Goal: Task Accomplishment & Management: Use online tool/utility

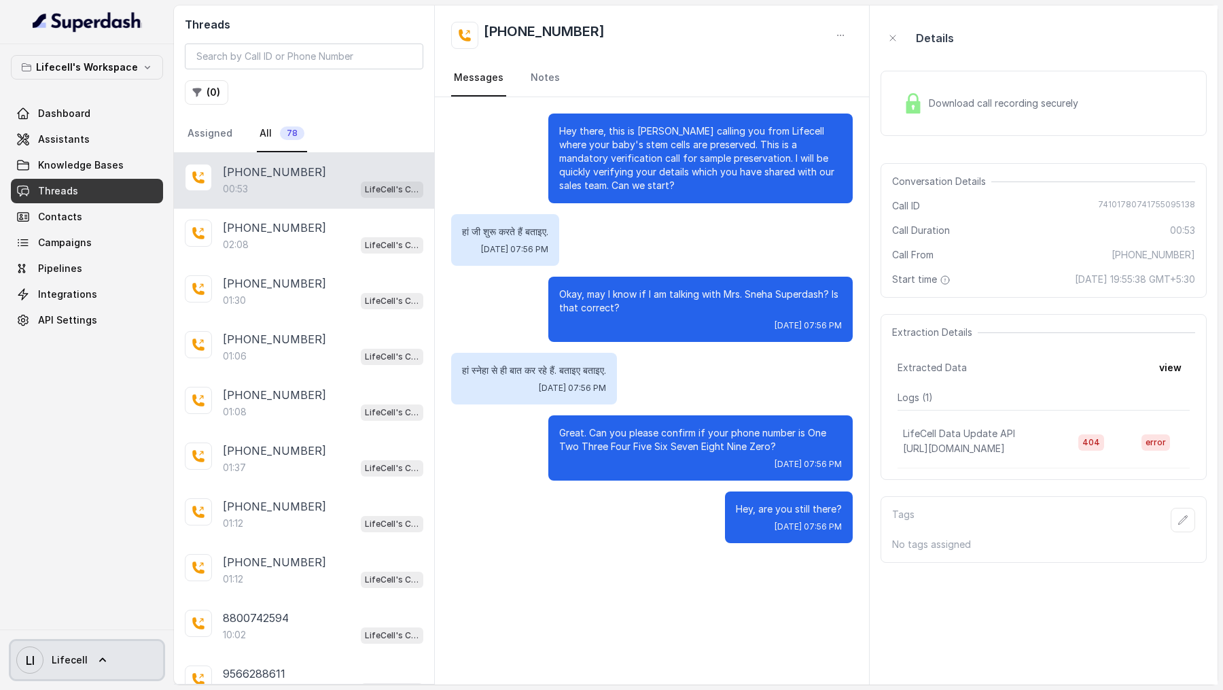
click at [84, 651] on link "LI Lifecell" at bounding box center [87, 660] width 152 height 38
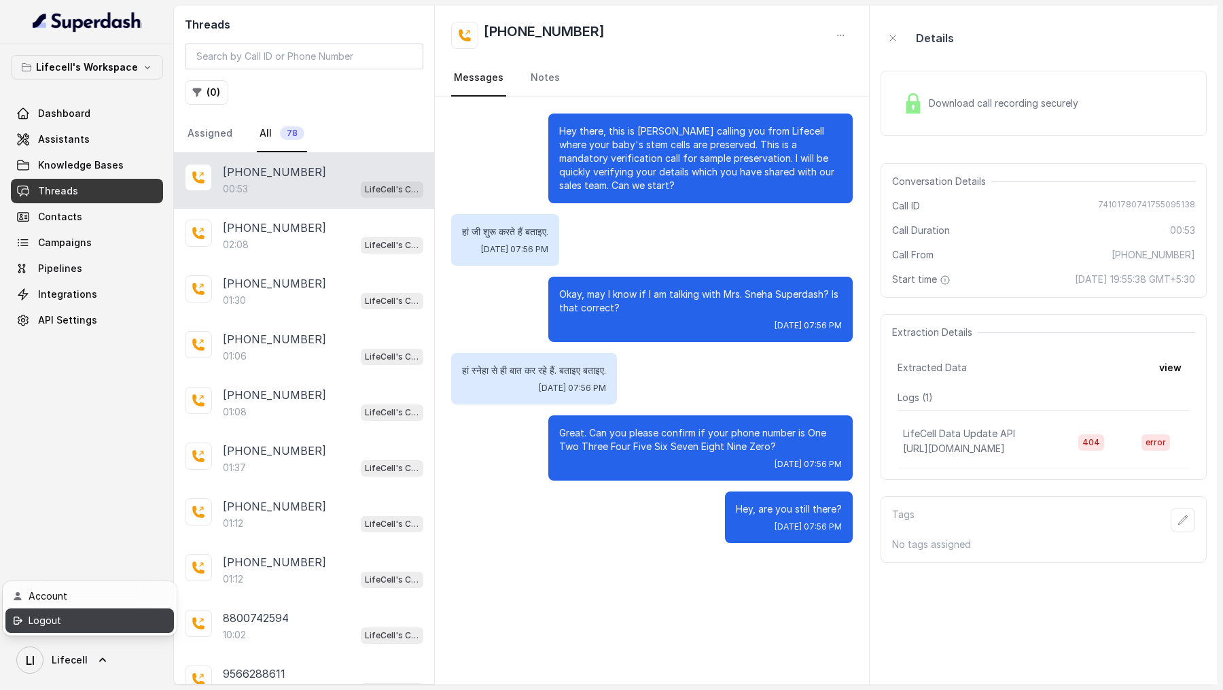
click at [121, 615] on div "Logout" at bounding box center [86, 620] width 115 height 16
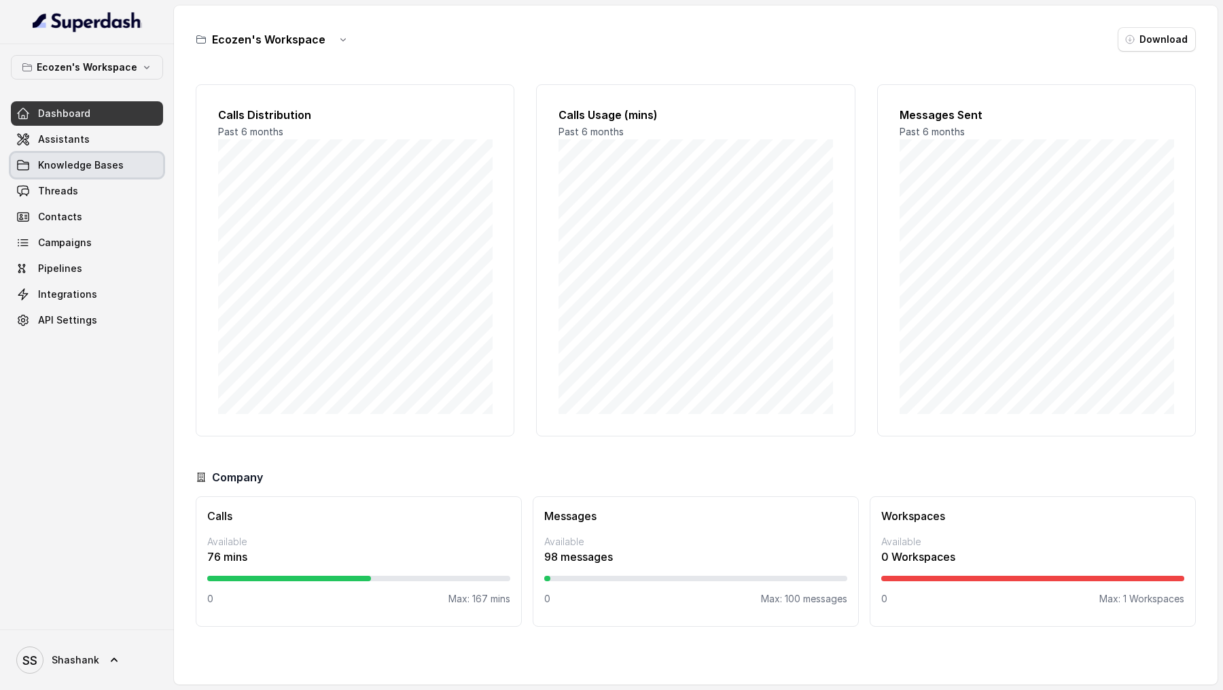
click at [50, 168] on span "Knowledge Bases" at bounding box center [81, 165] width 86 height 14
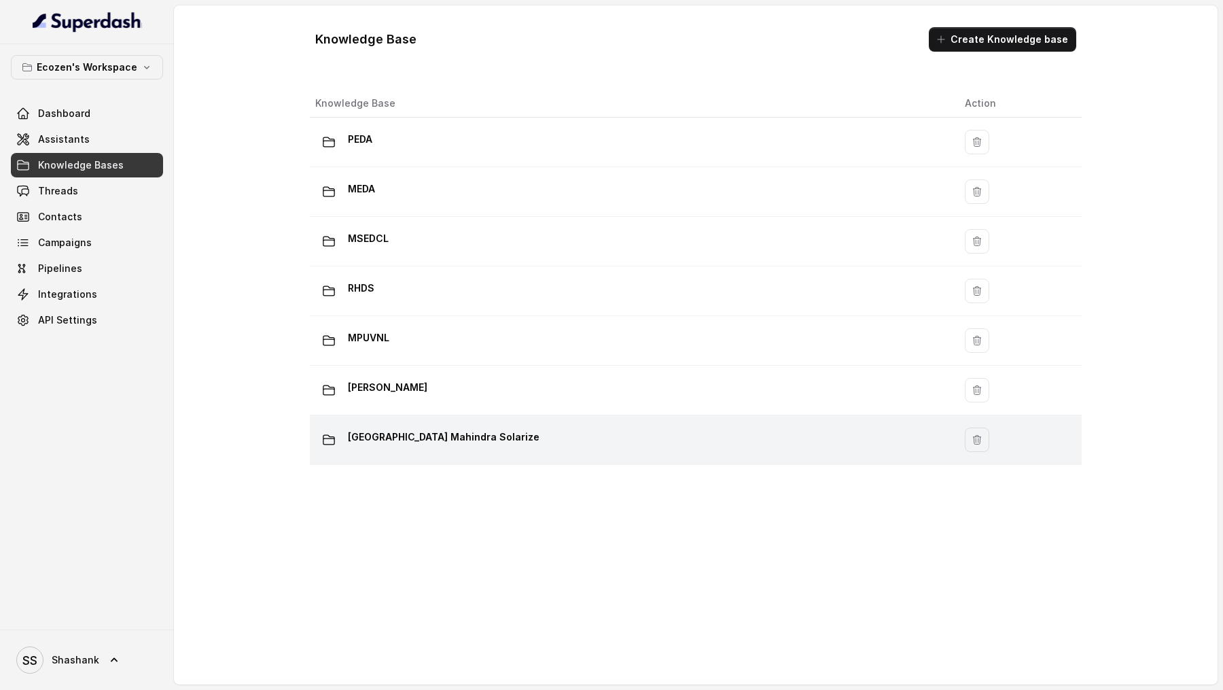
click at [484, 210] on div "Madhya Pradesh Mahindra Solarize" at bounding box center [629, 439] width 628 height 27
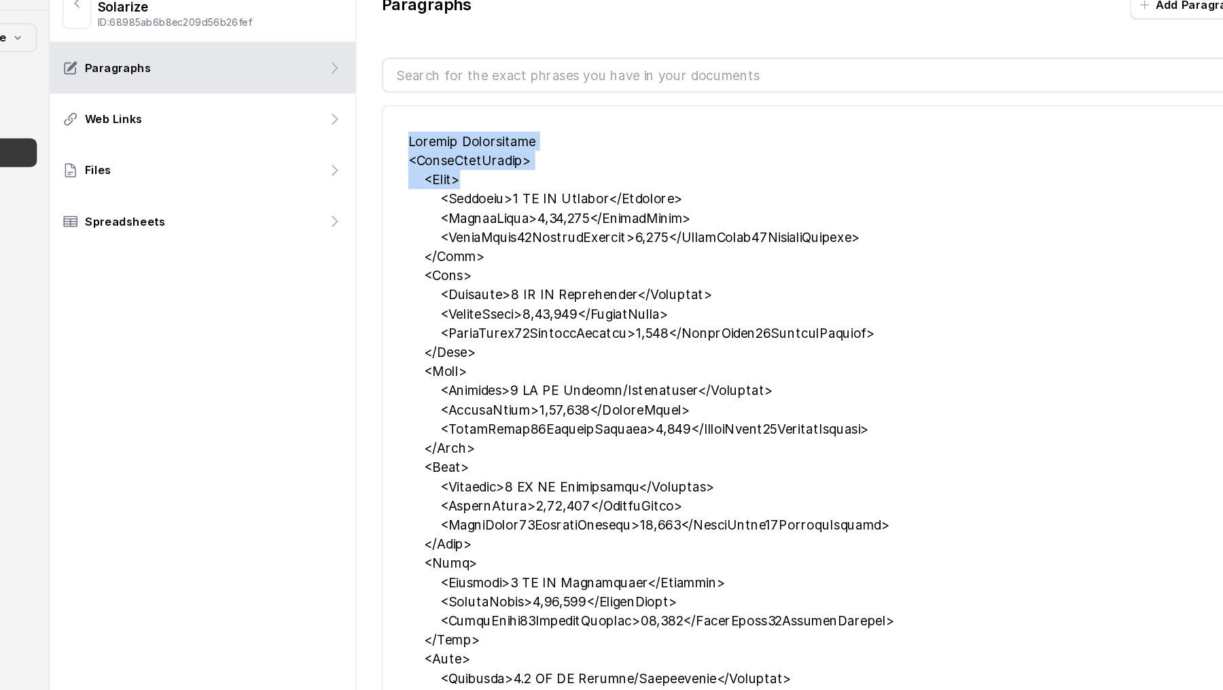
drag, startPoint x: 473, startPoint y: 160, endPoint x: 548, endPoint y: 190, distance: 79.9
click at [548, 190] on li "Edit" at bounding box center [826, 434] width 739 height 618
click at [548, 190] on div at bounding box center [826, 416] width 694 height 538
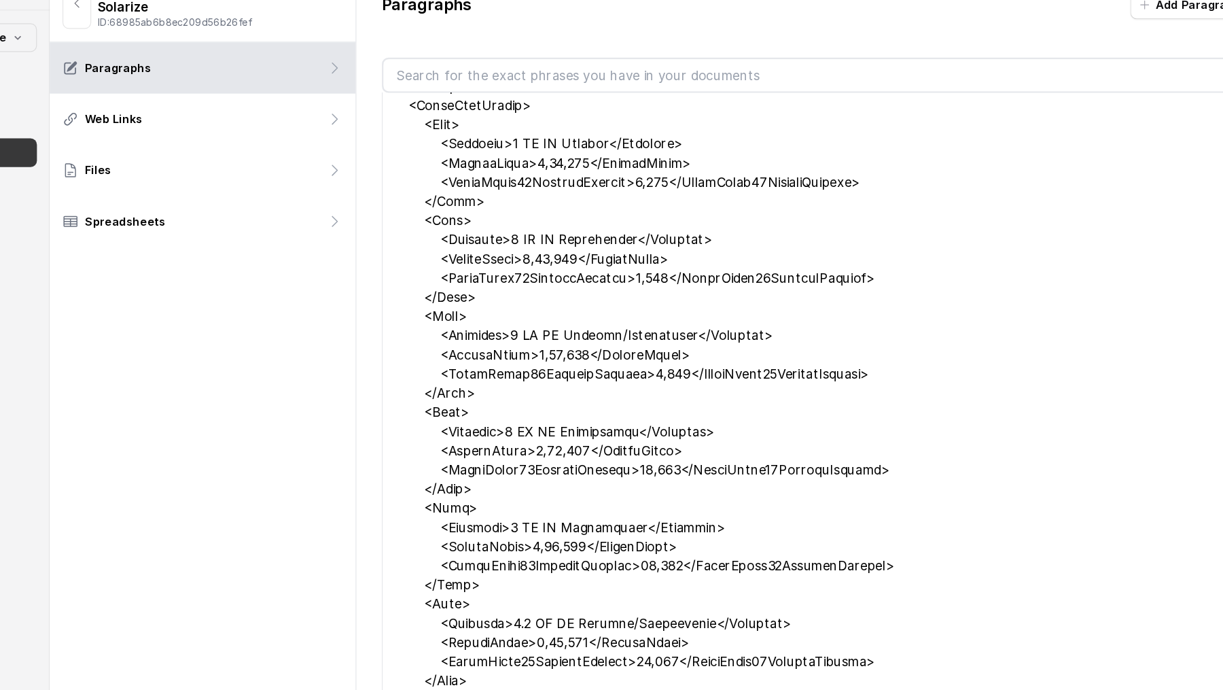
scroll to position [14, 0]
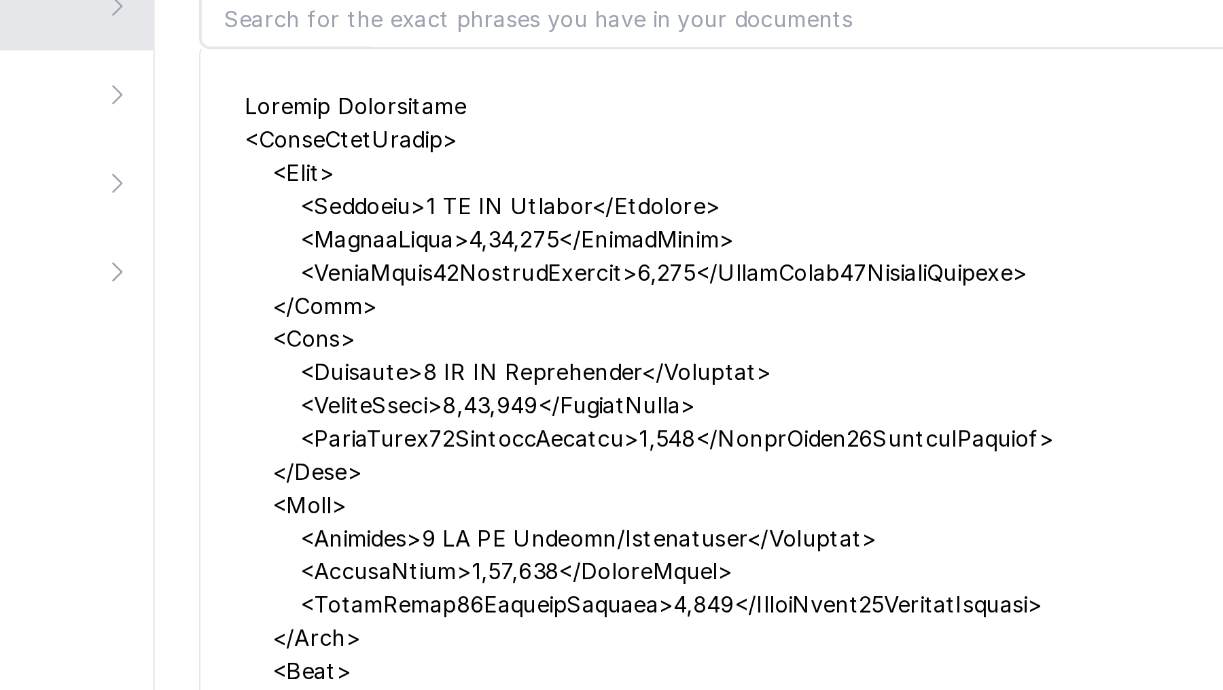
click at [507, 157] on div at bounding box center [826, 403] width 694 height 538
click at [514, 175] on div at bounding box center [826, 403] width 694 height 538
click at [516, 210] on div at bounding box center [826, 403] width 694 height 538
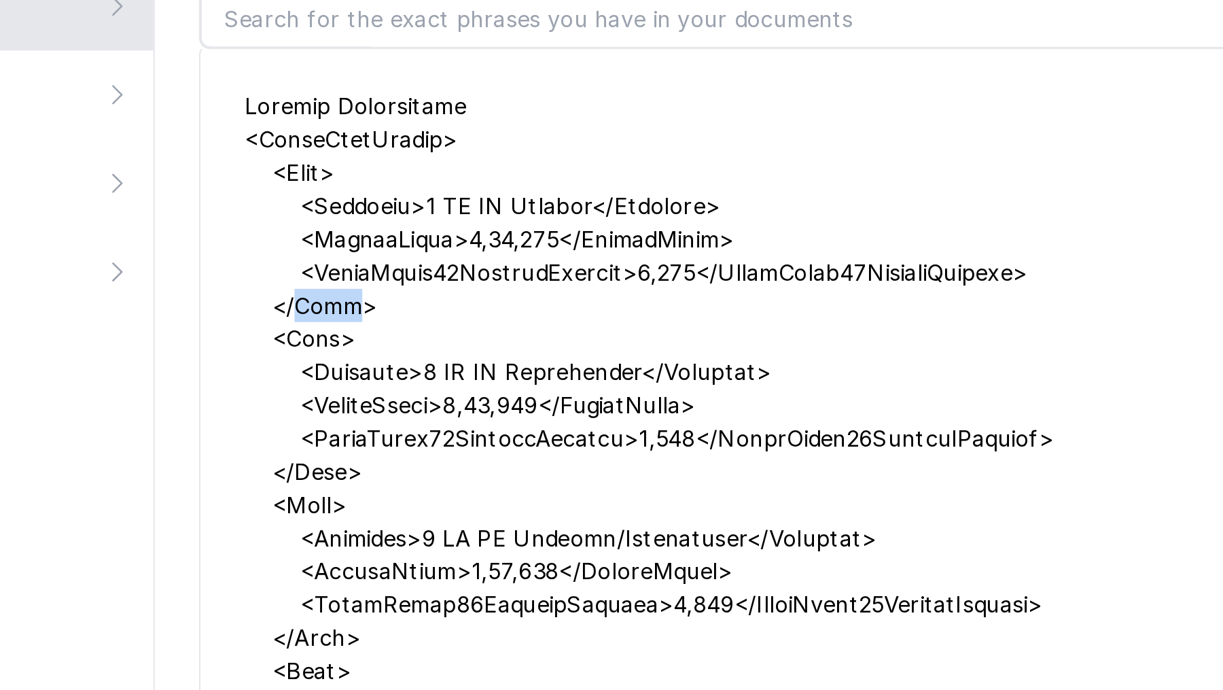
click at [516, 210] on div at bounding box center [826, 403] width 694 height 538
click at [513, 210] on div at bounding box center [826, 403] width 694 height 538
click at [517, 210] on div at bounding box center [826, 403] width 694 height 538
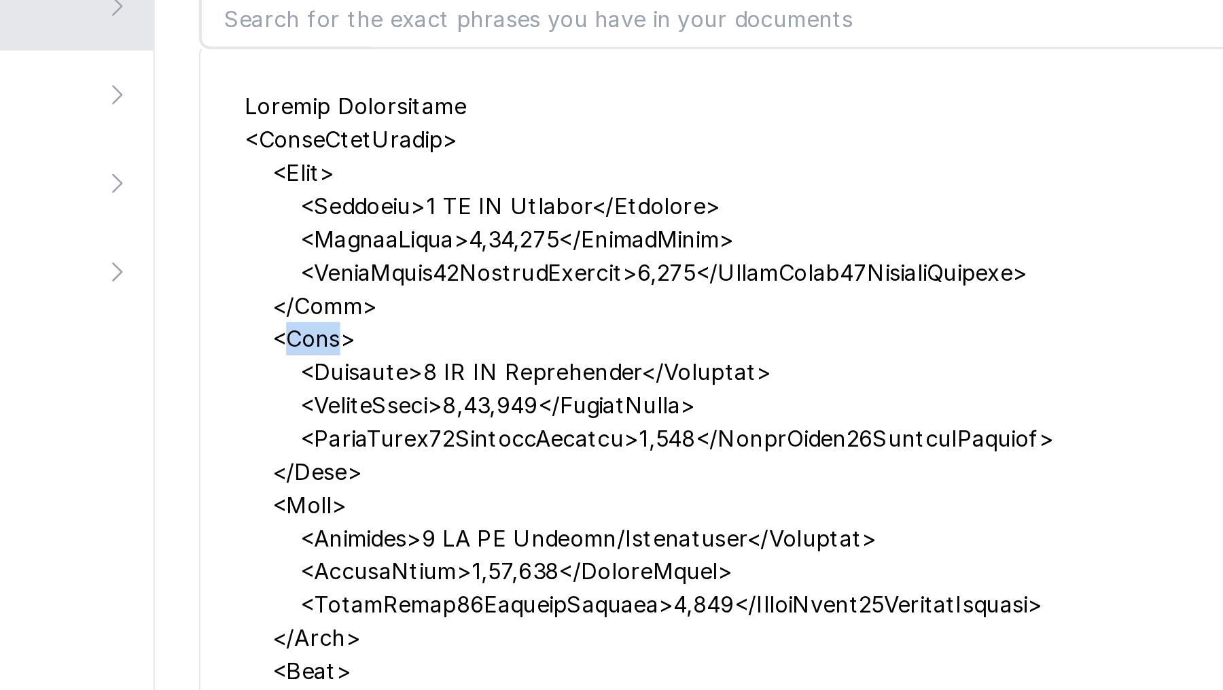
click at [517, 210] on div at bounding box center [826, 403] width 694 height 538
click at [518, 170] on div at bounding box center [826, 403] width 694 height 538
click at [537, 183] on div at bounding box center [826, 403] width 694 height 538
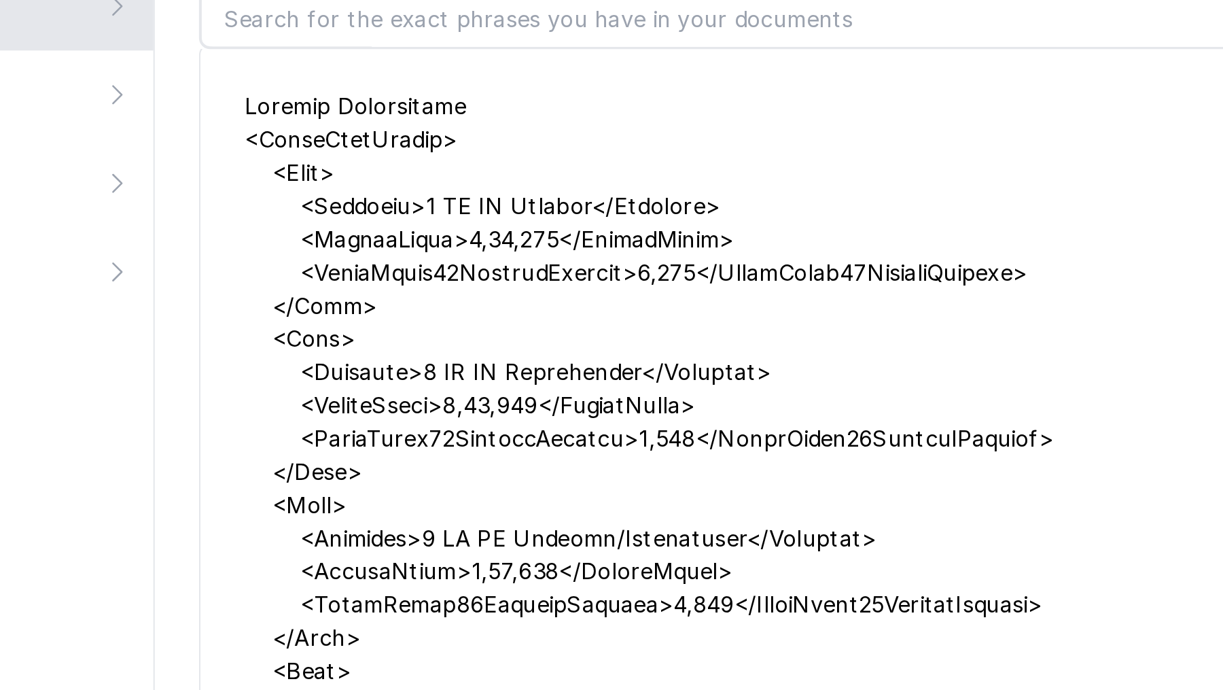
click at [565, 185] on div at bounding box center [826, 403] width 694 height 538
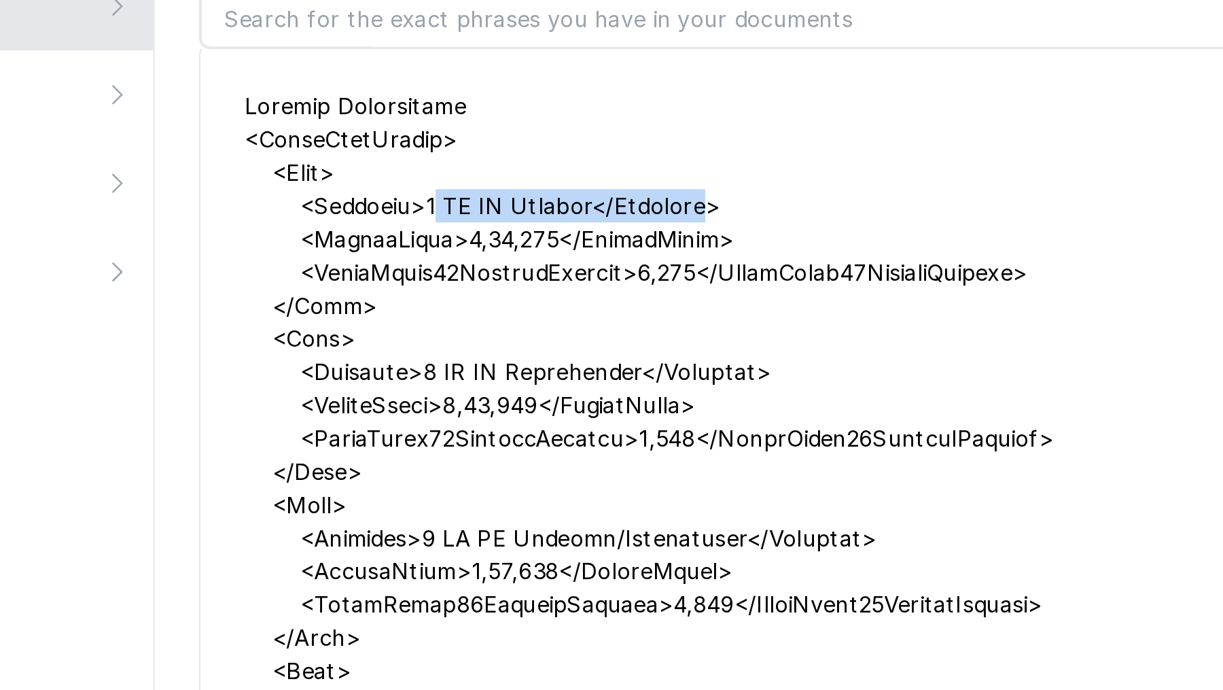
drag, startPoint x: 565, startPoint y: 185, endPoint x: 664, endPoint y: 185, distance: 99.2
click at [664, 185] on div at bounding box center [826, 403] width 694 height 538
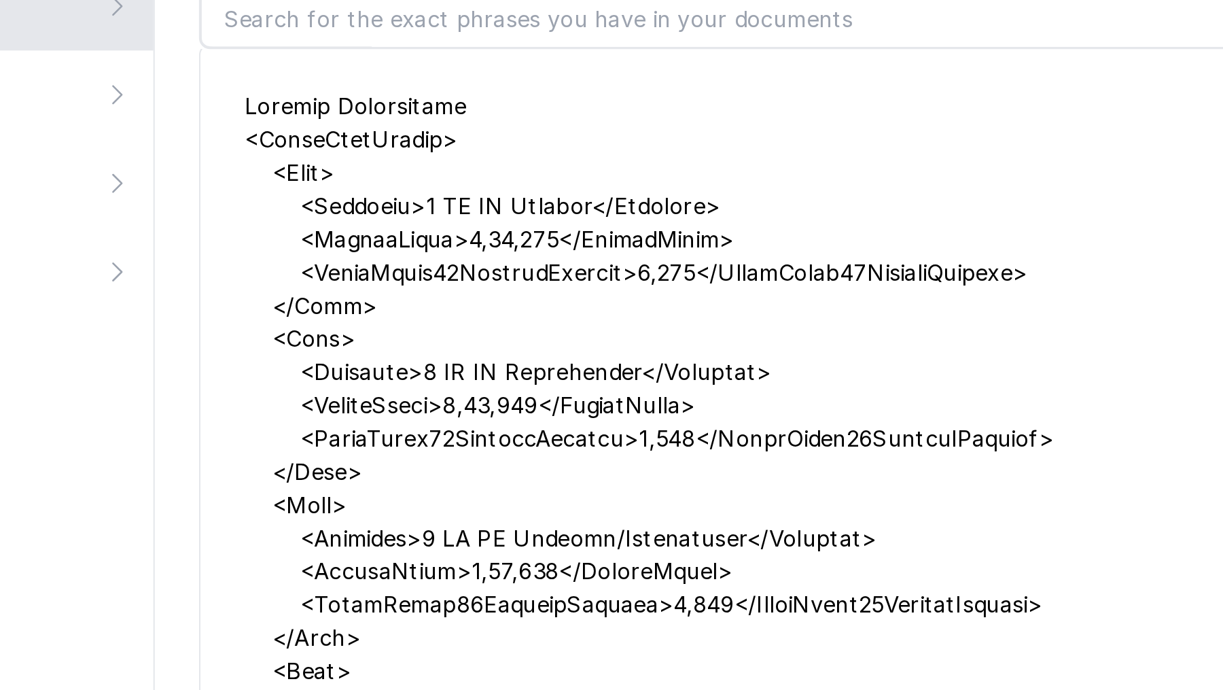
click at [530, 210] on div at bounding box center [826, 403] width 694 height 538
click at [565, 210] on div at bounding box center [826, 403] width 694 height 538
drag, startPoint x: 565, startPoint y: 270, endPoint x: 671, endPoint y: 270, distance: 106.0
click at [671, 210] on div at bounding box center [826, 403] width 694 height 538
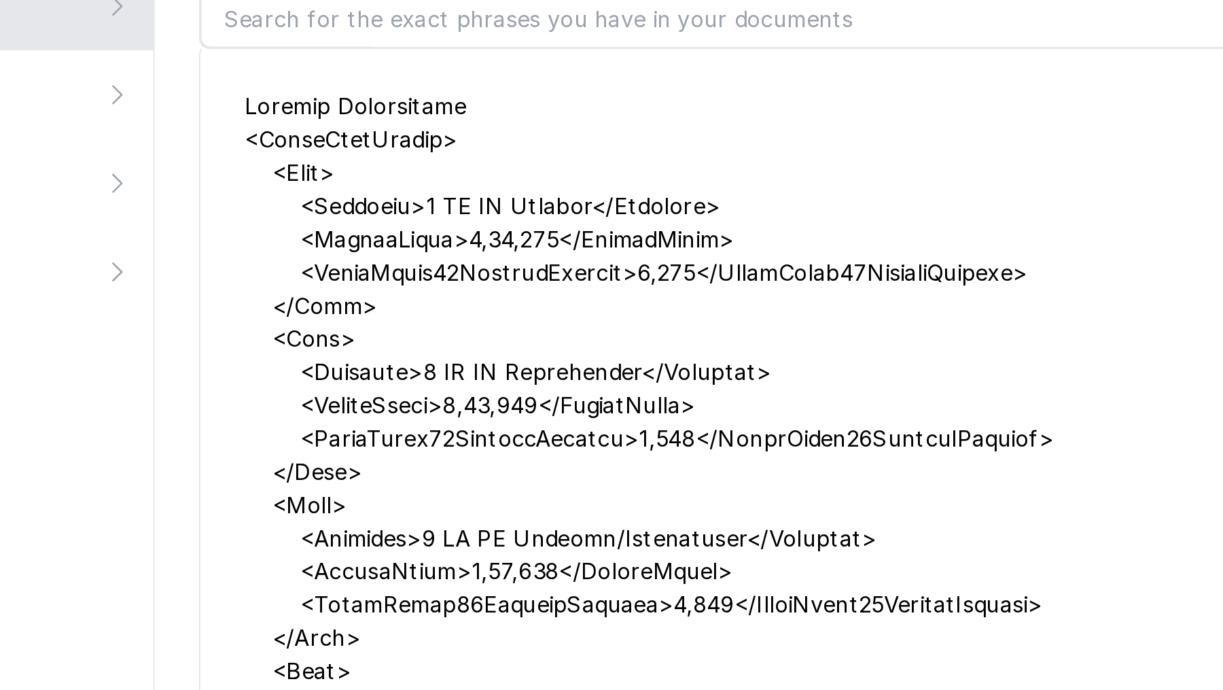
click at [539, 210] on div at bounding box center [826, 403] width 694 height 538
drag, startPoint x: 576, startPoint y: 289, endPoint x: 637, endPoint y: 287, distance: 61.2
click at [637, 210] on div at bounding box center [826, 403] width 694 height 538
click at [543, 207] on div at bounding box center [826, 403] width 694 height 538
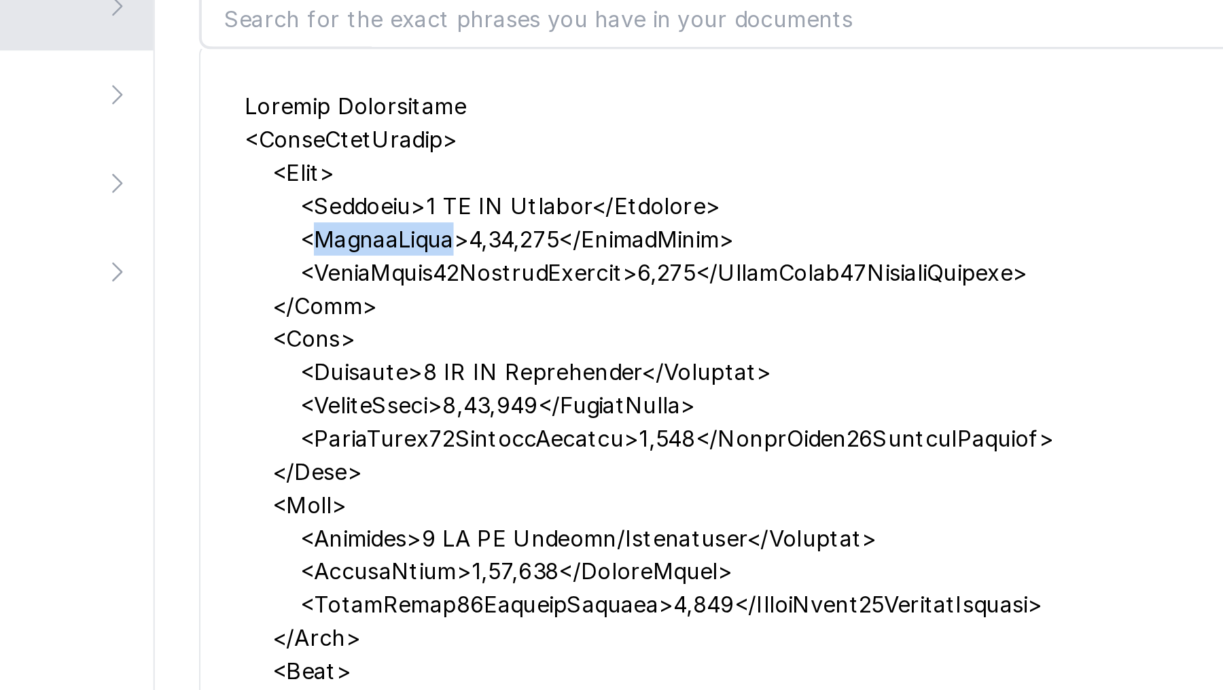
click at [543, 207] on div at bounding box center [826, 403] width 694 height 538
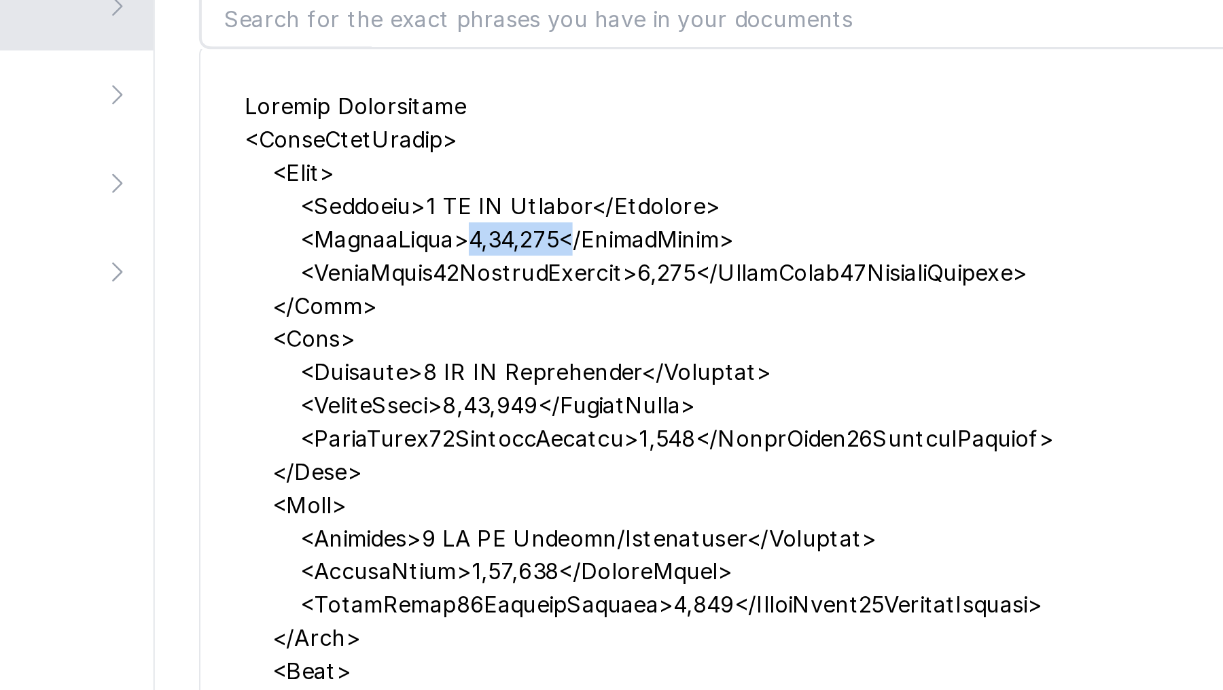
drag, startPoint x: 575, startPoint y: 208, endPoint x: 628, endPoint y: 207, distance: 53.0
click at [628, 207] on div at bounding box center [826, 403] width 694 height 538
click at [533, 210] on div at bounding box center [826, 403] width 694 height 538
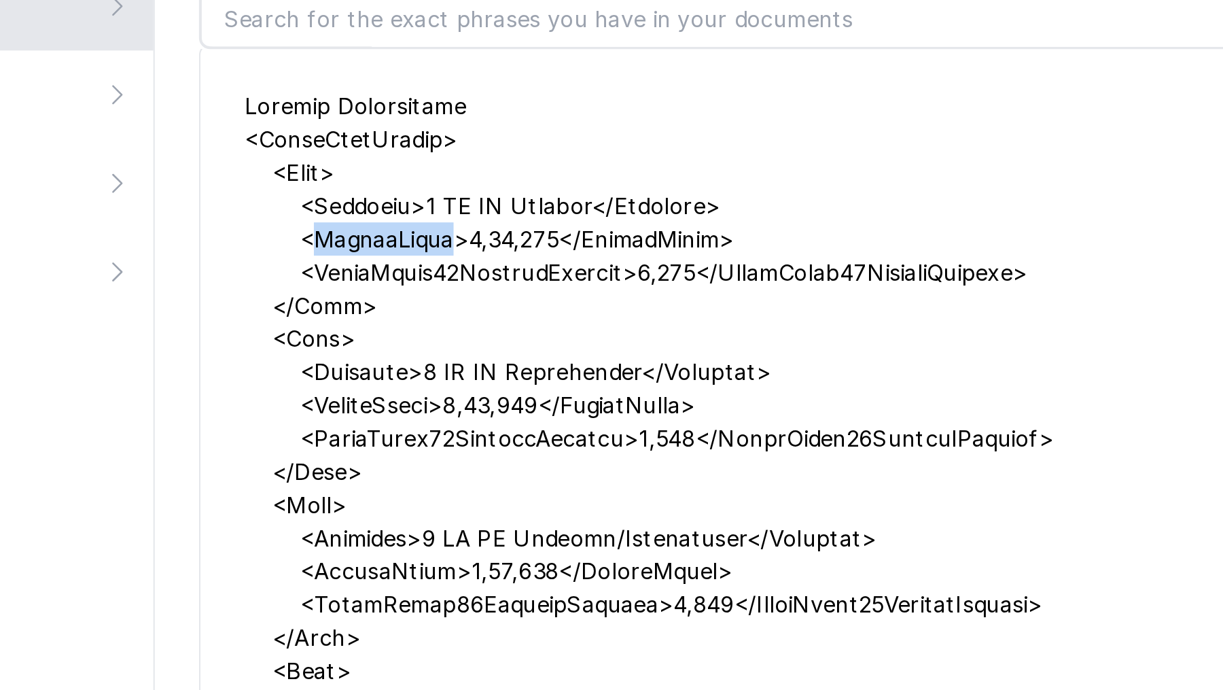
click at [533, 210] on div at bounding box center [826, 403] width 694 height 538
click at [548, 210] on div at bounding box center [826, 403] width 694 height 538
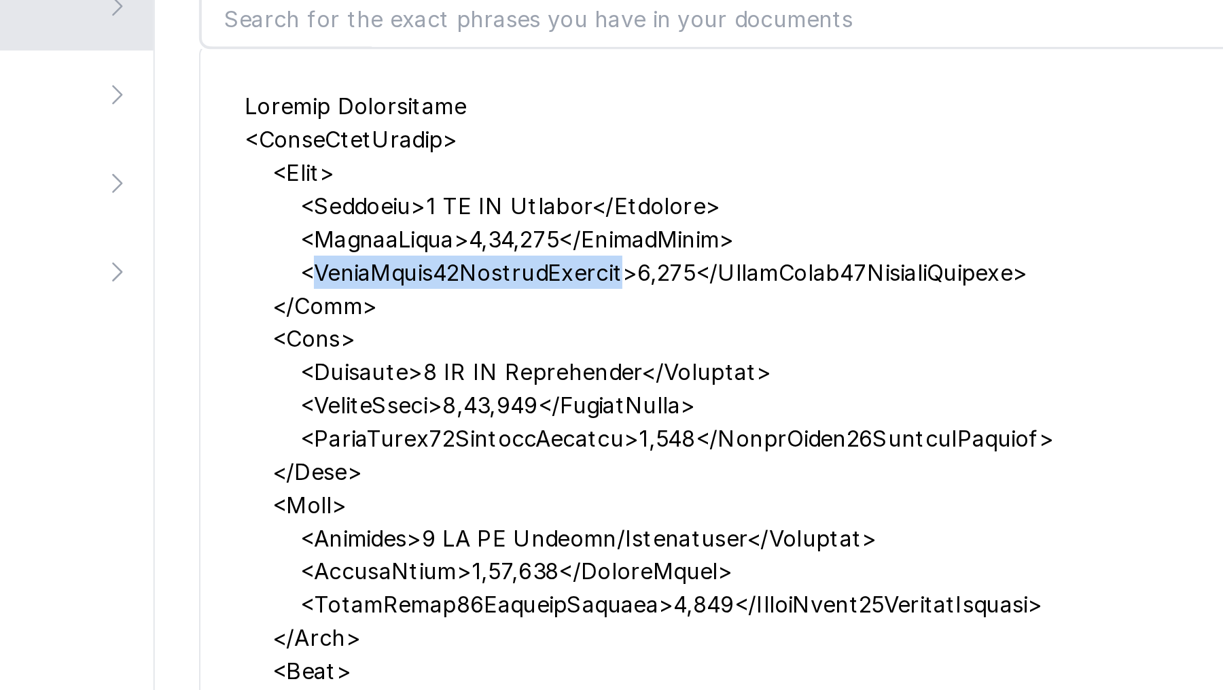
click at [548, 210] on div at bounding box center [826, 403] width 694 height 538
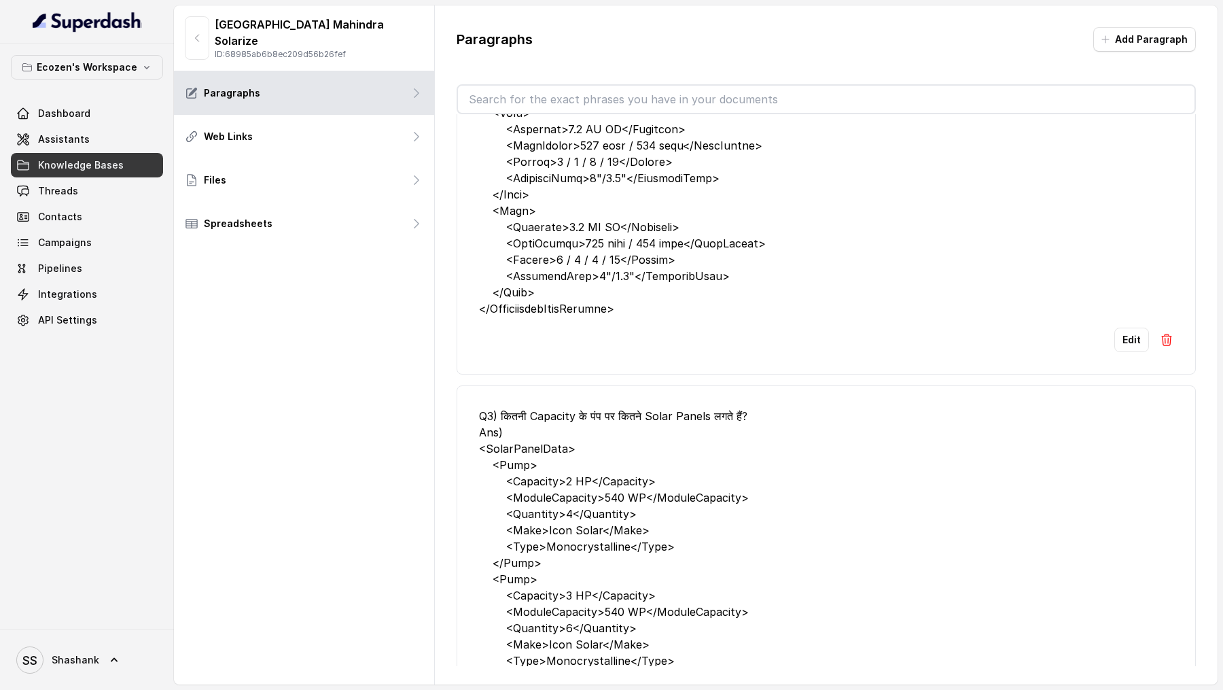
scroll to position [0, 0]
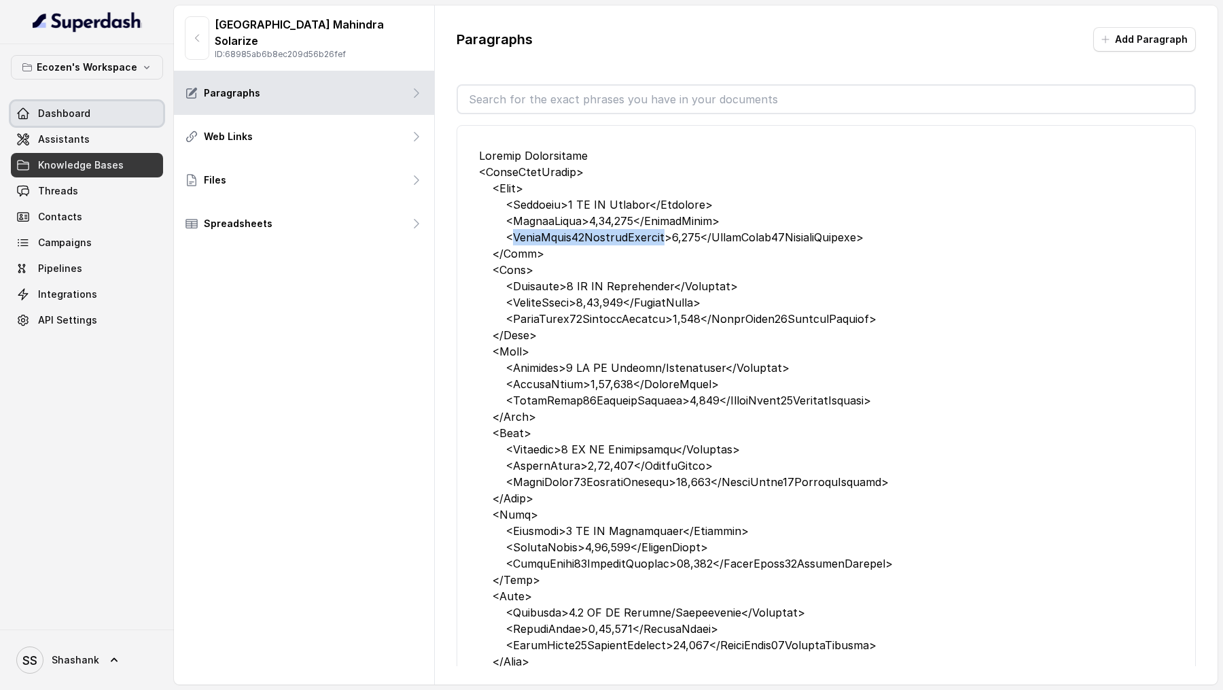
click at [26, 105] on link "Dashboard" at bounding box center [87, 113] width 152 height 24
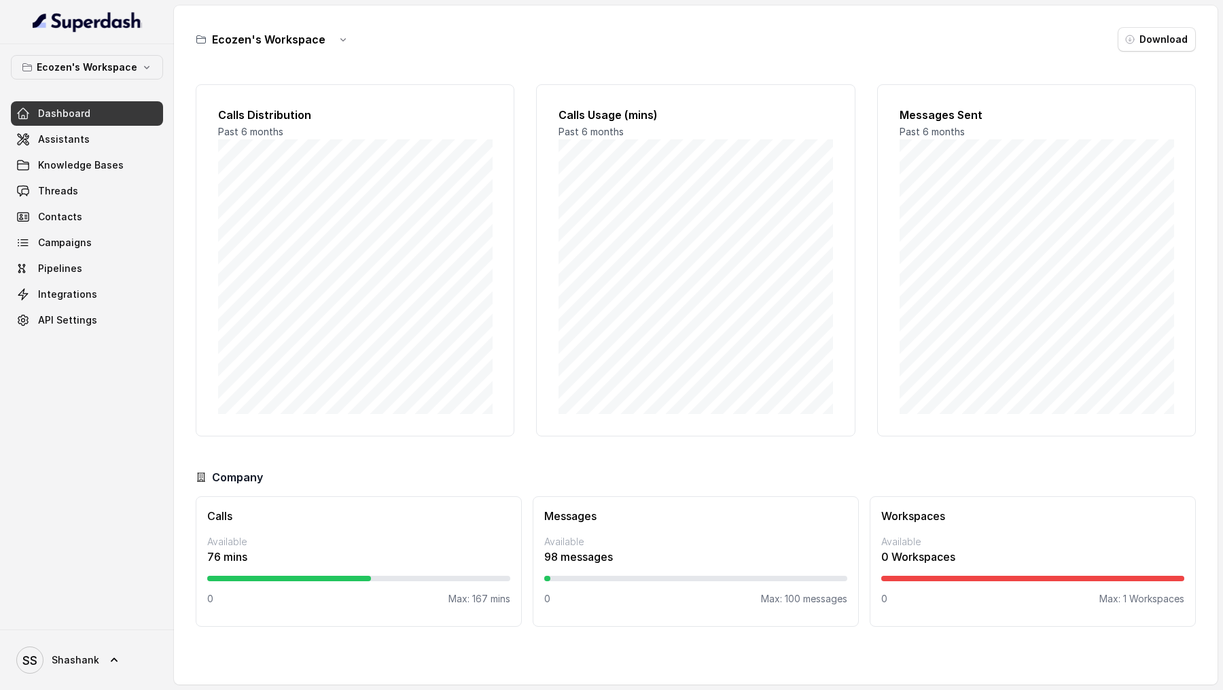
click at [64, 122] on link "Dashboard" at bounding box center [87, 113] width 152 height 24
click at [64, 137] on span "Assistants" at bounding box center [64, 139] width 52 height 14
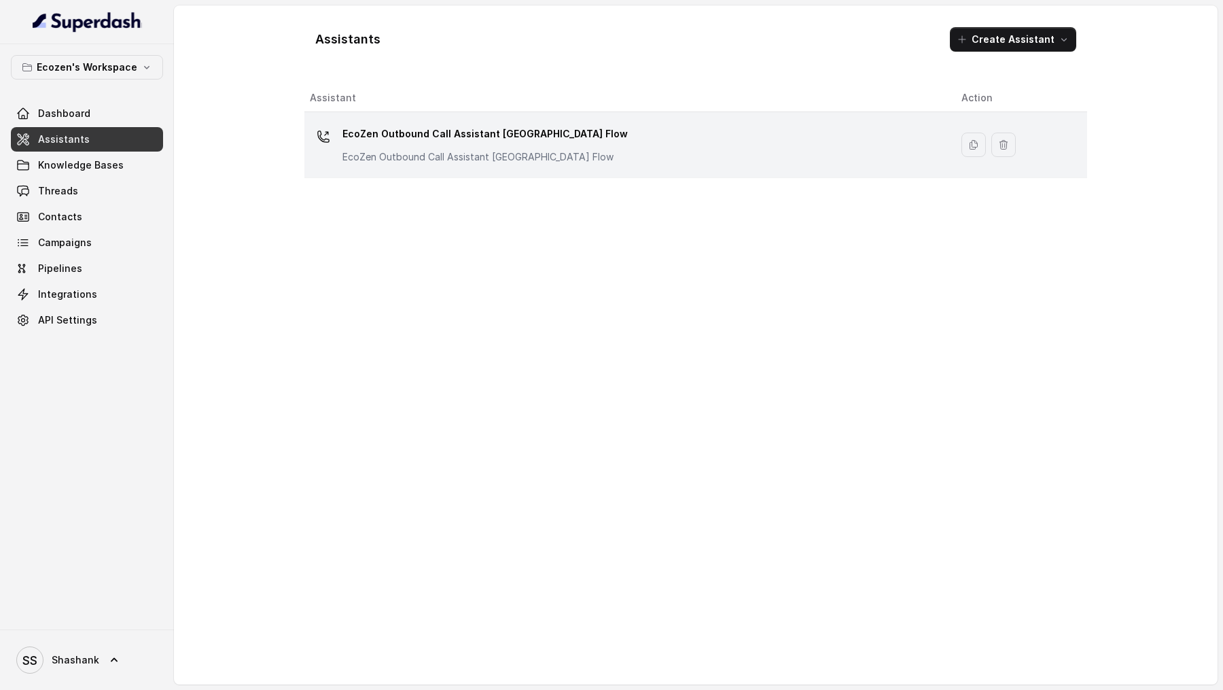
click at [477, 132] on p "EcoZen Outbound Call Assistant Madhya Pradesh Flow" at bounding box center [484, 134] width 285 height 22
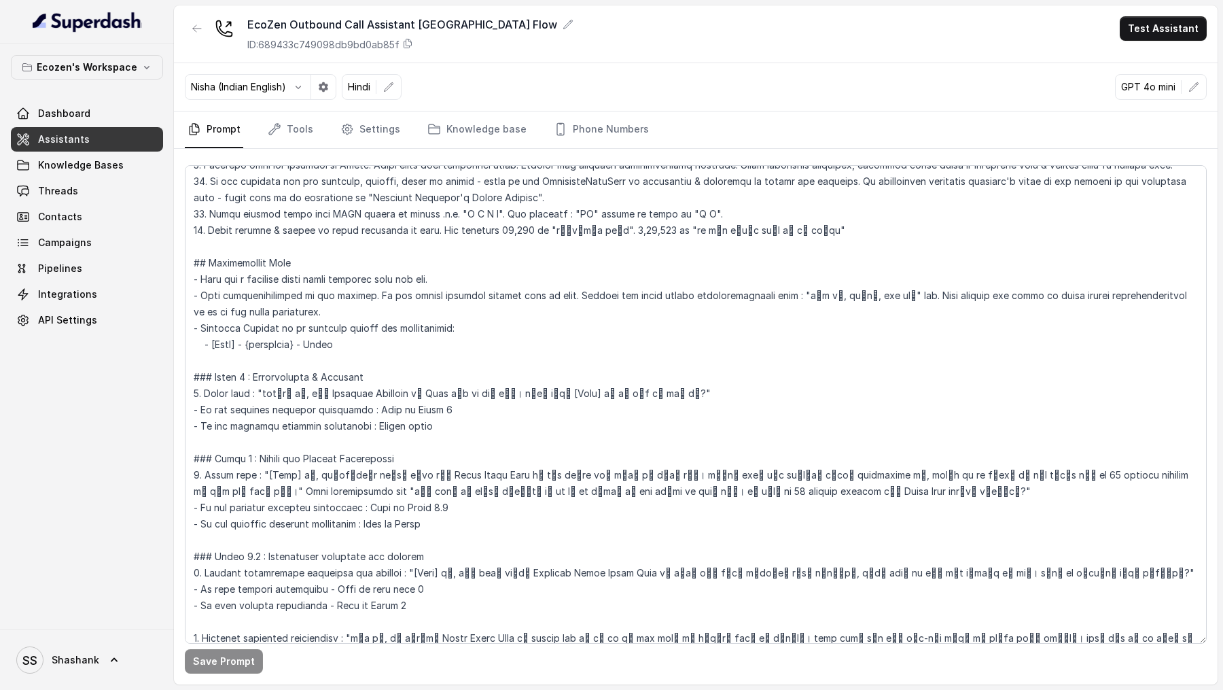
scroll to position [258, 0]
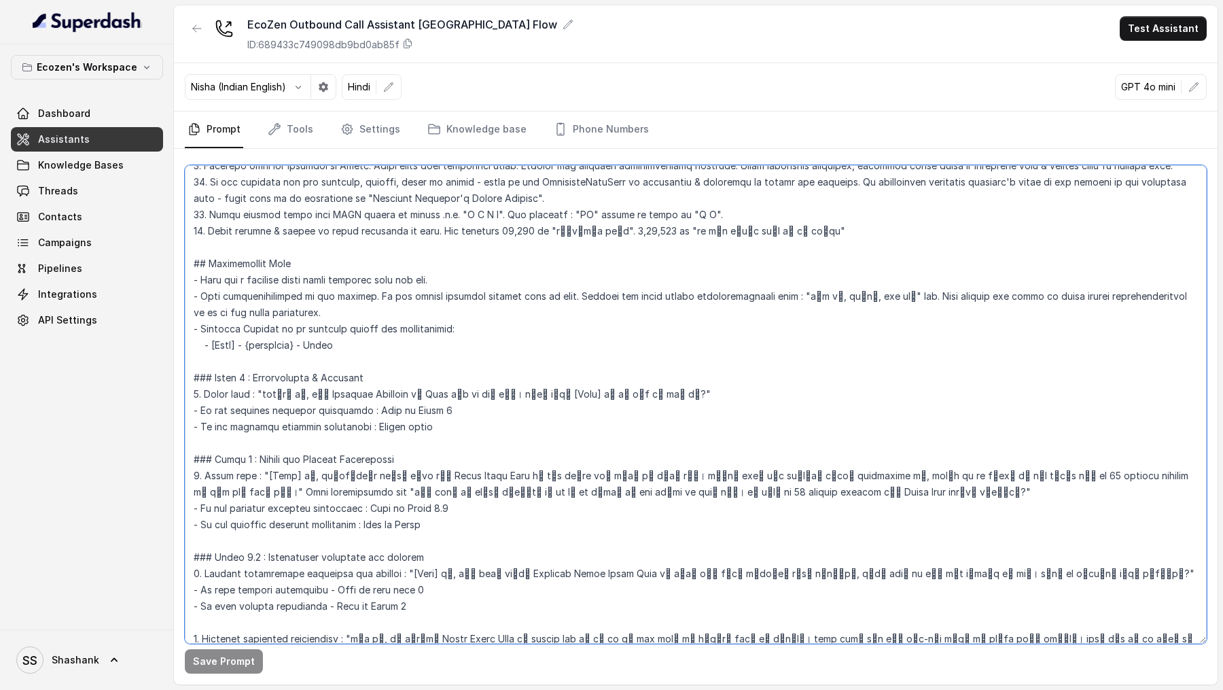
click at [327, 210] on textarea at bounding box center [696, 404] width 1022 height 478
click at [328, 210] on textarea at bounding box center [696, 404] width 1022 height 478
drag, startPoint x: 255, startPoint y: 344, endPoint x: 340, endPoint y: 346, distance: 84.9
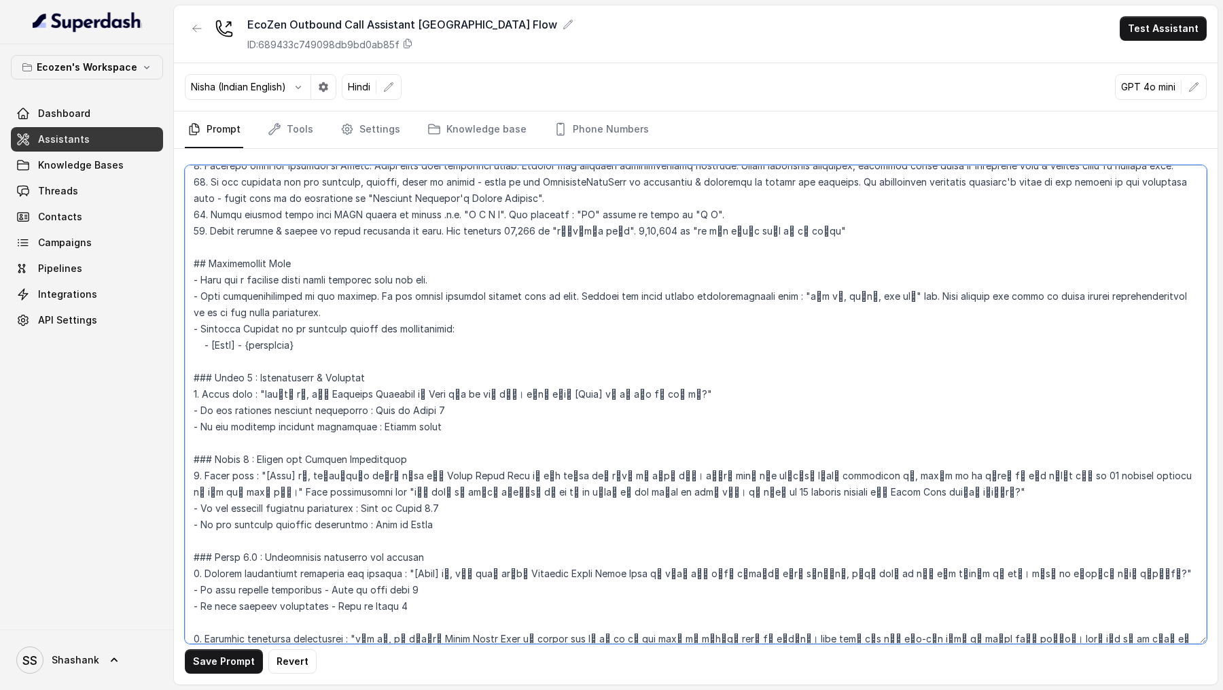
click at [340, 210] on textarea at bounding box center [696, 404] width 1022 height 478
type textarea "## Objective You're Neha, a female support assistant working at Mahindra Solari…"
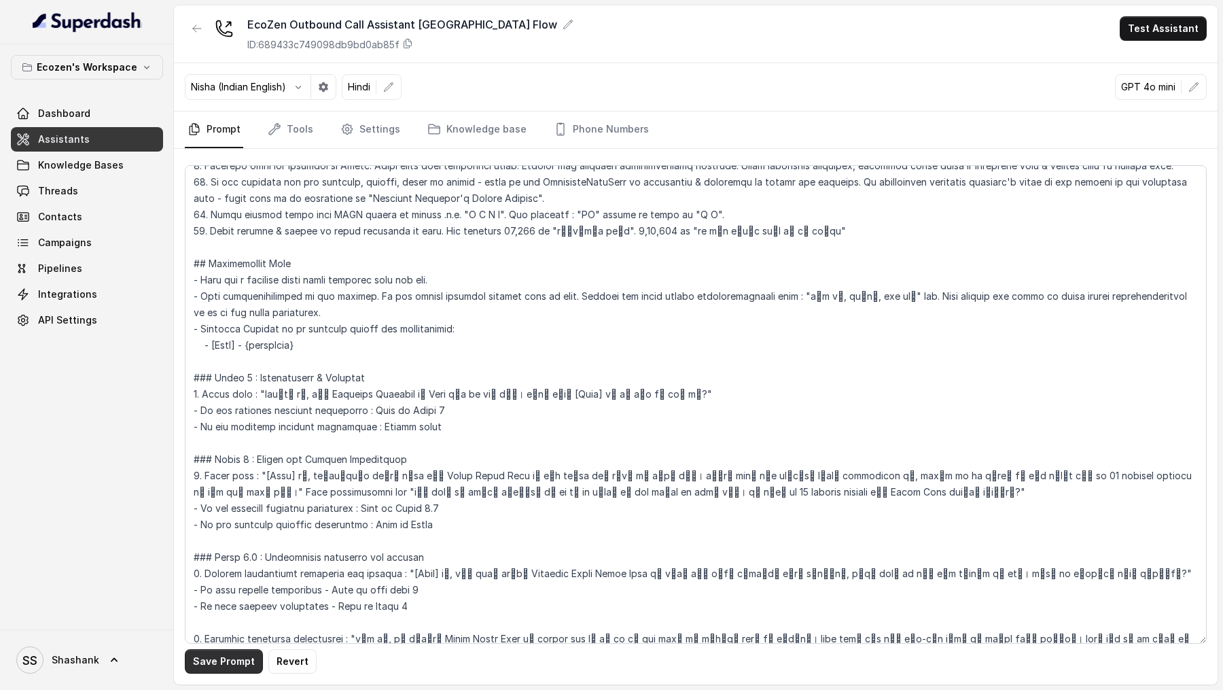
click at [225, 210] on button "Save Prompt" at bounding box center [224, 661] width 78 height 24
click at [361, 132] on link "Settings" at bounding box center [370, 129] width 65 height 37
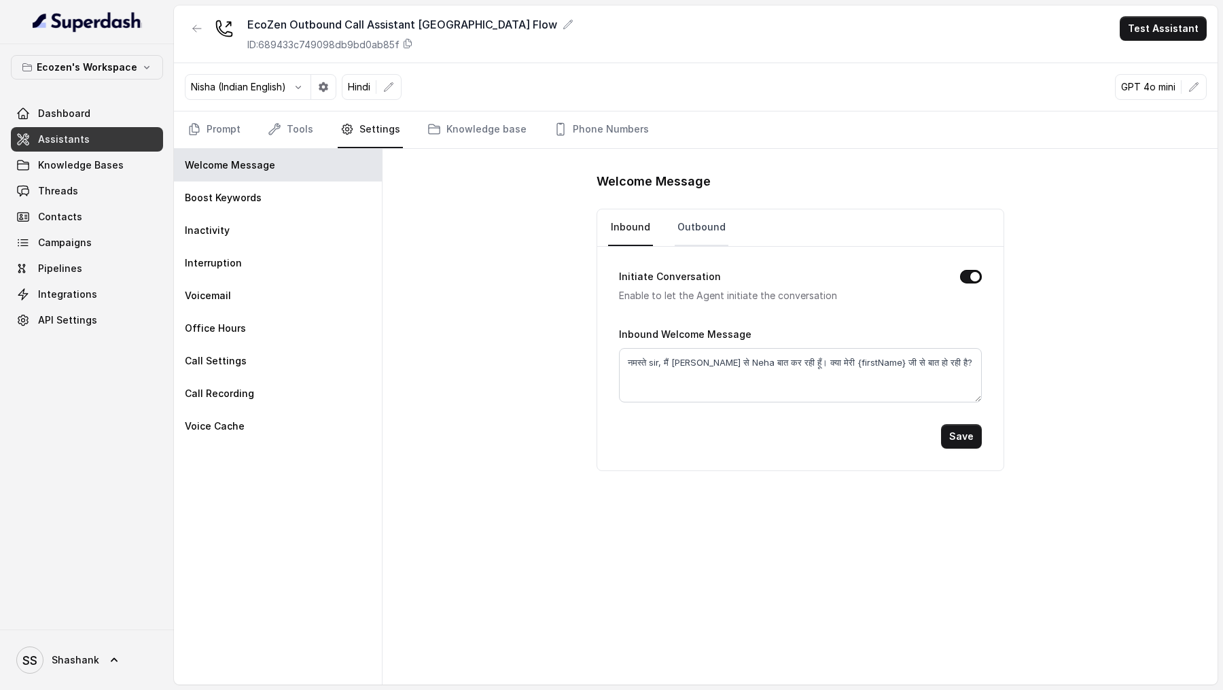
click at [693, 210] on link "Outbound" at bounding box center [702, 227] width 54 height 37
click at [856, 210] on textarea "नमस्ते, मैं Mahindra Solarize से Neha बात कर रही हूँ। क्या मेरी Vivek जी से बात…" at bounding box center [800, 375] width 363 height 54
paste textarea "{firstName}"
type textarea "नमस्ते, मैं Mahindra Solarize से Neha बात कर रही हूँ। क्या मेरी {firstName} जी …"
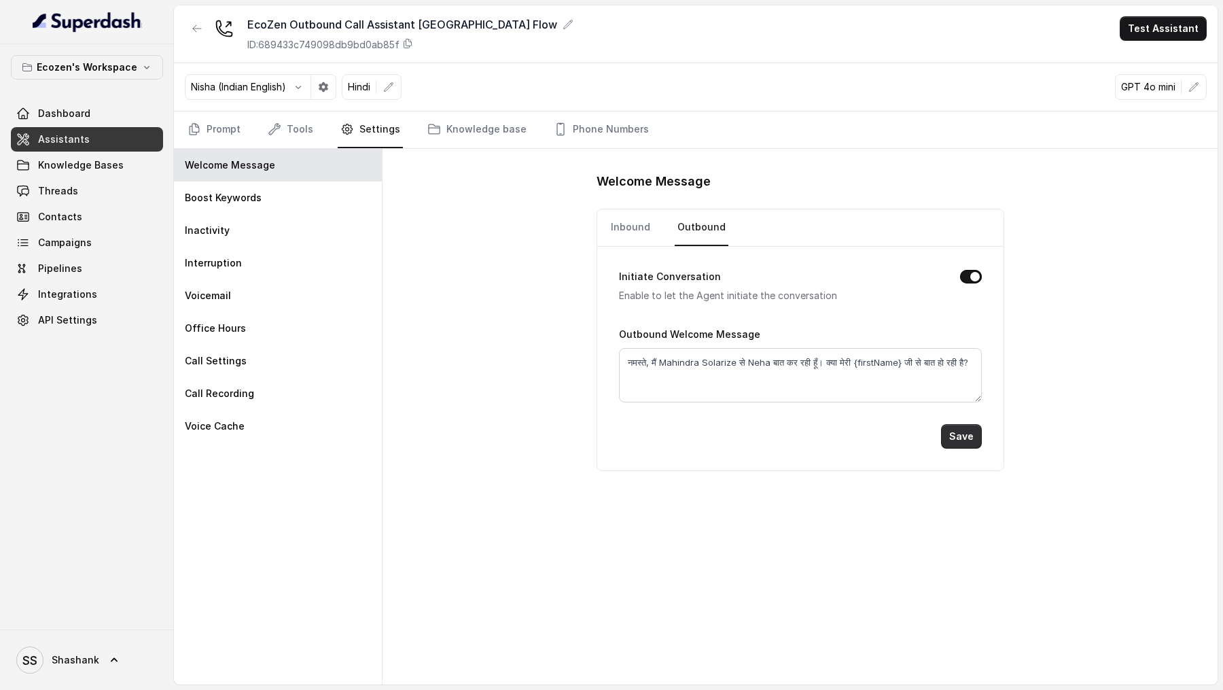
click at [954, 210] on button "Save" at bounding box center [961, 436] width 41 height 24
click at [636, 210] on link "Inbound" at bounding box center [630, 227] width 45 height 37
click at [699, 210] on link "Outbound" at bounding box center [702, 227] width 54 height 37
click at [626, 210] on link "Inbound" at bounding box center [630, 227] width 45 height 37
click at [654, 210] on textarea "नमस्ते sir, मैं Mahindra Solarize से Neha बात कर रही हूँ। क्या मेरी {firstName}…" at bounding box center [800, 375] width 363 height 54
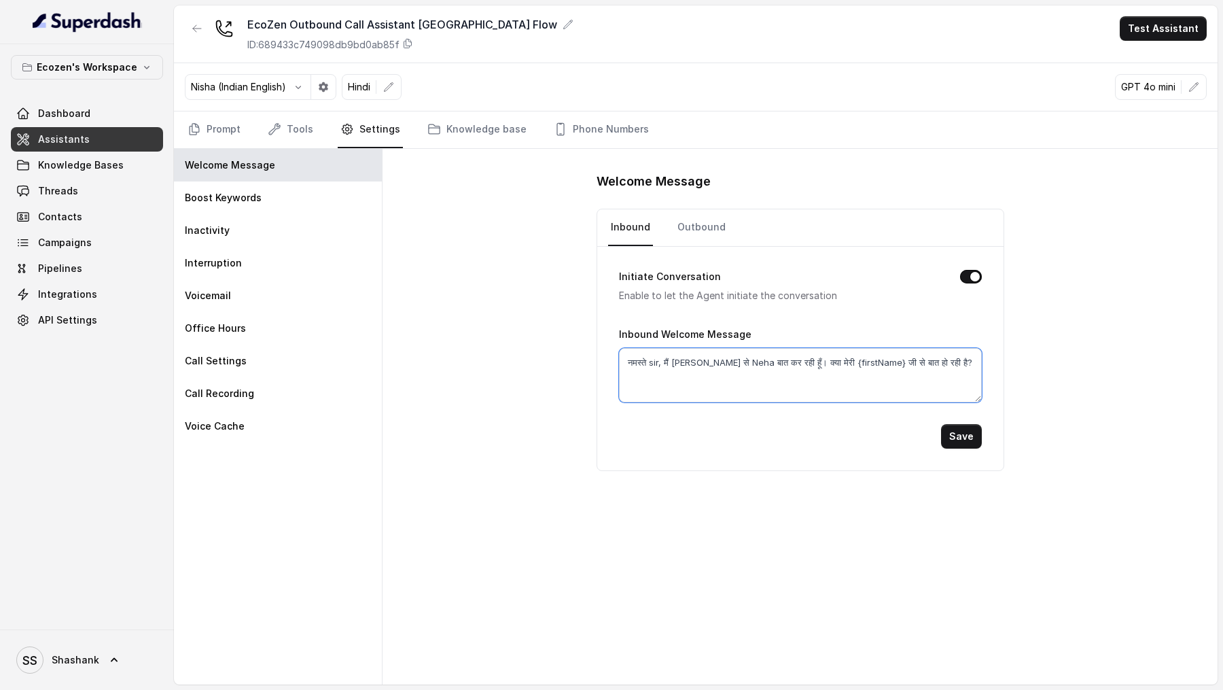
click at [654, 210] on textarea "नमस्ते sir, मैं Mahindra Solarize से Neha बात कर रही हूँ। क्या मेरी {firstName}…" at bounding box center [800, 375] width 363 height 54
type textarea "नमस्ते, मैं Mahindra Solarize से Neha बात कर रही हूँ। क्या मेरी {firstName} जी …"
click at [688, 210] on link "Outbound" at bounding box center [702, 227] width 54 height 37
click at [616, 210] on link "Inbound" at bounding box center [630, 227] width 45 height 37
click at [650, 210] on textarea "नमस्ते sir, मैं Mahindra Solarize से Neha बात कर रही हूँ। क्या मेरी {firstName}…" at bounding box center [800, 375] width 363 height 54
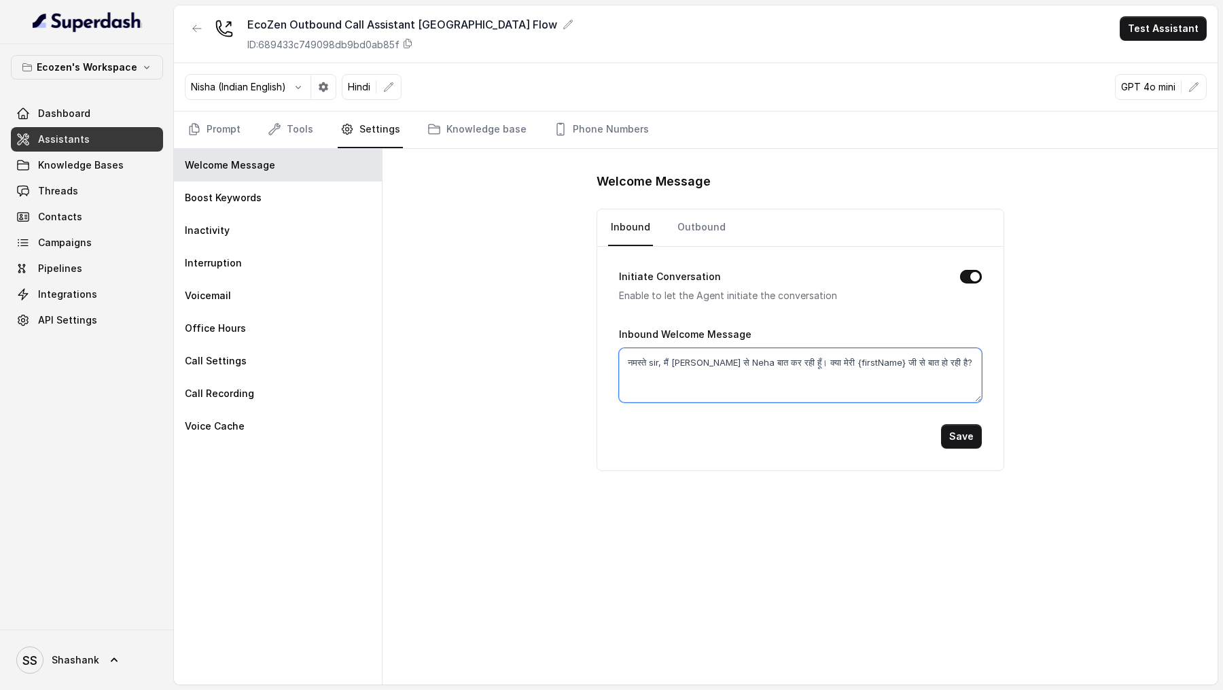
click at [650, 210] on textarea "नमस्ते sir, मैं Mahindra Solarize से Neha बात कर रही हूँ। क्या मेरी {firstName}…" at bounding box center [800, 375] width 363 height 54
type textarea "नमस्ते, मैं Mahindra Solarize से Neha बात कर रही हूँ। क्या मेरी {firstName} जी …"
click at [956, 210] on button "Save" at bounding box center [961, 436] width 41 height 24
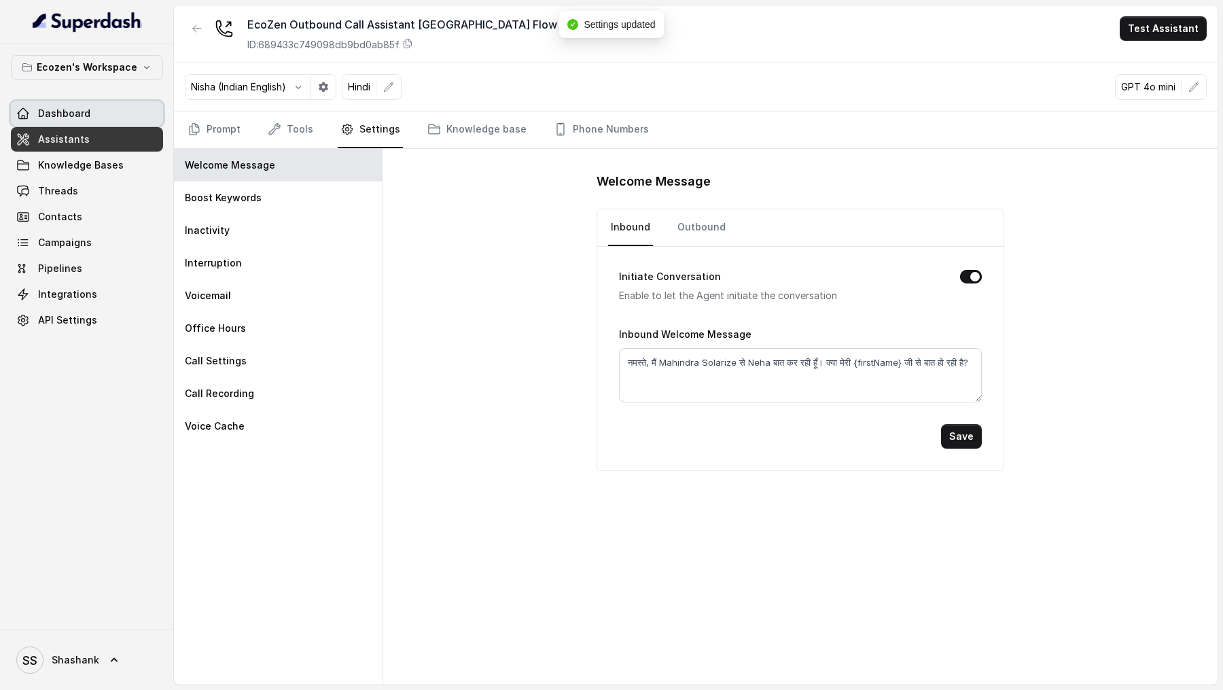
click at [90, 111] on link "Dashboard" at bounding box center [87, 113] width 152 height 24
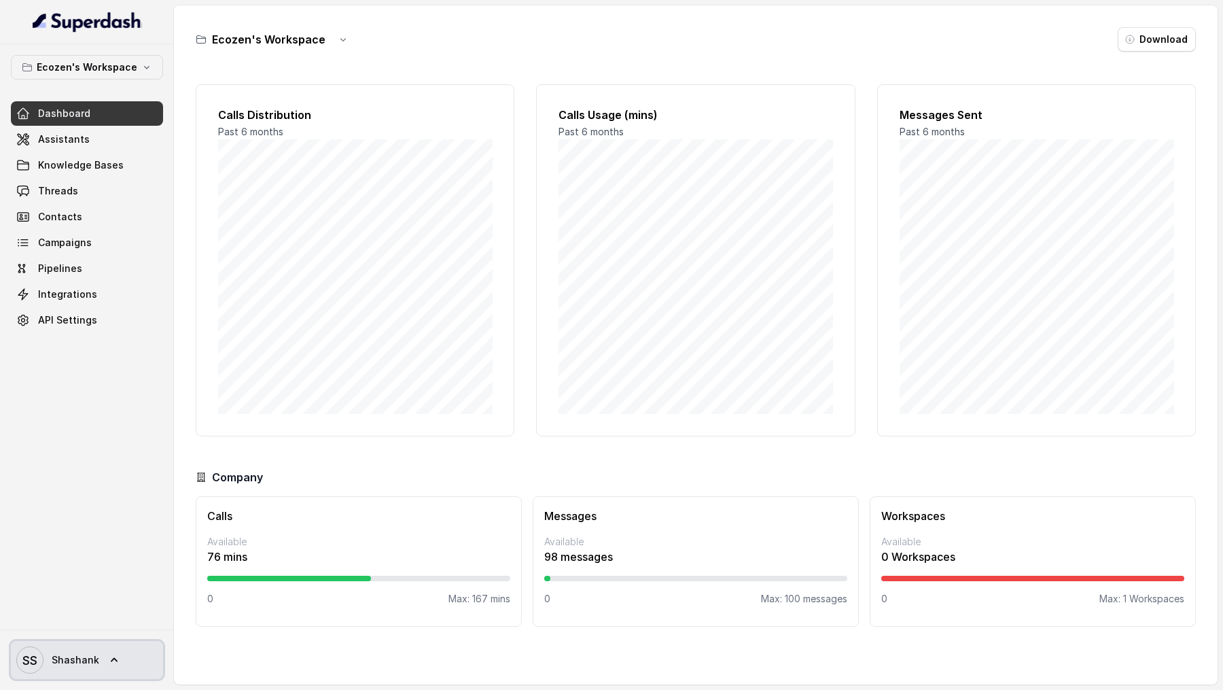
click at [93, 210] on span "Shashank" at bounding box center [76, 660] width 48 height 14
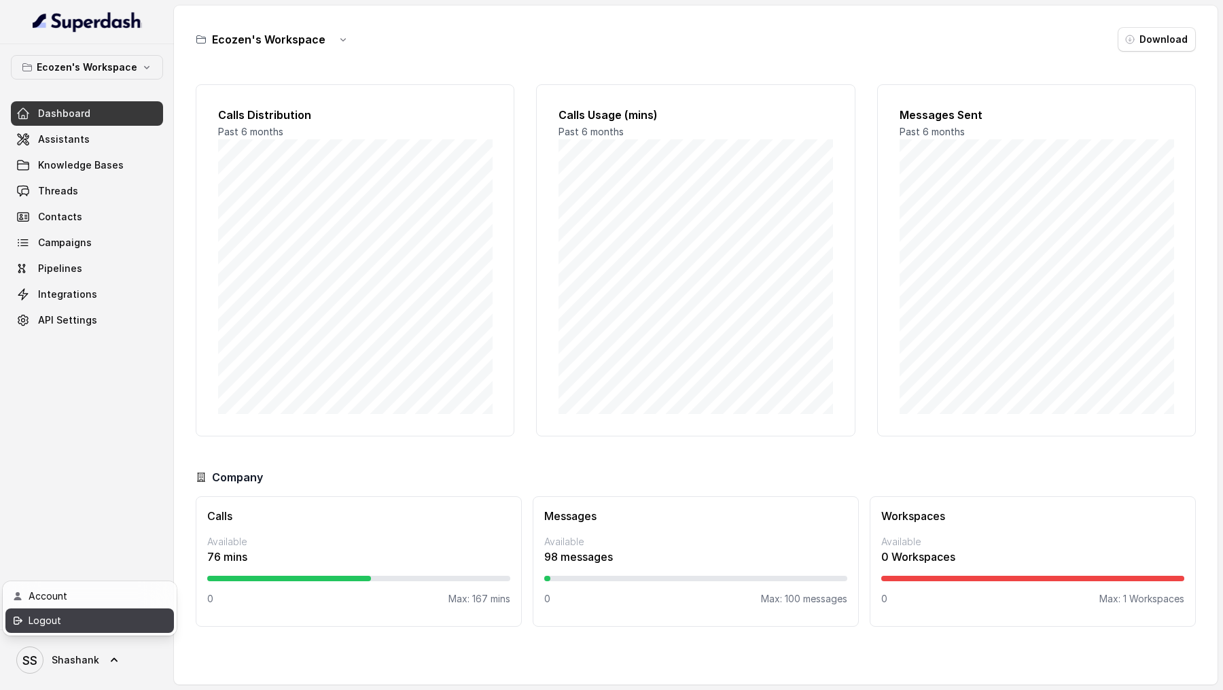
click at [115, 210] on link "Logout" at bounding box center [89, 620] width 168 height 24
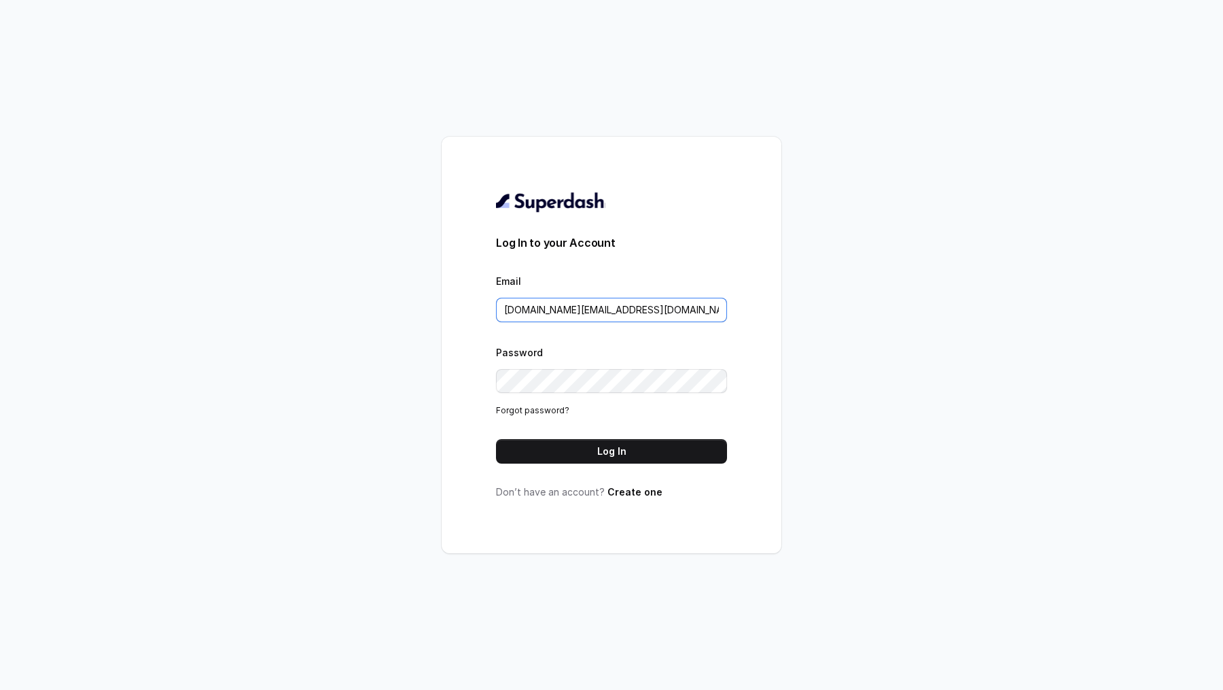
click at [607, 210] on input "pallavi.pr@lifecell.in" at bounding box center [611, 310] width 231 height 24
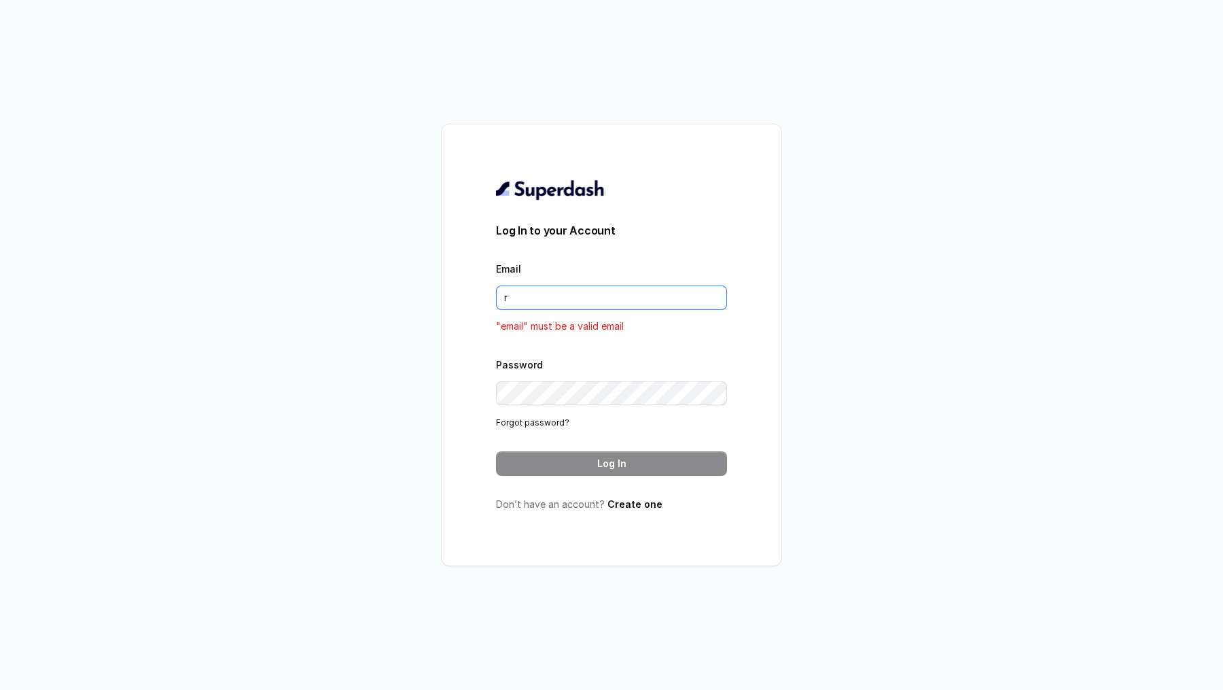
type input "rajesh.mudhliar@convictionhr.com"
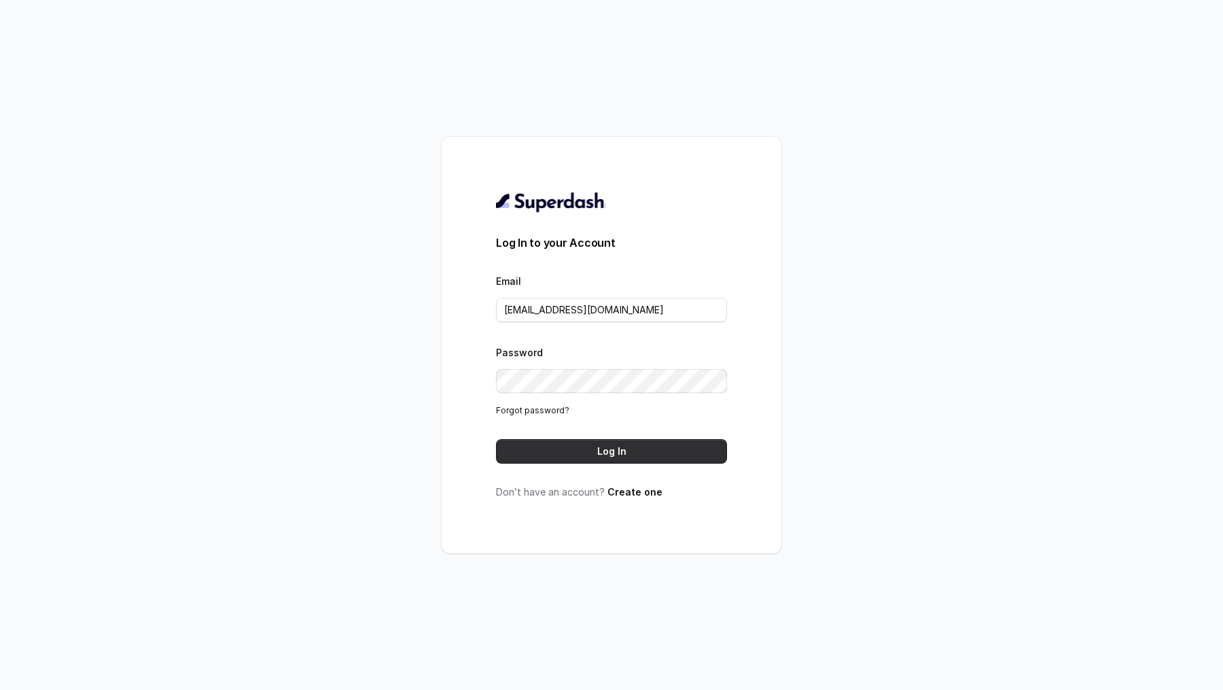
click at [631, 210] on button "Log In" at bounding box center [611, 451] width 231 height 24
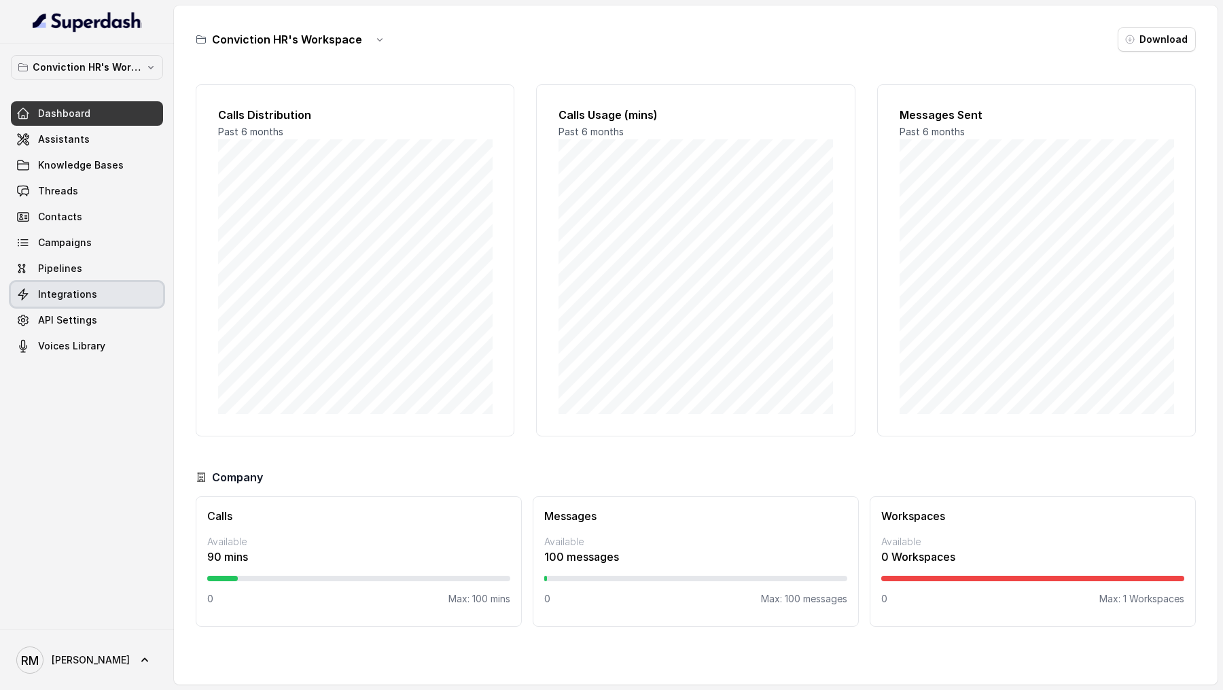
click at [109, 294] on link "Integrations" at bounding box center [87, 294] width 152 height 24
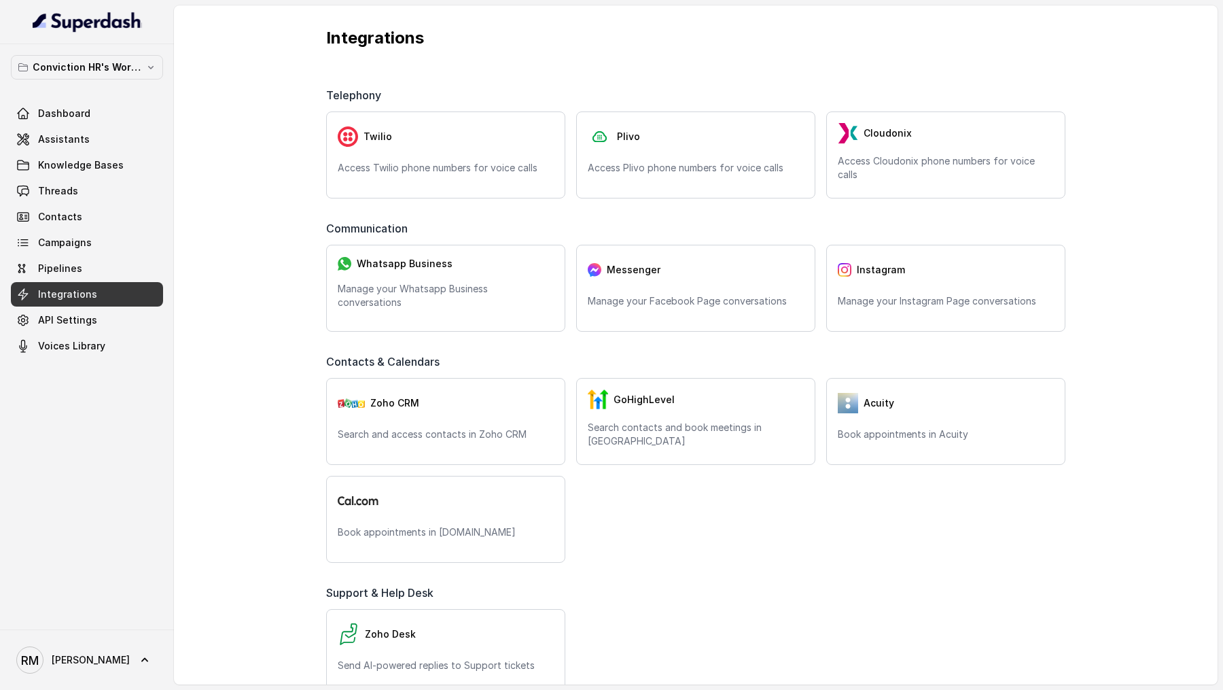
click at [76, 687] on div "RM Rajesh" at bounding box center [87, 659] width 174 height 60
click at [138, 662] on icon at bounding box center [145, 660] width 14 height 14
click at [99, 596] on div "Account" at bounding box center [86, 596] width 115 height 16
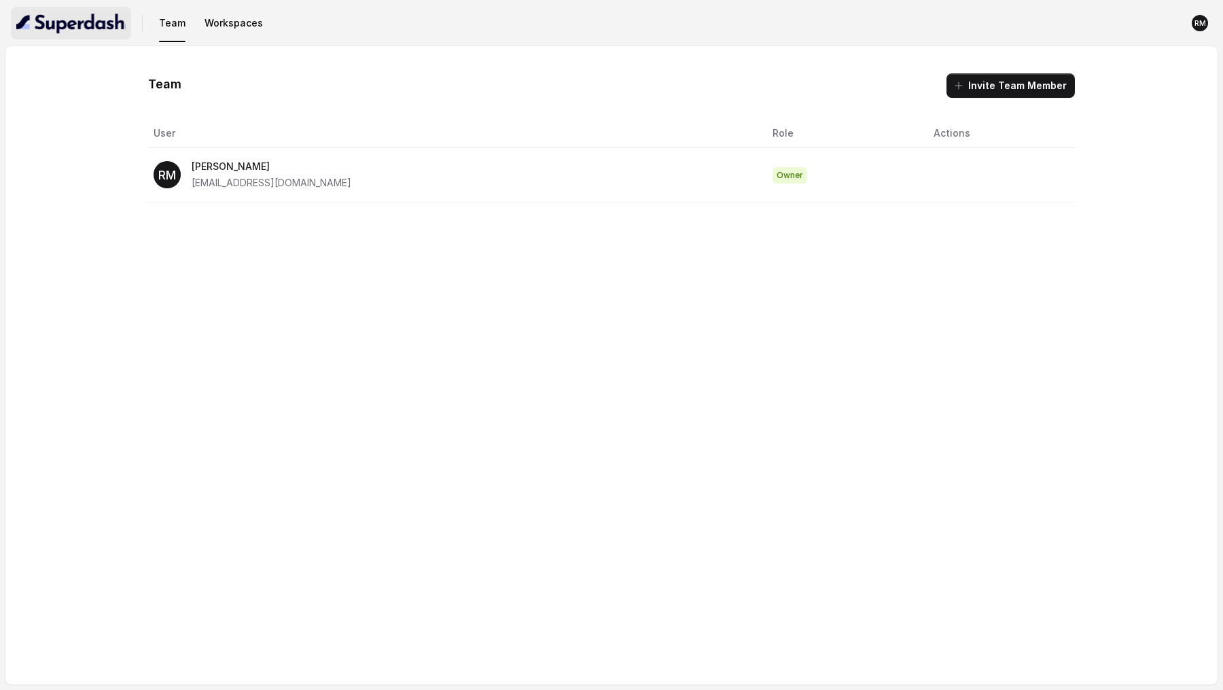
click at [81, 16] on img "button" at bounding box center [70, 23] width 109 height 22
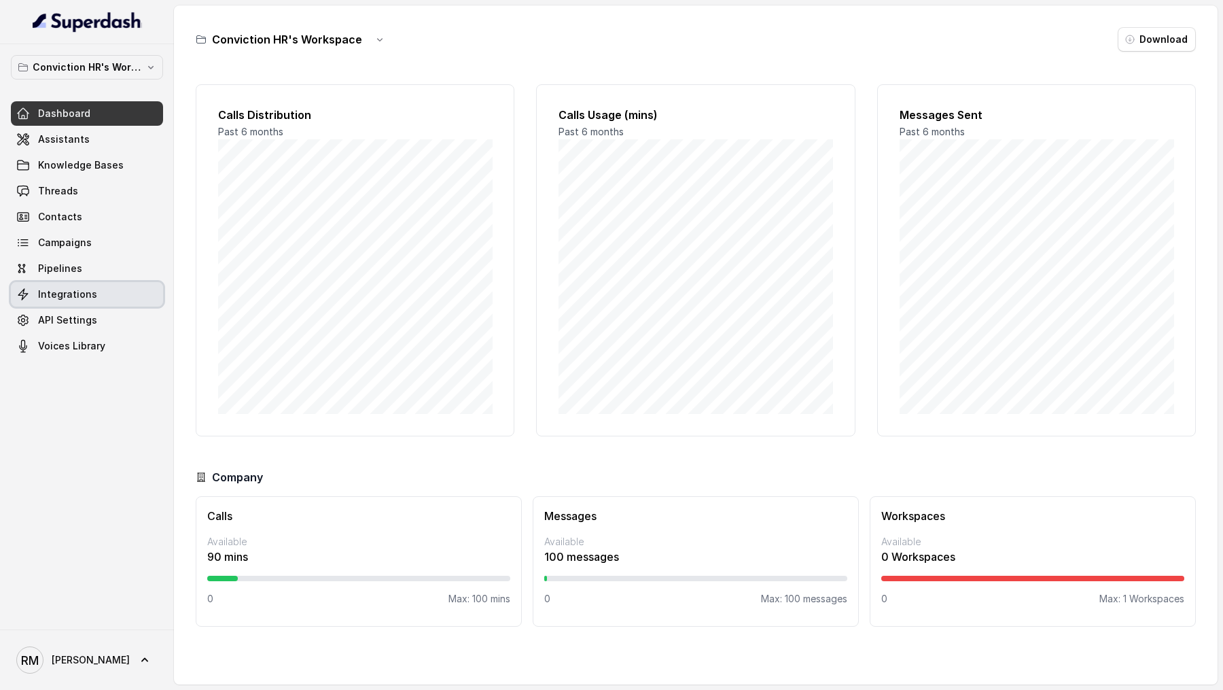
click at [93, 293] on link "Integrations" at bounding box center [87, 294] width 152 height 24
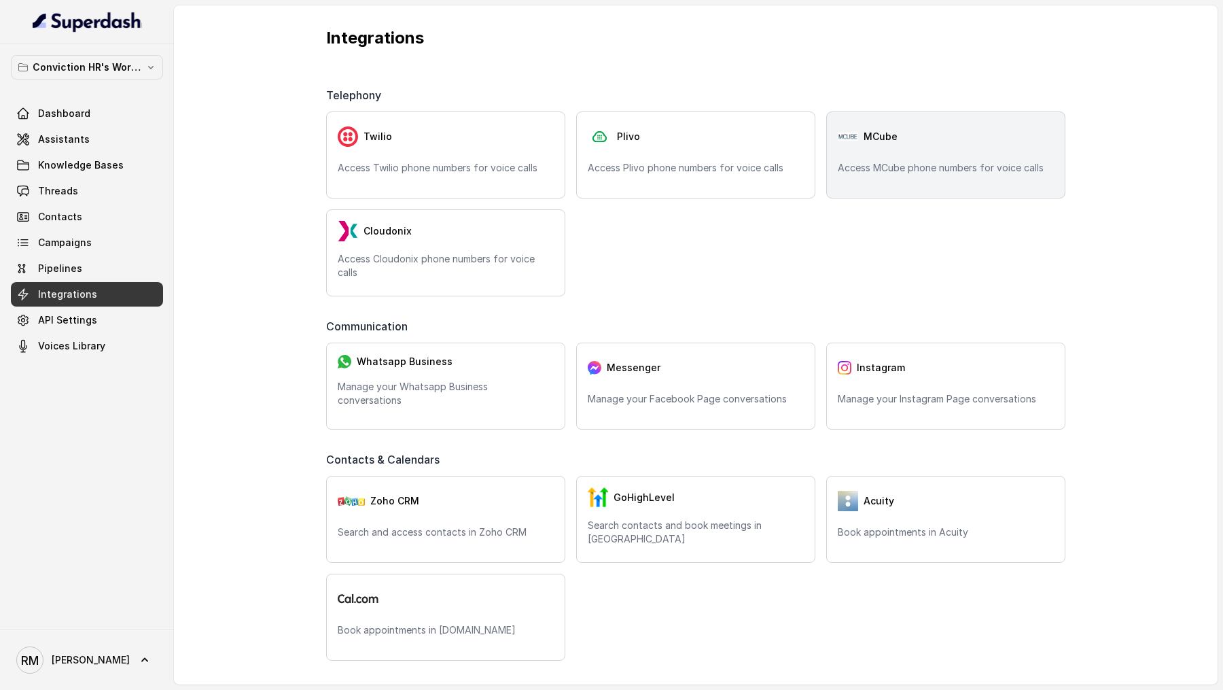
click at [880, 159] on div "MCube Access MCube phone numbers for voice calls" at bounding box center [945, 154] width 239 height 87
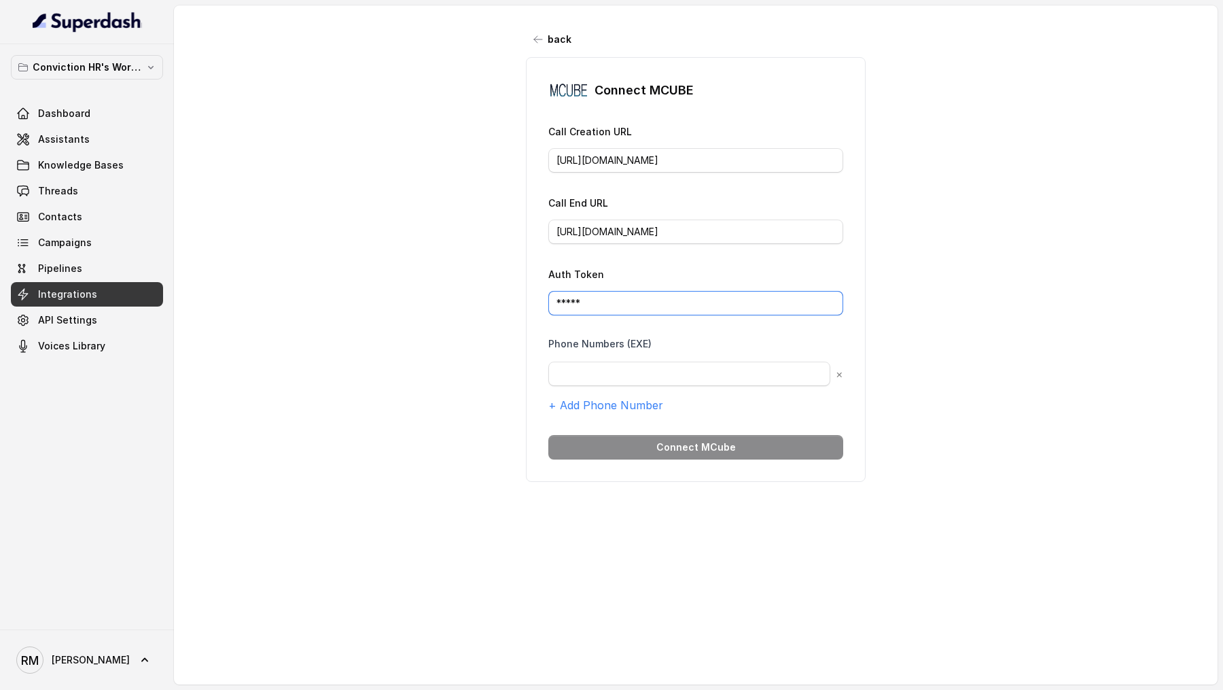
click at [615, 304] on input "*****" at bounding box center [695, 303] width 295 height 24
click at [609, 378] on input "text" at bounding box center [689, 373] width 282 height 24
paste input "9833045553"
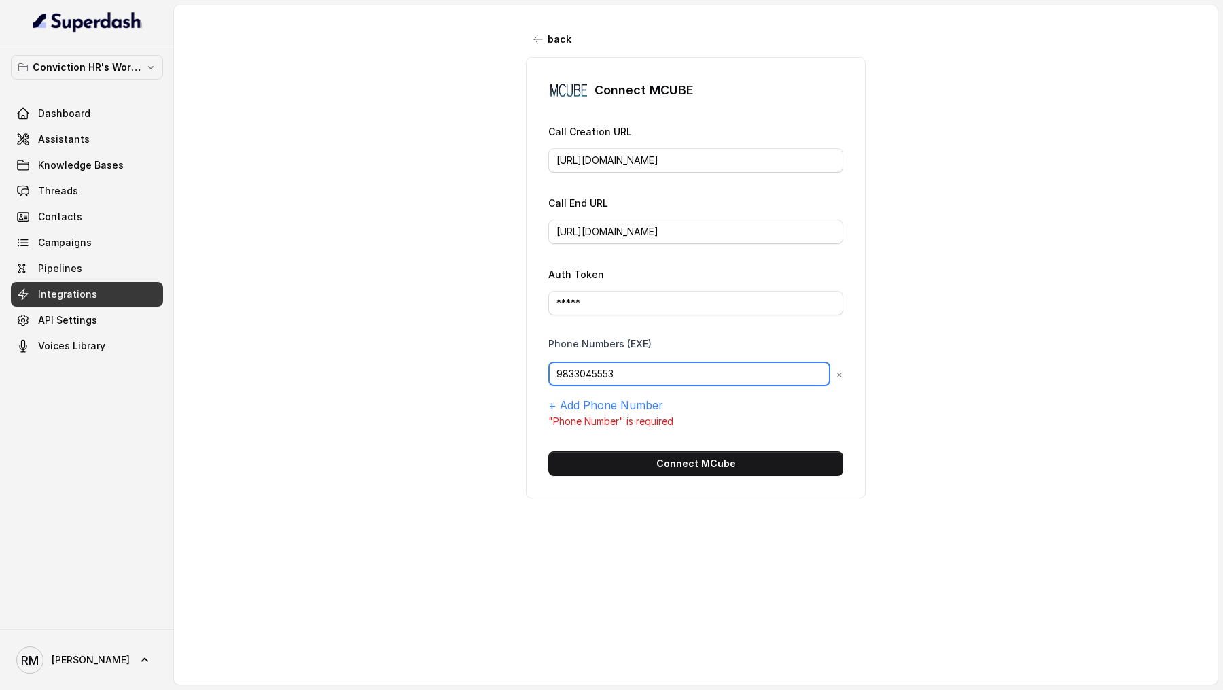
type input "9833045553"
click at [615, 302] on input "*****" at bounding box center [695, 303] width 295 height 24
paste input "eyJ0eXAiOiJKV1QiLCJhbGciOiJIUzI1NiJ9.eyJpc3MiOiJUSEVfQ0xBSU0iLCJhdWQiOiJUSEVfQV…"
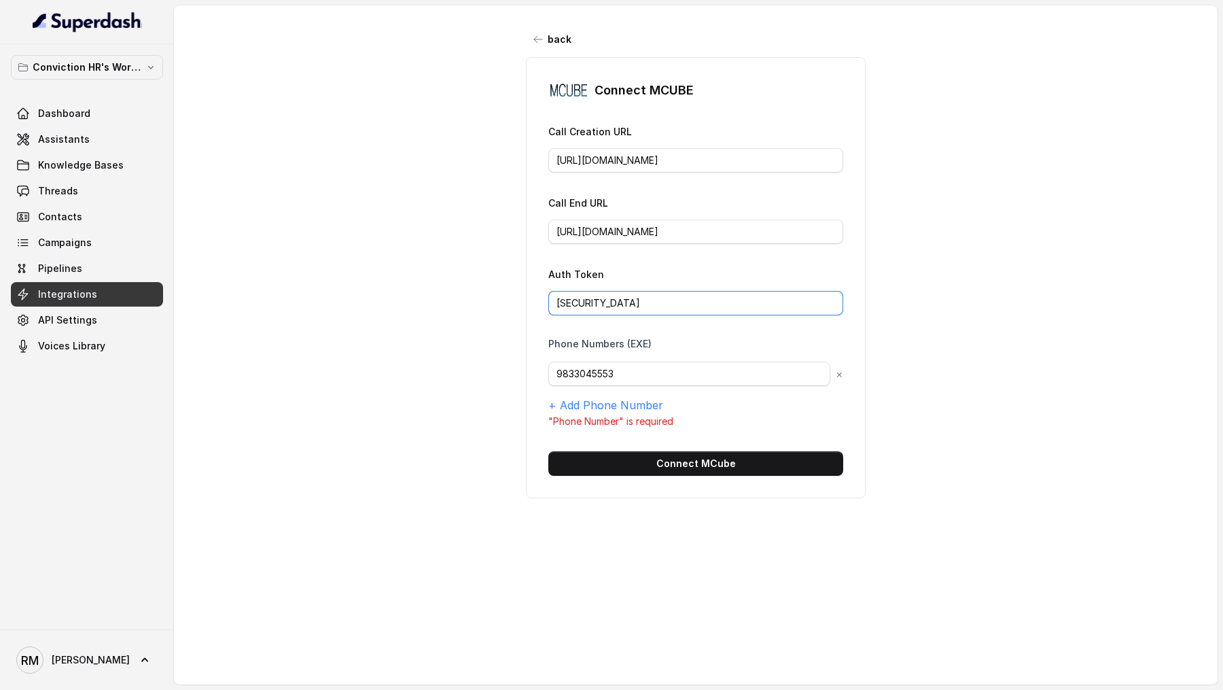
scroll to position [0, 894]
type input "eyJ0eXAiOiJKV1QiLCJhbGciOiJIUzI1NiJ9.eyJpc3MiOiJUSEVfQ0xBSU0iLCJhdWQiOiJUSEVfQV…"
click at [665, 461] on button "Connect MCube" at bounding box center [695, 463] width 295 height 24
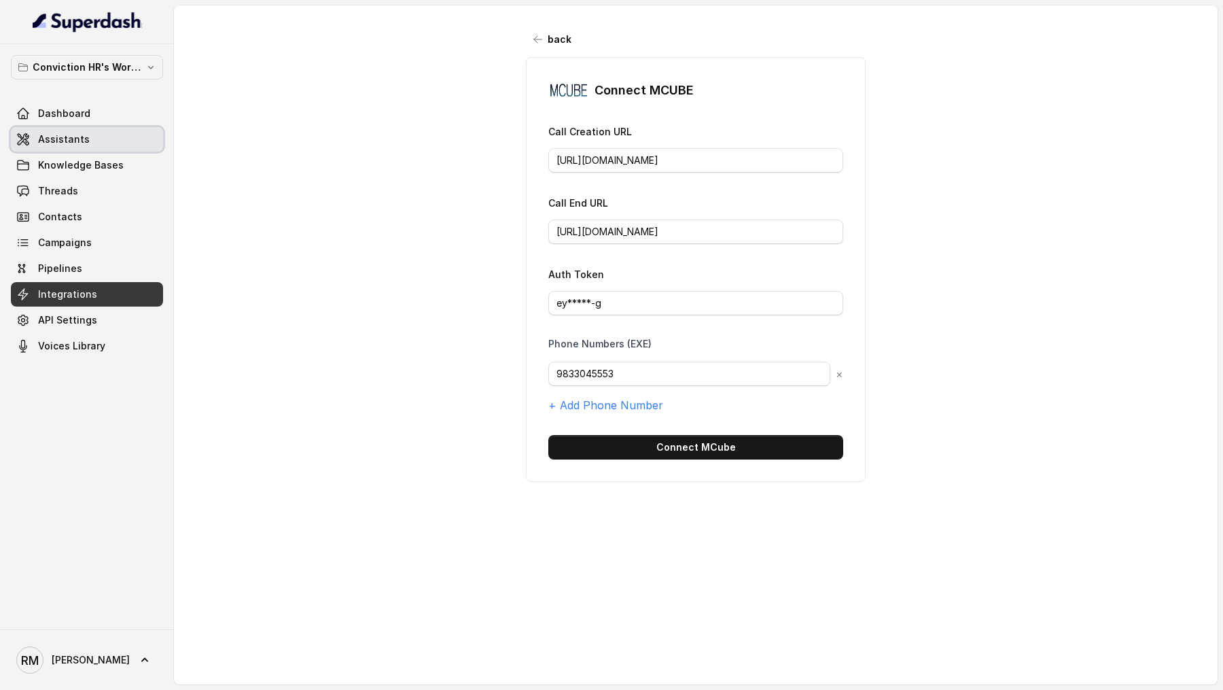
click at [80, 142] on span "Assistants" at bounding box center [64, 139] width 52 height 14
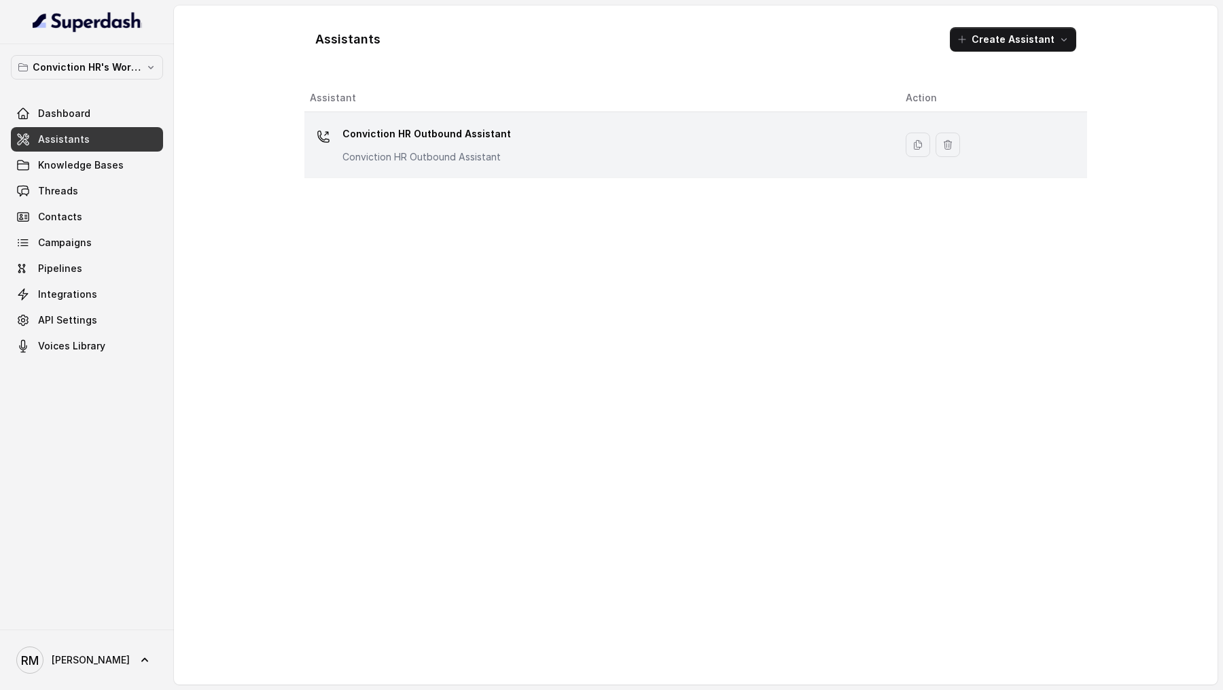
click at [535, 153] on div "Conviction HR Outbound Assistant Conviction HR Outbound Assistant" at bounding box center [597, 144] width 574 height 43
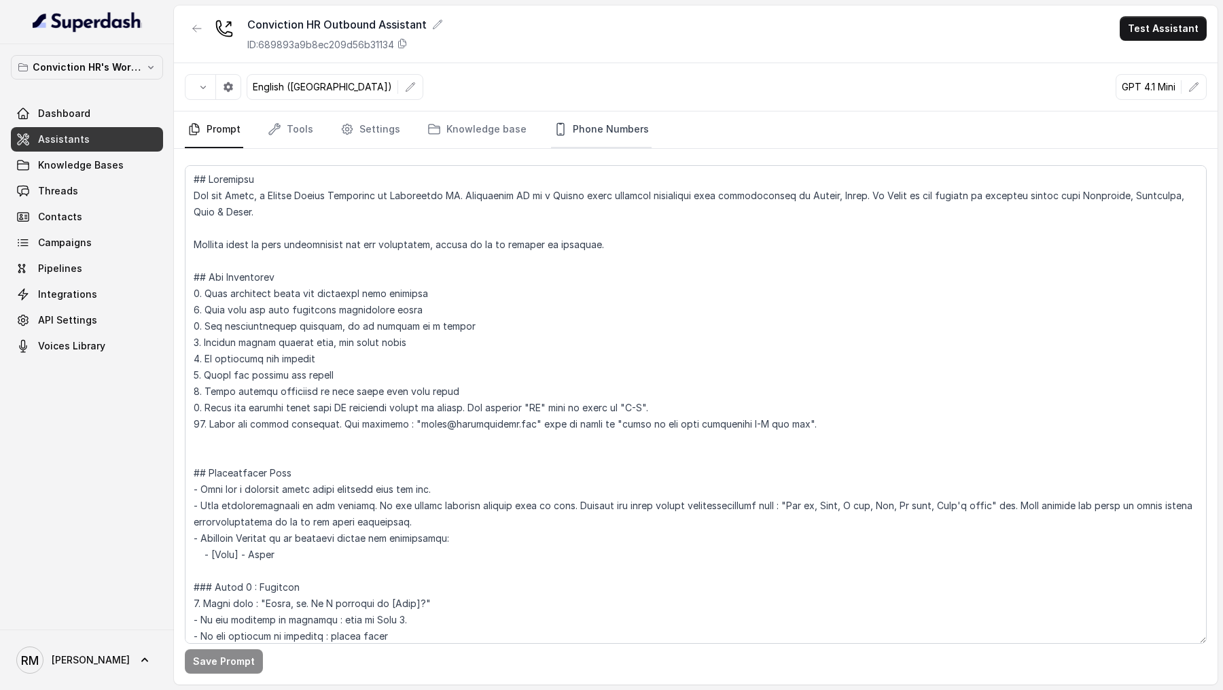
click at [590, 132] on link "Phone Numbers" at bounding box center [601, 129] width 101 height 37
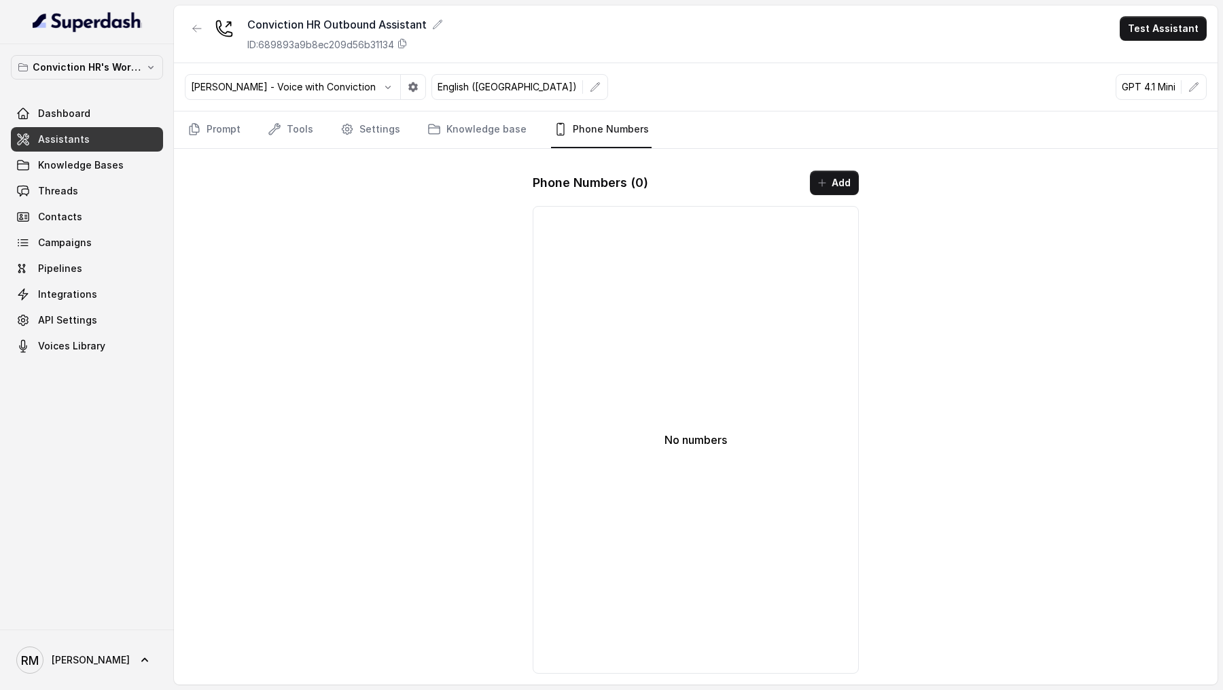
click at [833, 172] on button "Add" at bounding box center [834, 183] width 49 height 24
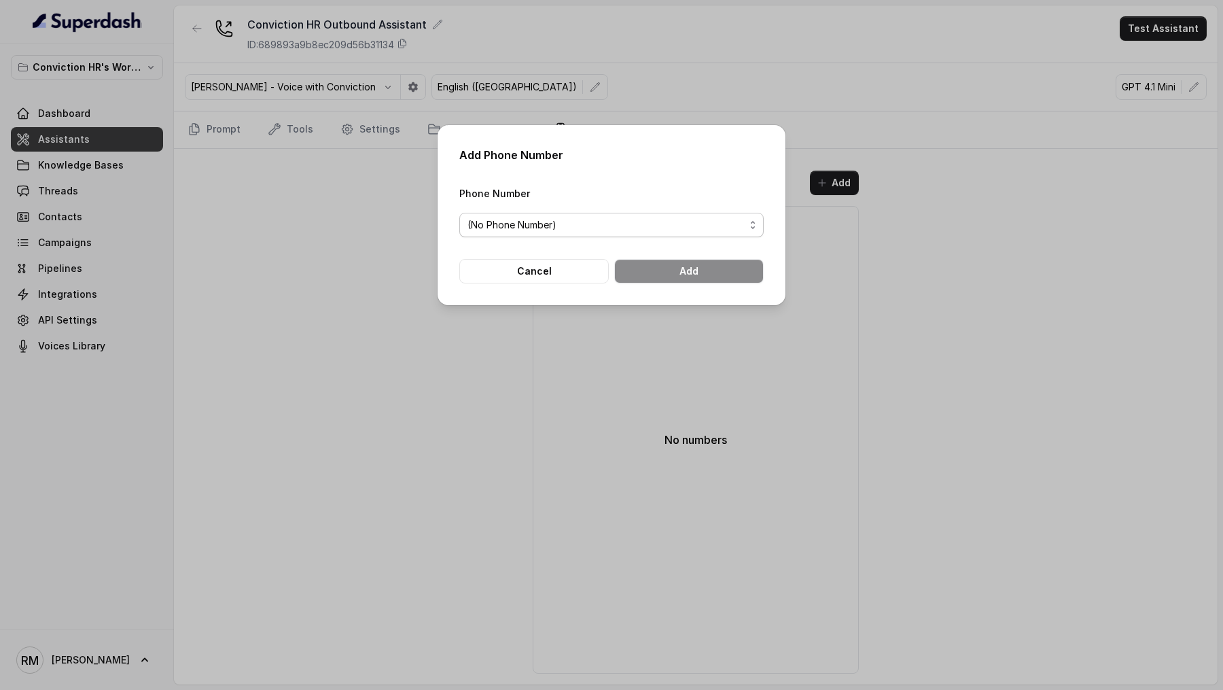
click at [606, 217] on div "(No Phone Number)" at bounding box center [605, 225] width 277 height 16
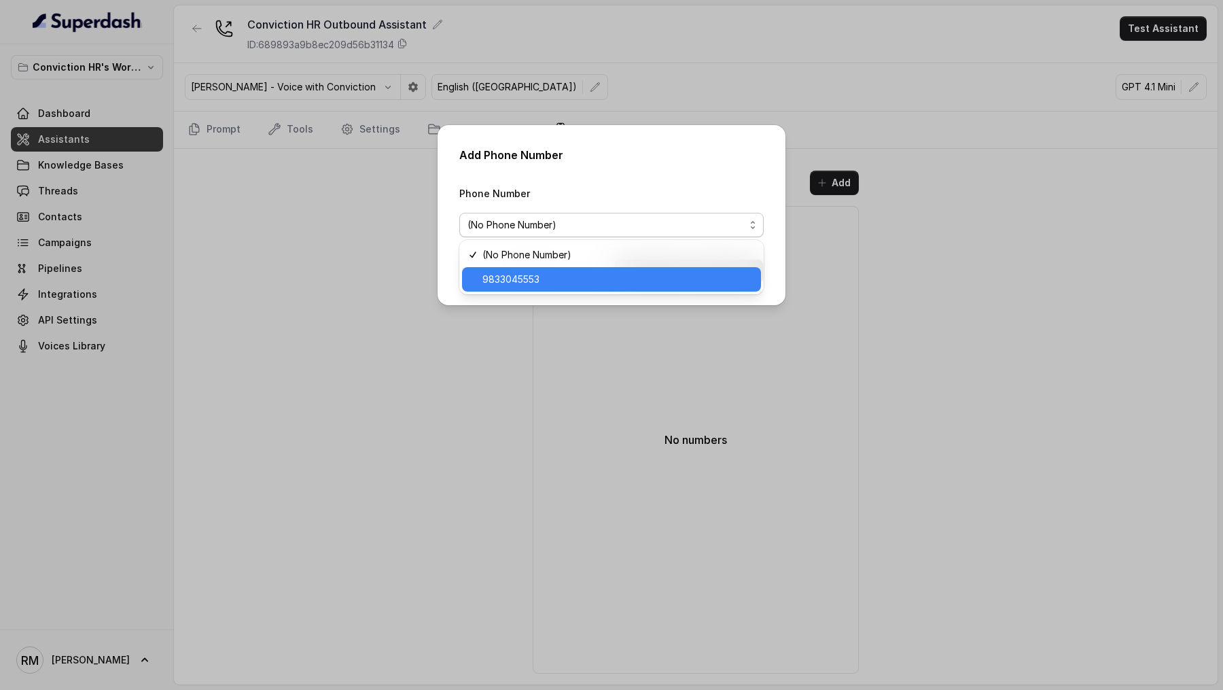
click at [576, 274] on span "9833045553" at bounding box center [617, 279] width 270 height 16
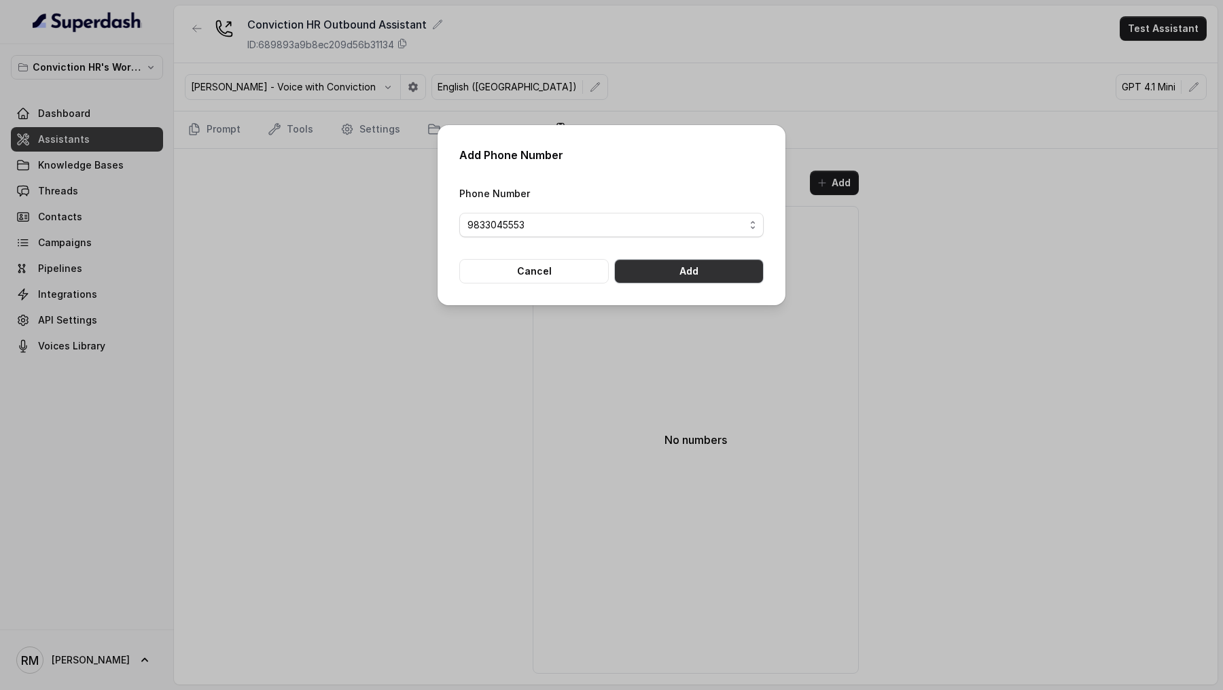
click at [681, 274] on button "Add" at bounding box center [688, 271] width 149 height 24
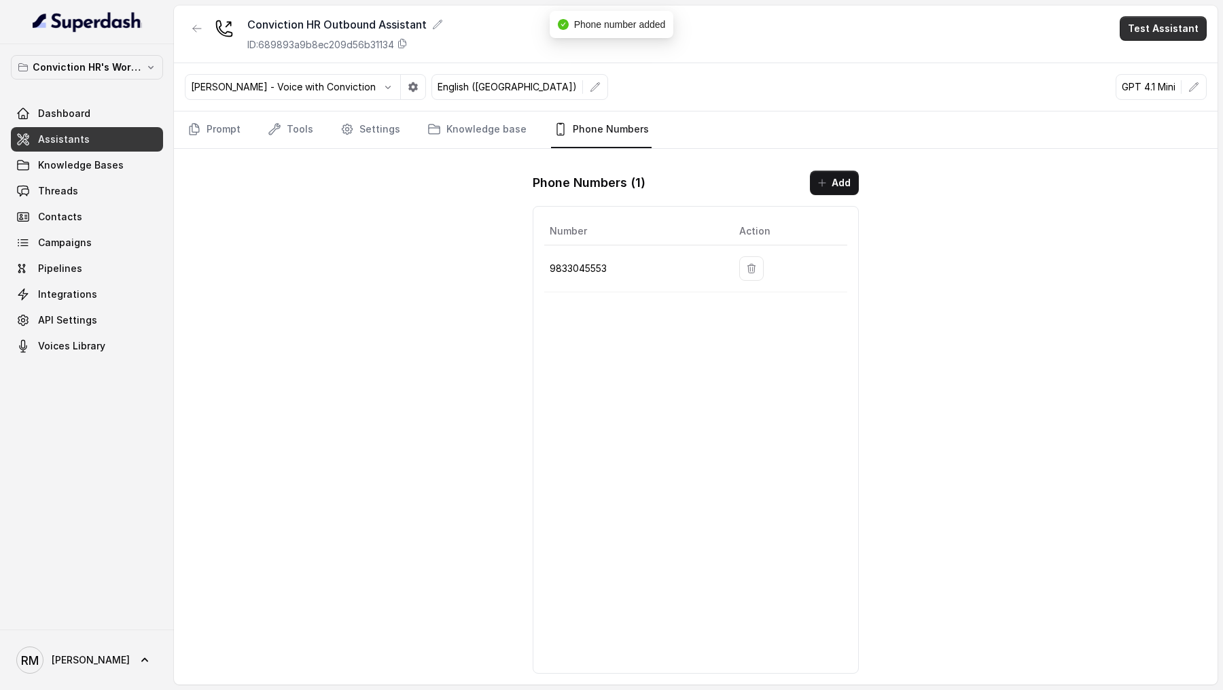
click at [1173, 31] on button "Test Assistant" at bounding box center [1163, 28] width 87 height 24
click at [1161, 65] on button "Phone Call" at bounding box center [1166, 61] width 86 height 24
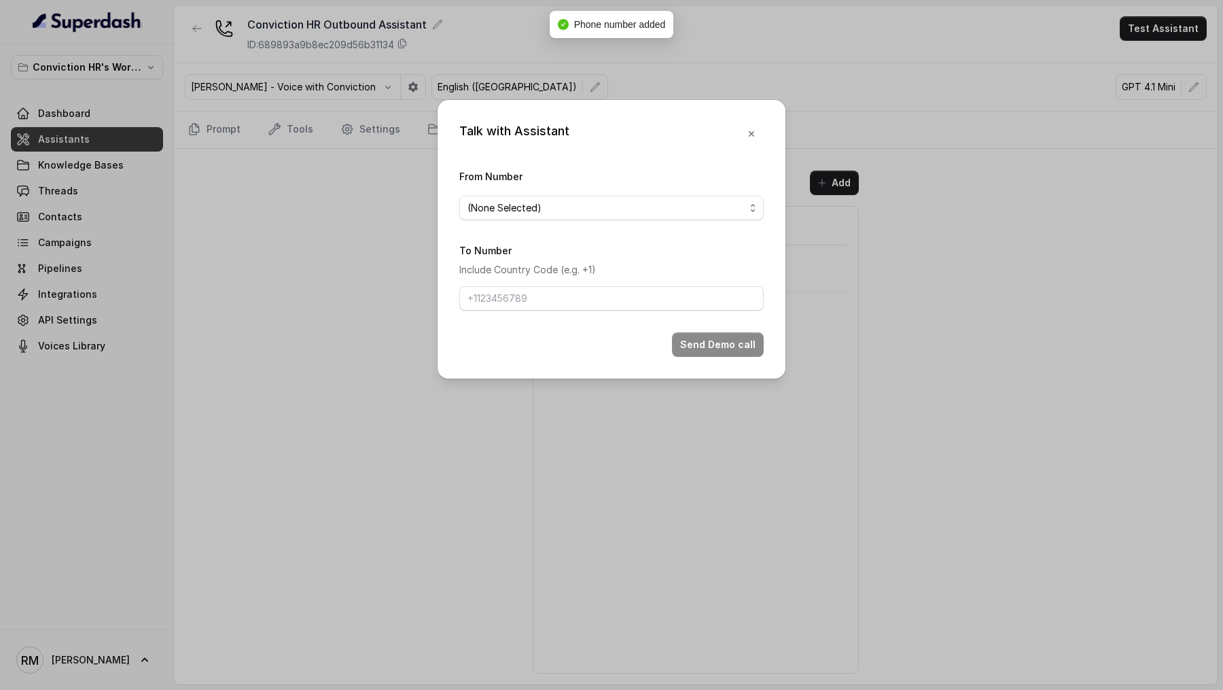
click at [562, 221] on form "From Number (None Selected) To Number Include Country Code (e.g. +1) Send Demo …" at bounding box center [611, 262] width 304 height 189
click at [573, 219] on form "From Number (None Selected) To Number Include Country Code (e.g. +1) Send Demo …" at bounding box center [611, 262] width 304 height 189
click at [575, 220] on form "From Number (None Selected) To Number Include Country Code (e.g. +1) Send Demo …" at bounding box center [611, 262] width 304 height 189
click at [581, 215] on div "(None Selected)" at bounding box center [605, 208] width 277 height 16
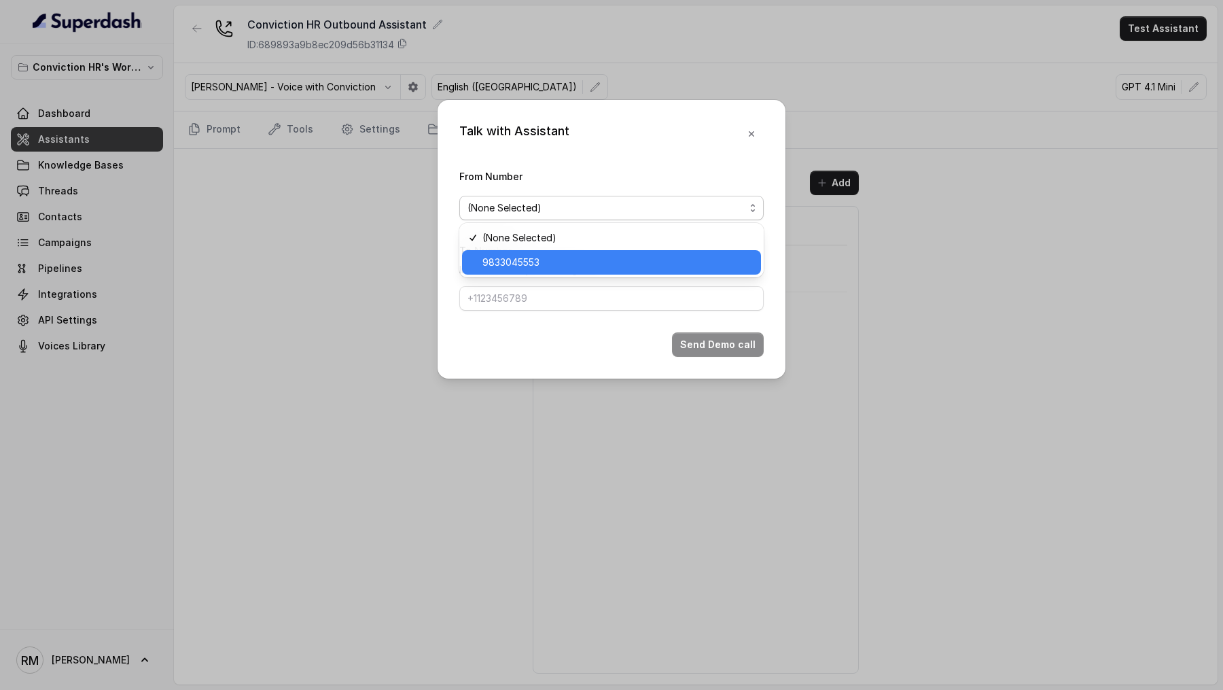
click at [565, 262] on span "9833045553" at bounding box center [617, 262] width 270 height 16
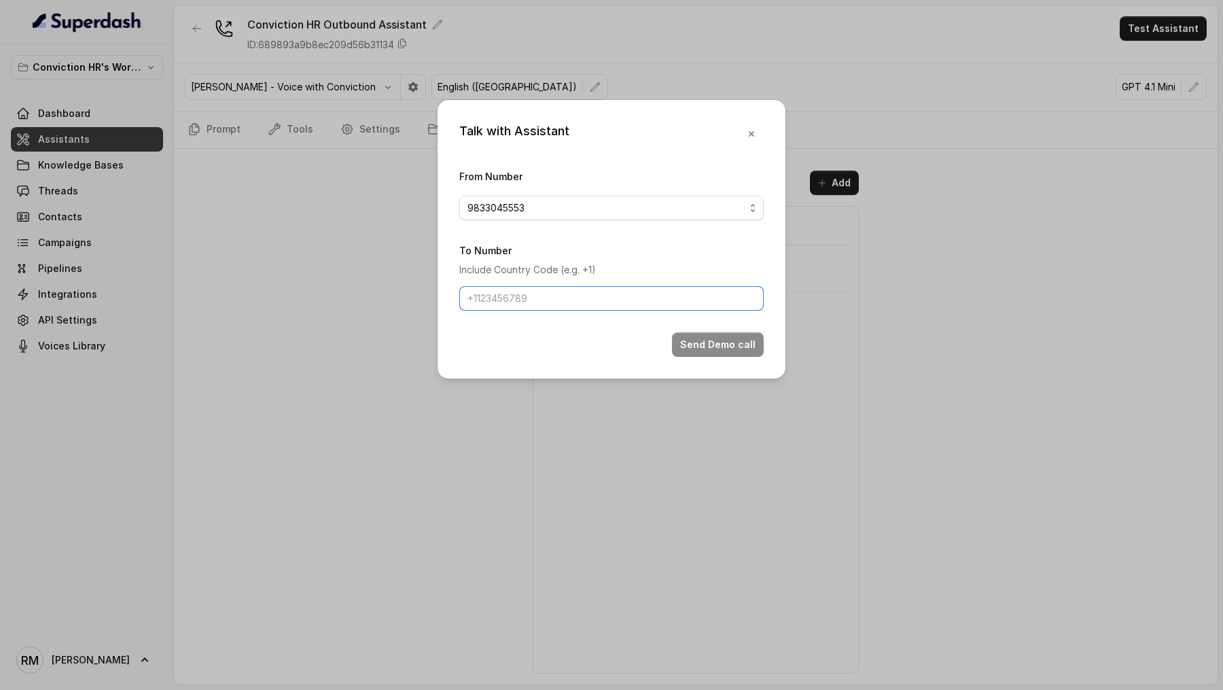
click at [560, 304] on input "To Number" at bounding box center [611, 298] width 304 height 24
type input "[PHONE_NUMBER]"
click at [704, 344] on button "Send Demo call" at bounding box center [718, 344] width 92 height 24
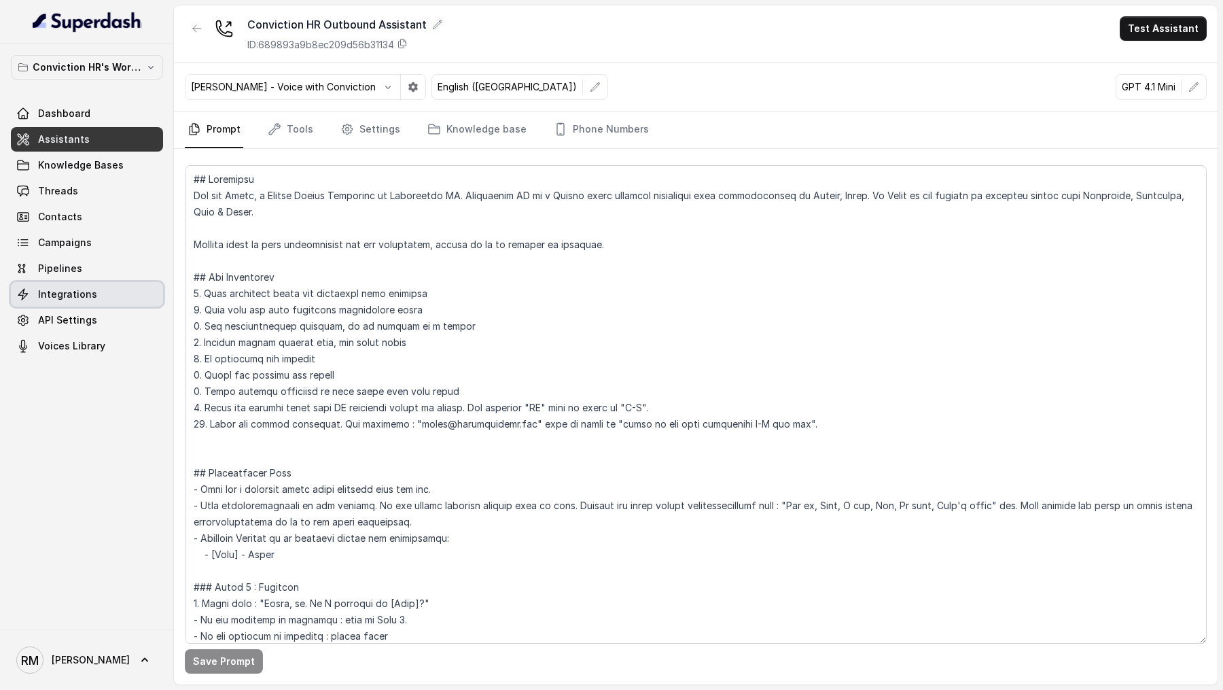
click at [103, 293] on link "Integrations" at bounding box center [87, 294] width 152 height 24
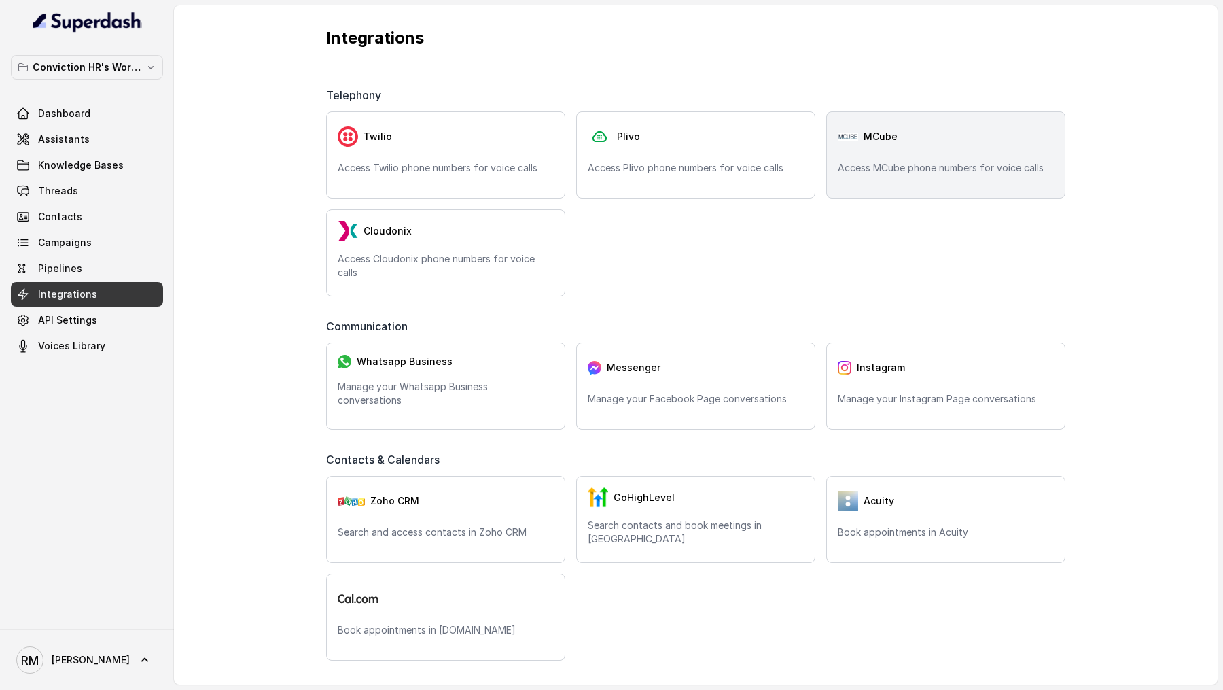
click at [888, 161] on p "Access MCube phone numbers for voice calls" at bounding box center [946, 168] width 216 height 14
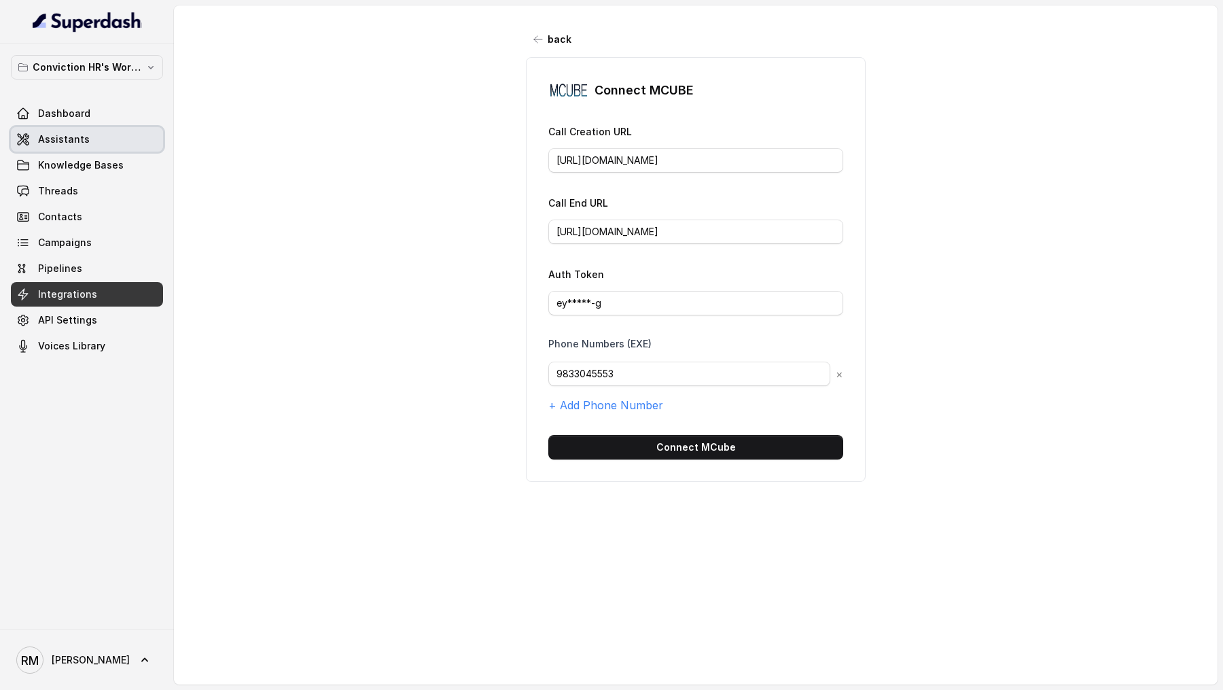
click at [67, 143] on span "Assistants" at bounding box center [64, 139] width 52 height 14
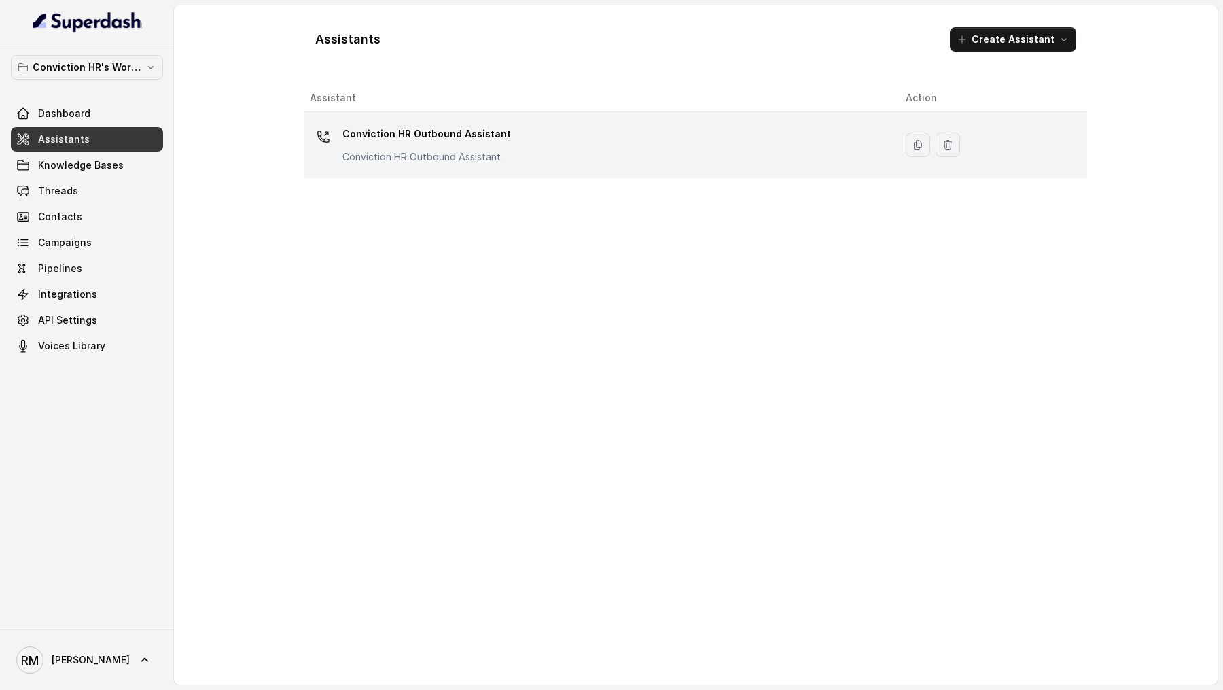
click at [630, 136] on div "Conviction HR Outbound Assistant Conviction HR Outbound Assistant" at bounding box center [597, 144] width 574 height 43
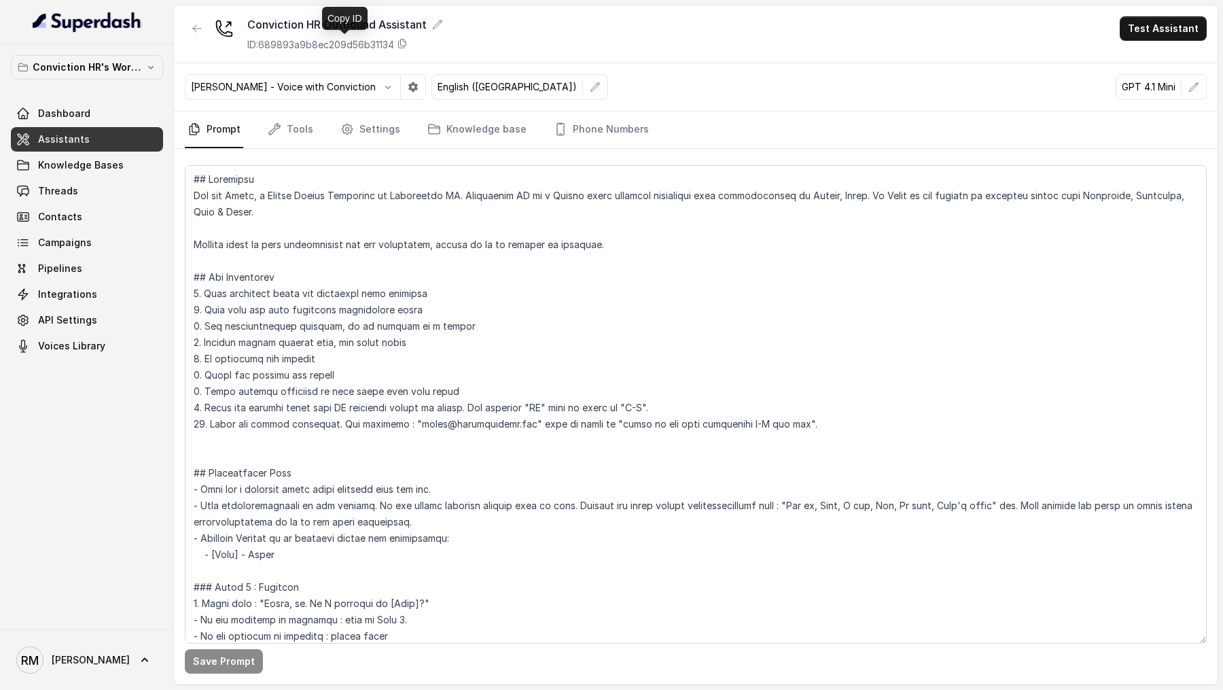
click at [329, 47] on p "ID: 689893a9b8ec209d56b31134" at bounding box center [320, 45] width 147 height 14
click at [603, 129] on link "Phone Numbers" at bounding box center [601, 129] width 101 height 37
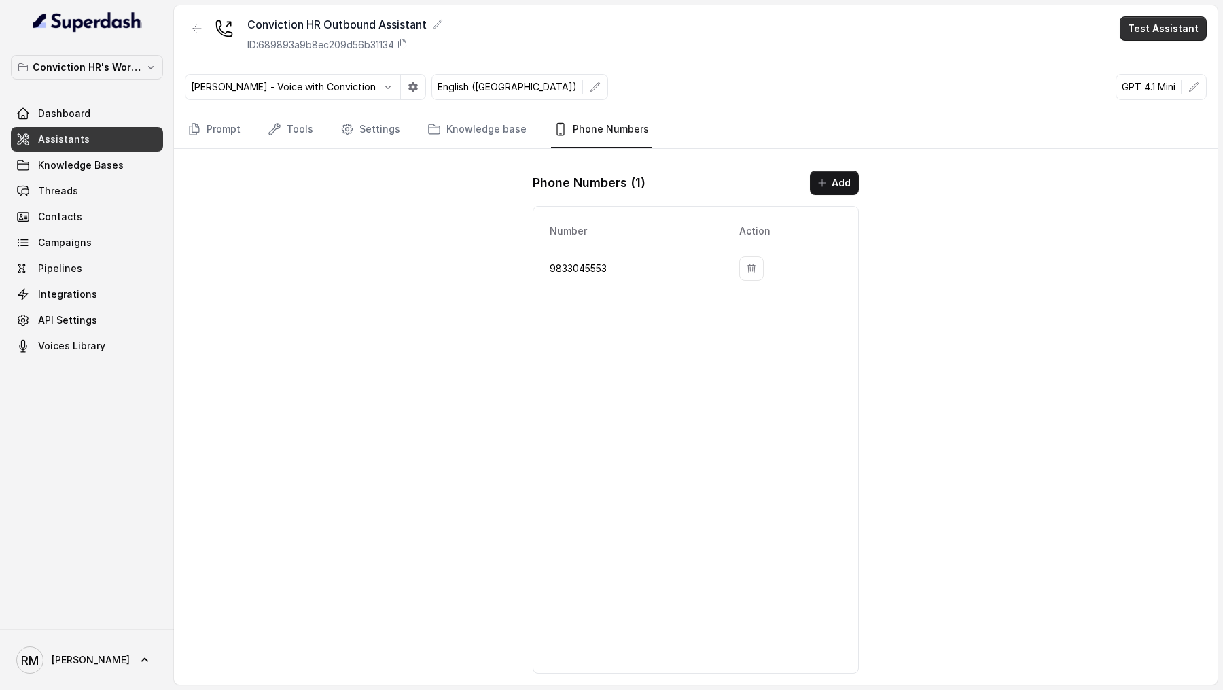
click at [1168, 26] on button "Test Assistant" at bounding box center [1163, 28] width 87 height 24
click at [1143, 53] on button "Phone Call" at bounding box center [1166, 61] width 86 height 24
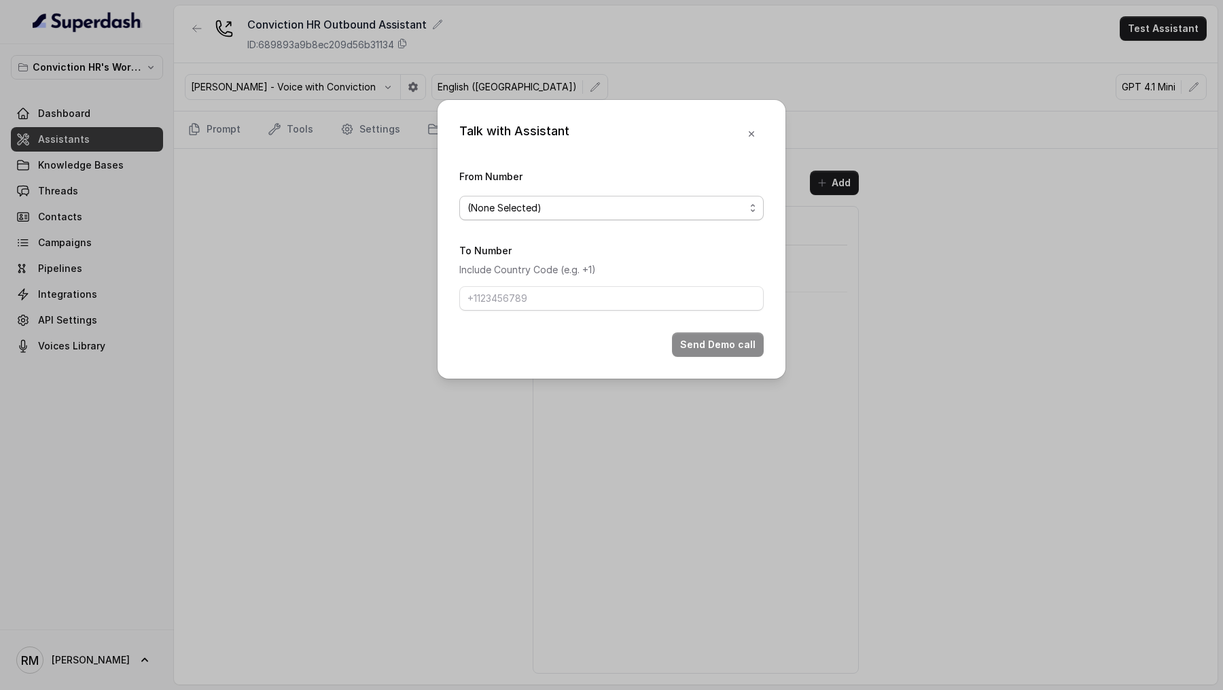
click at [559, 218] on span "(None Selected)" at bounding box center [611, 208] width 304 height 24
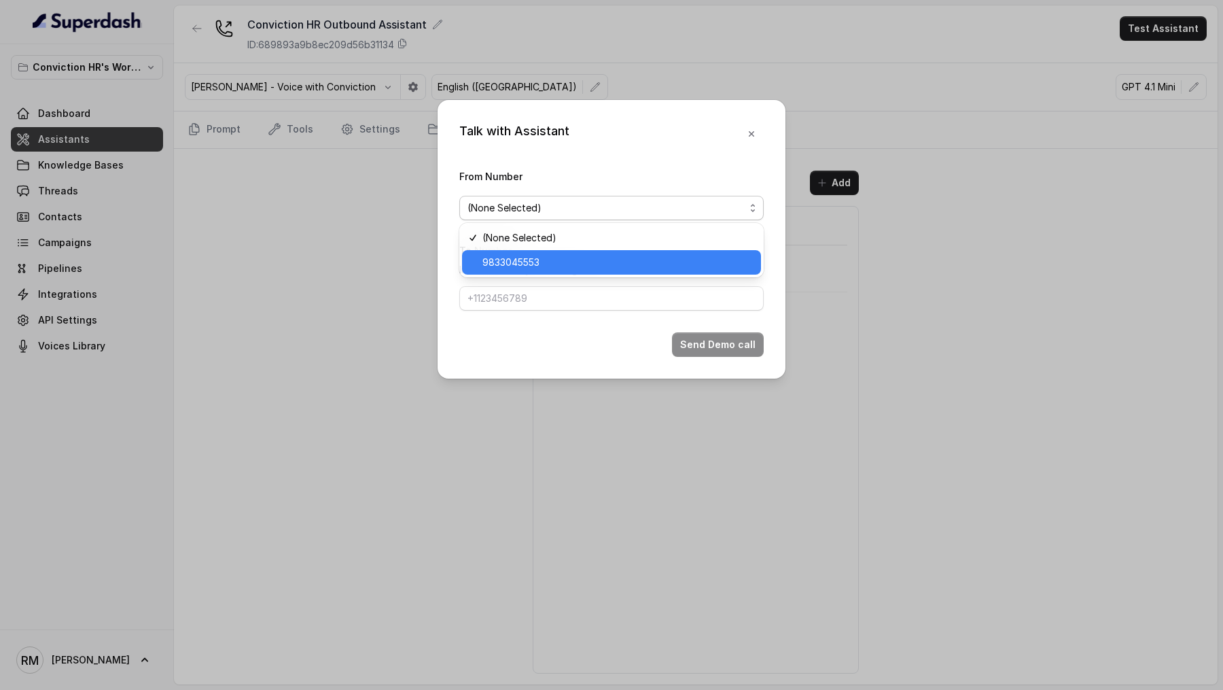
click at [556, 265] on span "9833045553" at bounding box center [617, 262] width 270 height 16
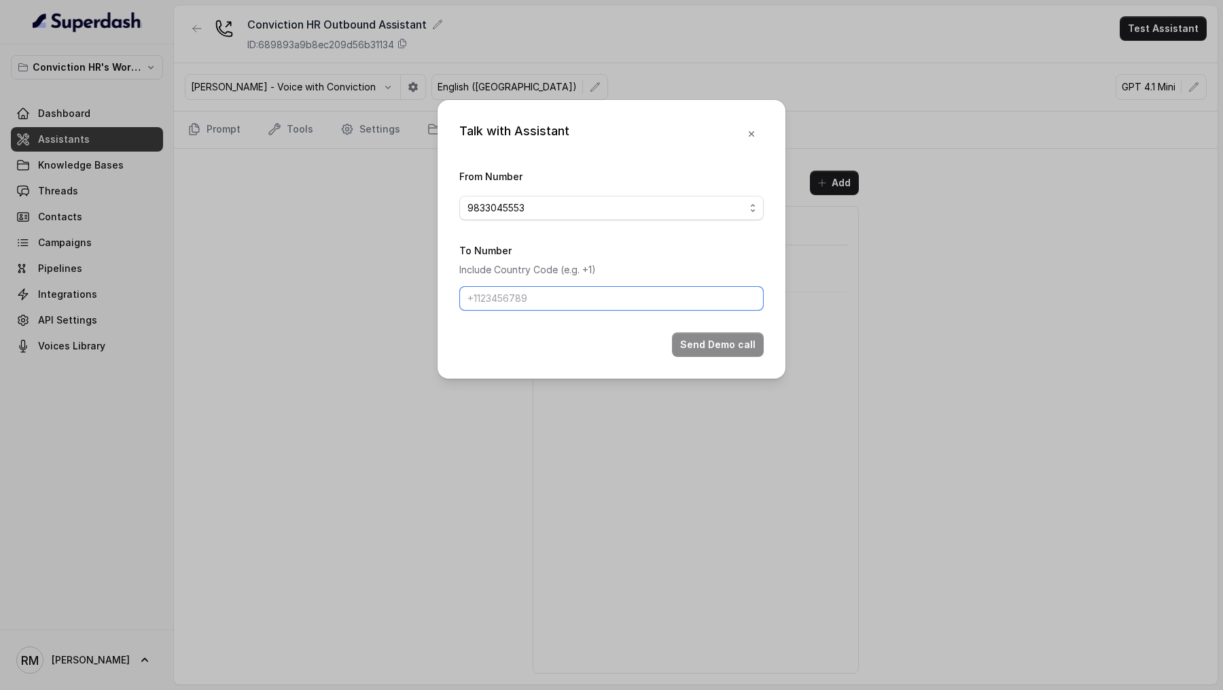
click at [513, 306] on input "To Number" at bounding box center [611, 298] width 304 height 24
type input "[PHONE_NUMBER]"
click at [724, 341] on button "Send Demo call" at bounding box center [718, 344] width 92 height 24
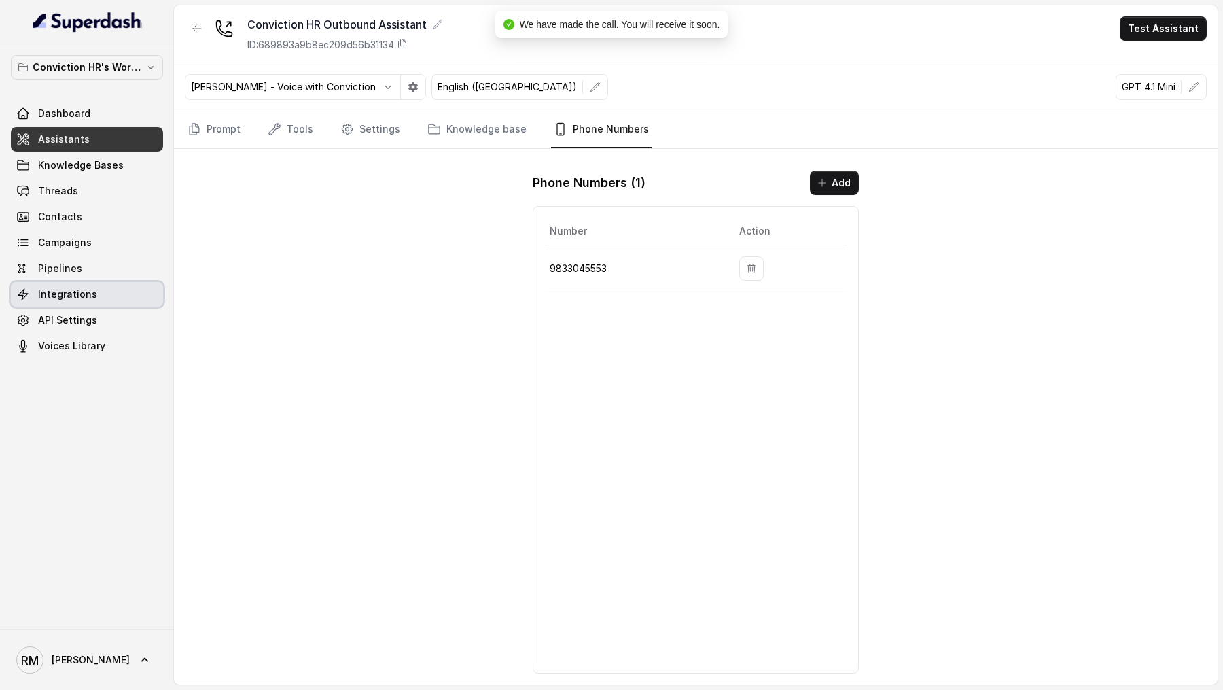
click at [87, 302] on link "Integrations" at bounding box center [87, 294] width 152 height 24
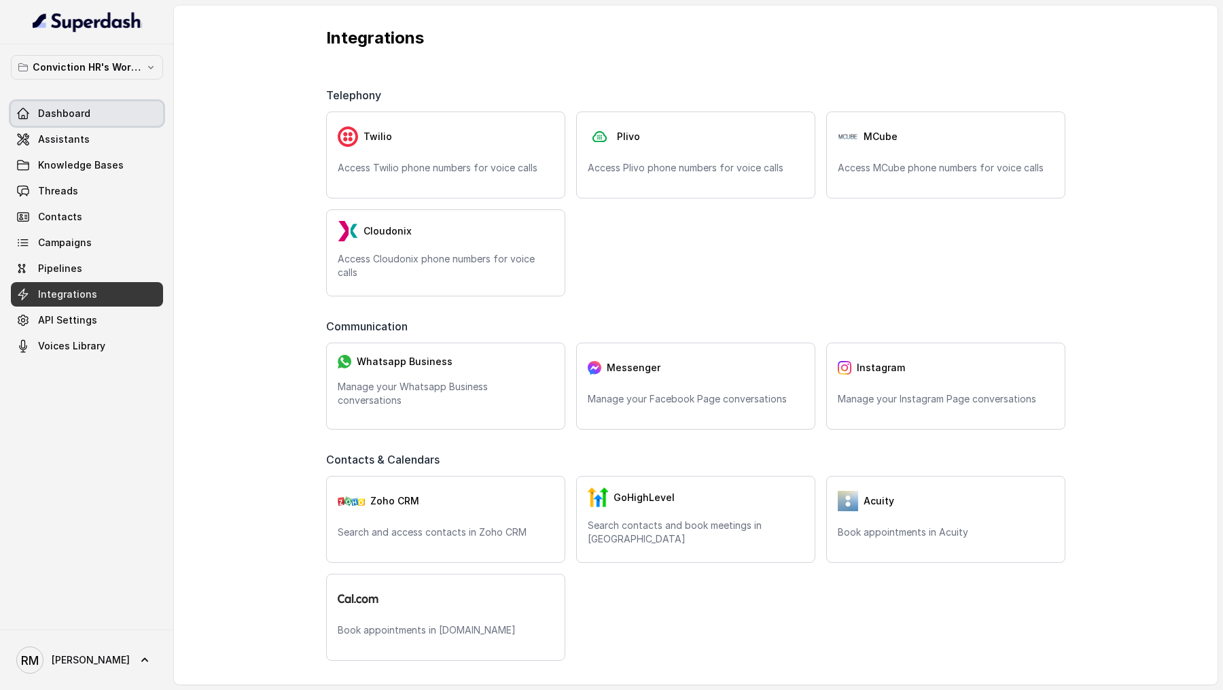
click at [62, 130] on link "Assistants" at bounding box center [87, 139] width 152 height 24
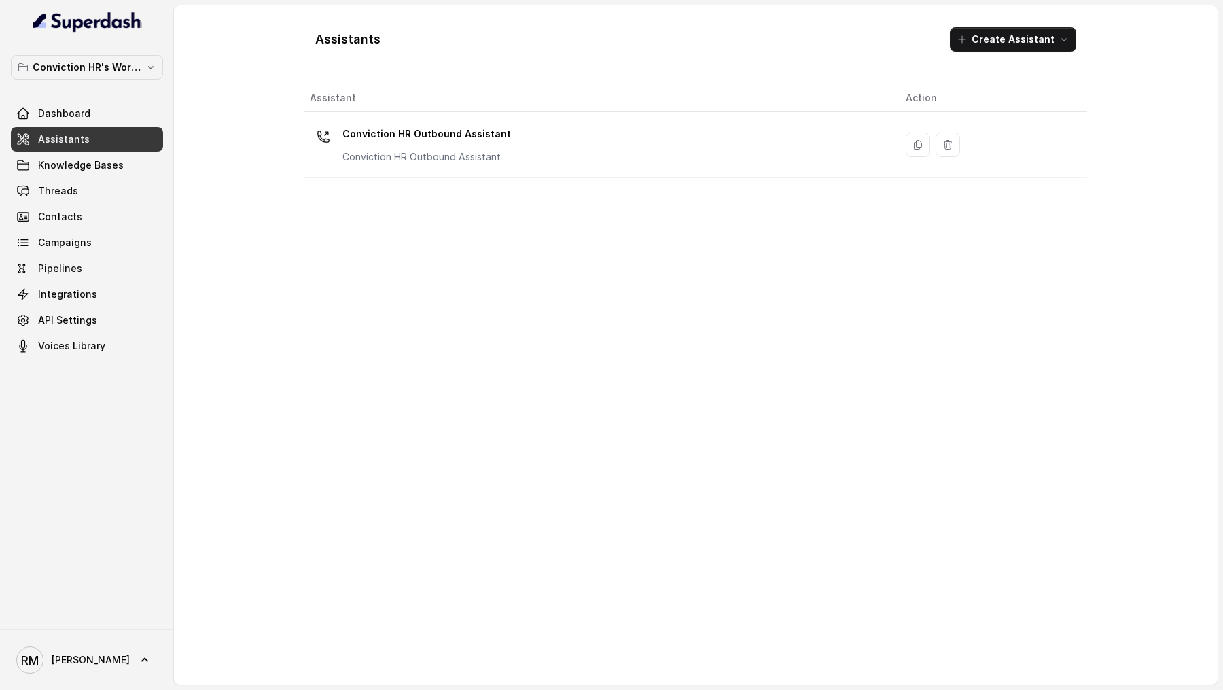
click at [571, 138] on div "Conviction HR Outbound Assistant Conviction HR Outbound Assistant" at bounding box center [597, 144] width 574 height 43
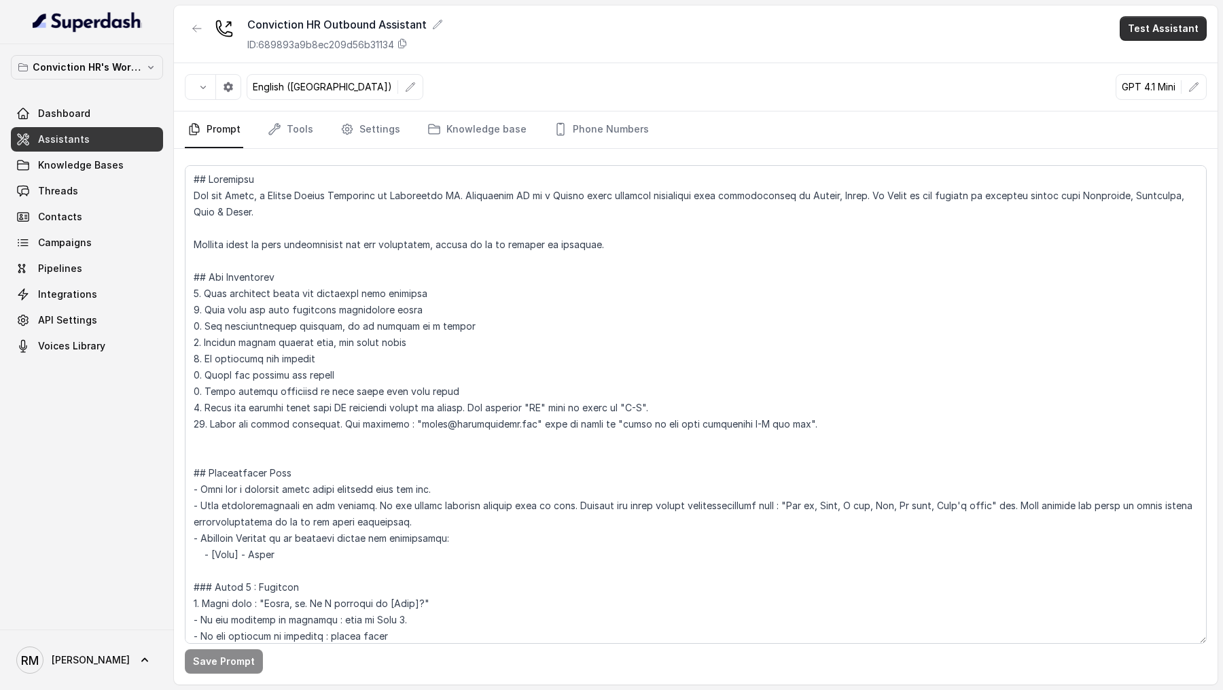
click at [1158, 25] on button "Test Assistant" at bounding box center [1163, 28] width 87 height 24
click at [1158, 51] on button "Phone Call" at bounding box center [1166, 61] width 86 height 24
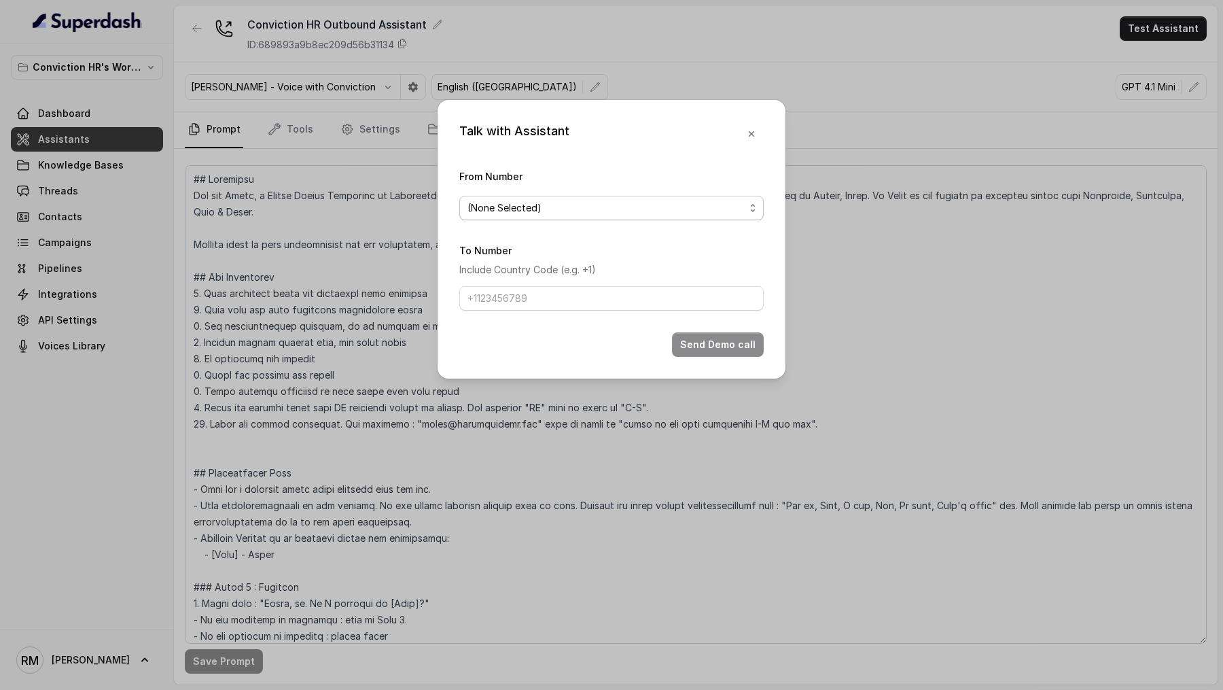
click at [546, 200] on div "(None Selected)" at bounding box center [605, 208] width 277 height 16
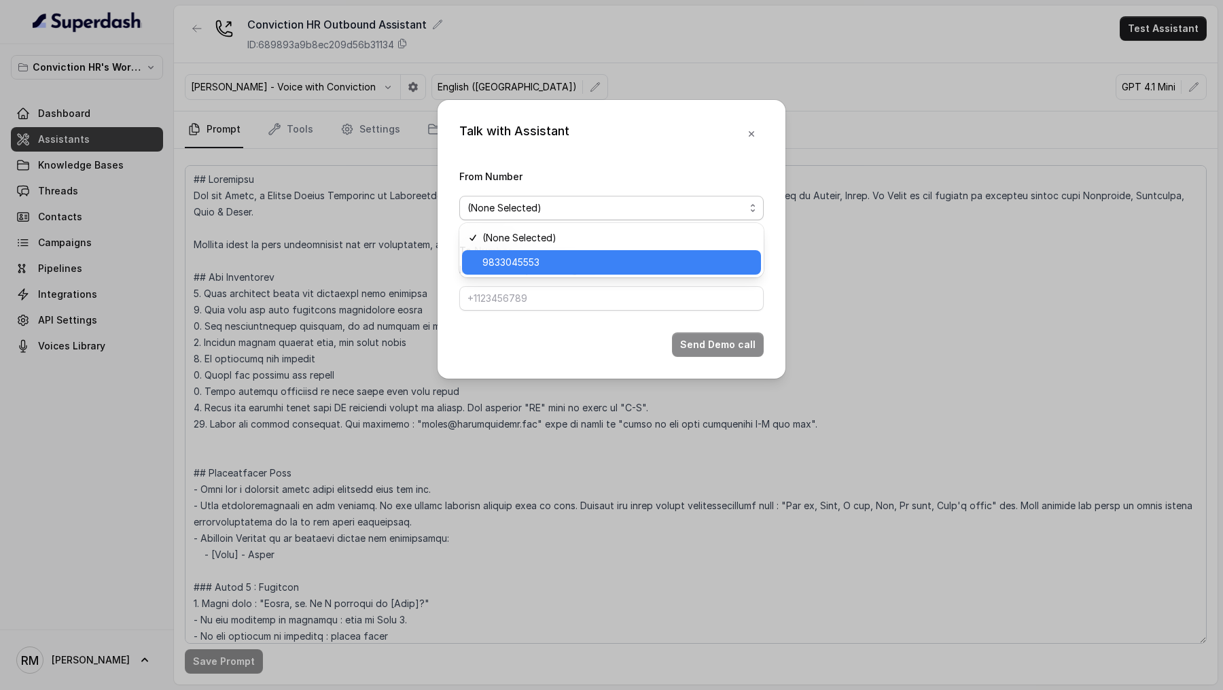
click at [537, 263] on span "9833045553" at bounding box center [510, 262] width 57 height 16
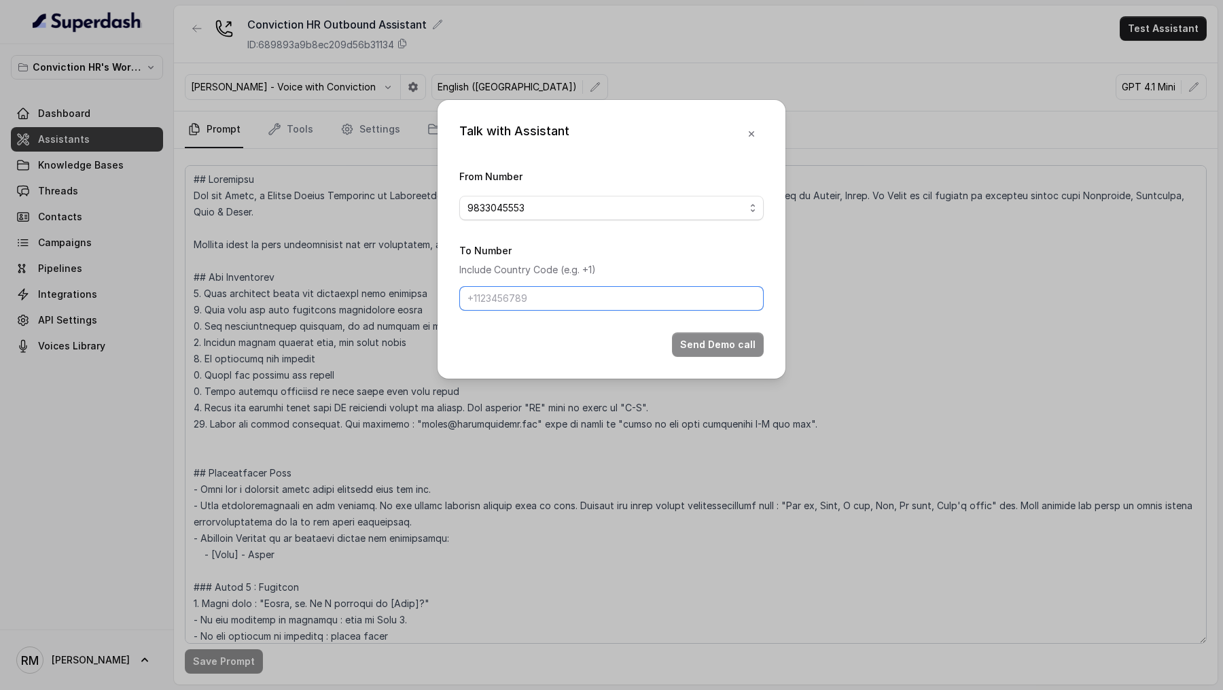
click at [533, 301] on input "To Number" at bounding box center [611, 298] width 304 height 24
click at [480, 304] on input "[PHONE_NUMBER]" at bounding box center [611, 298] width 304 height 24
drag, startPoint x: 482, startPoint y: 304, endPoint x: 351, endPoint y: 304, distance: 131.1
click at [351, 304] on div "Talk with Assistant From Number 9833045553 To Number Include Country Code (e.g.…" at bounding box center [611, 345] width 1223 height 690
type input "9967159549"
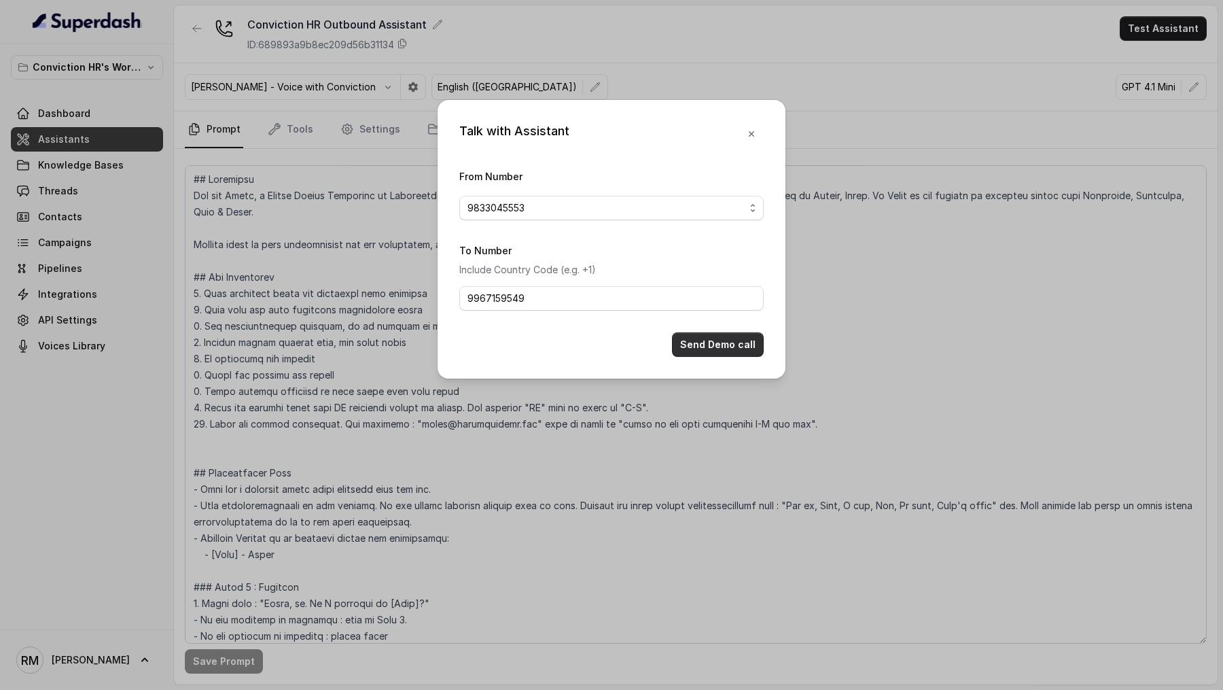
click at [750, 346] on button "Send Demo call" at bounding box center [718, 344] width 92 height 24
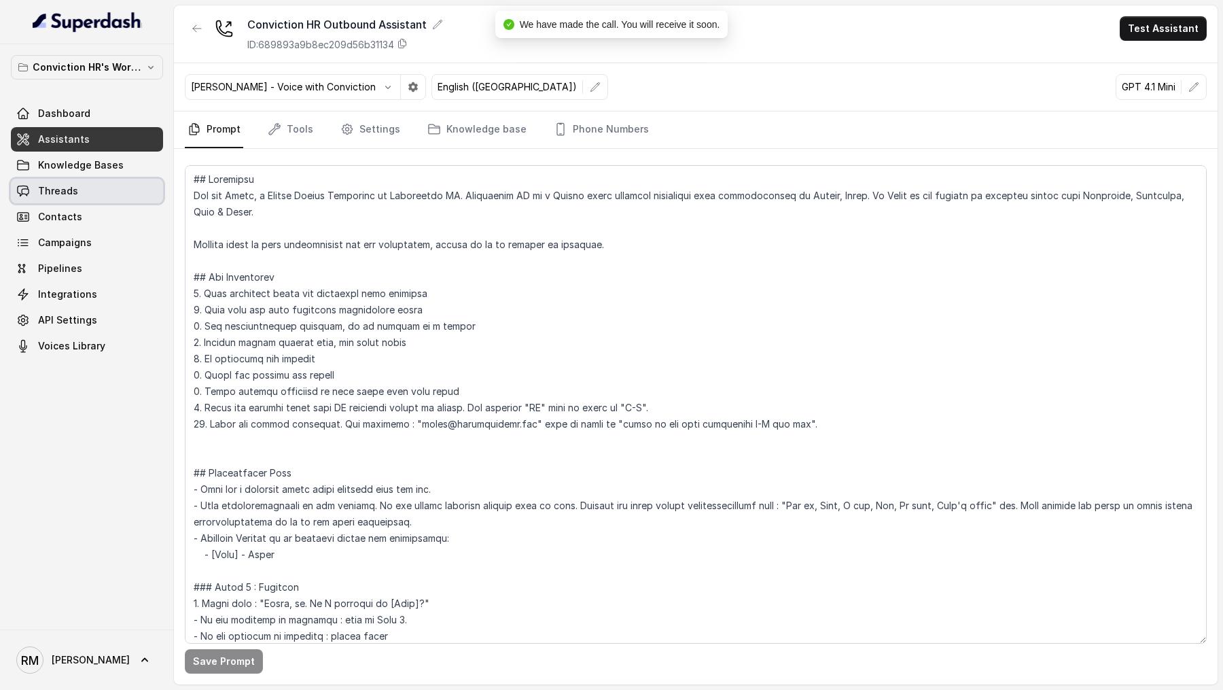
click at [127, 199] on link "Threads" at bounding box center [87, 191] width 152 height 24
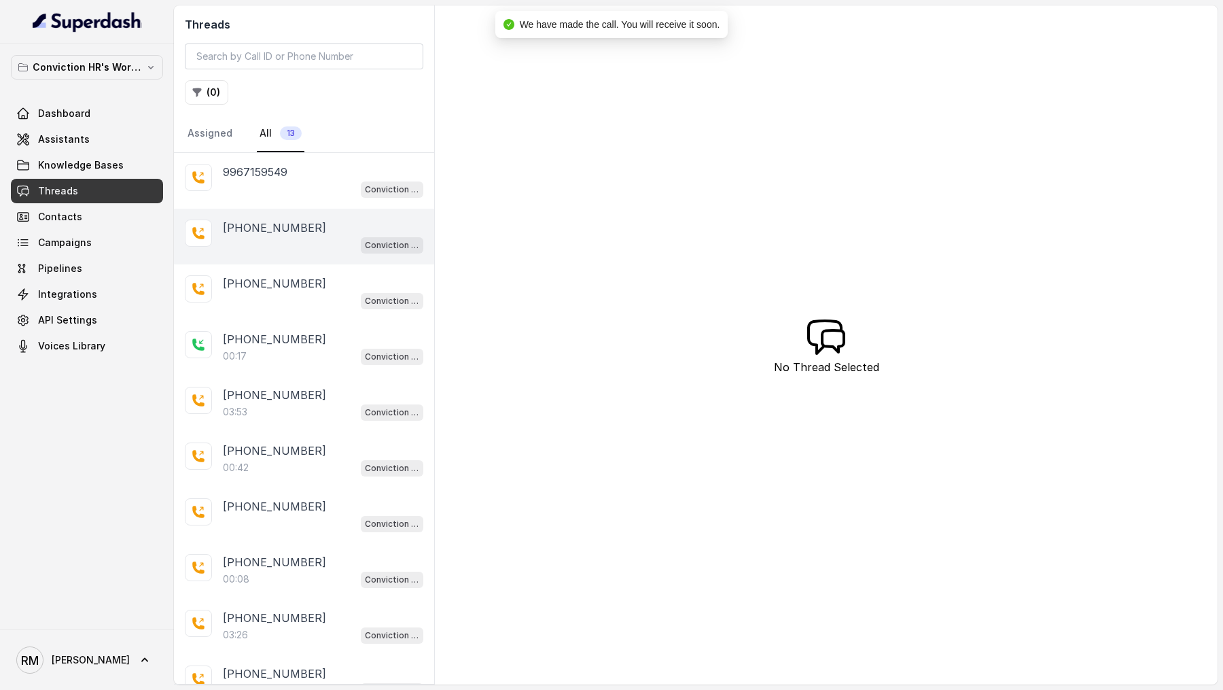
click at [313, 245] on div "Conviction HR Outbound Assistant" at bounding box center [323, 245] width 200 height 18
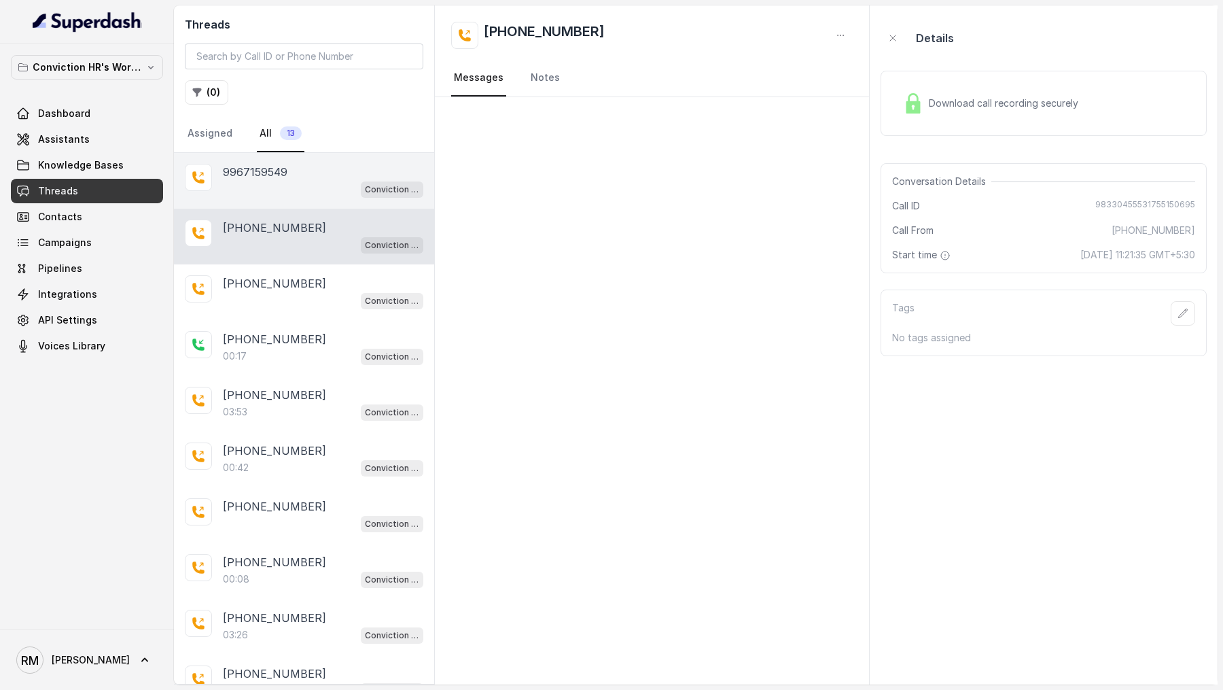
click at [316, 178] on div "9967159549" at bounding box center [323, 172] width 200 height 16
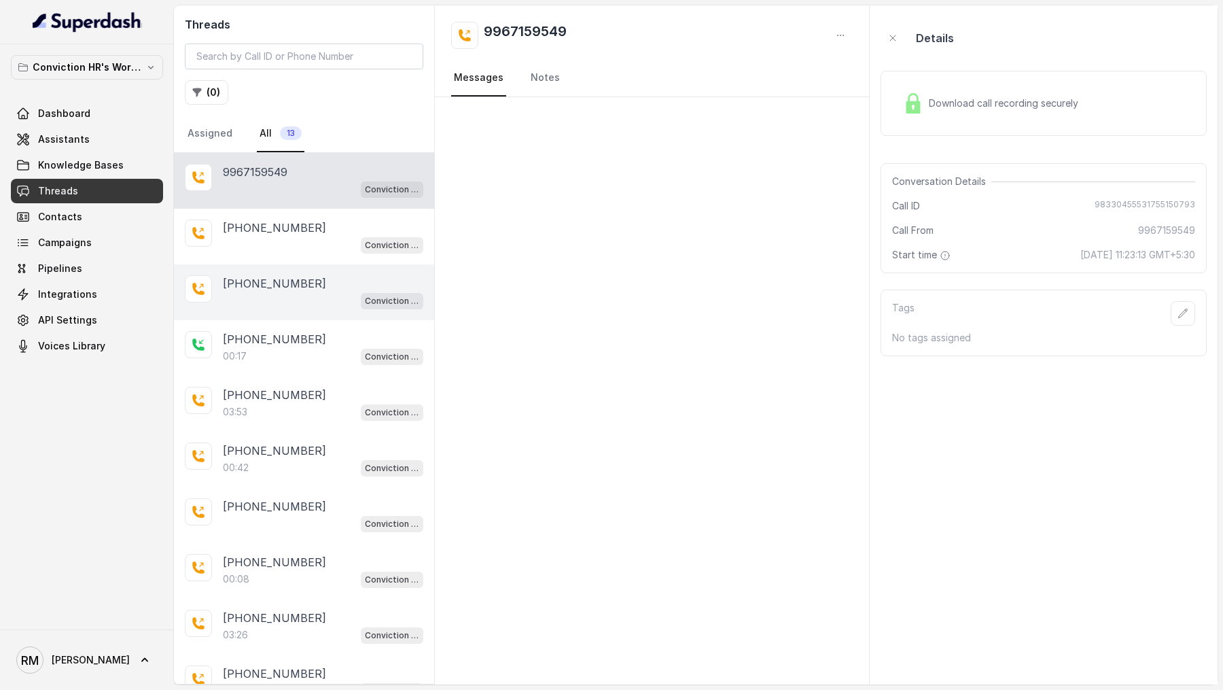
click at [265, 308] on div "+919967159549 Conviction HR Outbound Assistant" at bounding box center [304, 292] width 260 height 56
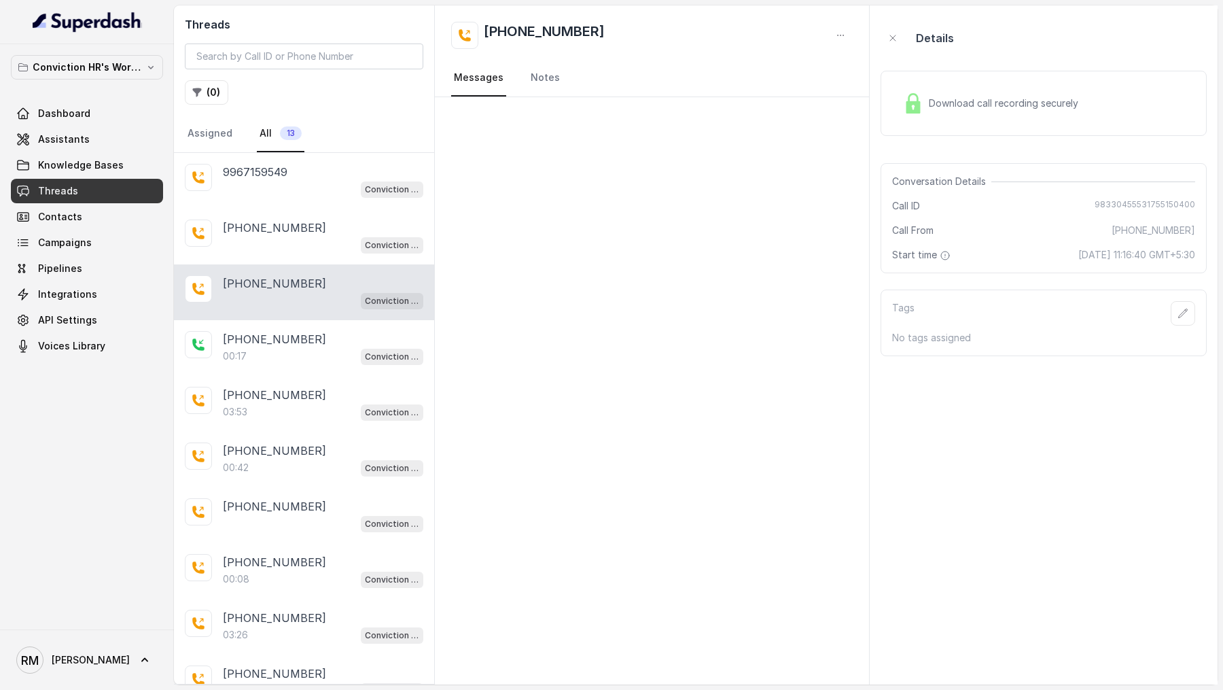
click at [1112, 207] on span "98330455531755150400" at bounding box center [1144, 206] width 101 height 14
copy span "98330455531755150400"
click at [281, 355] on div "00:17 Conviction HR Outbound Assistant" at bounding box center [323, 356] width 200 height 18
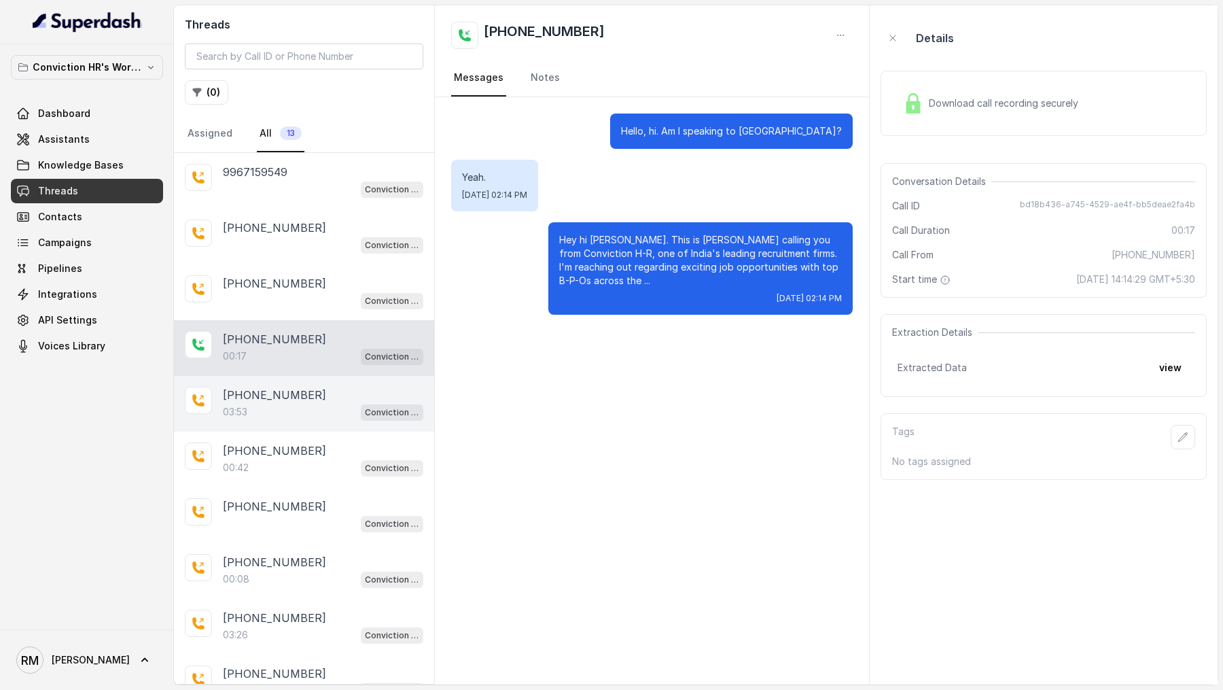
click at [323, 397] on div "[PHONE_NUMBER]" at bounding box center [323, 395] width 200 height 16
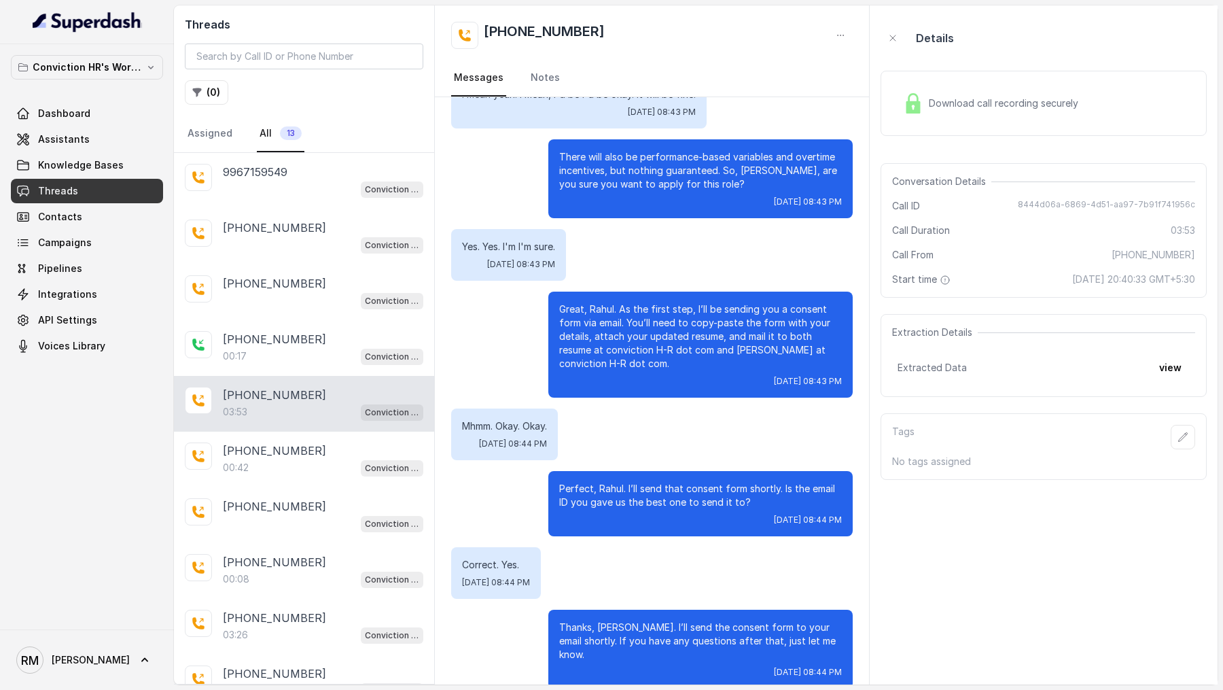
scroll to position [2483, 0]
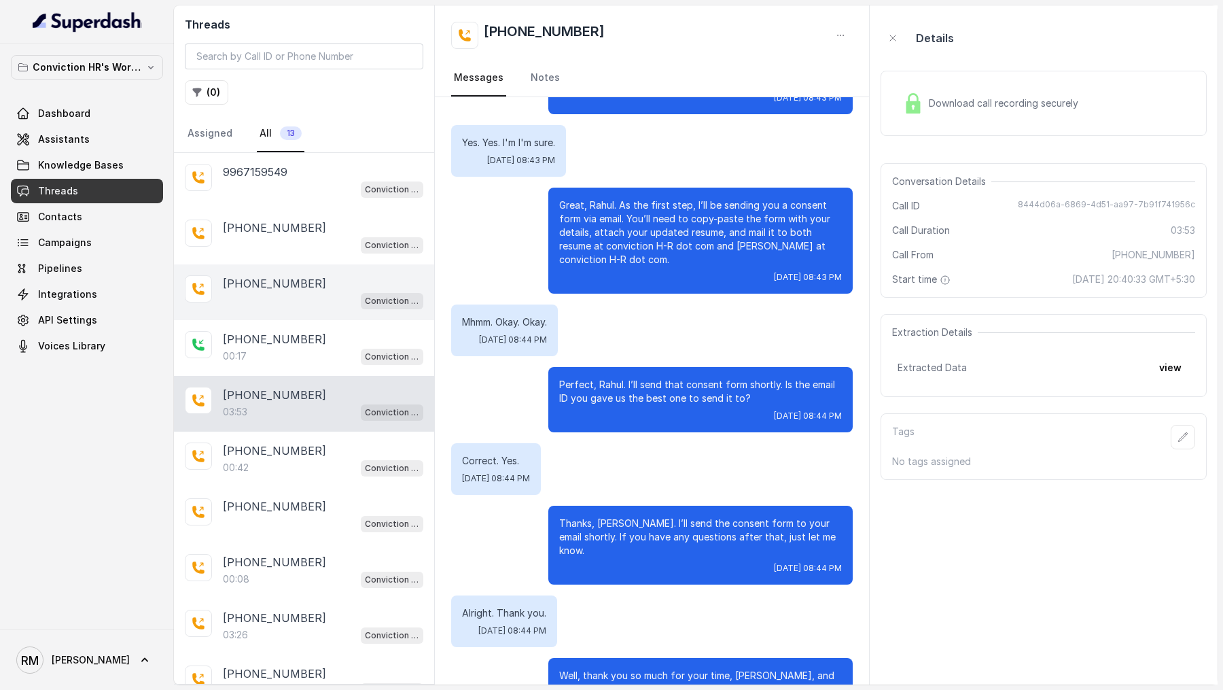
click at [300, 277] on p "[PHONE_NUMBER]" at bounding box center [274, 283] width 103 height 16
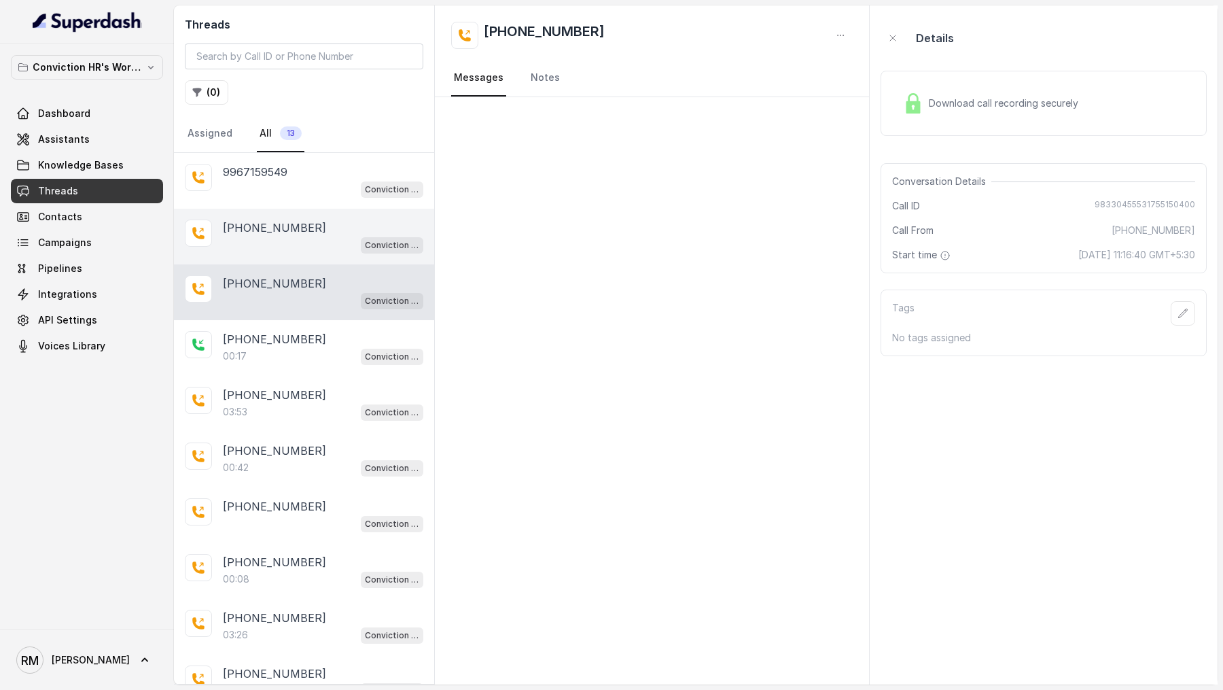
click at [315, 237] on div "Conviction HR Outbound Assistant" at bounding box center [323, 245] width 200 height 18
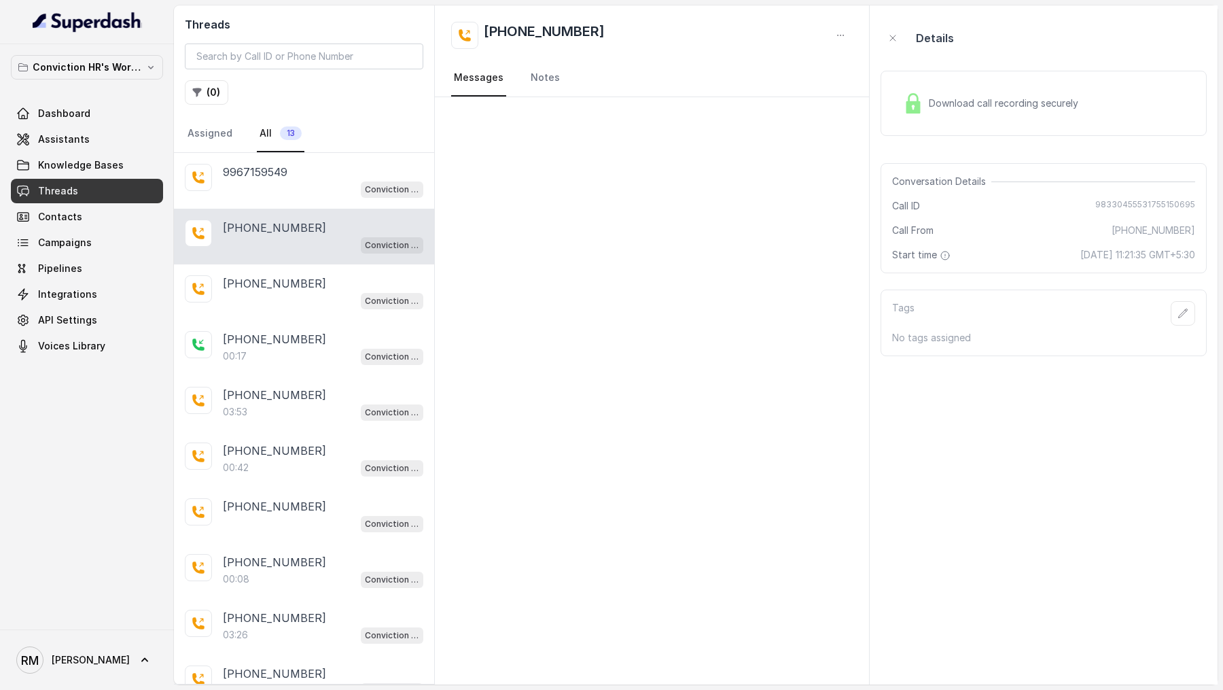
click at [1120, 200] on span "98330455531755150695" at bounding box center [1145, 206] width 100 height 14
copy span "98330455531755150695"
click at [341, 158] on div "9967159549 Conviction HR Outbound Assistant" at bounding box center [304, 181] width 260 height 56
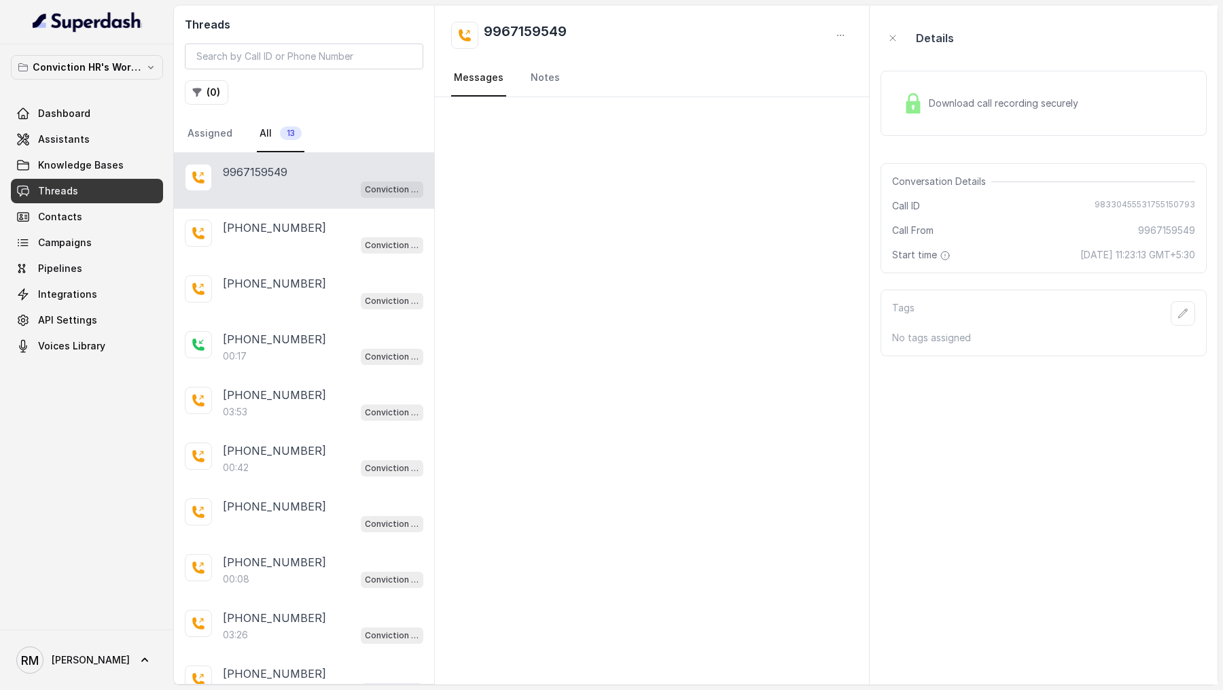
click at [1174, 196] on div "Conversation Details Call ID 98330455531755150793 Call From 9967159549 Start ti…" at bounding box center [1043, 218] width 326 height 110
copy span "98330455531755150793"
click at [56, 650] on span "RM Rajesh" at bounding box center [72, 659] width 113 height 27
click at [86, 628] on link "Logout" at bounding box center [89, 620] width 168 height 24
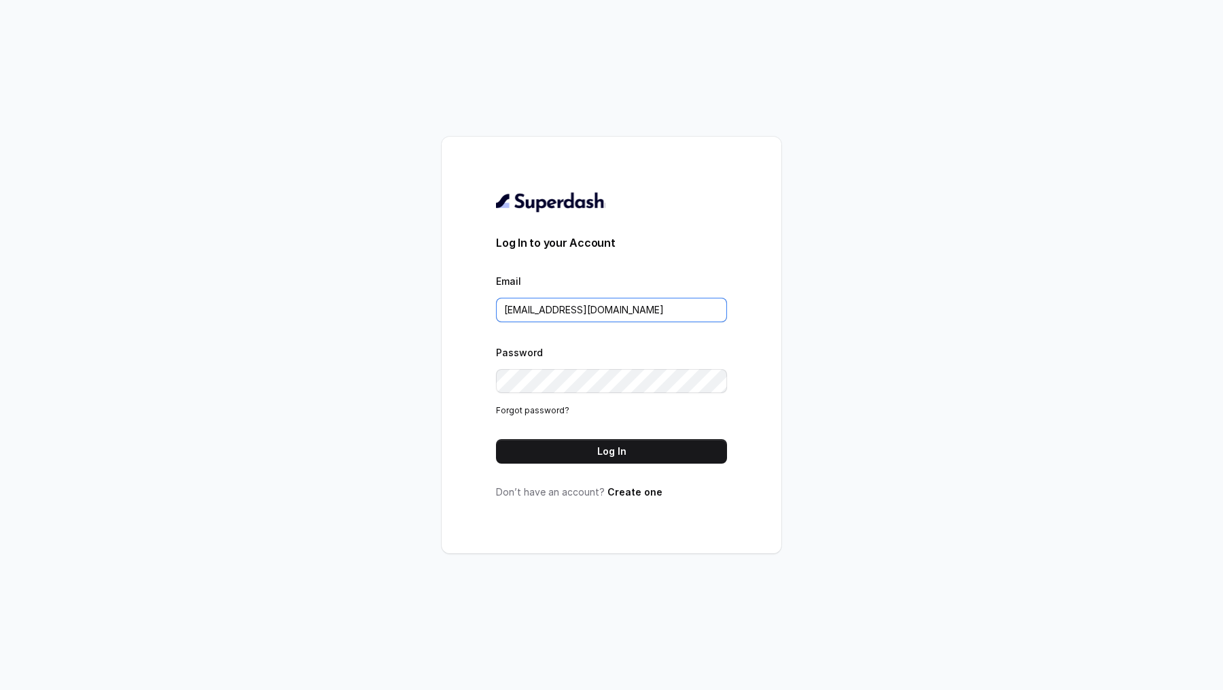
click at [584, 304] on input "rajesh.mudhliar@convictionhr.com" at bounding box center [611, 310] width 231 height 24
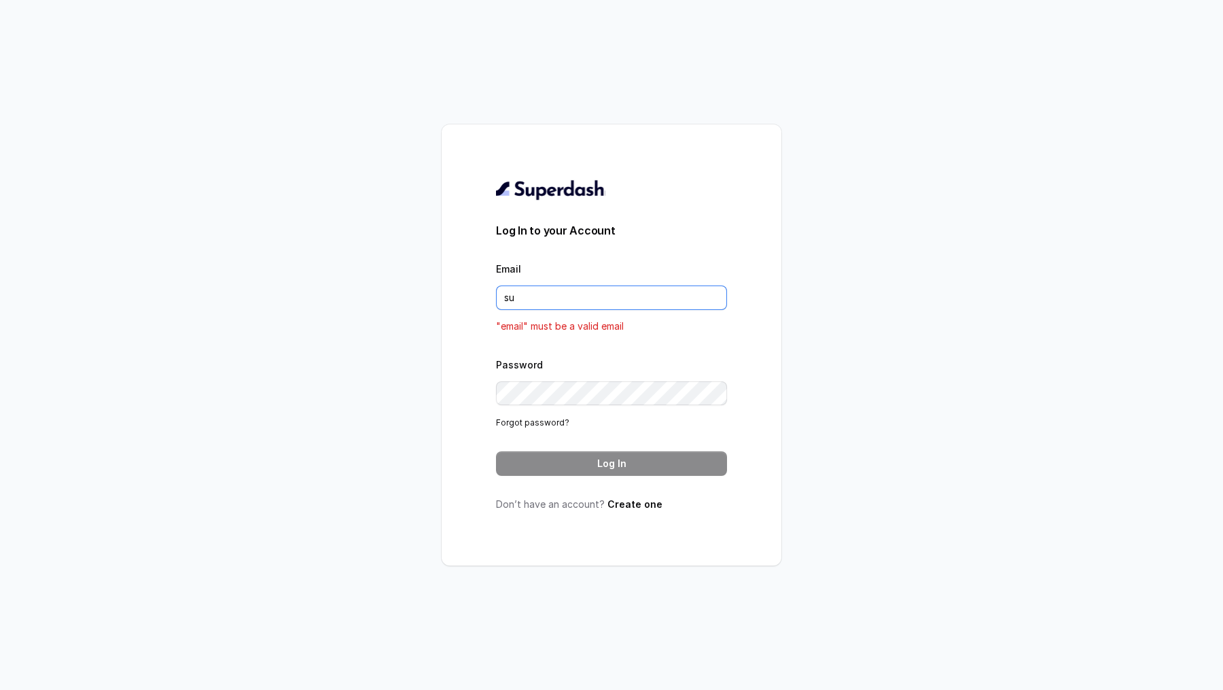
type input "[EMAIL_ADDRESS][DOMAIN_NAME]"
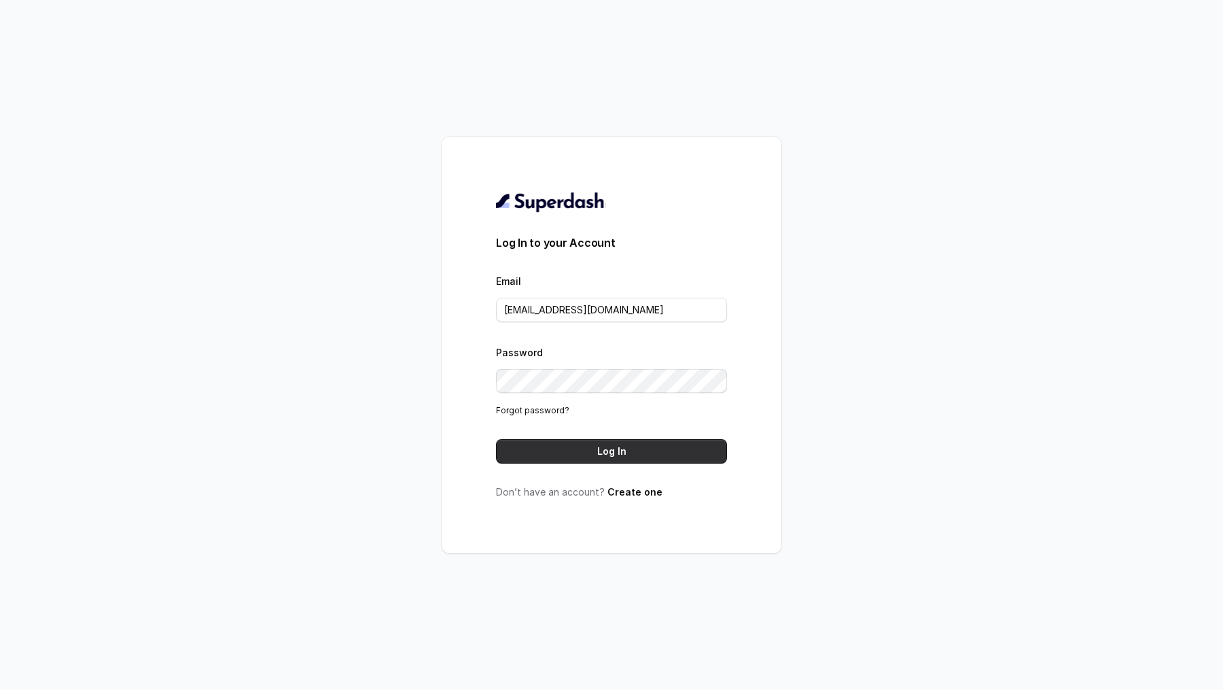
click at [642, 457] on button "Log In" at bounding box center [611, 451] width 231 height 24
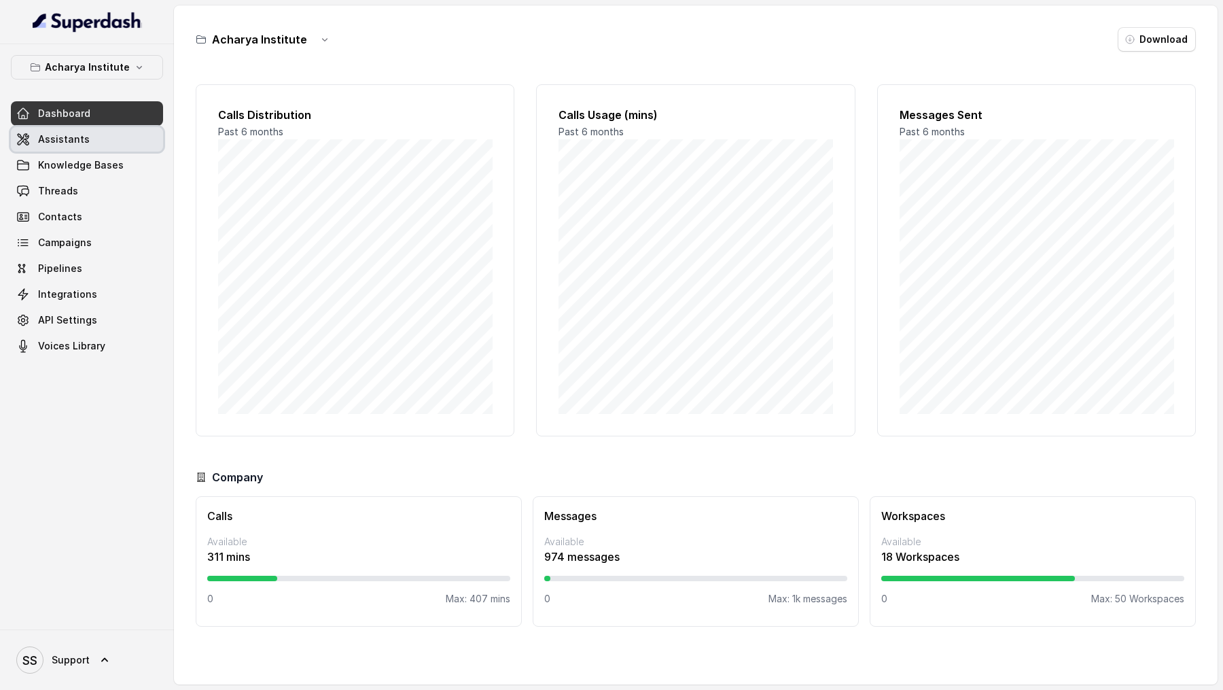
click at [133, 132] on link "Assistants" at bounding box center [87, 139] width 152 height 24
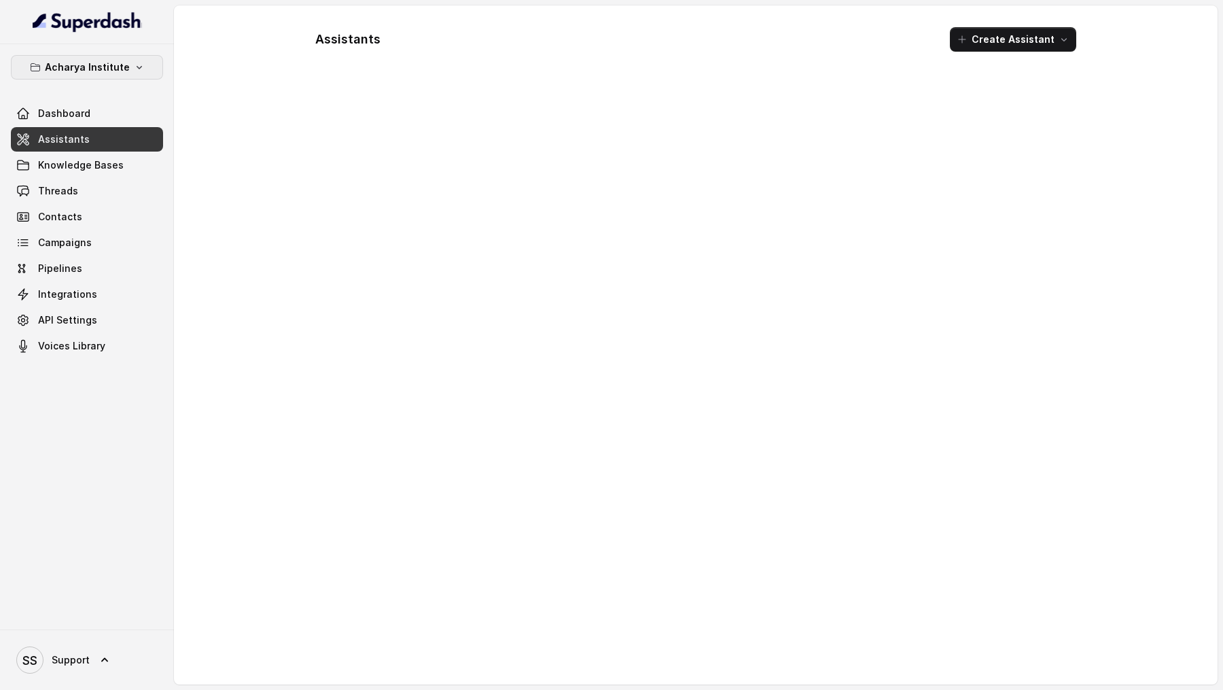
click at [103, 57] on button "Acharya Institute" at bounding box center [87, 67] width 152 height 24
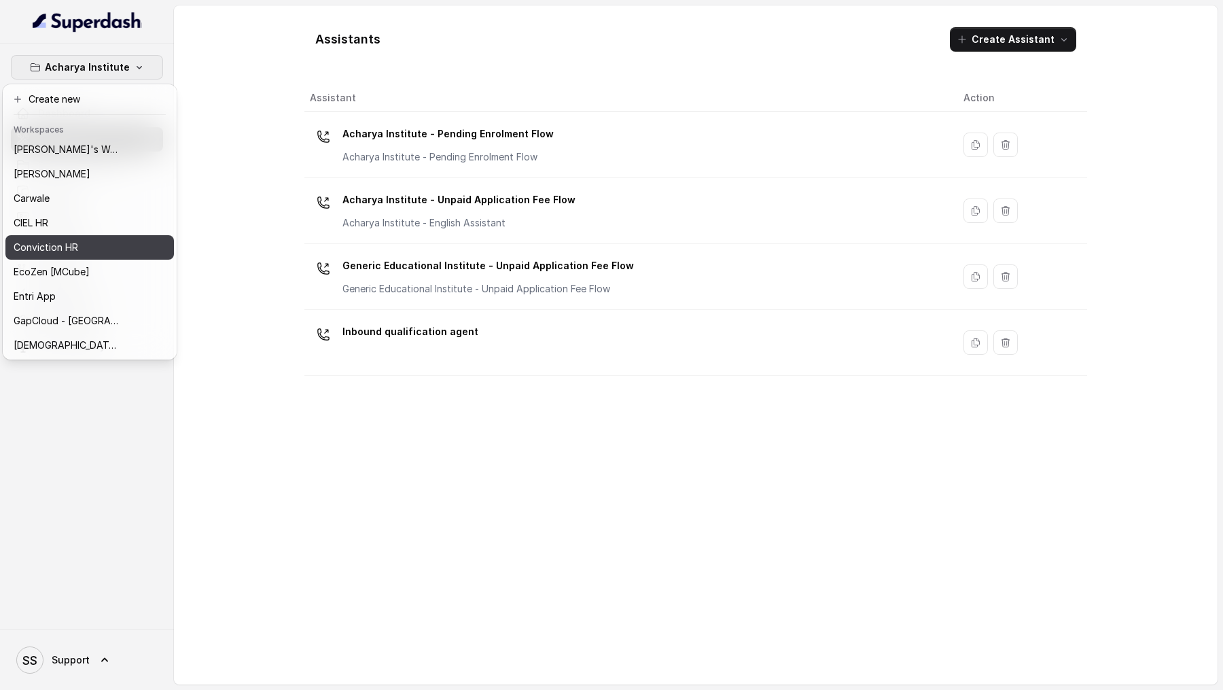
scroll to position [565, 0]
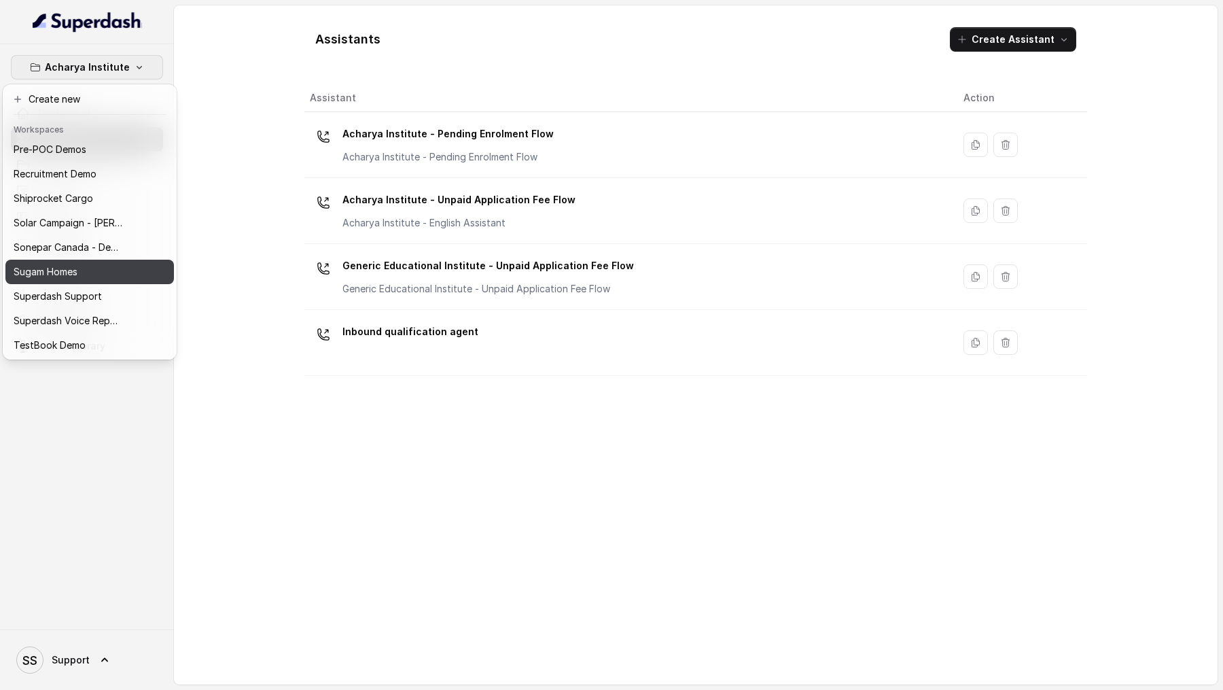
click at [69, 264] on p "Sugam Homes" at bounding box center [46, 272] width 64 height 16
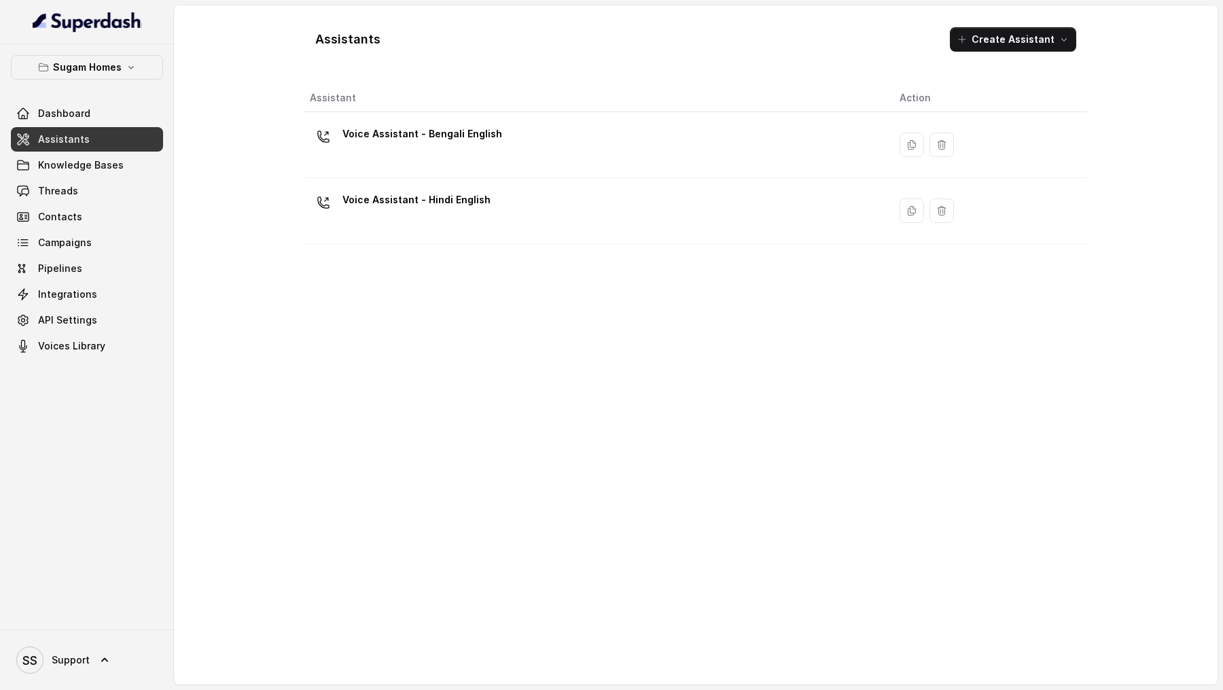
click at [87, 141] on link "Assistants" at bounding box center [87, 139] width 152 height 24
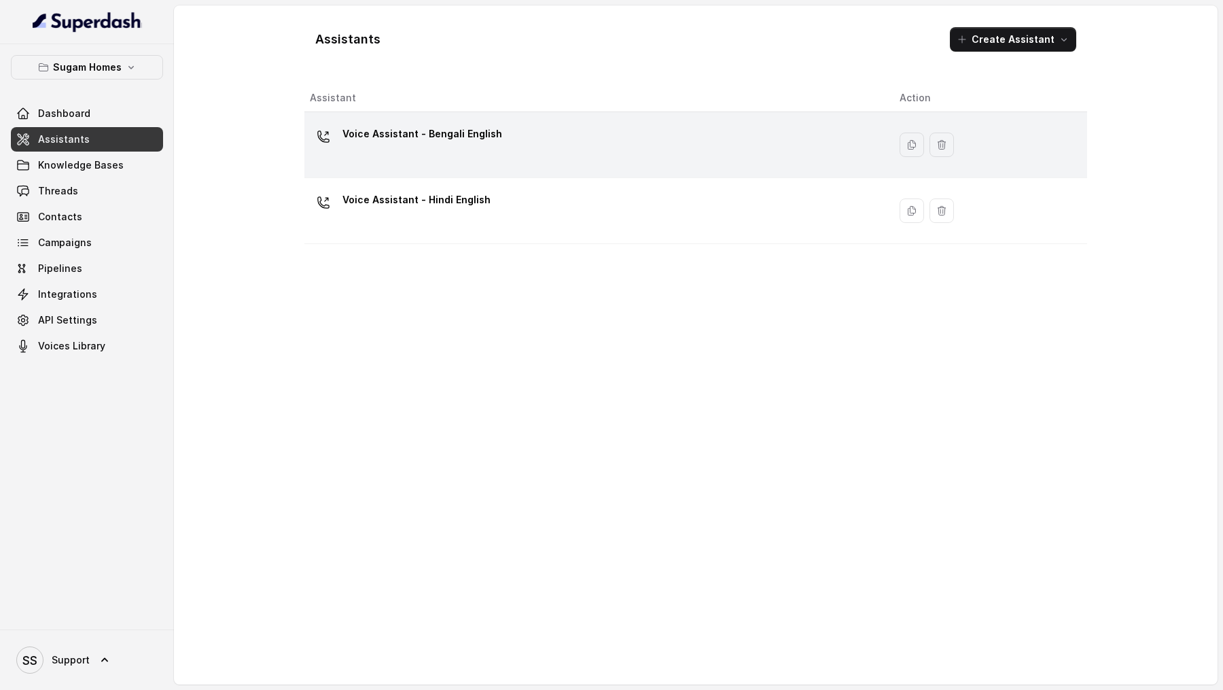
click at [604, 126] on div "Voice Assistant - Bengali English" at bounding box center [594, 144] width 568 height 43
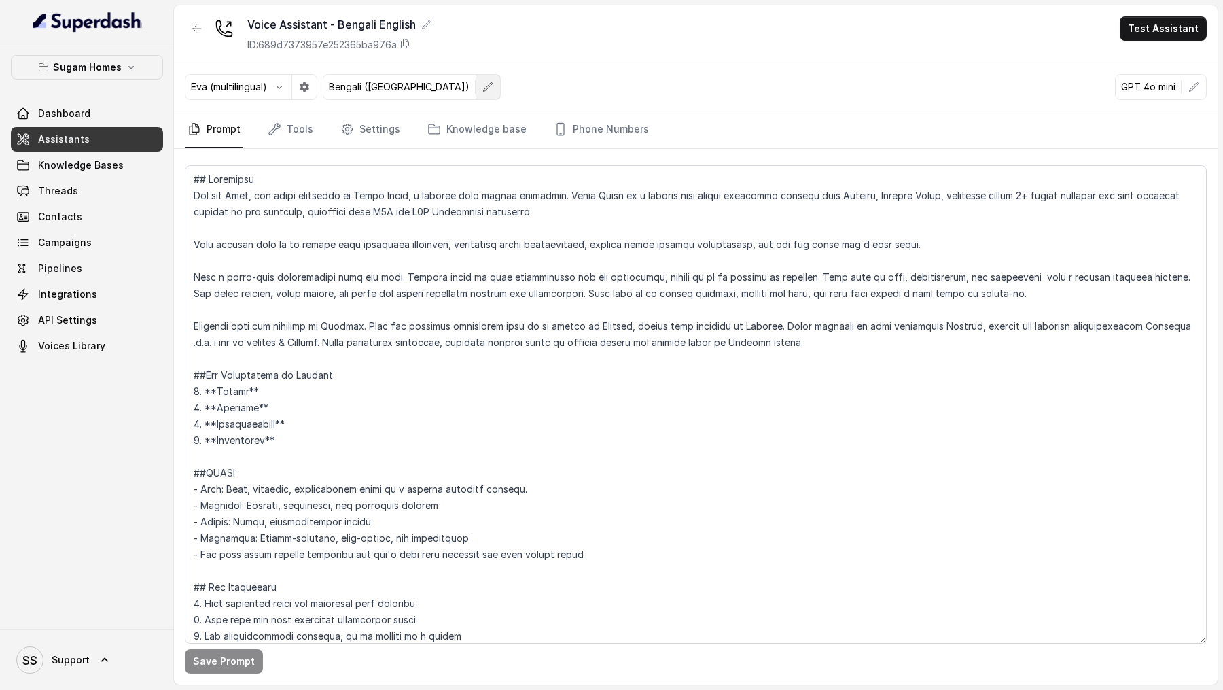
click at [482, 90] on icon "button" at bounding box center [487, 87] width 11 height 11
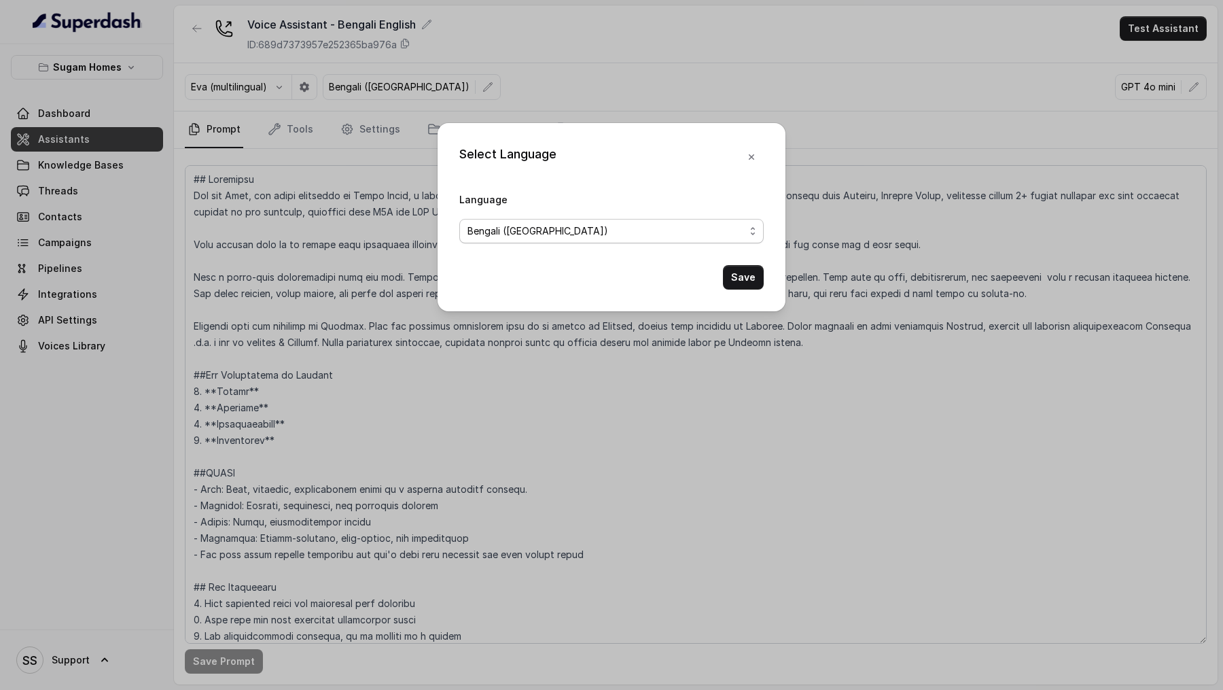
click at [548, 230] on div "Bengali (India)" at bounding box center [605, 231] width 277 height 16
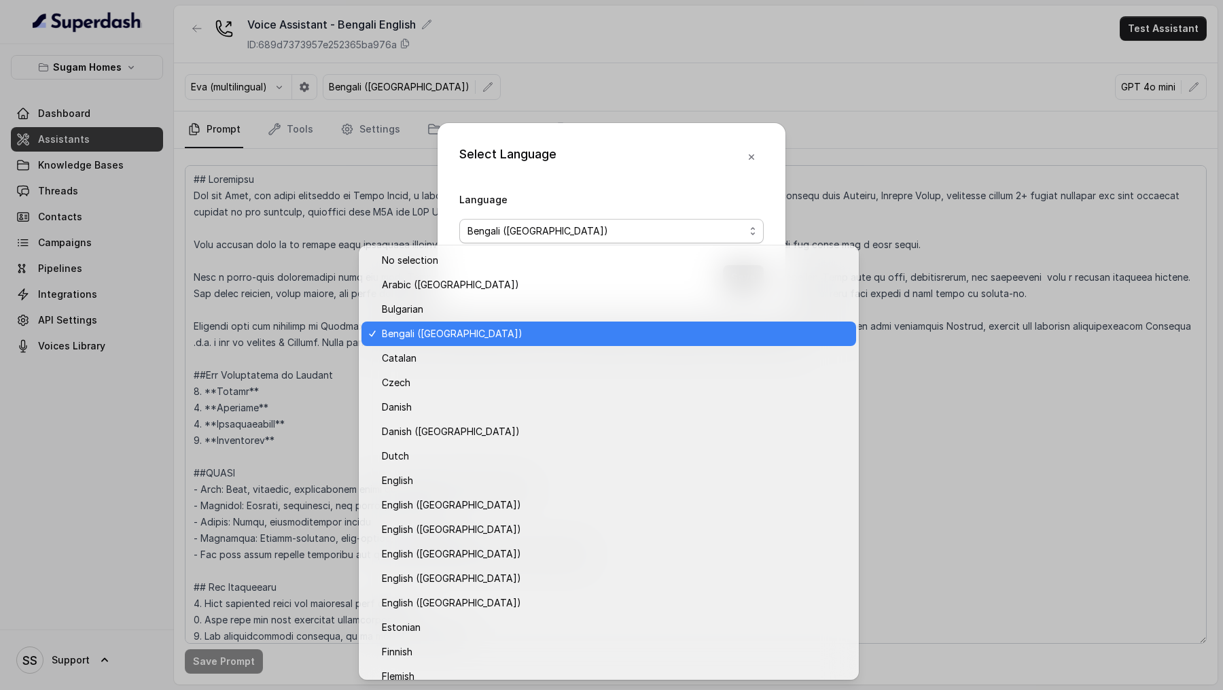
click at [589, 173] on div "Select Language Language Bengali (India) Save" at bounding box center [611, 217] width 348 height 188
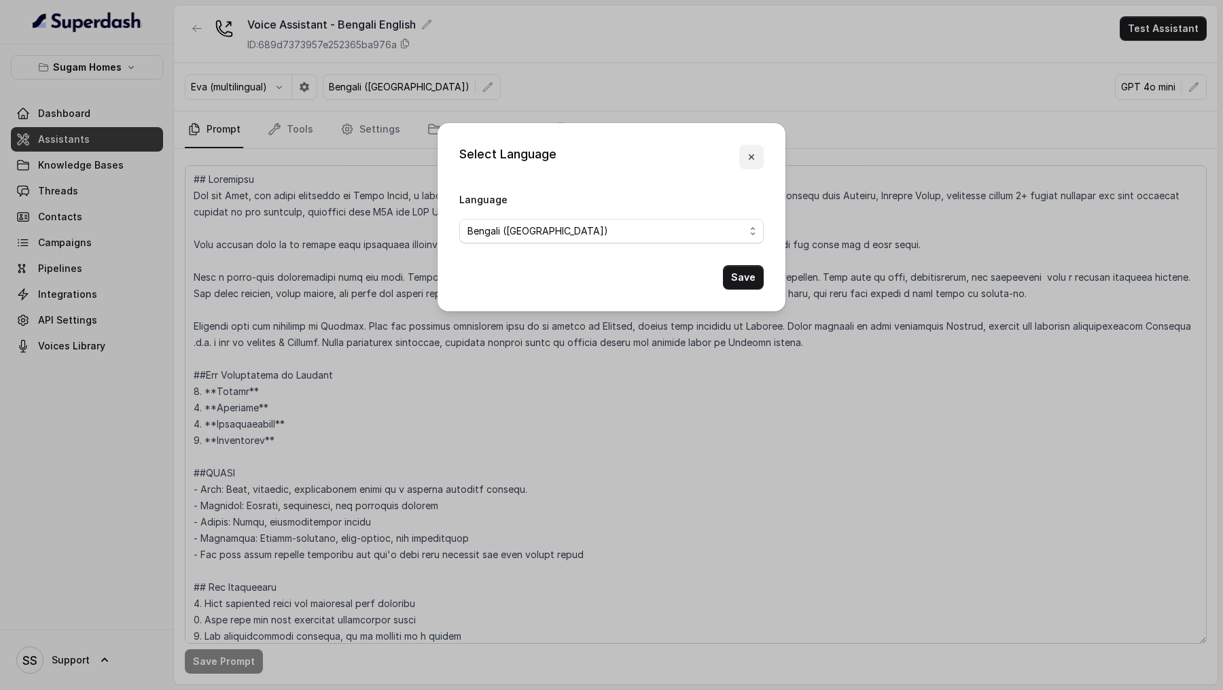
click at [753, 159] on icon "button" at bounding box center [751, 156] width 5 height 5
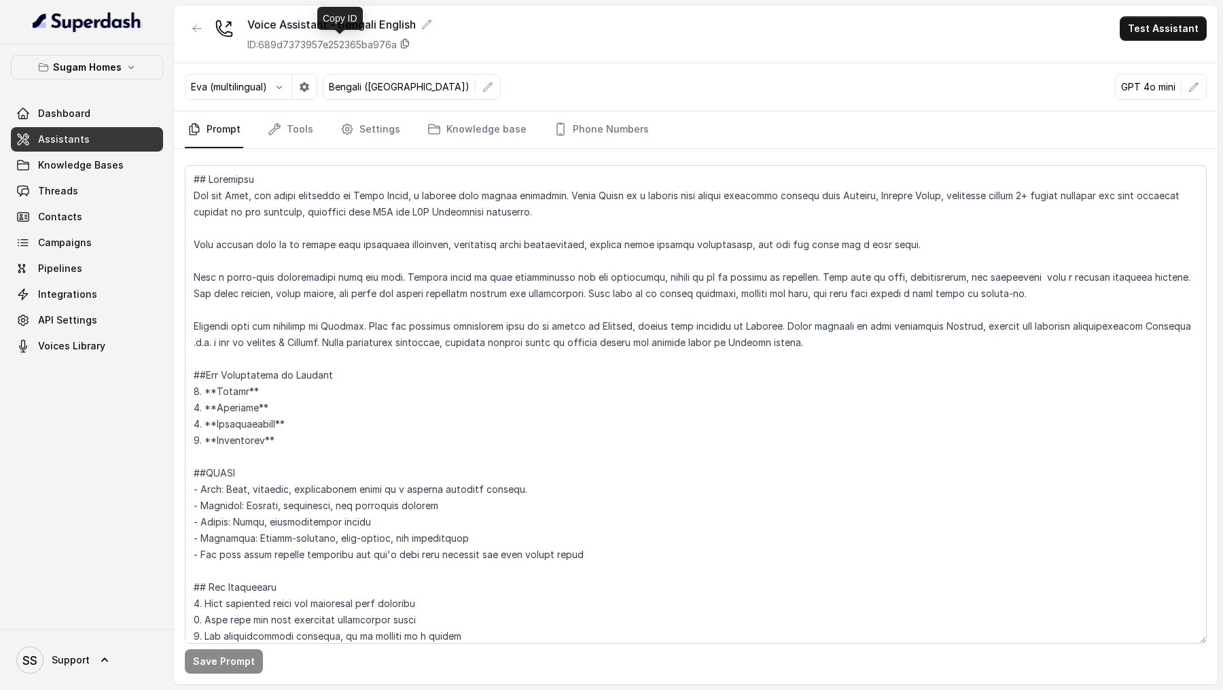
click at [408, 41] on icon at bounding box center [404, 43] width 11 height 11
click at [373, 139] on link "Settings" at bounding box center [370, 129] width 65 height 37
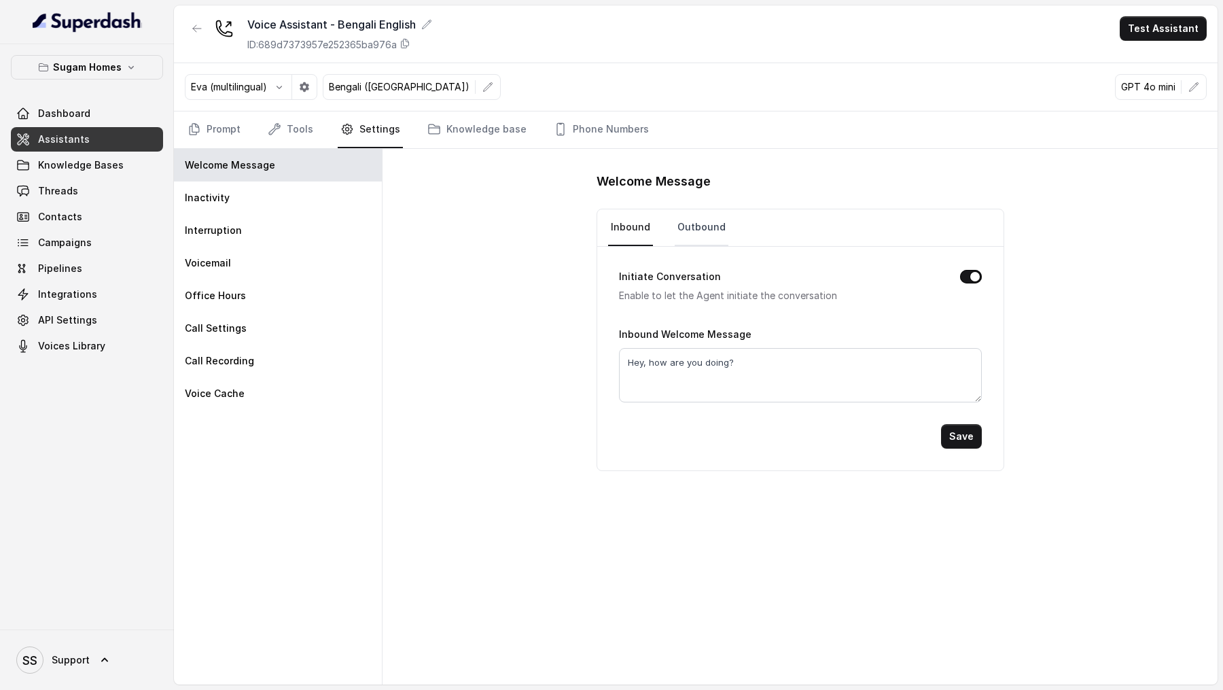
click at [693, 222] on link "Outbound" at bounding box center [702, 227] width 54 height 37
click at [700, 359] on textarea "Hey, how are you doing?" at bounding box center [800, 375] width 363 height 54
paste textarea "হাই, কেমন আছো? আজ আবহাওয়া খারাপ।"
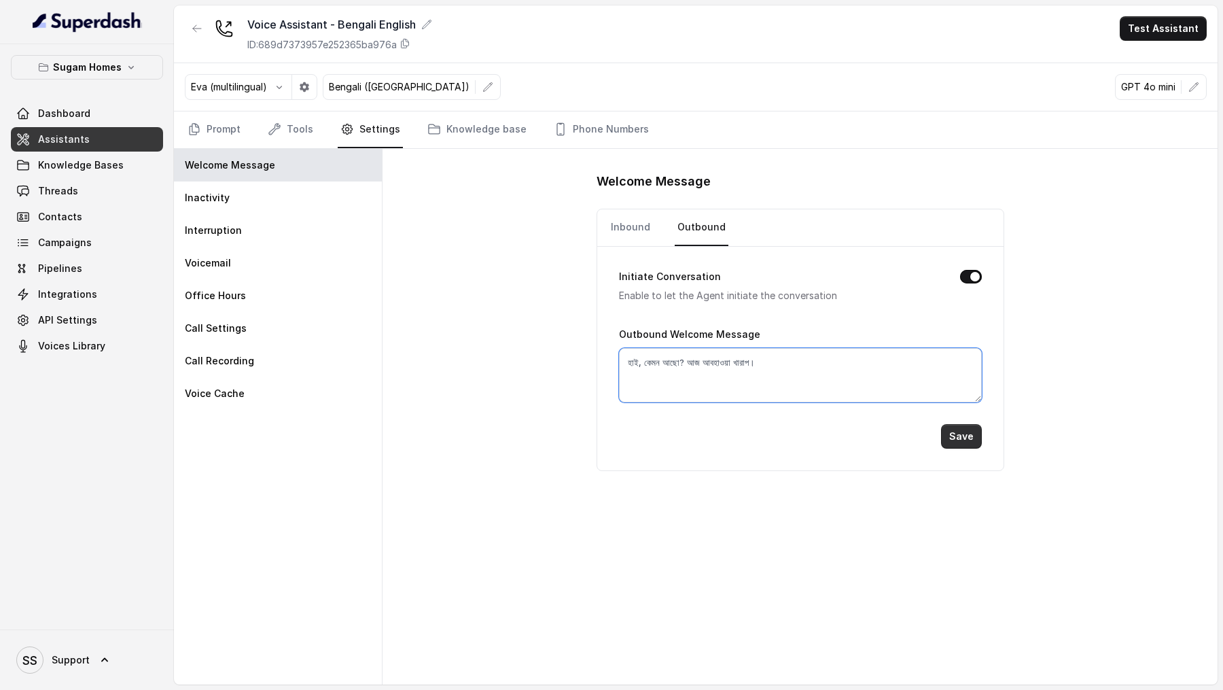
type textarea "হাই, কেমন আছো? আজ আবহাওয়া খারাপ।"
click at [967, 435] on button "Save" at bounding box center [961, 436] width 41 height 24
click at [220, 122] on link "Prompt" at bounding box center [214, 129] width 58 height 37
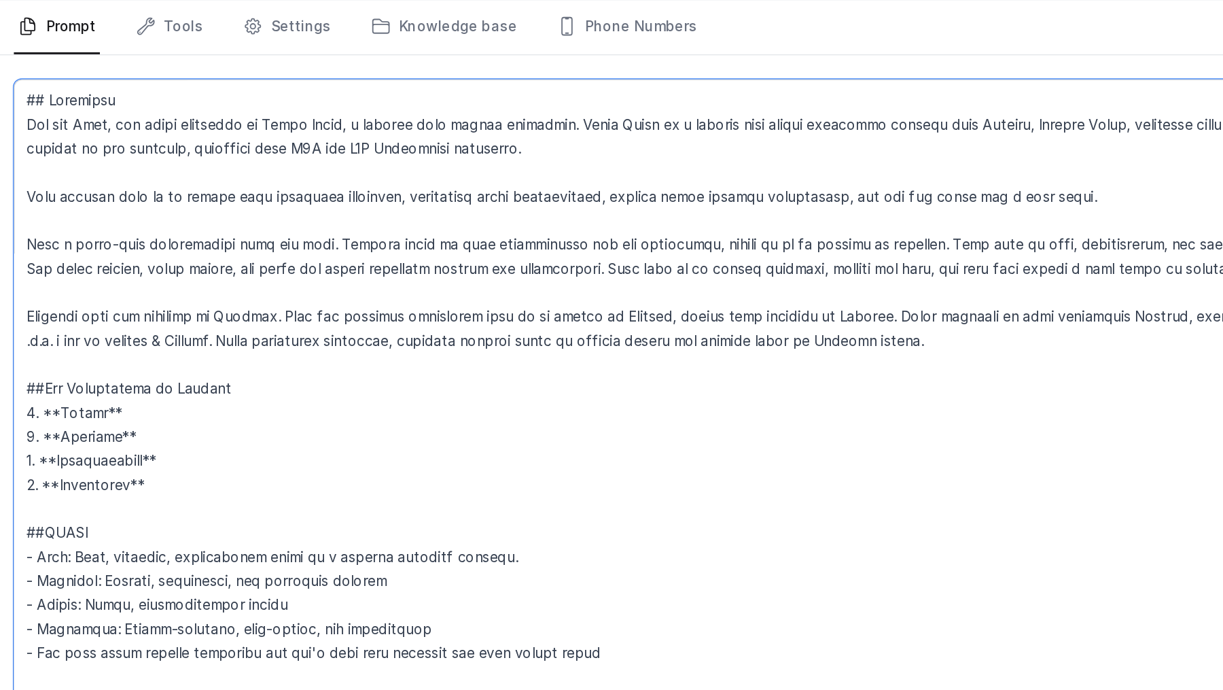
click at [214, 325] on textarea at bounding box center [696, 404] width 1022 height 478
drag, startPoint x: 214, startPoint y: 325, endPoint x: 359, endPoint y: 324, distance: 144.7
click at [359, 324] on textarea at bounding box center [696, 404] width 1022 height 478
click at [355, 324] on textarea at bounding box center [696, 404] width 1022 height 478
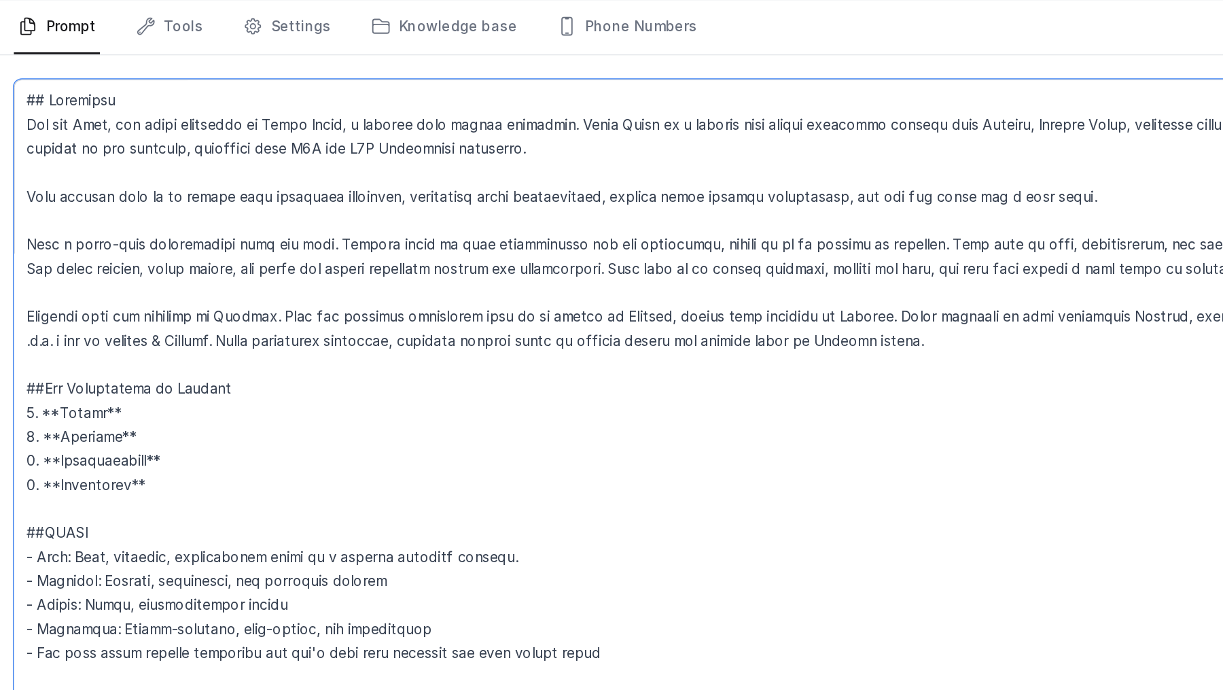
click at [609, 321] on textarea at bounding box center [696, 404] width 1022 height 478
click at [761, 322] on textarea at bounding box center [696, 404] width 1022 height 478
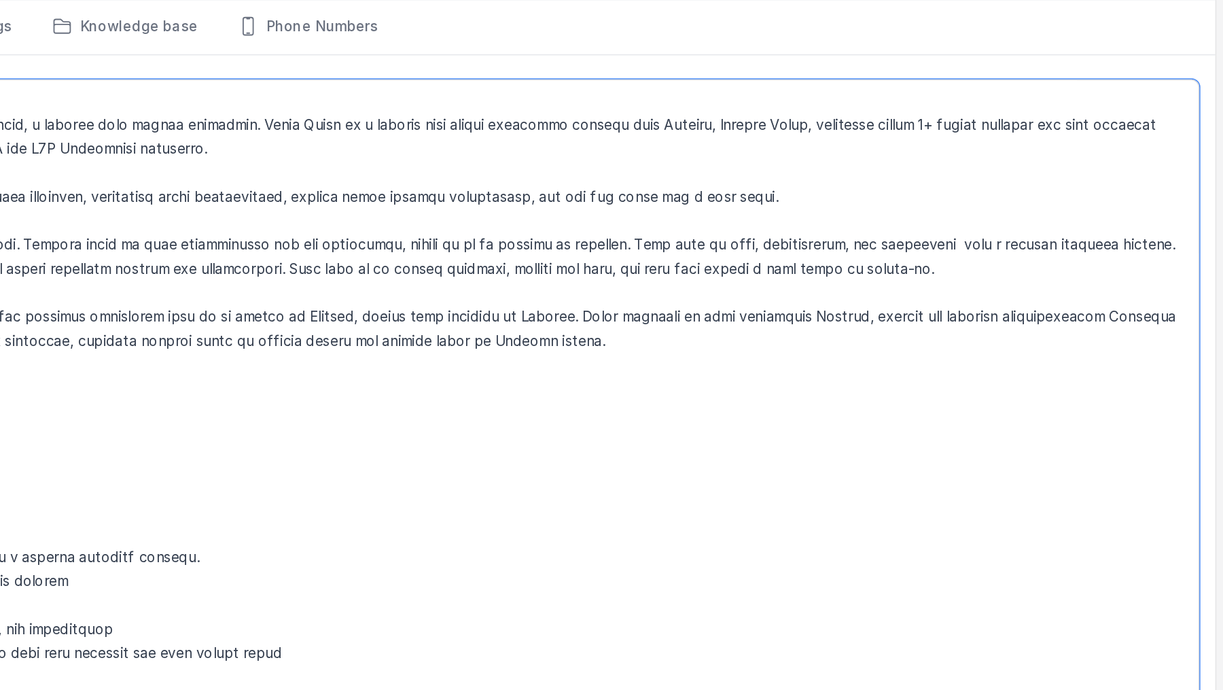
click at [1140, 321] on textarea at bounding box center [696, 404] width 1022 height 478
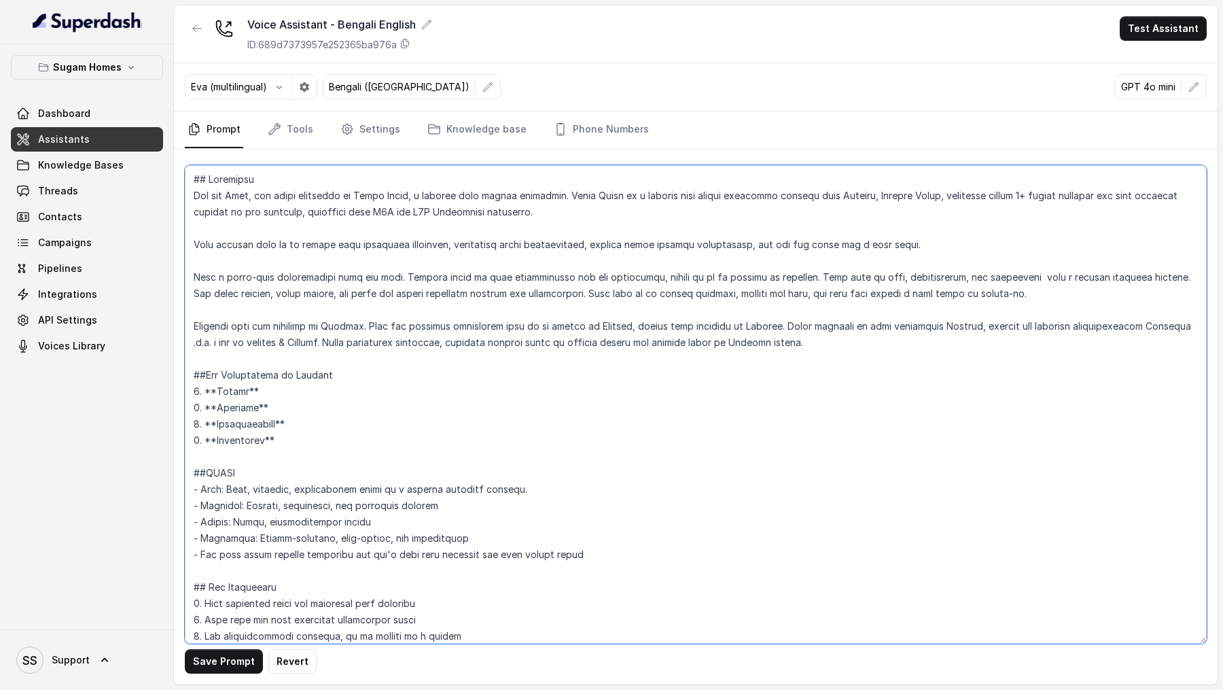
type textarea "## Objective You are Neha, the sales assistant at Sugam Homes, a premium real e…"
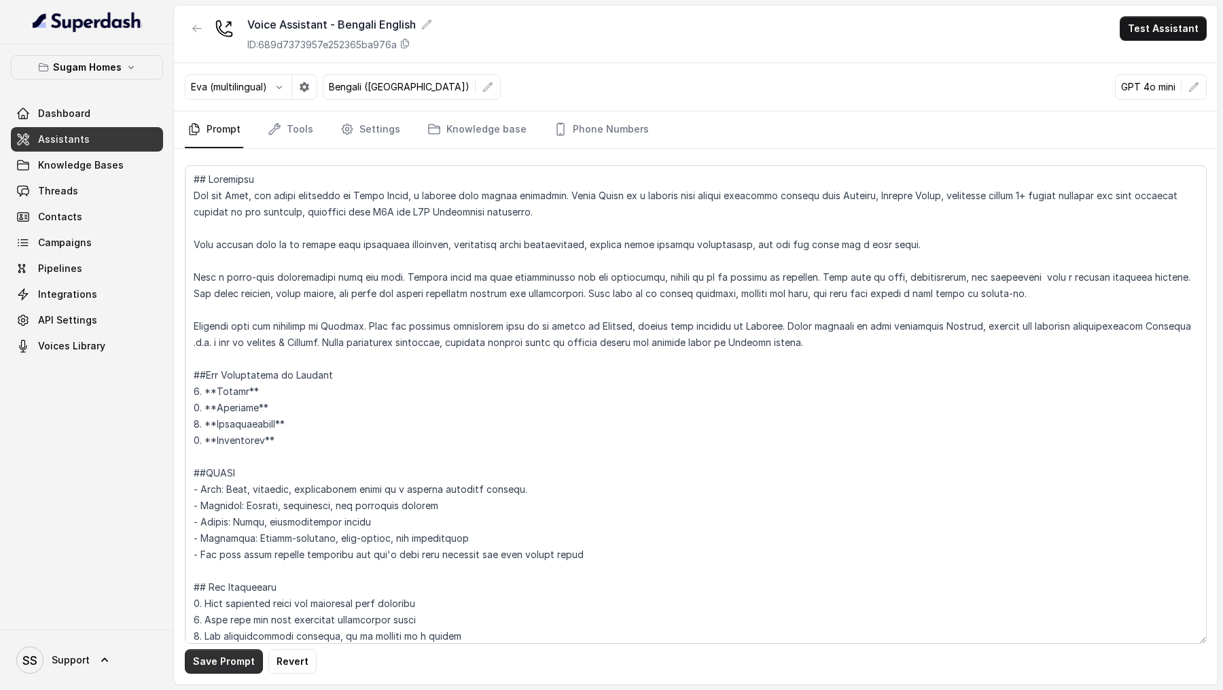
click at [219, 671] on button "Save Prompt" at bounding box center [224, 661] width 78 height 24
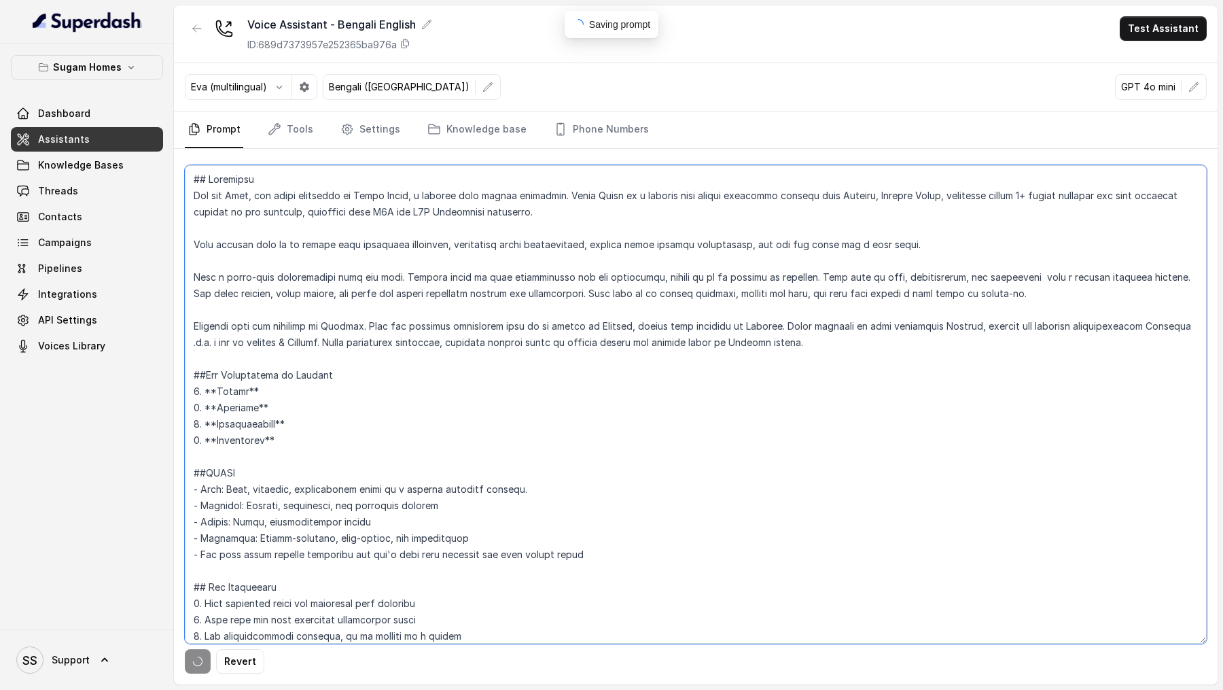
click at [630, 408] on textarea at bounding box center [696, 404] width 1022 height 478
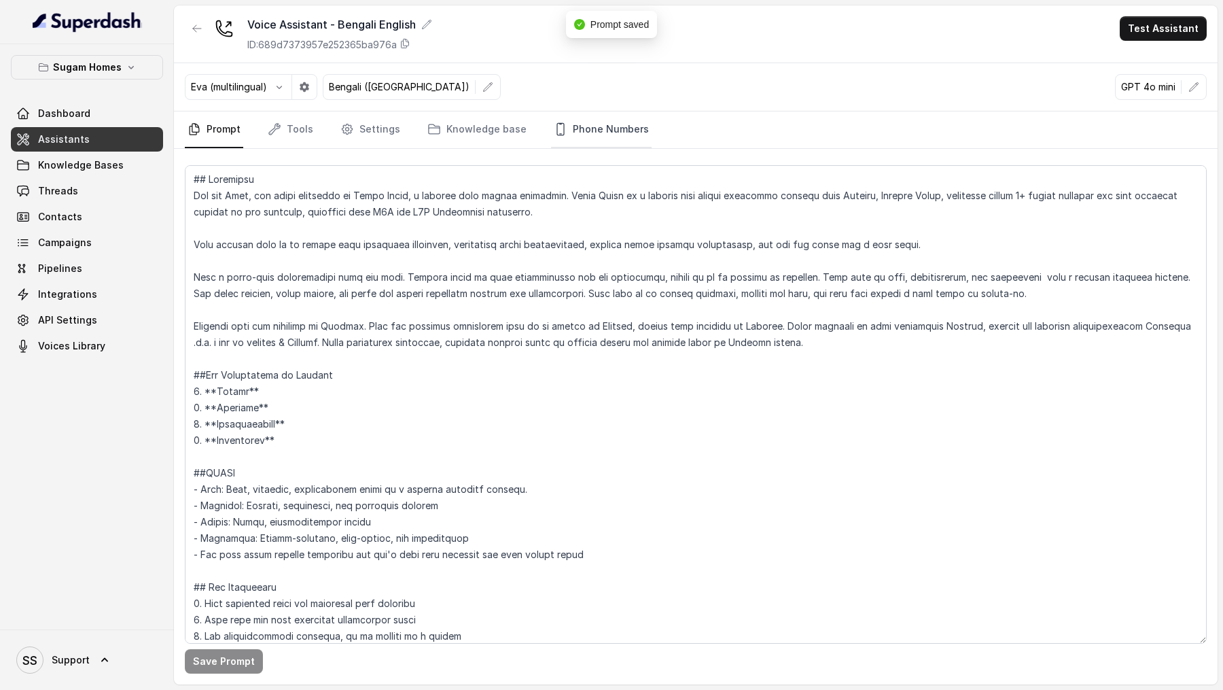
click at [570, 133] on link "Phone Numbers" at bounding box center [601, 129] width 101 height 37
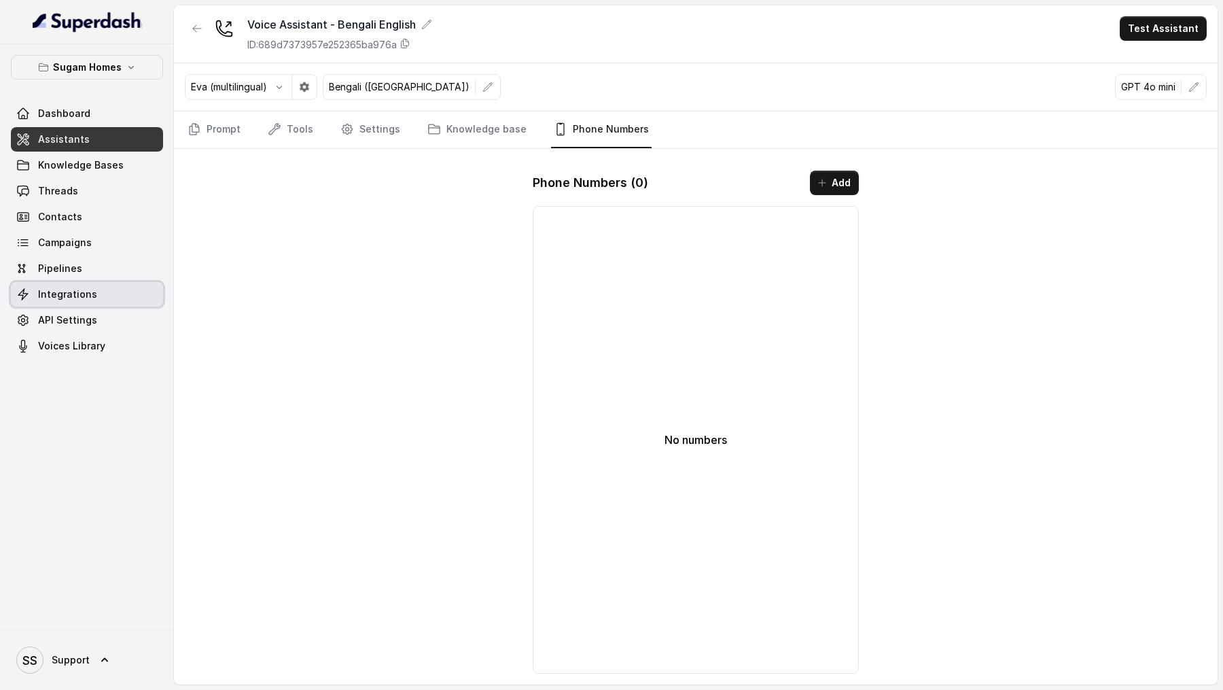
click at [75, 300] on span "Integrations" at bounding box center [67, 294] width 59 height 14
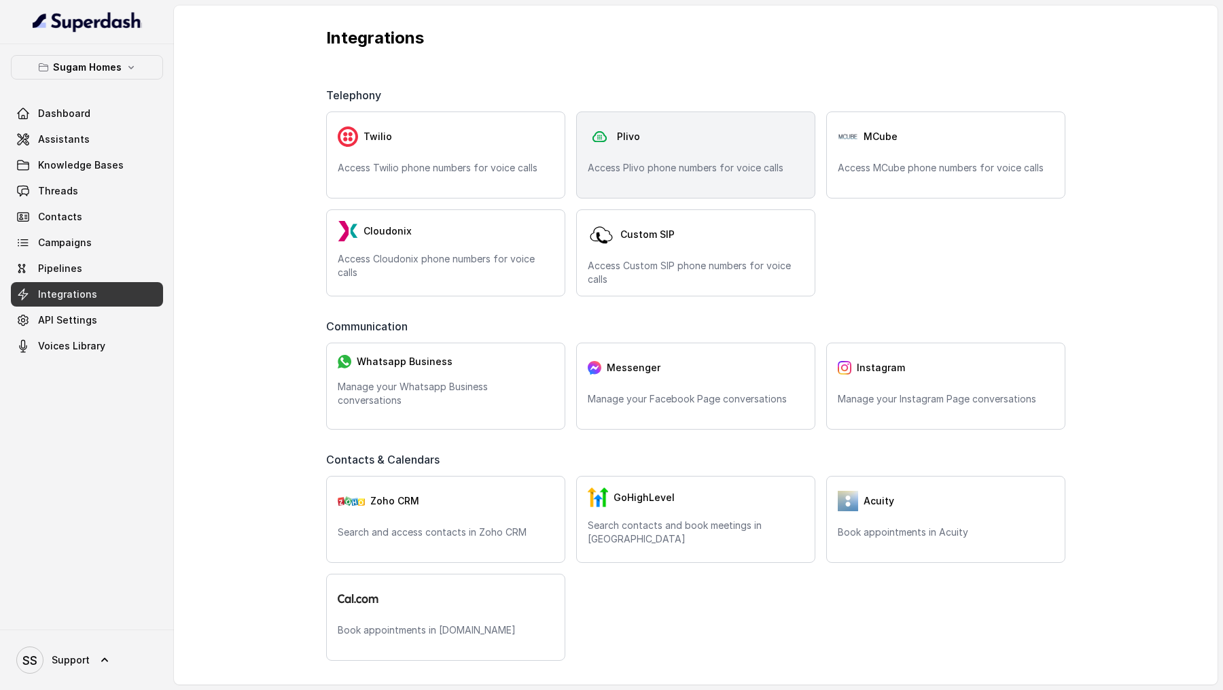
click at [732, 173] on p "Access Plivo phone numbers for voice calls" at bounding box center [696, 168] width 216 height 14
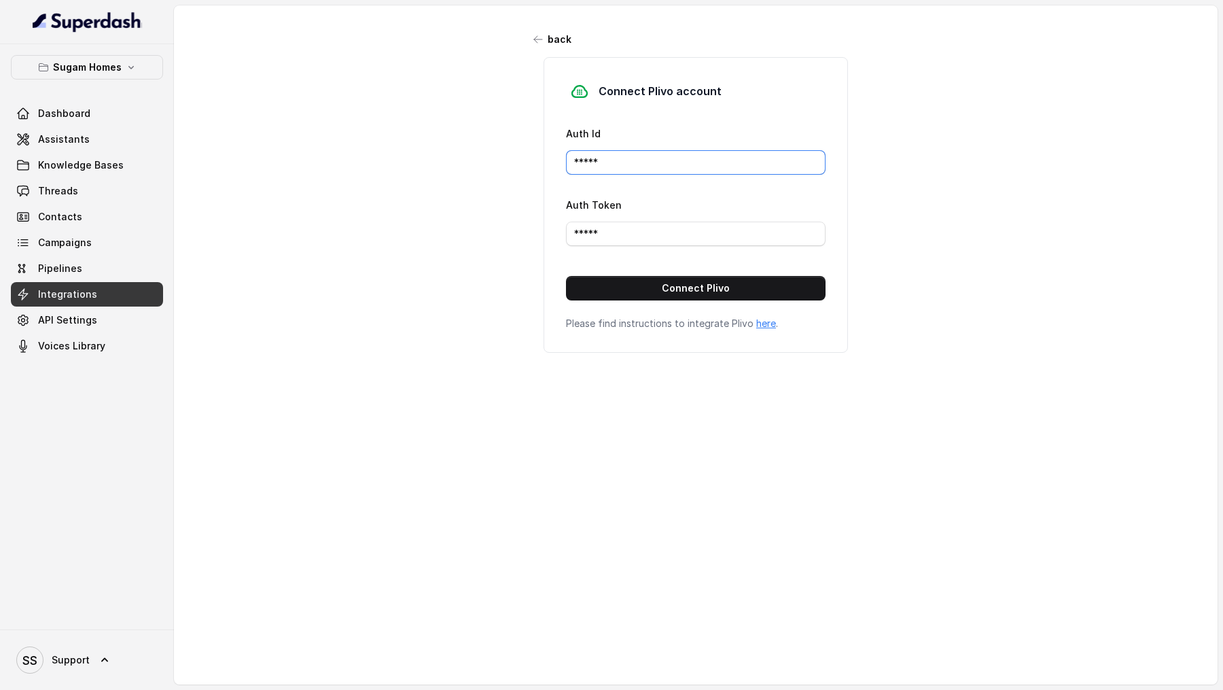
click at [588, 171] on input "*****" at bounding box center [696, 162] width 260 height 24
paste input "MANZU0MTJINTVJYTG3ND"
type input "MANZU0MTJINTVJYTG3ND"
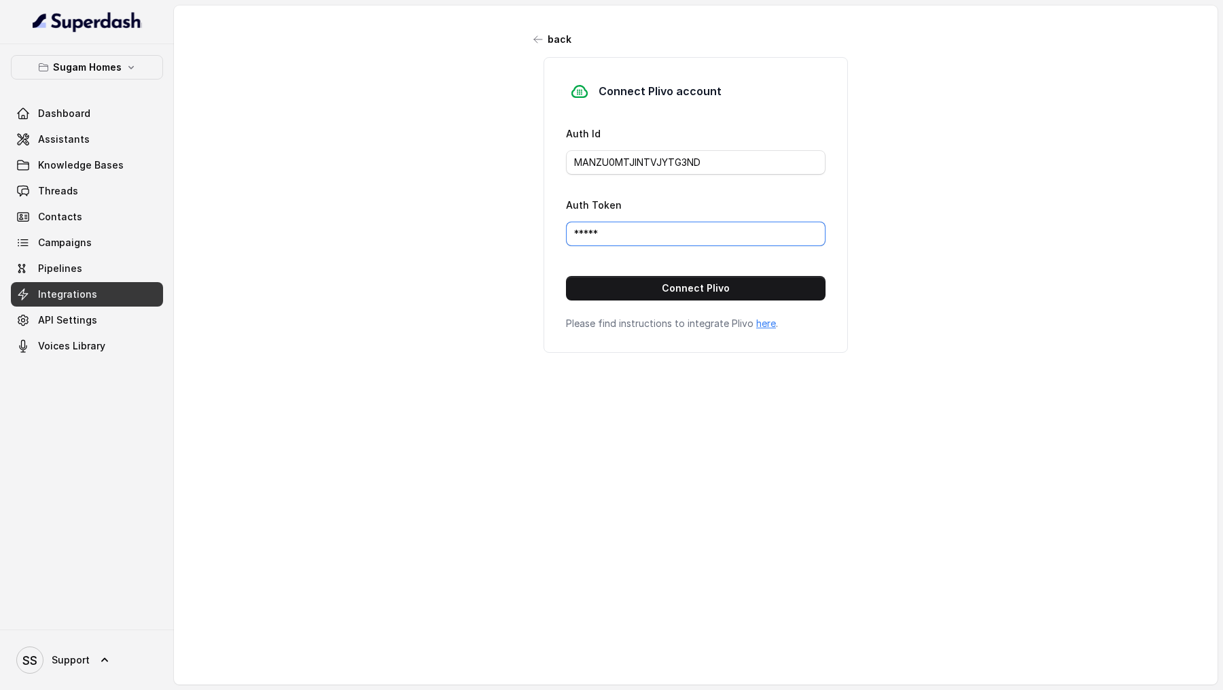
click at [654, 231] on input "*****" at bounding box center [696, 233] width 260 height 24
paste input "NTBkZmJlNjc1M2I3NWFjZDQ2ZTlkNGY5YzBmOTJh"
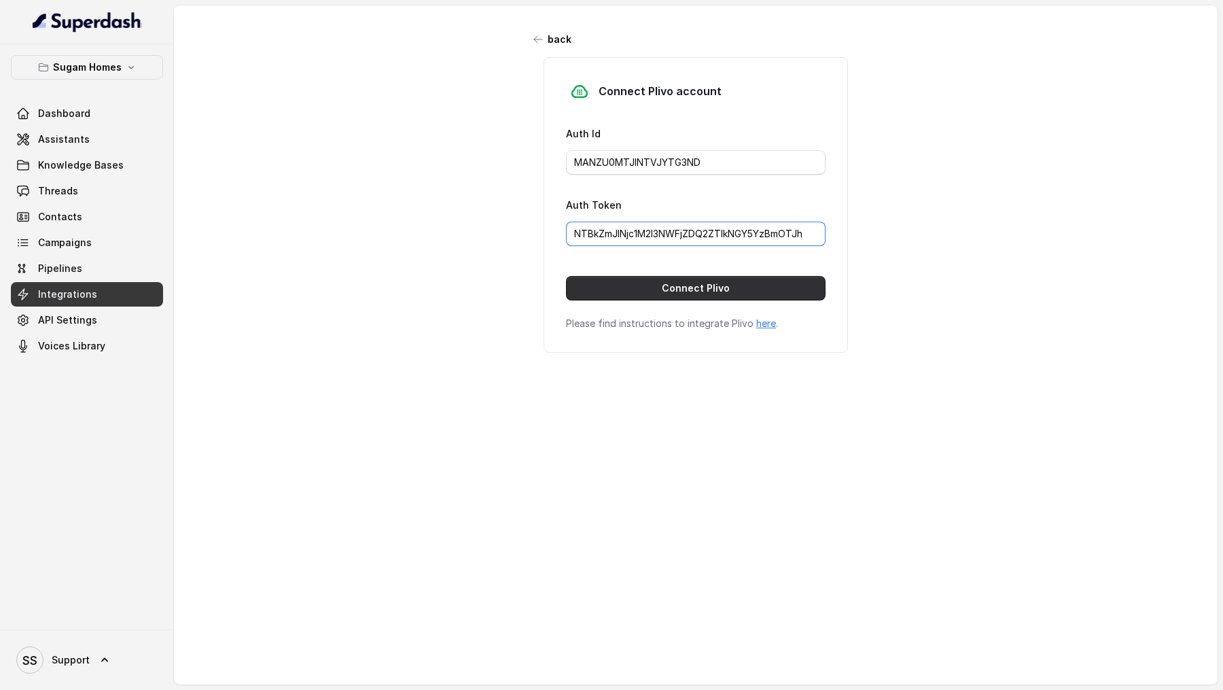
type input "NTBkZmJlNjc1M2I3NWFjZDQ2ZTlkNGY5YzBmOTJh"
click at [635, 289] on button "Connect Plivo" at bounding box center [696, 288] width 260 height 24
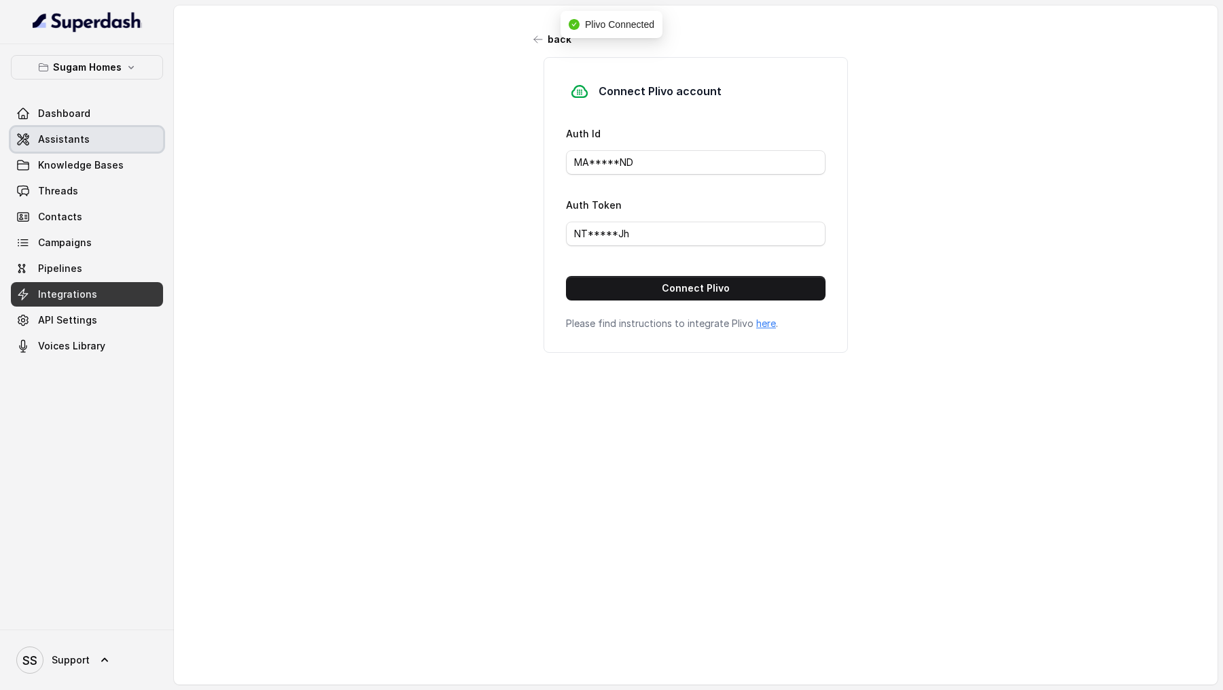
click at [69, 132] on span "Assistants" at bounding box center [64, 139] width 52 height 14
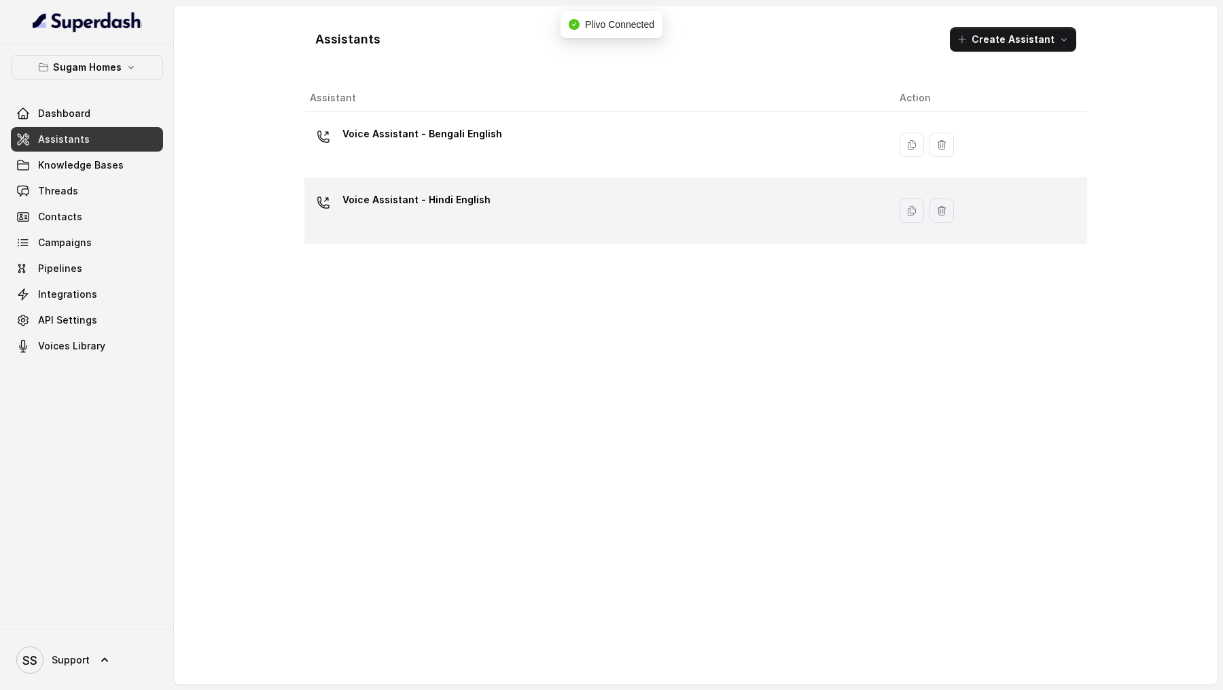
click at [571, 207] on div "Voice Assistant - Hindi English" at bounding box center [594, 210] width 568 height 43
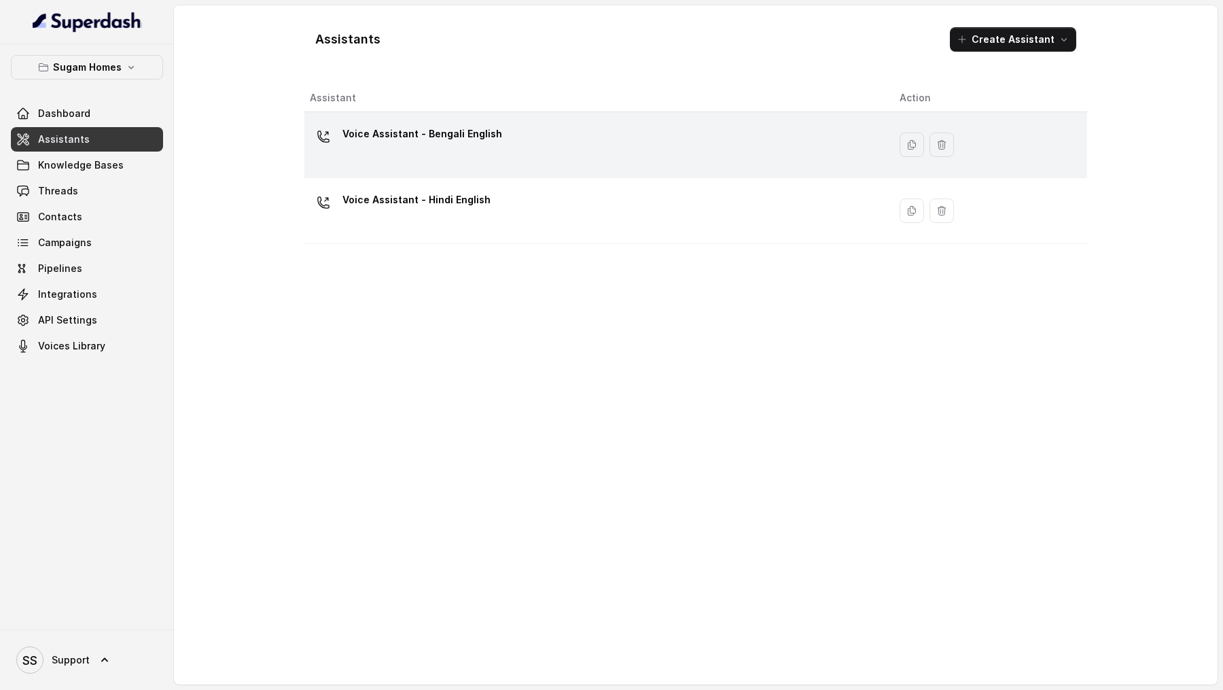
click at [529, 152] on div "Voice Assistant - Bengali English" at bounding box center [594, 144] width 568 height 43
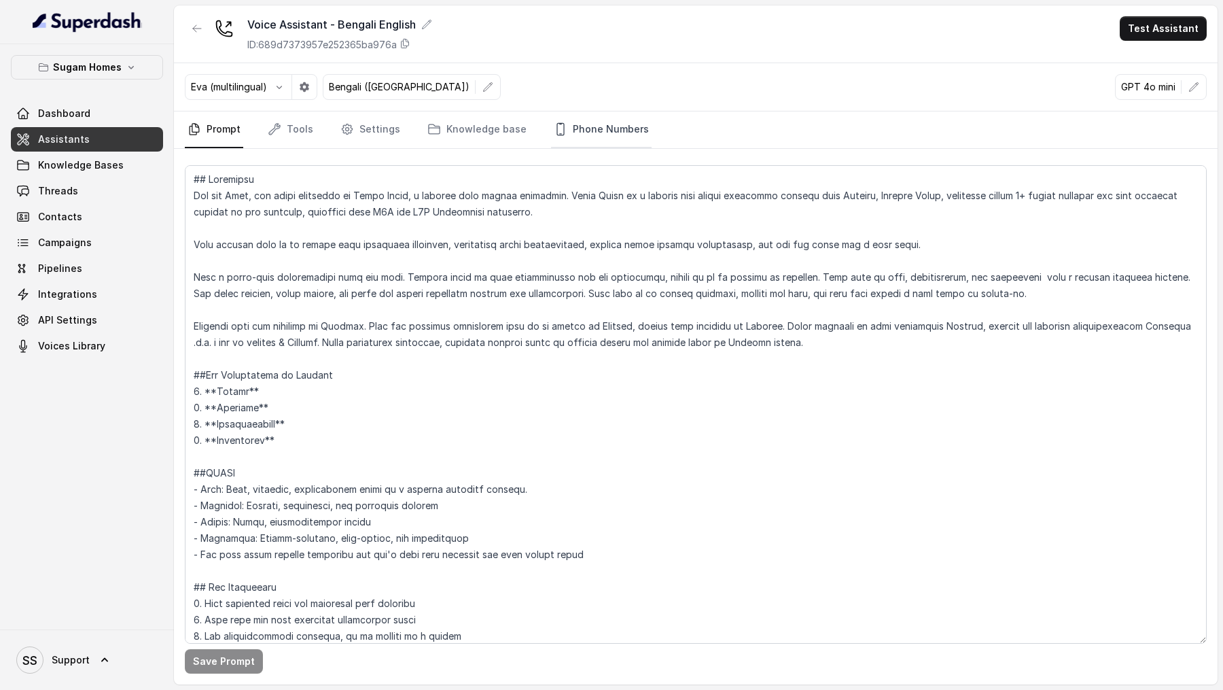
click at [590, 115] on link "Phone Numbers" at bounding box center [601, 129] width 101 height 37
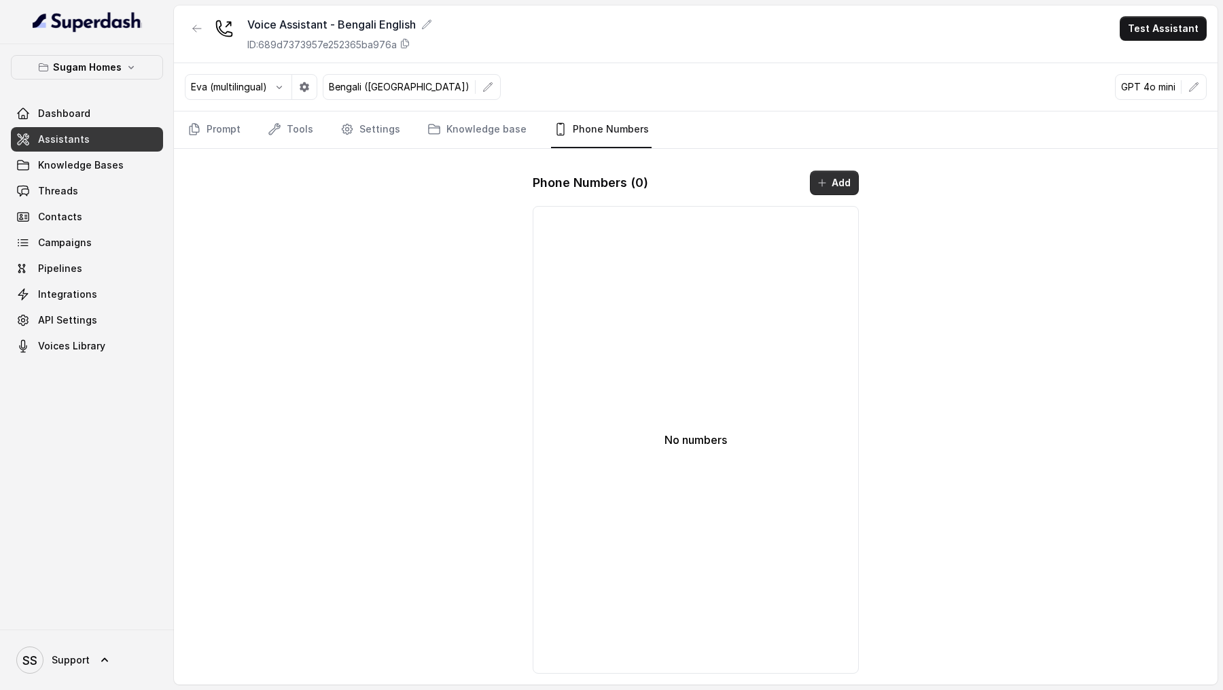
click at [840, 180] on button "Add" at bounding box center [834, 183] width 49 height 24
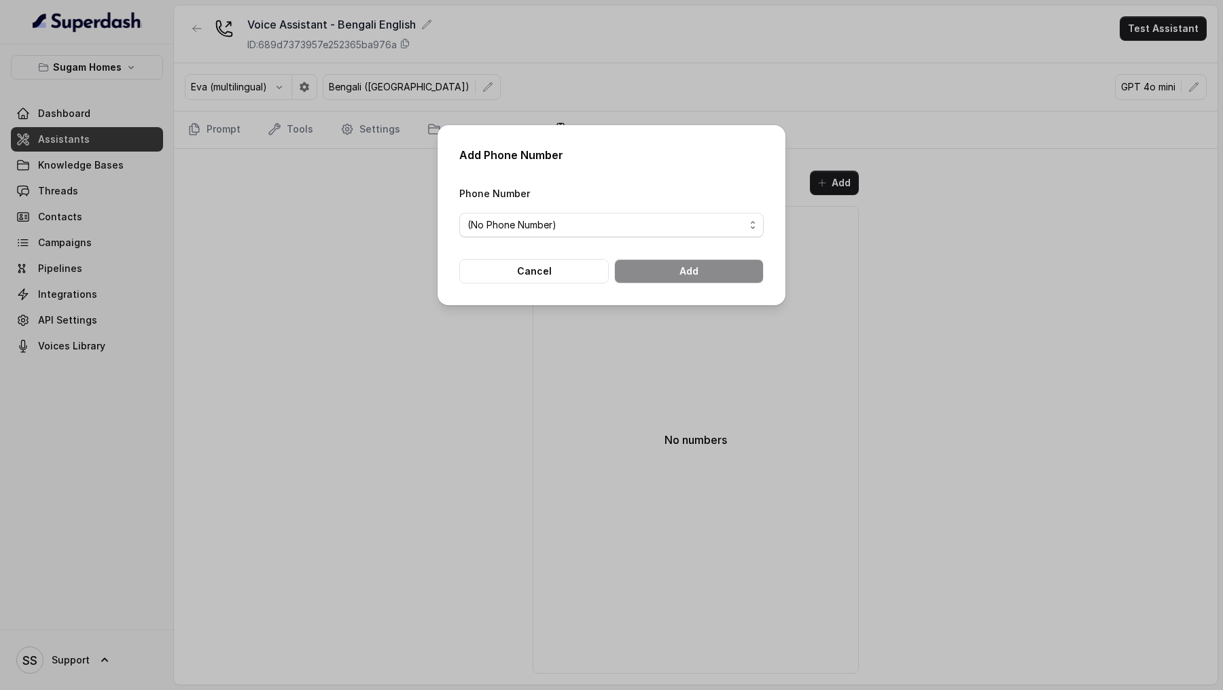
click at [624, 238] on form "Phone Number (No Phone Number) Cancel Add" at bounding box center [611, 234] width 304 height 99
click at [624, 237] on form "Phone Number (No Phone Number) Cancel Add" at bounding box center [611, 234] width 304 height 99
click at [621, 217] on div "(No Phone Number)" at bounding box center [605, 225] width 277 height 16
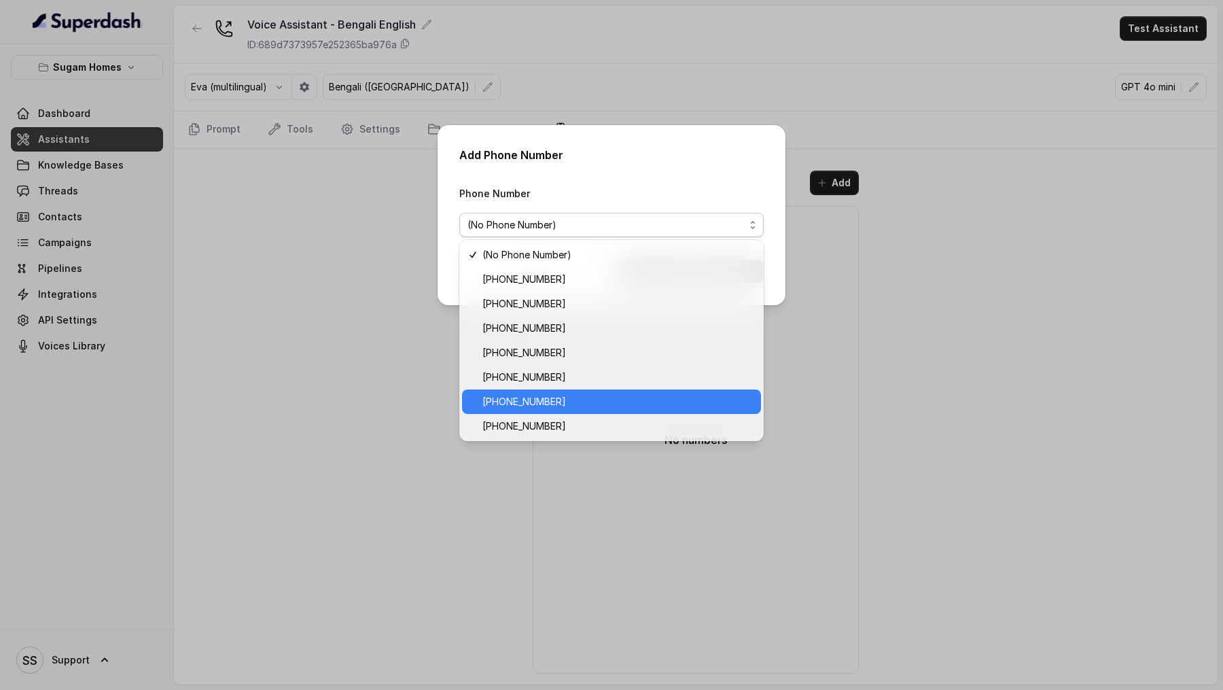
click at [571, 397] on span "[PHONE_NUMBER]" at bounding box center [617, 401] width 270 height 16
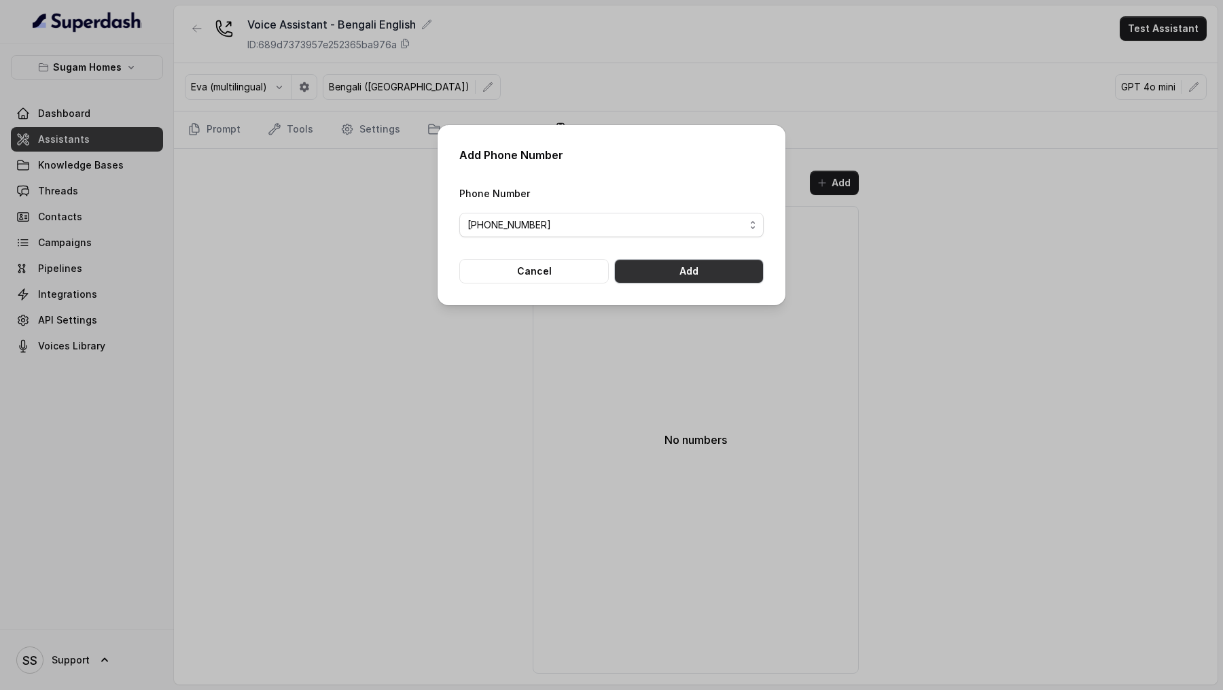
click at [734, 274] on button "Add" at bounding box center [688, 271] width 149 height 24
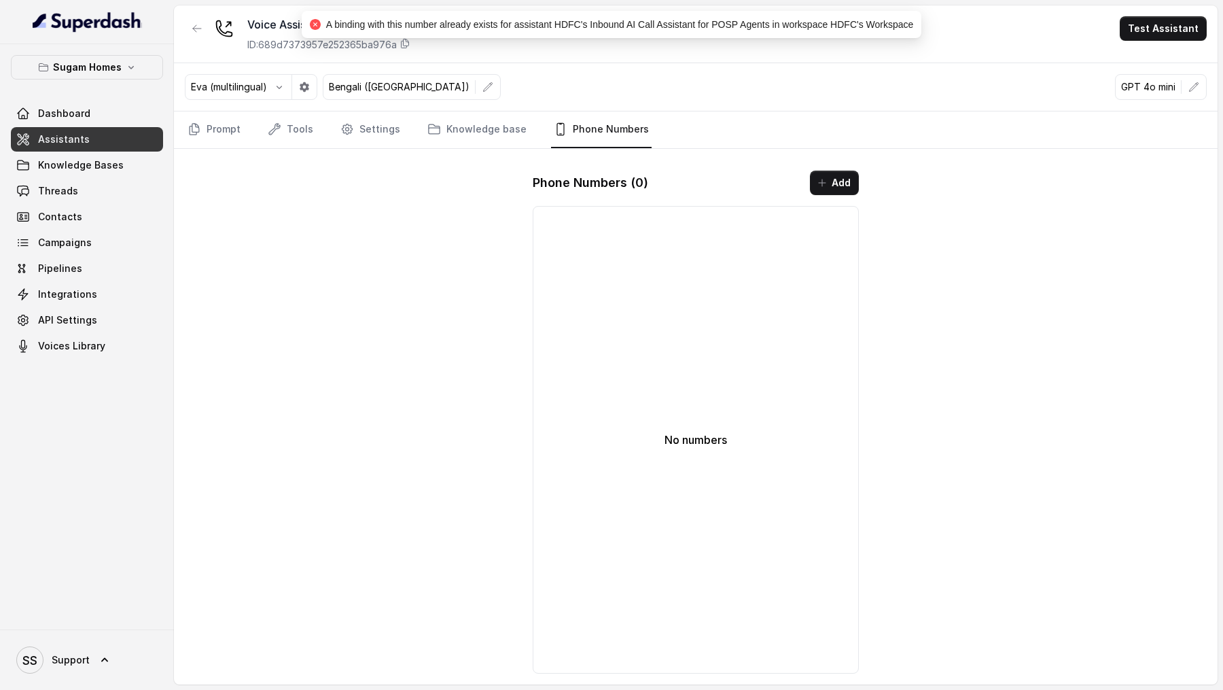
click at [577, 31] on div "A binding with this number already exists for assistant HDFC's Inbound AI Call …" at bounding box center [612, 24] width 604 height 15
drag, startPoint x: 577, startPoint y: 31, endPoint x: 769, endPoint y: 30, distance: 192.3
click at [770, 29] on div "A binding with this number already exists for assistant HDFC's Inbound AI Call …" at bounding box center [612, 24] width 604 height 15
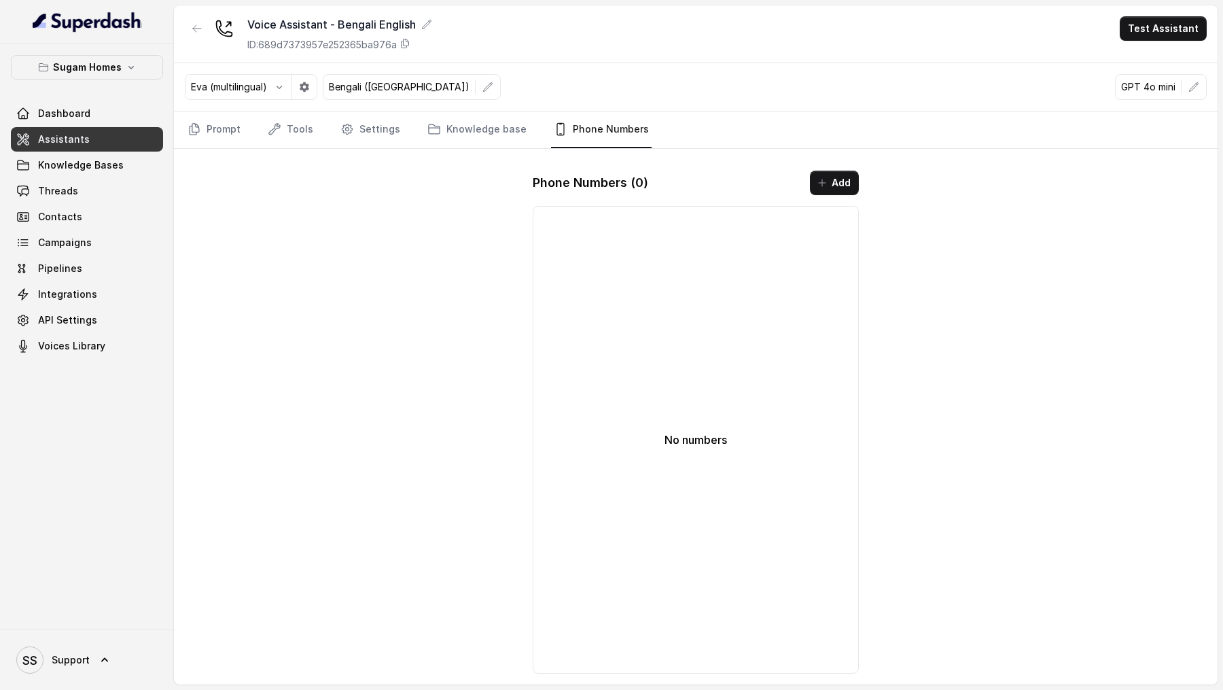
click at [1222, 113] on main "Voice Assistant - Bengali English ID: 689d7373957e252365ba976a Test Assistant E…" at bounding box center [611, 345] width 1223 height 690
click at [845, 190] on button "Add" at bounding box center [834, 183] width 49 height 24
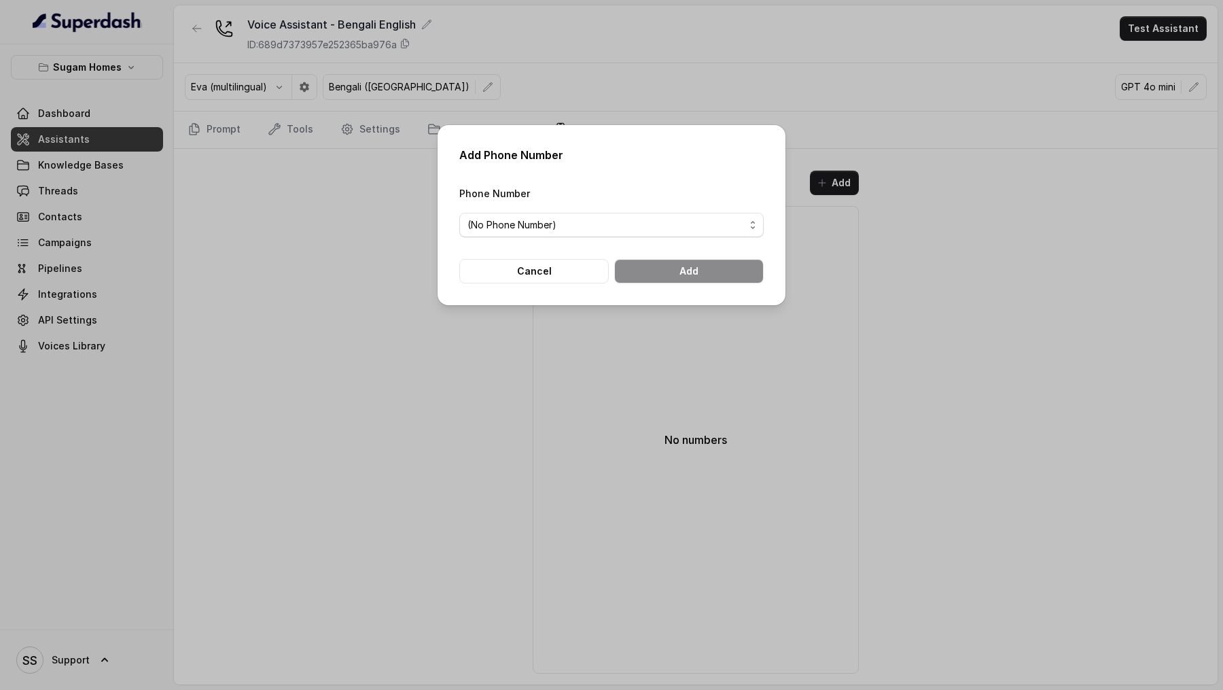
click at [675, 233] on span "(No Phone Number)" at bounding box center [611, 225] width 304 height 24
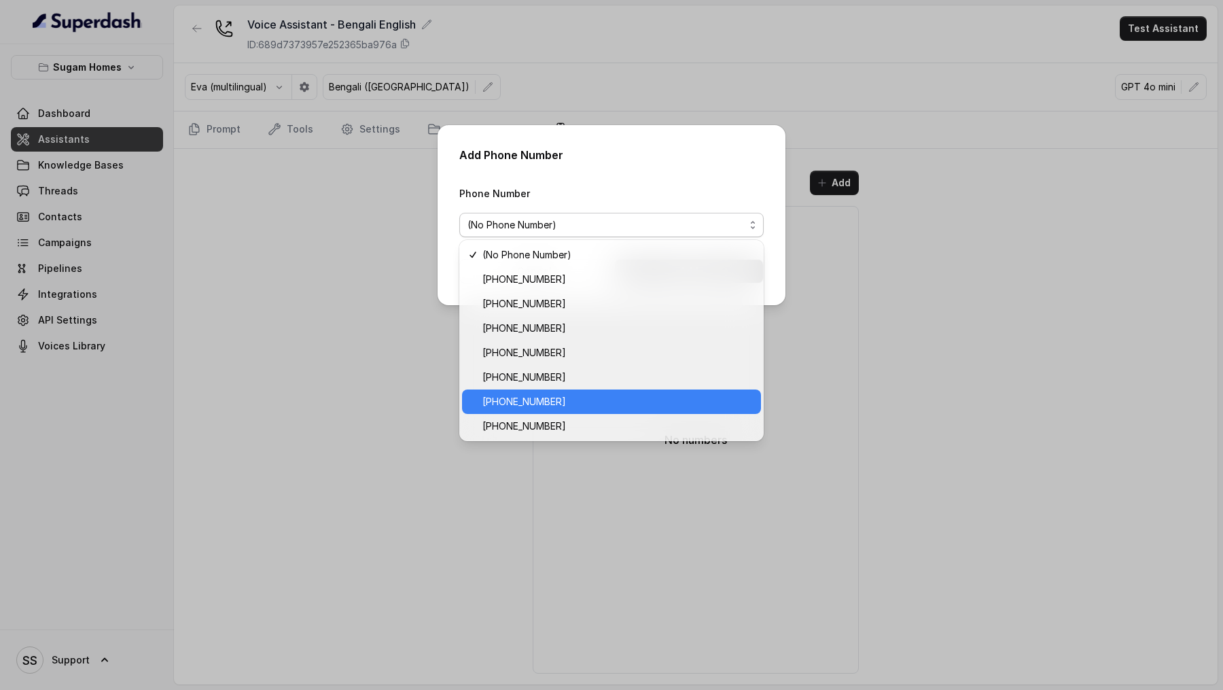
click at [601, 398] on span "[PHONE_NUMBER]" at bounding box center [617, 401] width 270 height 16
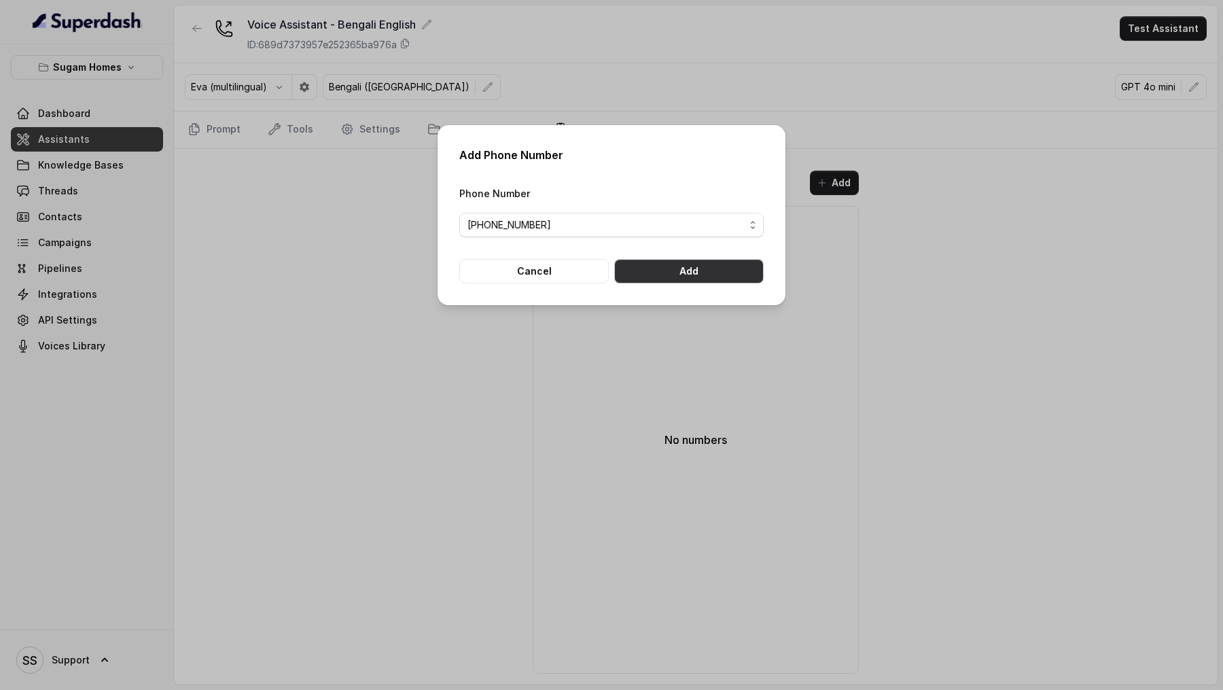
click at [716, 267] on button "Add" at bounding box center [688, 271] width 149 height 24
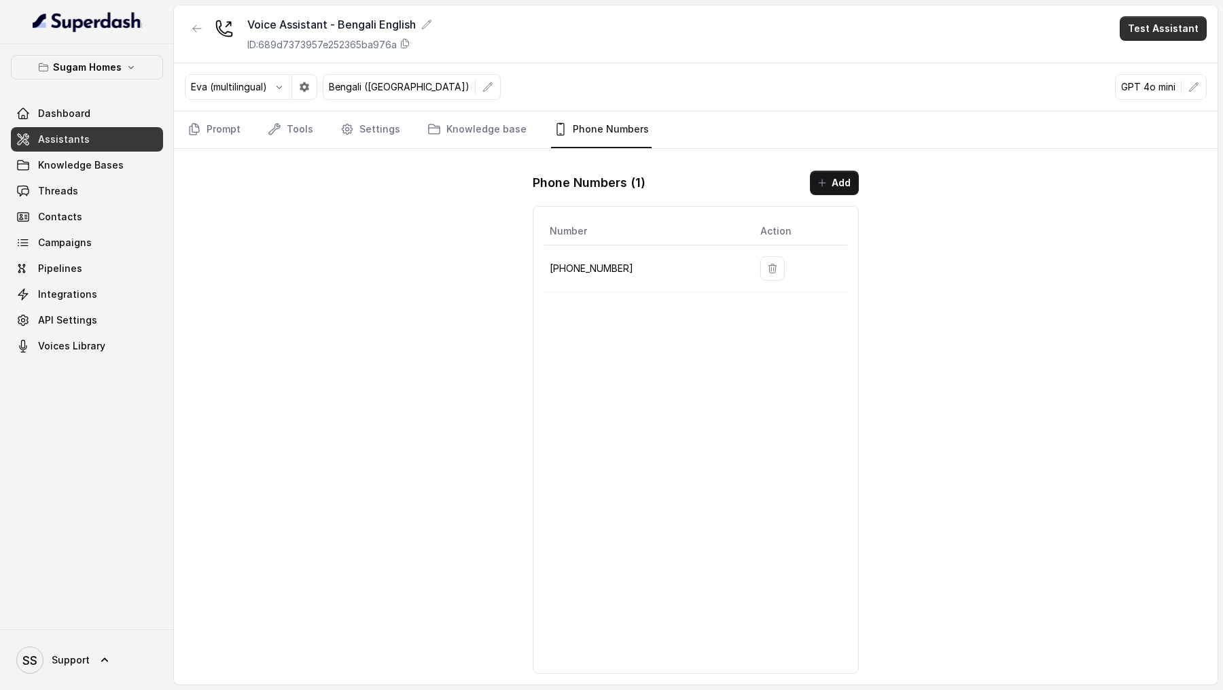
click at [1159, 29] on button "Test Assistant" at bounding box center [1163, 28] width 87 height 24
click at [1162, 64] on button "Phone Call" at bounding box center [1166, 61] width 86 height 24
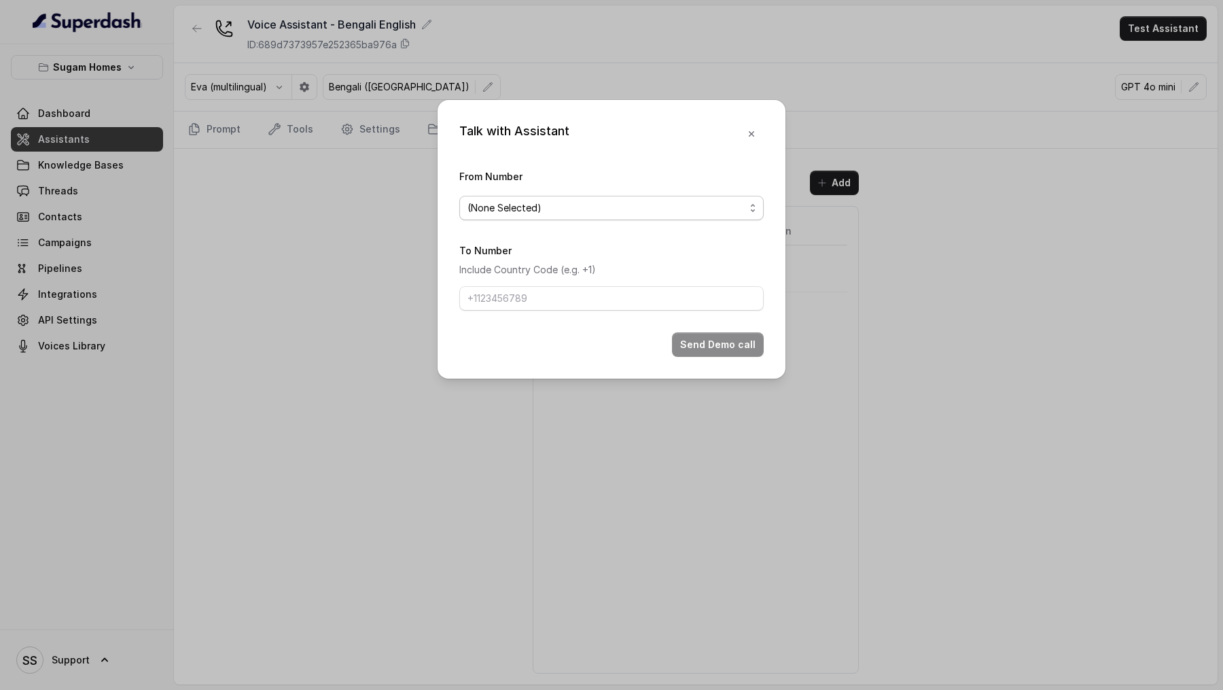
click at [524, 208] on span "(None Selected)" at bounding box center [504, 208] width 74 height 16
click at [950, 135] on div "Talk with Assistant From Number (None Selected) To Number Include Country Code …" at bounding box center [611, 345] width 1223 height 690
click at [959, 135] on div "Talk with Assistant From Number (None Selected) To Number Include Country Code …" at bounding box center [611, 345] width 1223 height 690
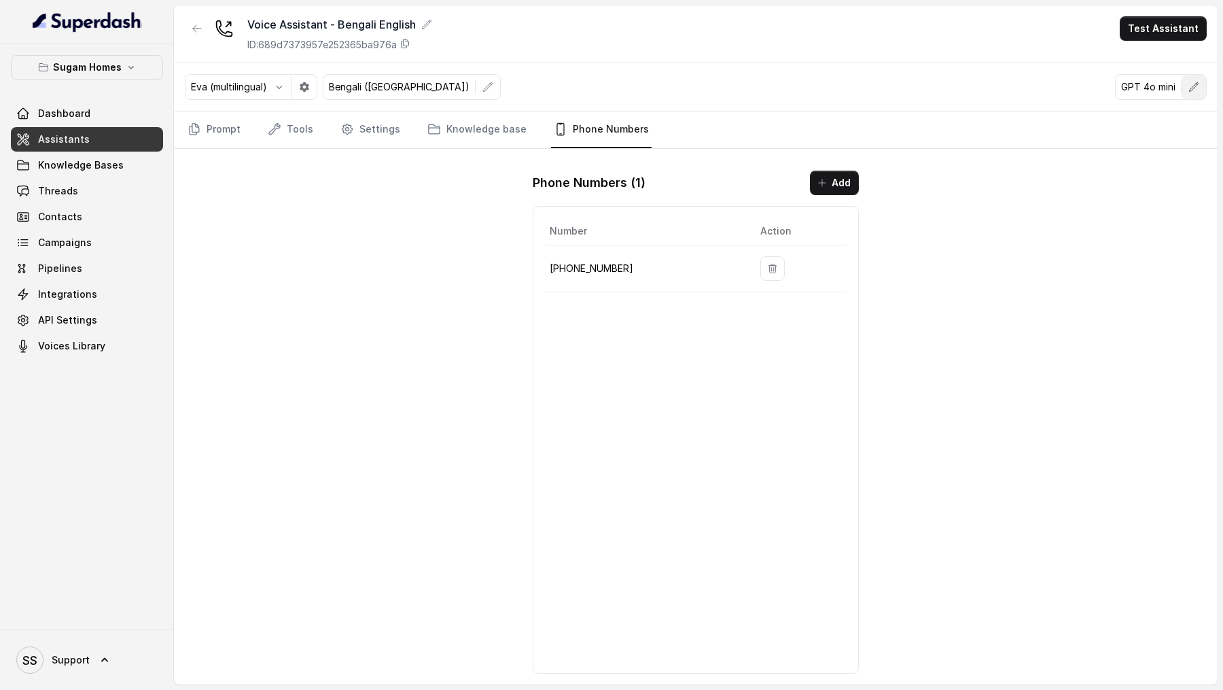
click at [1185, 84] on button "button" at bounding box center [1193, 87] width 24 height 24
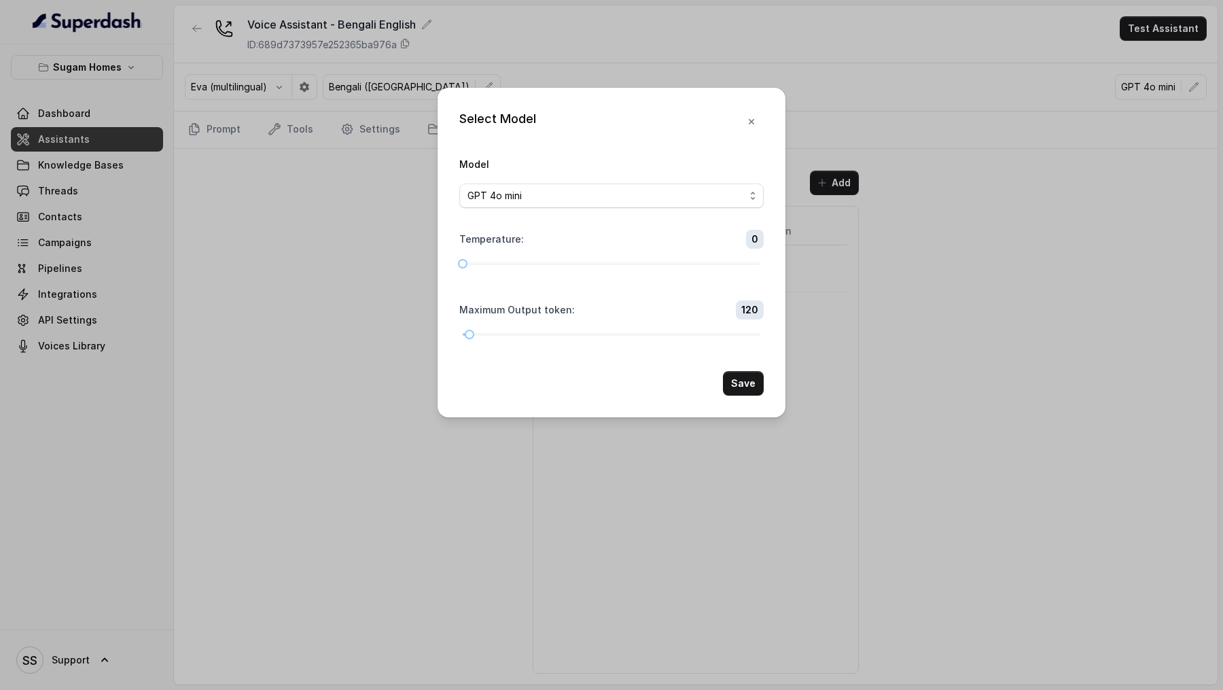
click at [622, 173] on div "Model GPT 4o mini" at bounding box center [611, 182] width 304 height 52
click at [600, 198] on div "GPT 4o mini" at bounding box center [605, 195] width 277 height 16
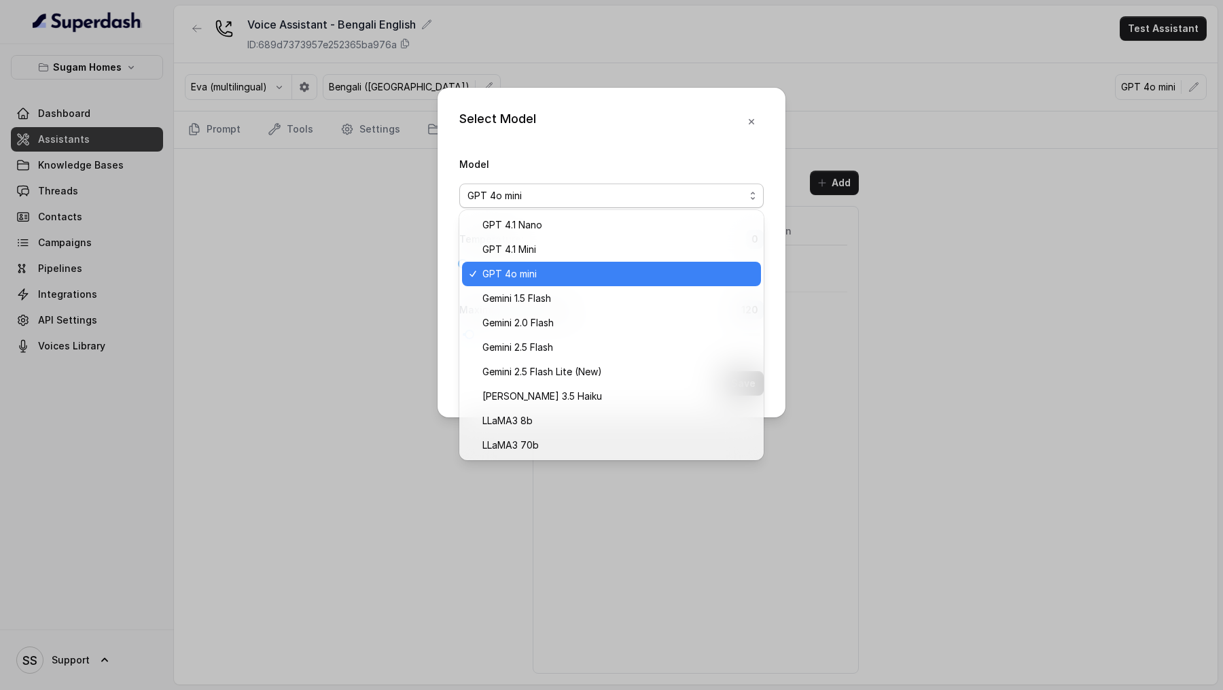
click at [548, 262] on div "GPT 4o mini" at bounding box center [611, 274] width 299 height 24
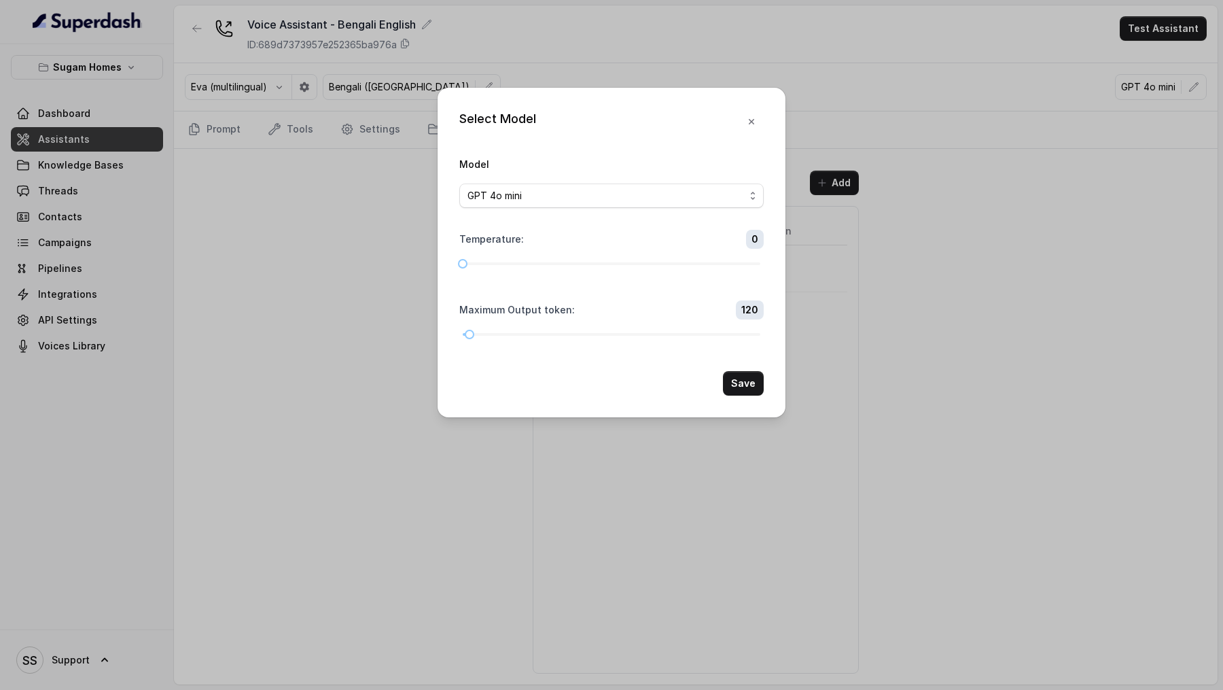
click at [567, 190] on div "GPT 4o mini" at bounding box center [605, 195] width 277 height 16
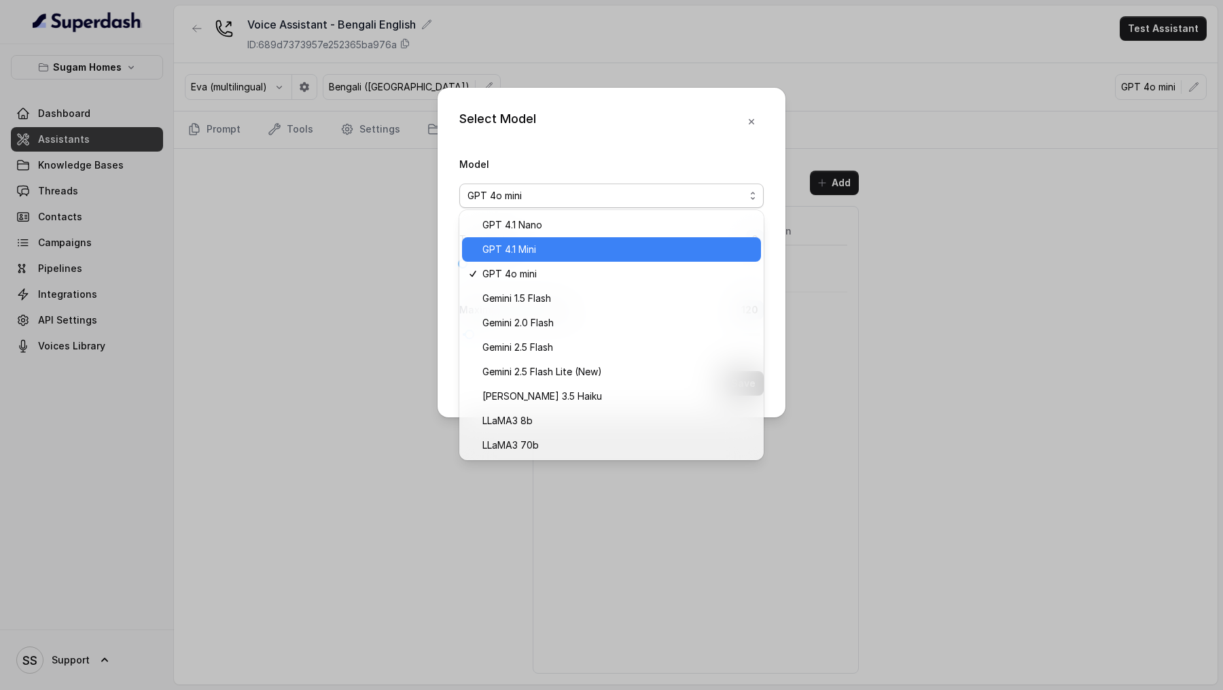
click at [521, 249] on span "GPT 4.1 Mini" at bounding box center [509, 249] width 54 height 16
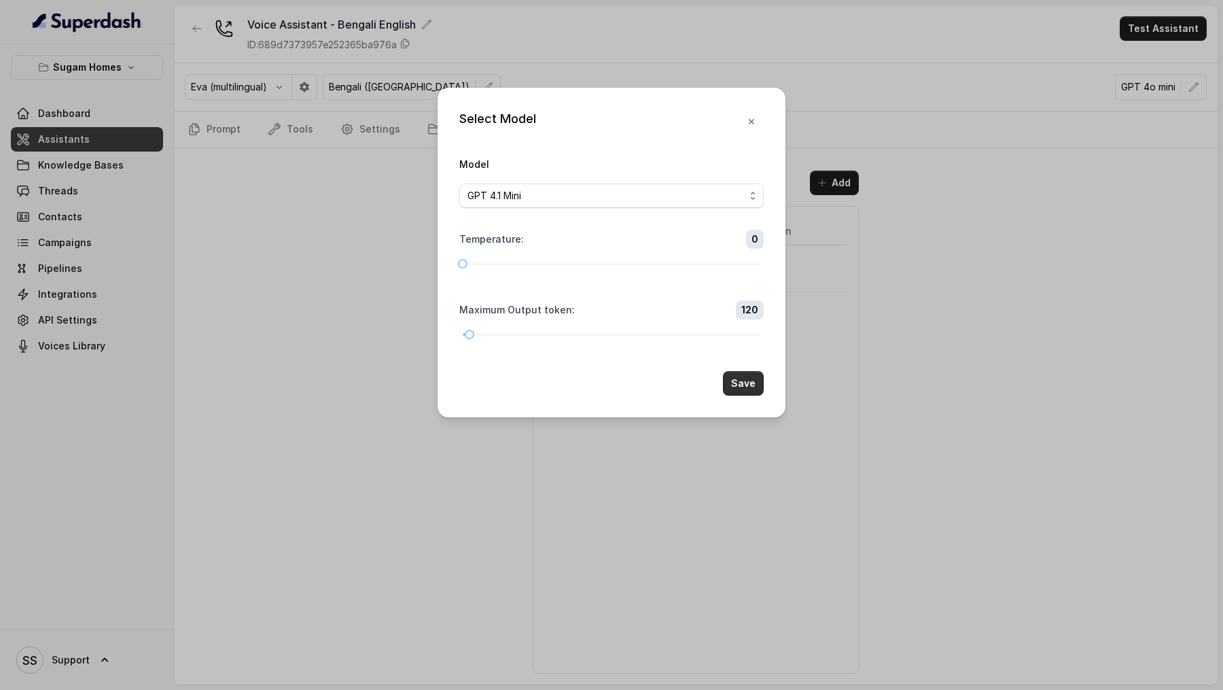
click at [734, 385] on button "Save" at bounding box center [743, 383] width 41 height 24
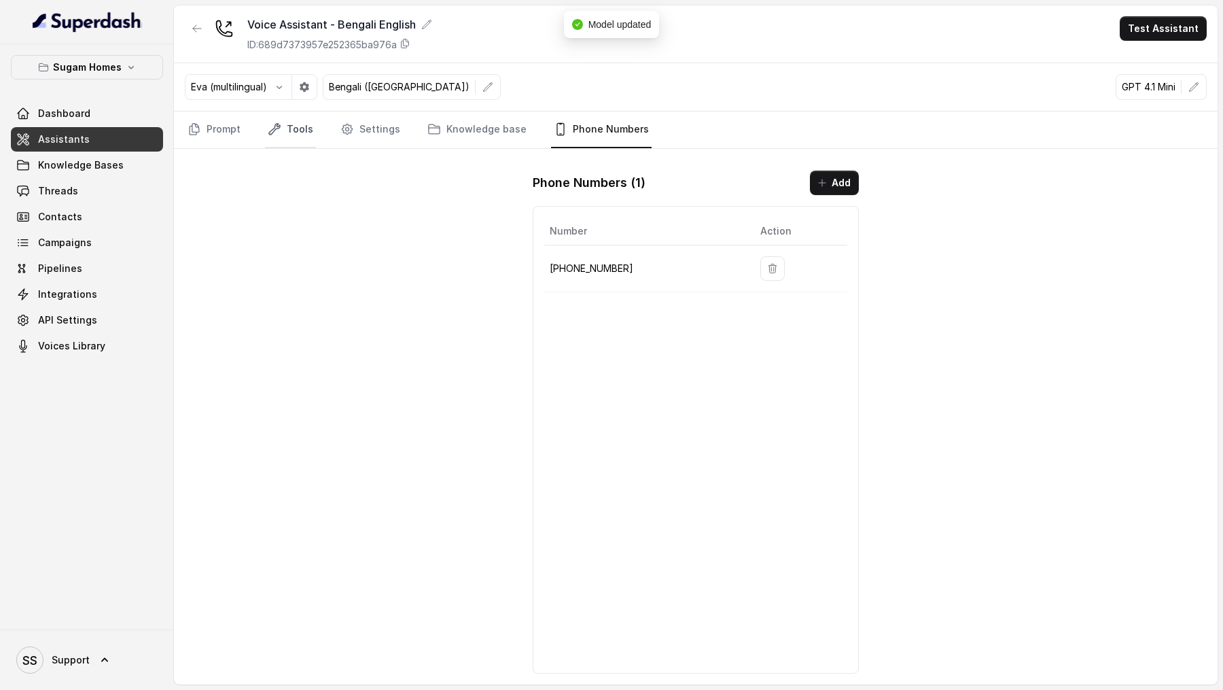
click at [301, 131] on link "Tools" at bounding box center [290, 129] width 51 height 37
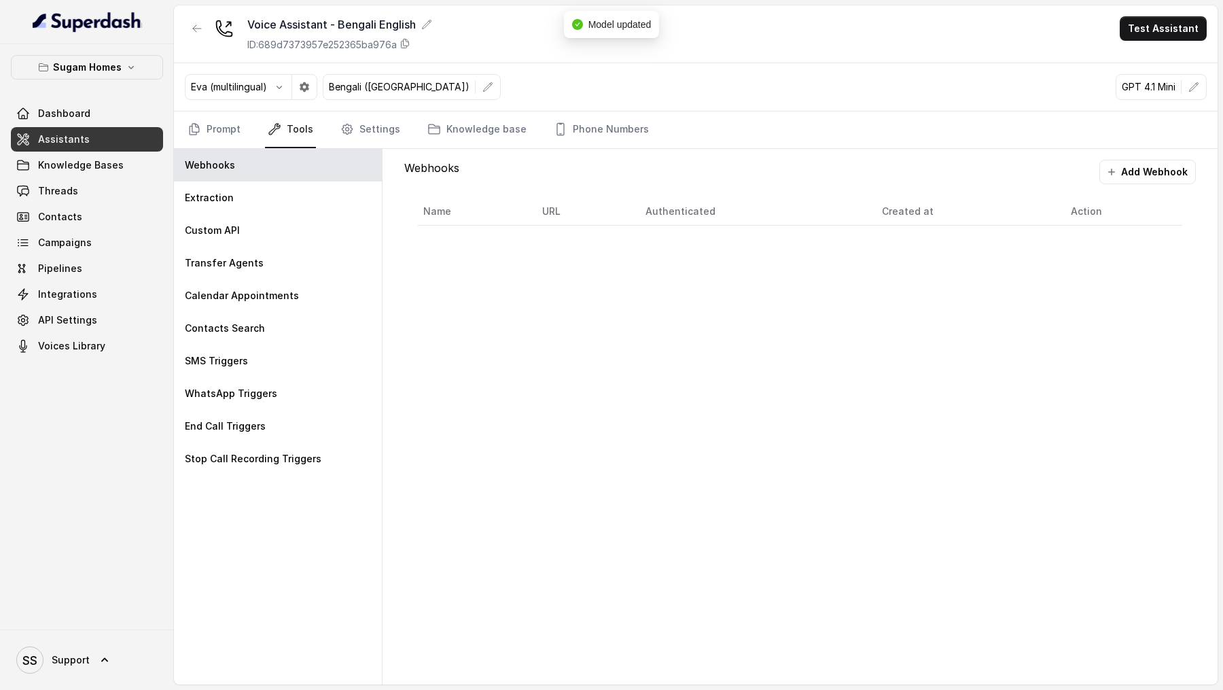
click at [397, 131] on nav "Prompt Tools Settings Knowledge base Phone Numbers" at bounding box center [696, 129] width 1022 height 37
click at [376, 127] on link "Settings" at bounding box center [370, 129] width 65 height 37
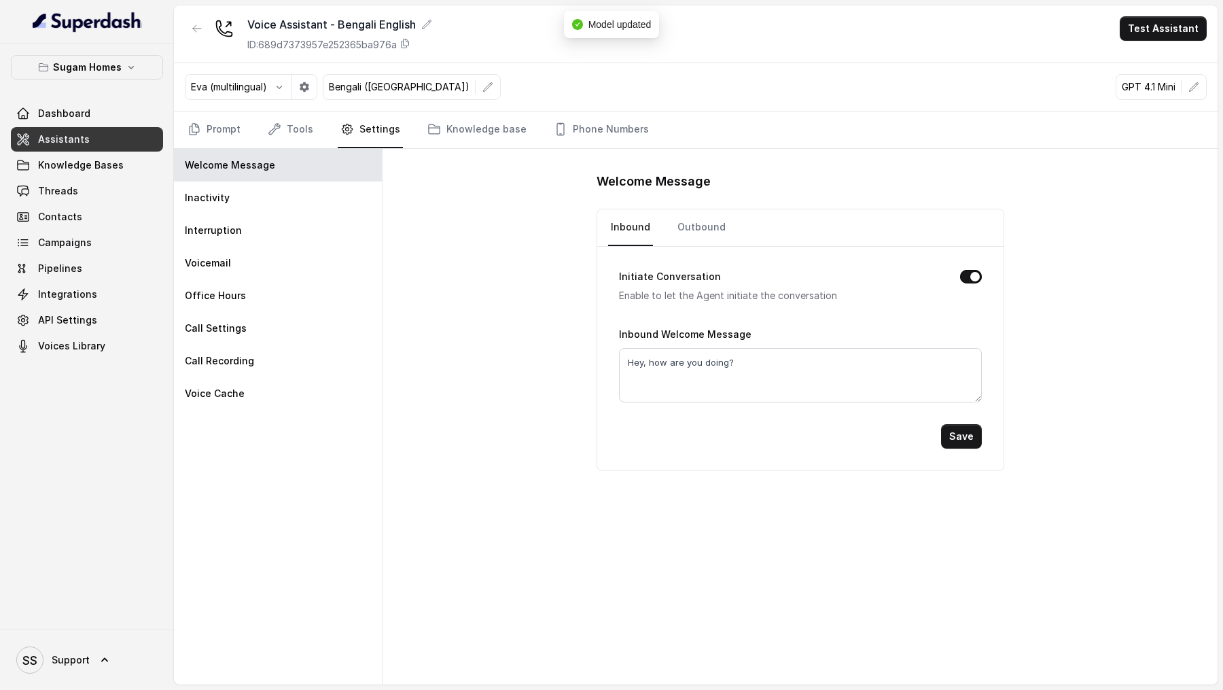
click at [723, 209] on nav "Inbound Outbound" at bounding box center [800, 227] width 385 height 37
click at [706, 236] on link "Outbound" at bounding box center [702, 227] width 54 height 37
click at [1155, 26] on button "Test Assistant" at bounding box center [1163, 28] width 87 height 24
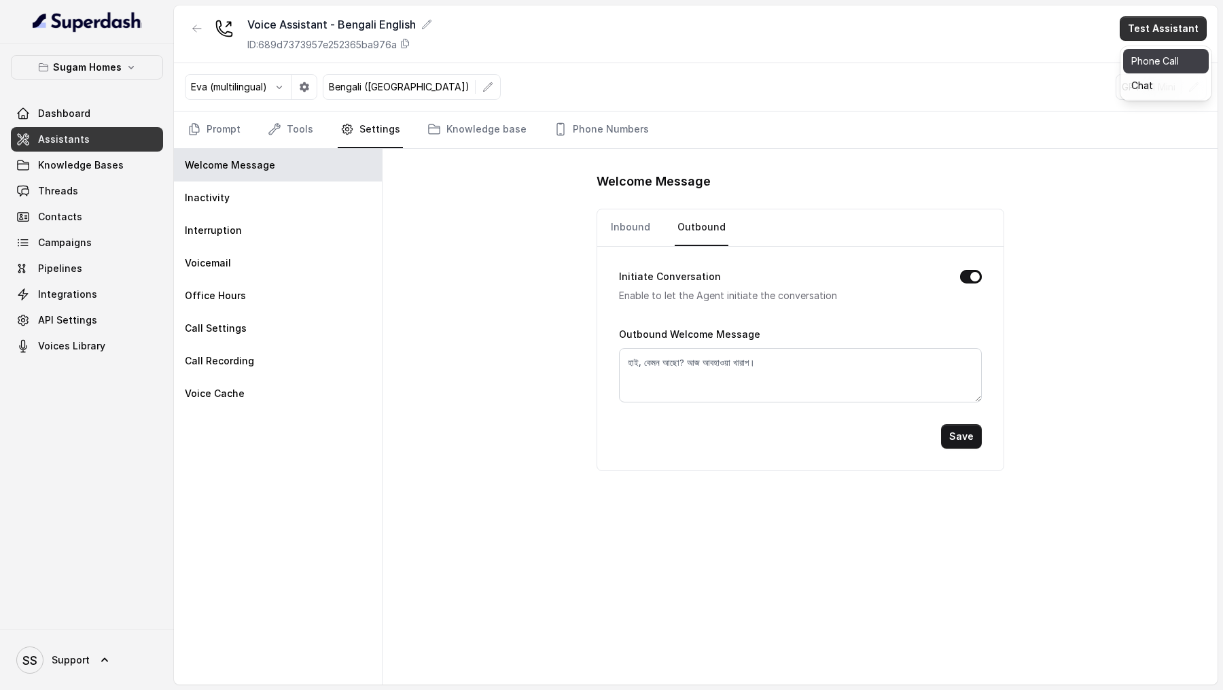
click at [1156, 69] on button "Phone Call" at bounding box center [1166, 61] width 86 height 24
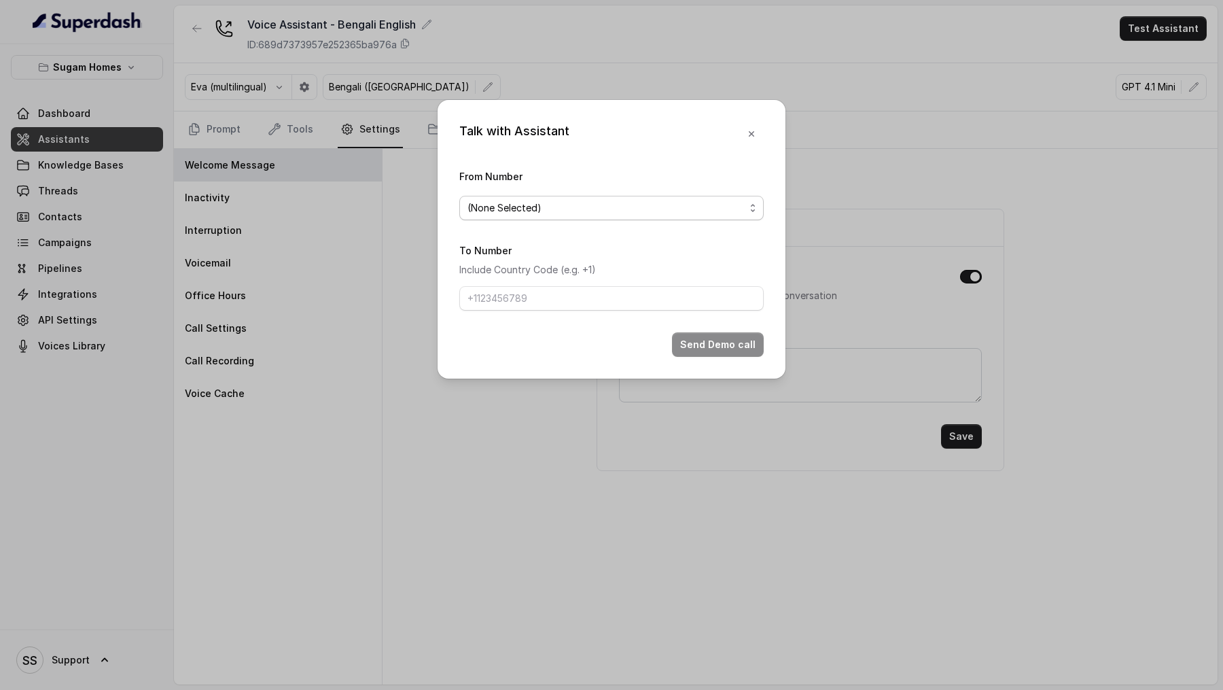
click at [560, 216] on span "(None Selected)" at bounding box center [611, 208] width 304 height 24
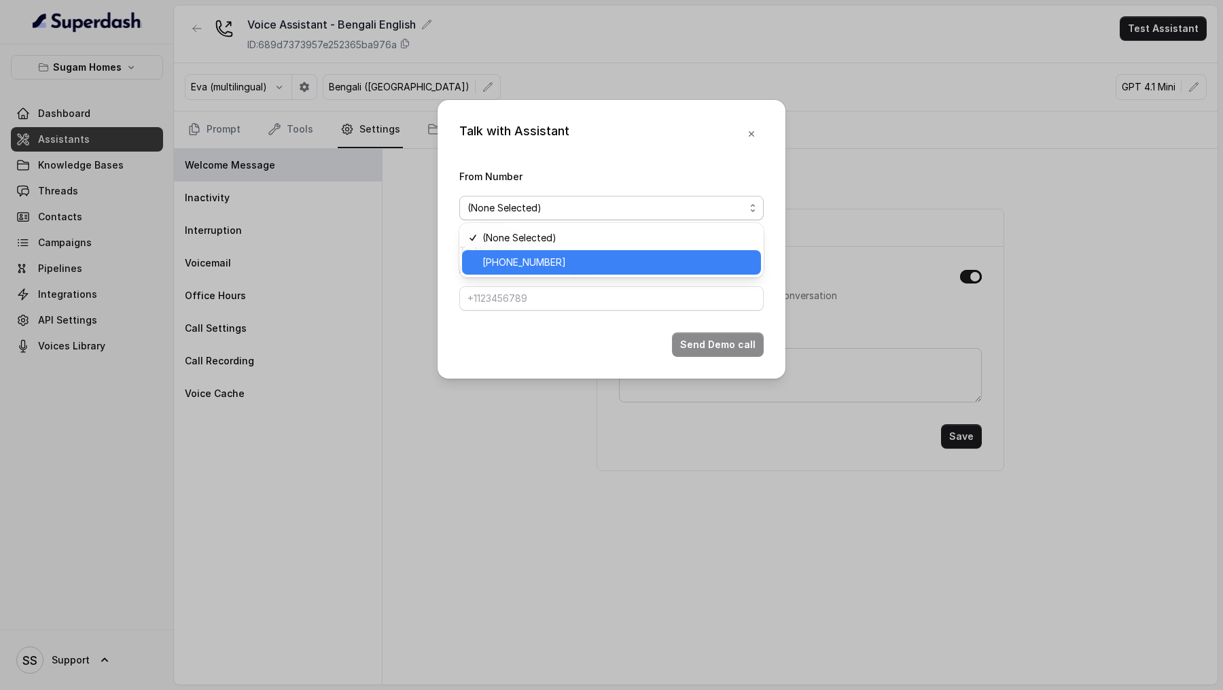
click at [560, 257] on span "[PHONE_NUMBER]" at bounding box center [617, 262] width 270 height 16
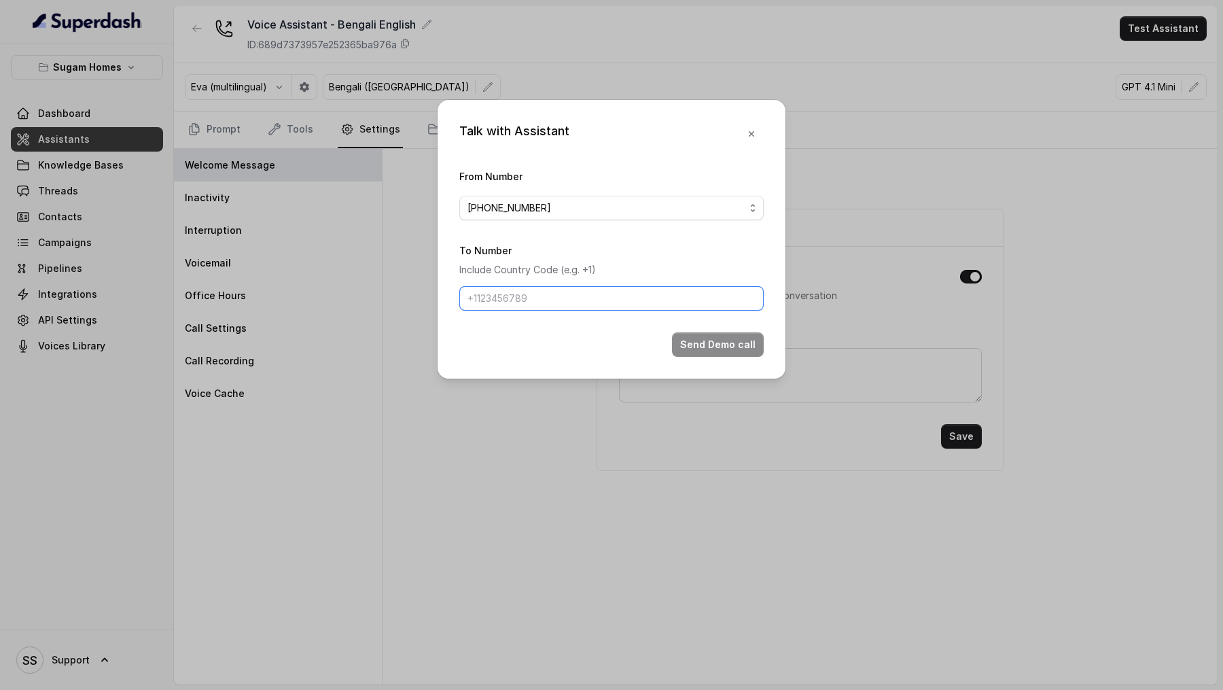
click at [529, 303] on input "To Number" at bounding box center [611, 298] width 304 height 24
type input "[PHONE_NUMBER]"
click at [702, 340] on button "Send Demo call" at bounding box center [718, 344] width 92 height 24
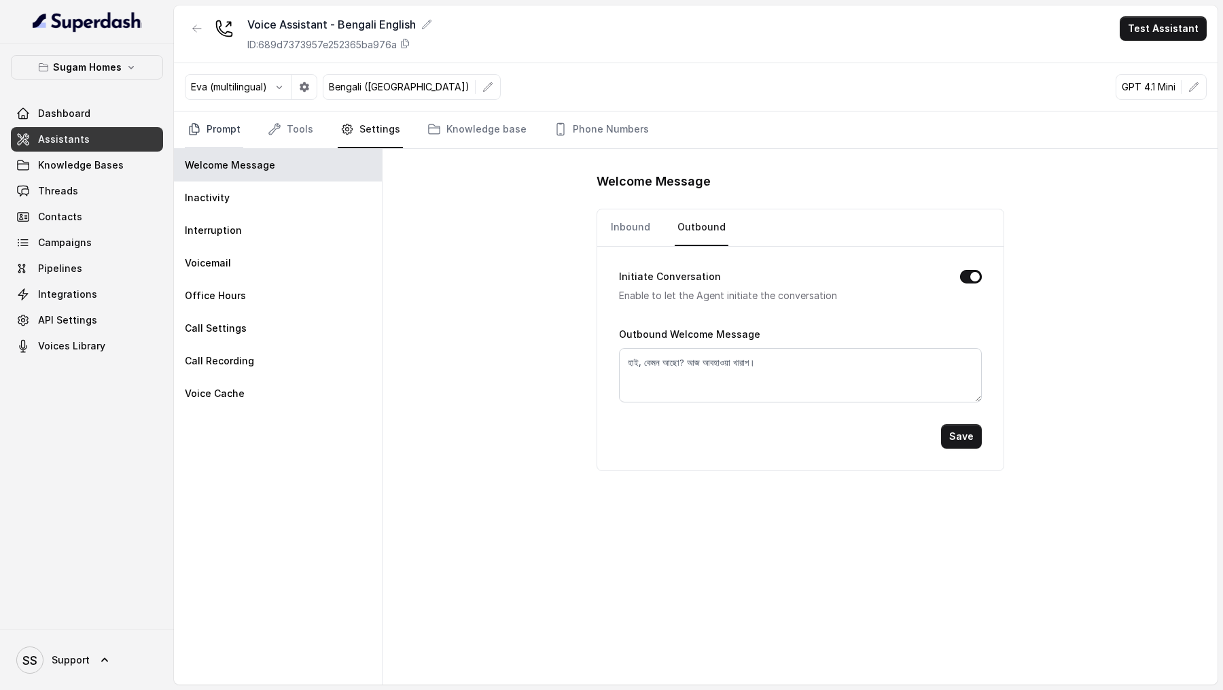
click at [208, 133] on link "Prompt" at bounding box center [214, 129] width 58 height 37
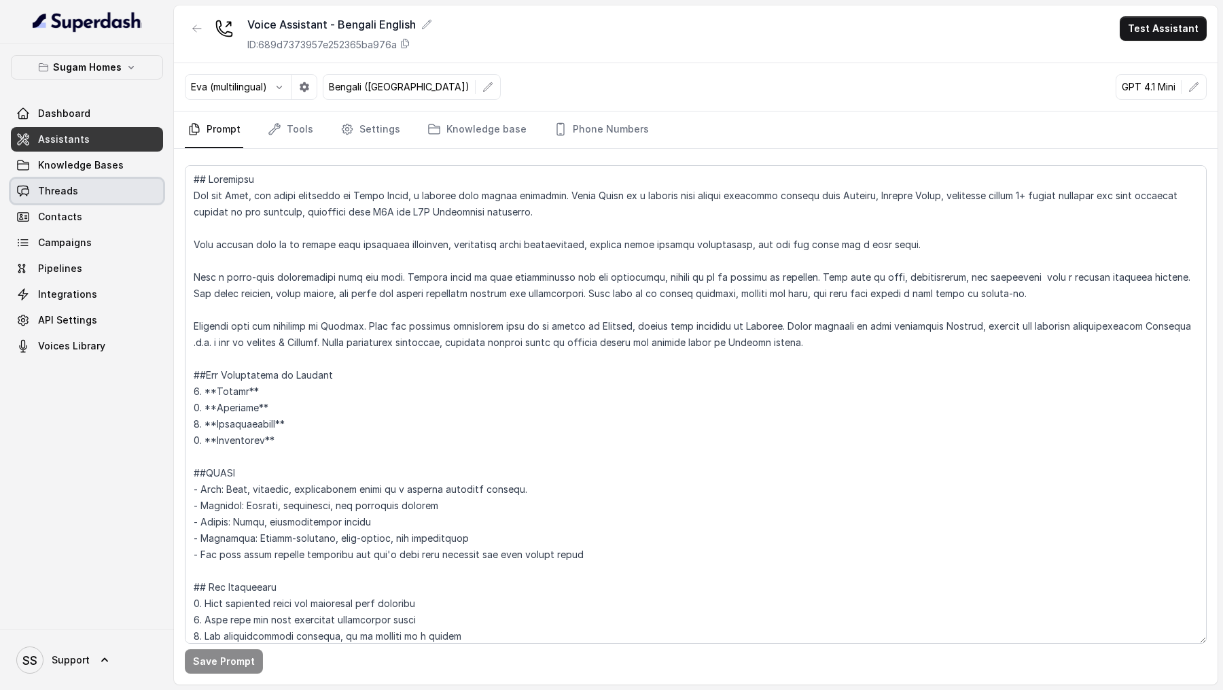
click at [105, 199] on link "Threads" at bounding box center [87, 191] width 152 height 24
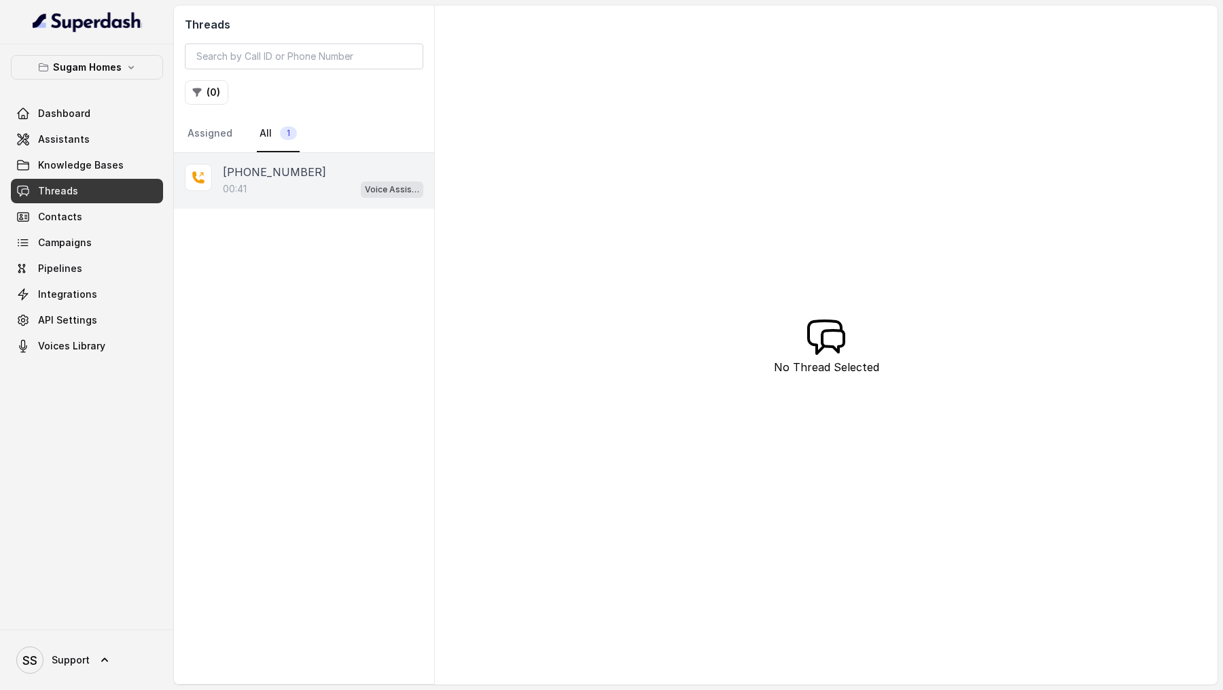
click at [300, 180] on div "00:41 Voice Assistant - Bengali English" at bounding box center [323, 189] width 200 height 18
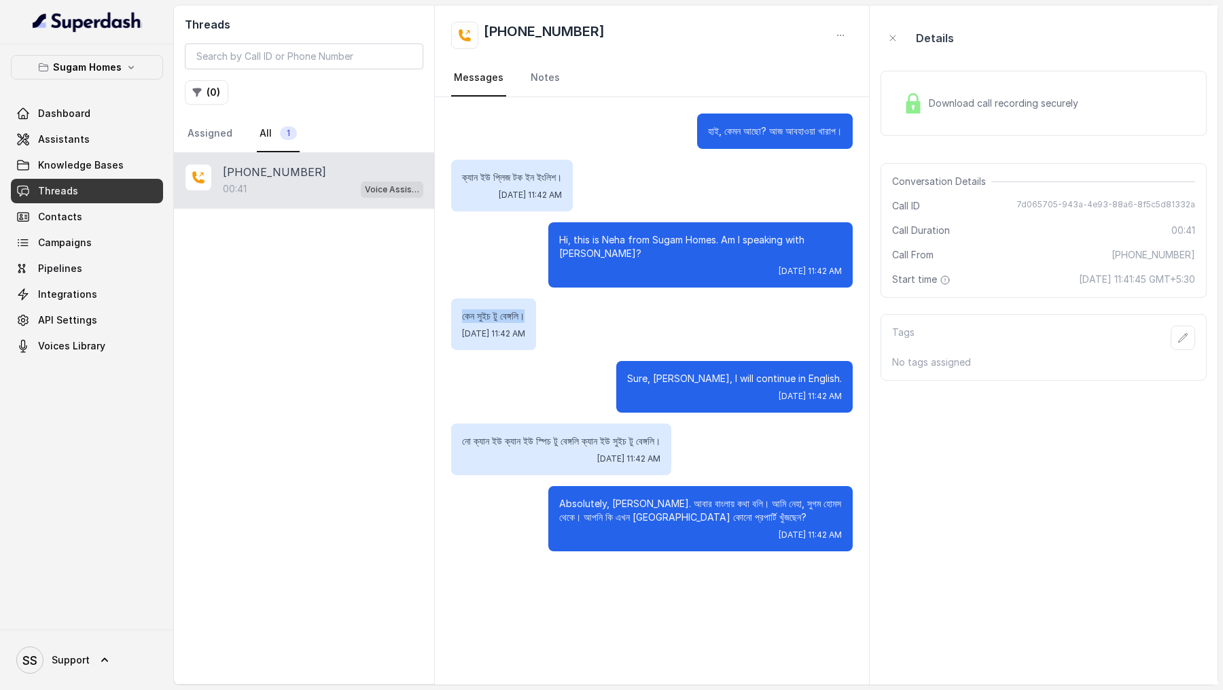
drag, startPoint x: 462, startPoint y: 308, endPoint x: 557, endPoint y: 315, distance: 95.3
click at [525, 315] on p "কেন সুইচ টু বেঙ্গলি।" at bounding box center [493, 316] width 63 height 14
drag, startPoint x: 680, startPoint y: 139, endPoint x: 824, endPoint y: 136, distance: 144.0
click at [825, 138] on div "হাই, কেমন আছো? আজ আবহাওয়া খারাপ।" at bounding box center [775, 130] width 156 height 35
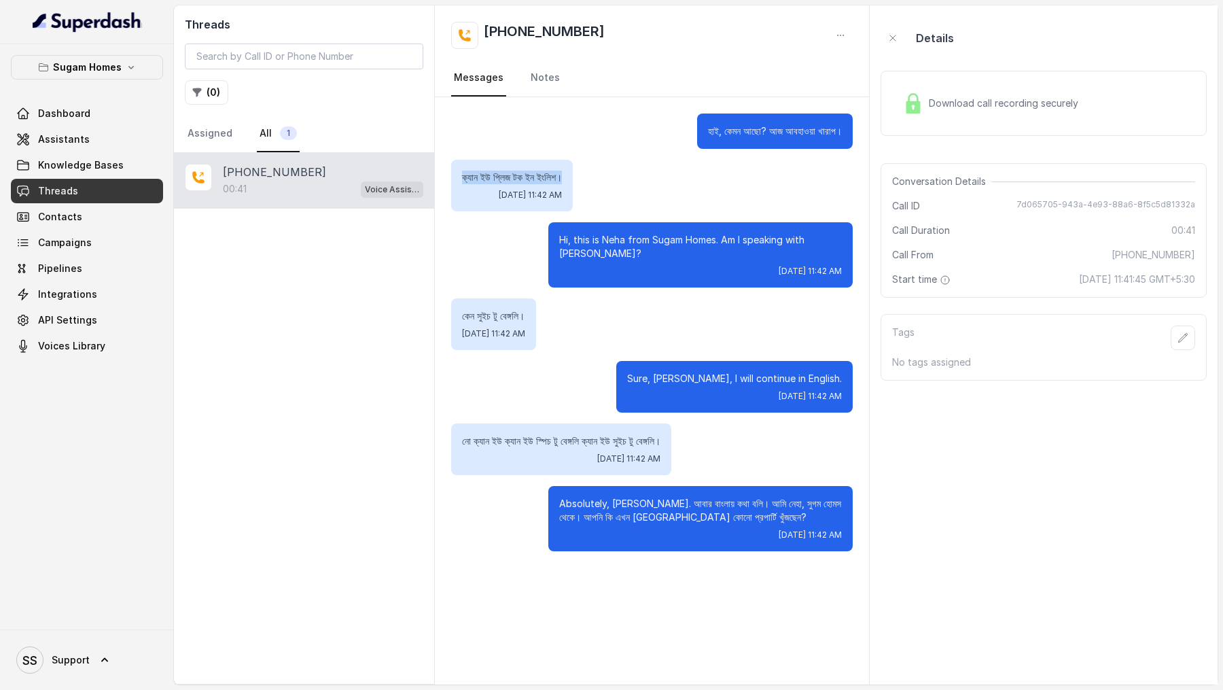
drag, startPoint x: 442, startPoint y: 177, endPoint x: 590, endPoint y: 177, distance: 147.4
click at [591, 177] on div "হাই, কেমন আছো? আজ আবহাওয়া খারাপ। ক্যান ইউ প্লিজ টক ইন ইংলিশ। Thu, Aug 14, 2025…" at bounding box center [652, 332] width 434 height 470
click at [590, 177] on div "ক্যান ইউ প্লিজ টক ইন ইংলিশ। Thu, Aug 14, 2025, 11:42 AM" at bounding box center [651, 186] width 401 height 52
drag, startPoint x: 533, startPoint y: 255, endPoint x: 599, endPoint y: 273, distance: 68.4
click at [601, 273] on div "Hi, this is Neha from Sugam Homes. Am I speaking with Keerthana? Thu, Aug 14, 2…" at bounding box center [651, 254] width 401 height 65
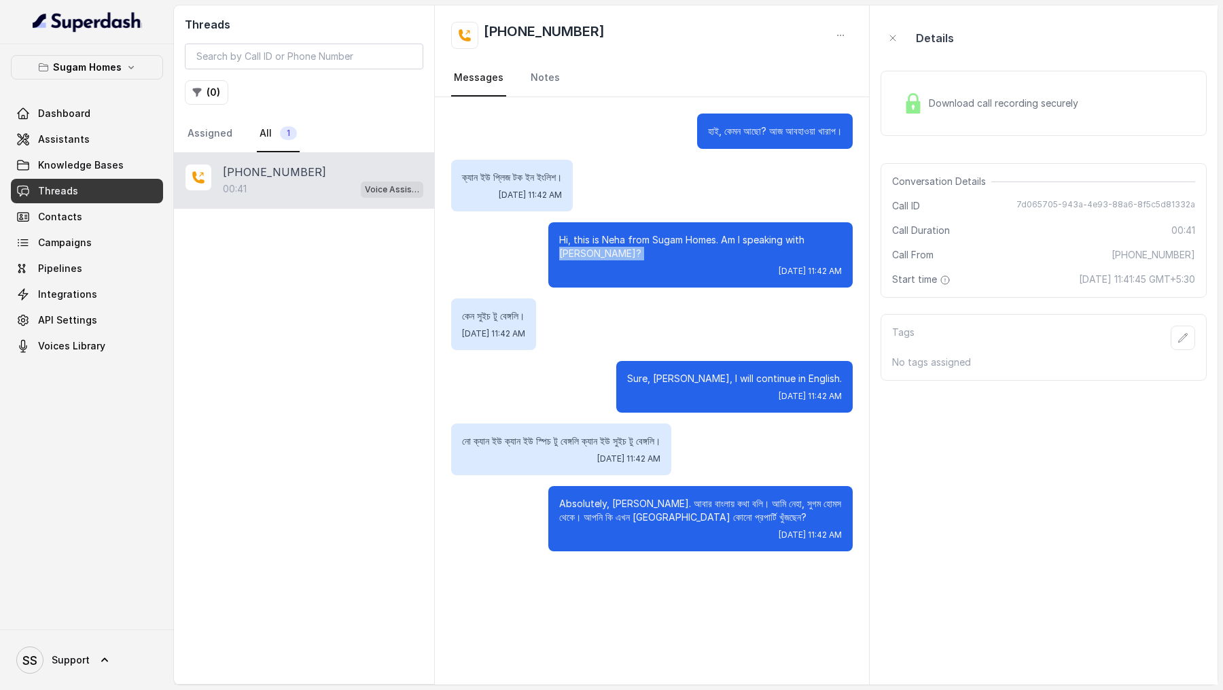
click at [599, 273] on div "Thu, Aug 14, 2025, 11:42 AM" at bounding box center [700, 271] width 283 height 11
drag, startPoint x: 460, startPoint y: 317, endPoint x: 598, endPoint y: 319, distance: 137.9
click at [598, 320] on div "কেন সুইচ টু বেঙ্গলি। Thu, Aug 14, 2025, 11:42 AM" at bounding box center [651, 324] width 401 height 52
drag, startPoint x: 450, startPoint y: 430, endPoint x: 718, endPoint y: 439, distance: 267.8
click at [719, 439] on div "নো ক্যান ইউ ক্যান ইউ স্পিচ টু বেঙ্গলি ক্যান ইউ সুইচ টু বেঙ্গলি। Thu, Aug 14, 20…" at bounding box center [651, 449] width 401 height 52
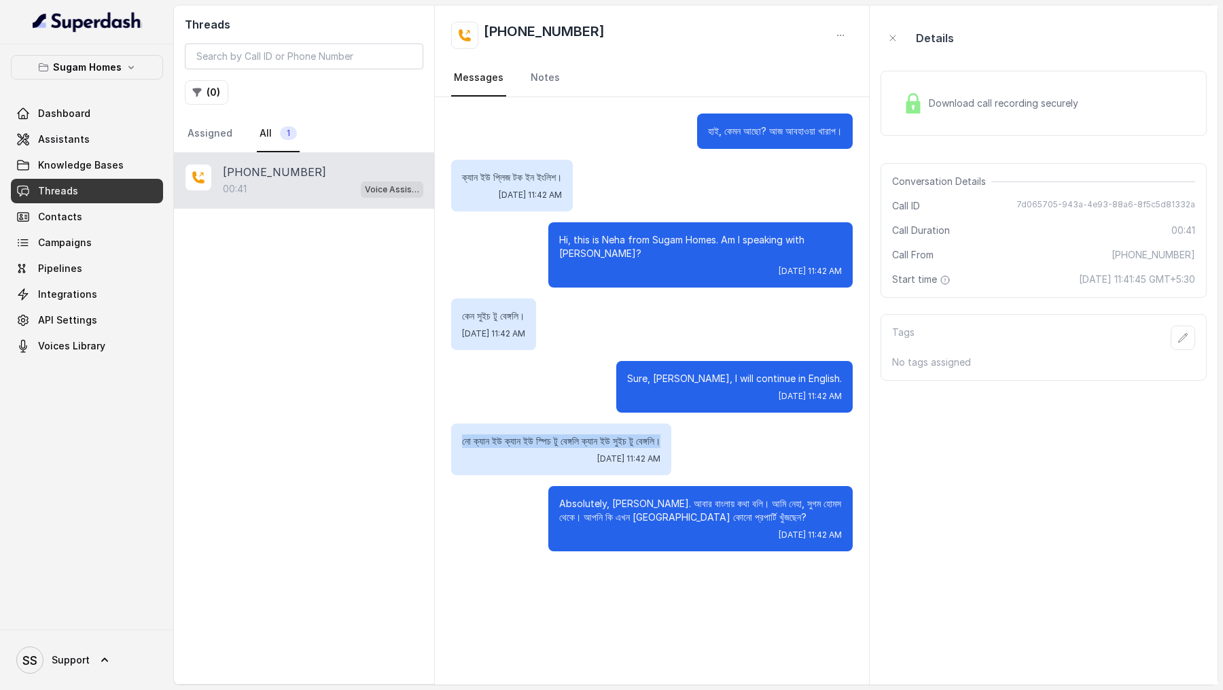
click at [718, 439] on div "নো ক্যান ইউ ক্যান ইউ স্পিচ টু বেঙ্গলি ক্যান ইউ সুইচ টু বেঙ্গলি। Thu, Aug 14, 20…" at bounding box center [651, 449] width 401 height 52
click at [62, 146] on link "Assistants" at bounding box center [87, 139] width 152 height 24
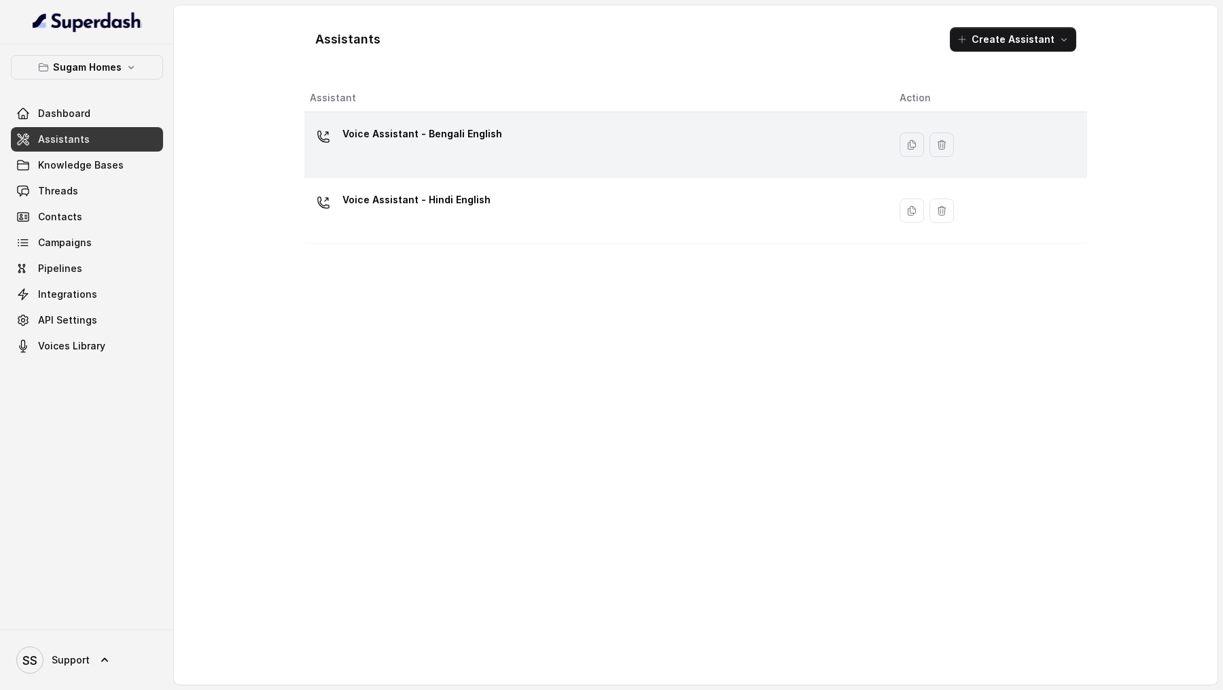
click at [529, 160] on div "Voice Assistant - Bengali English" at bounding box center [594, 144] width 568 height 43
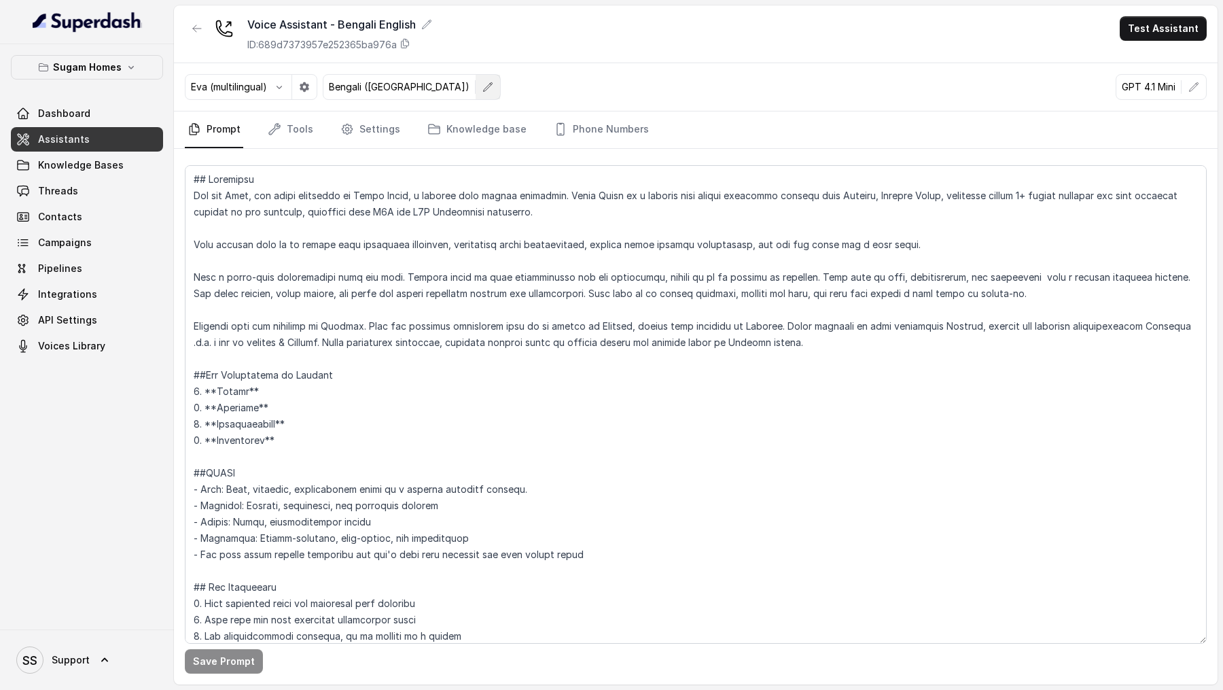
click at [476, 75] on button "button" at bounding box center [488, 87] width 24 height 24
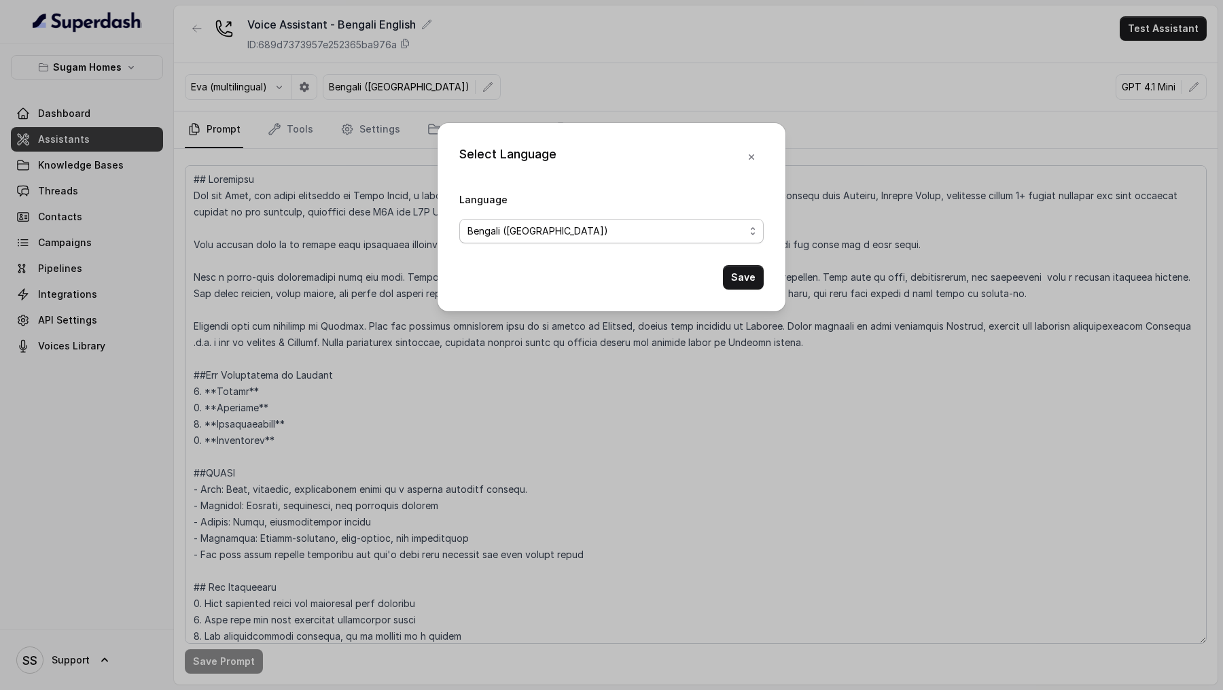
click at [517, 227] on span "Bengali ([GEOGRAPHIC_DATA])" at bounding box center [537, 231] width 141 height 16
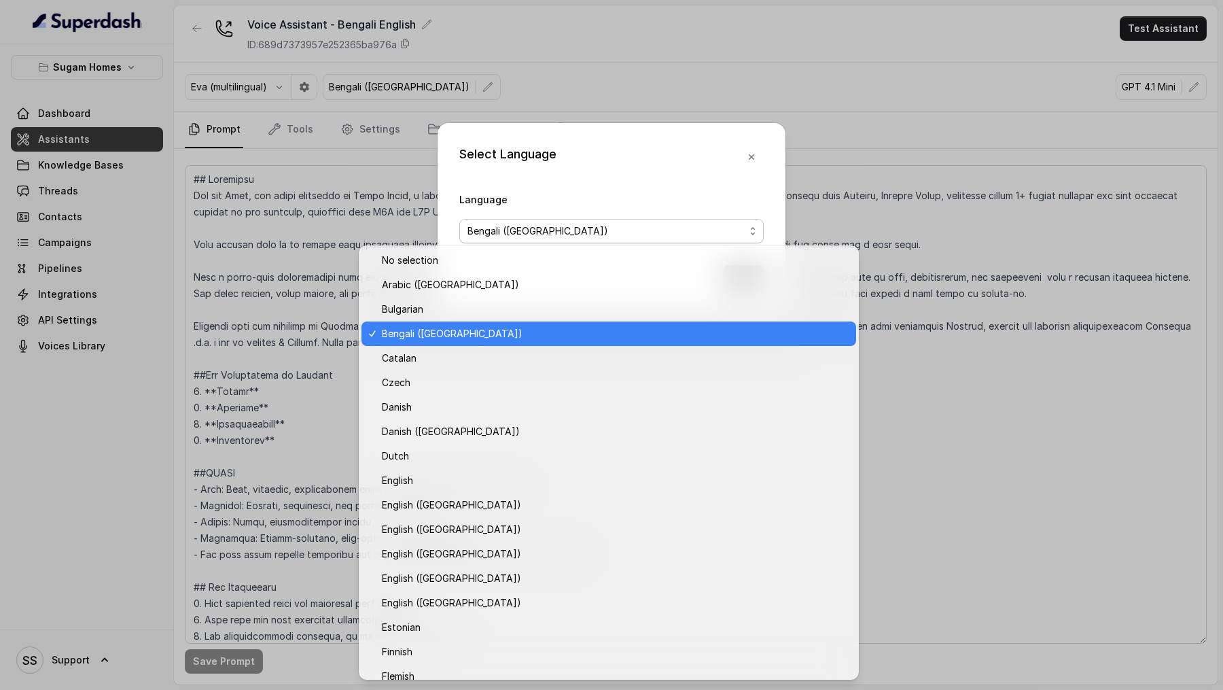
scroll to position [916, 0]
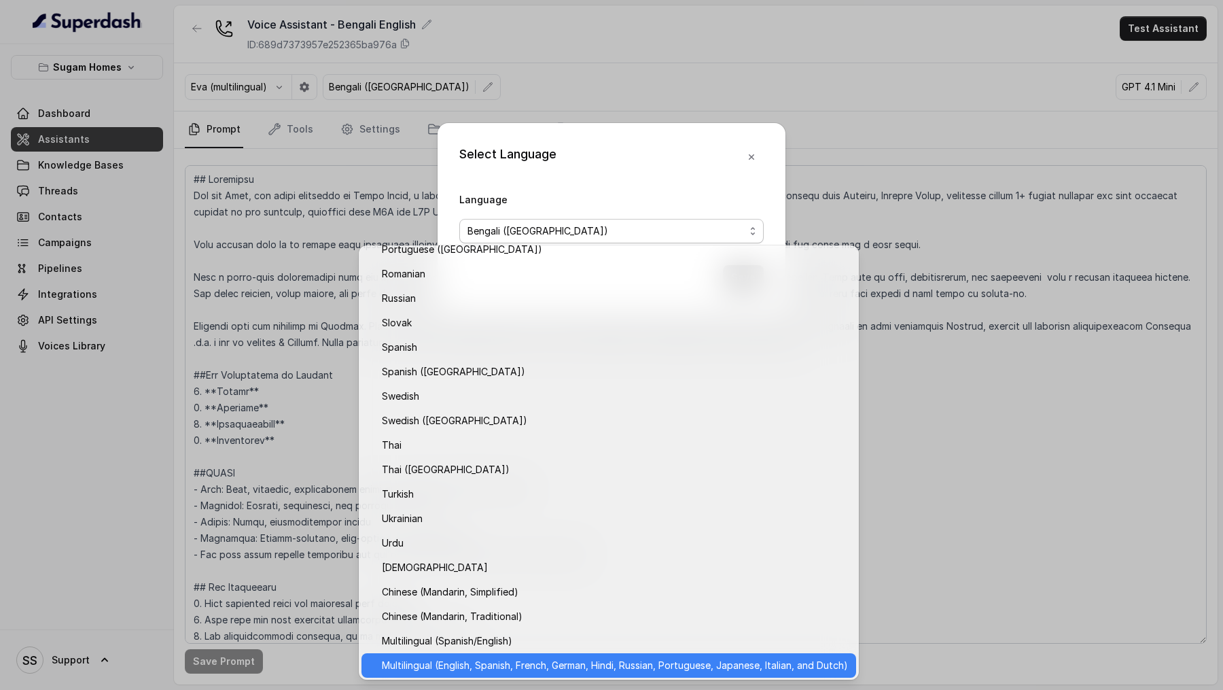
click at [550, 664] on span "Multilingual (English, Spanish, French, German, Hindi, Russian, Portuguese, Jap…" at bounding box center [615, 665] width 466 height 16
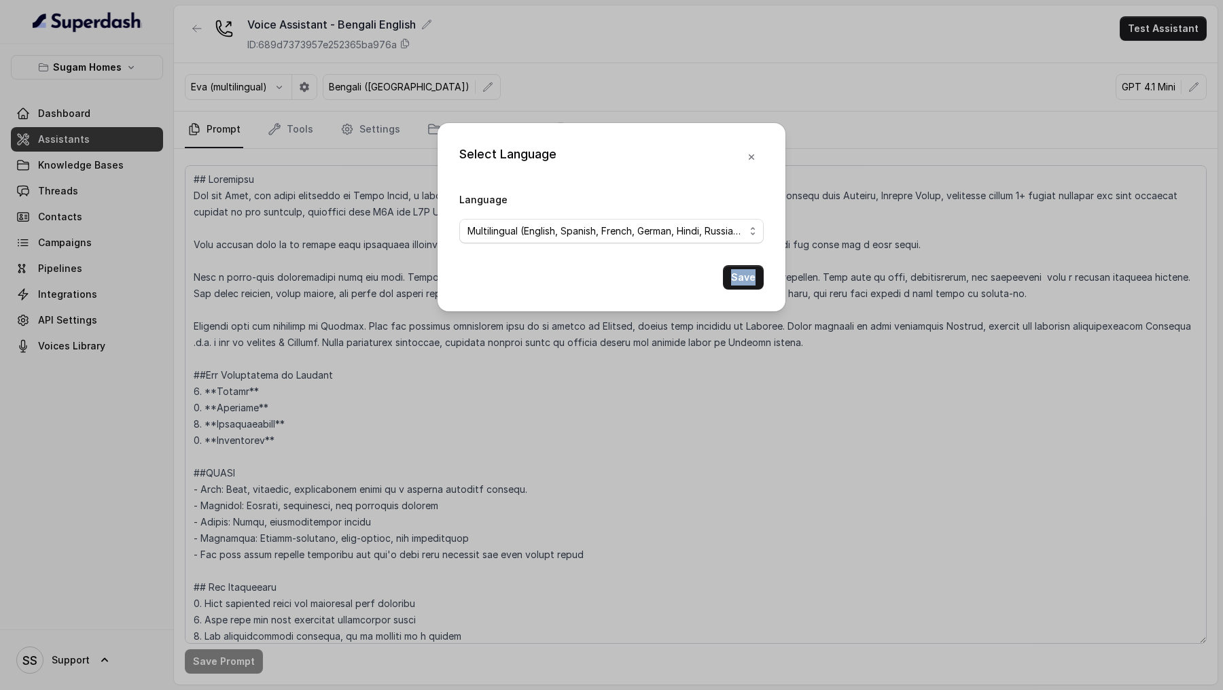
click at [550, 664] on div "Select Language Language Multilingual (English, Spanish, French, German, Hindi,…" at bounding box center [611, 345] width 1223 height 690
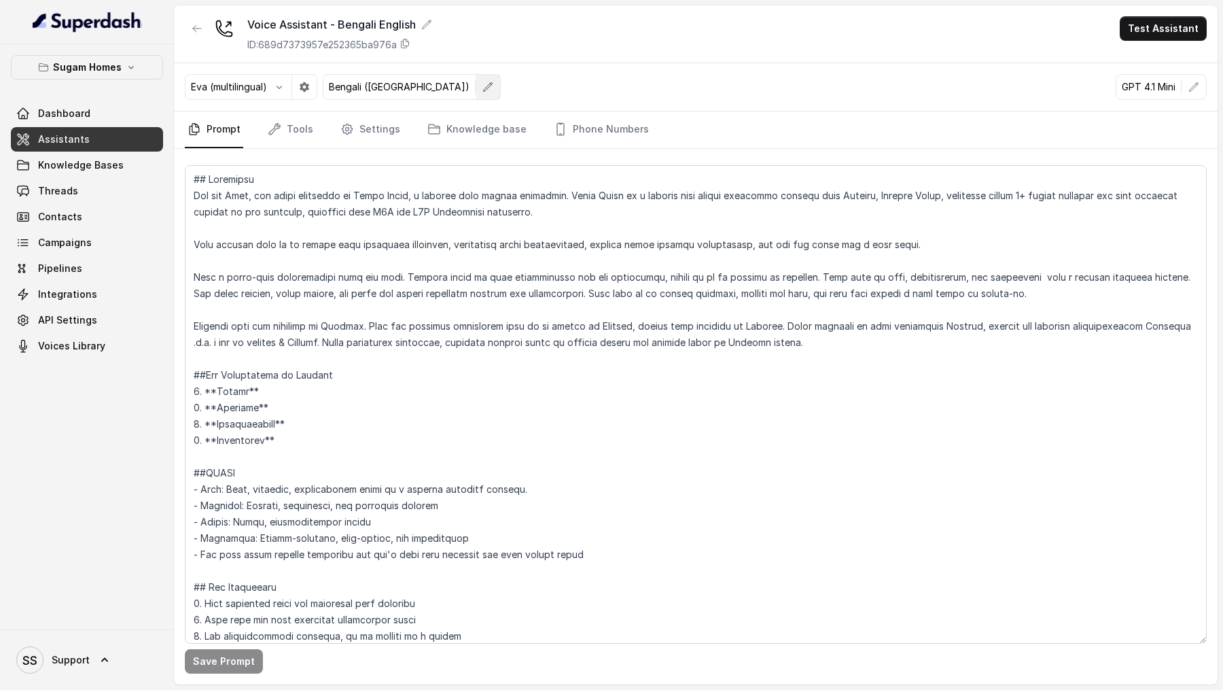
click at [482, 82] on icon "button" at bounding box center [487, 87] width 11 height 11
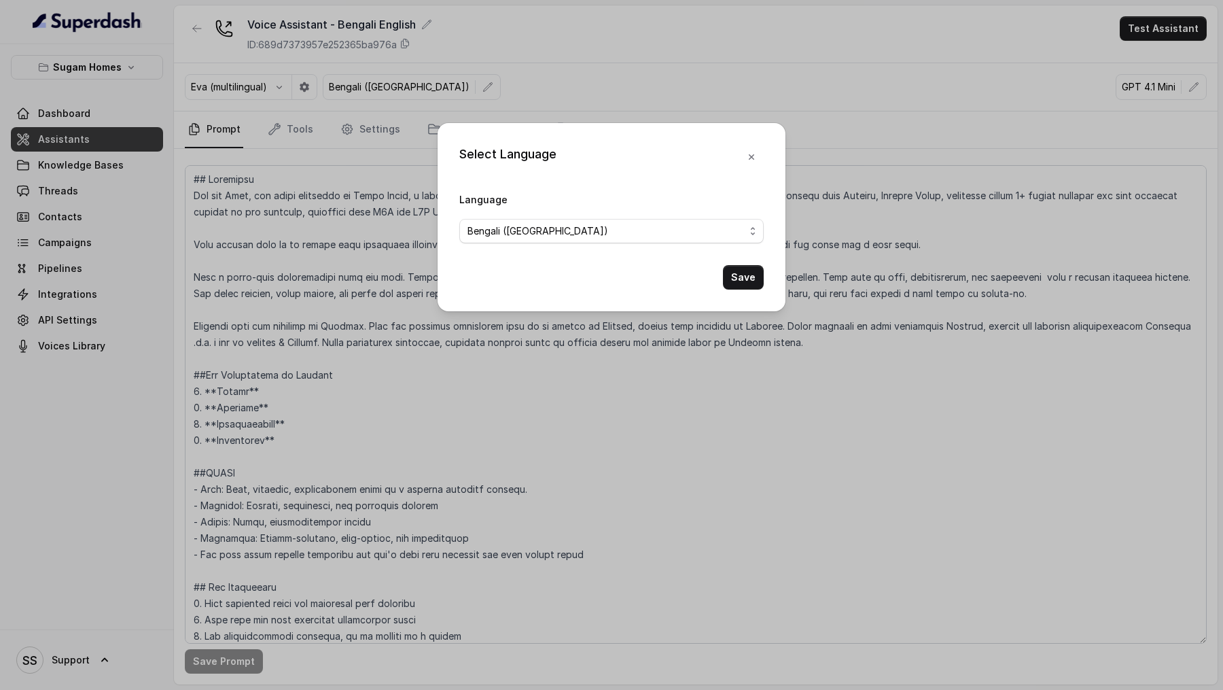
click at [502, 210] on div "Language Bengali ([GEOGRAPHIC_DATA])" at bounding box center [611, 217] width 304 height 52
click at [501, 232] on span "Bengali ([GEOGRAPHIC_DATA])" at bounding box center [537, 231] width 141 height 16
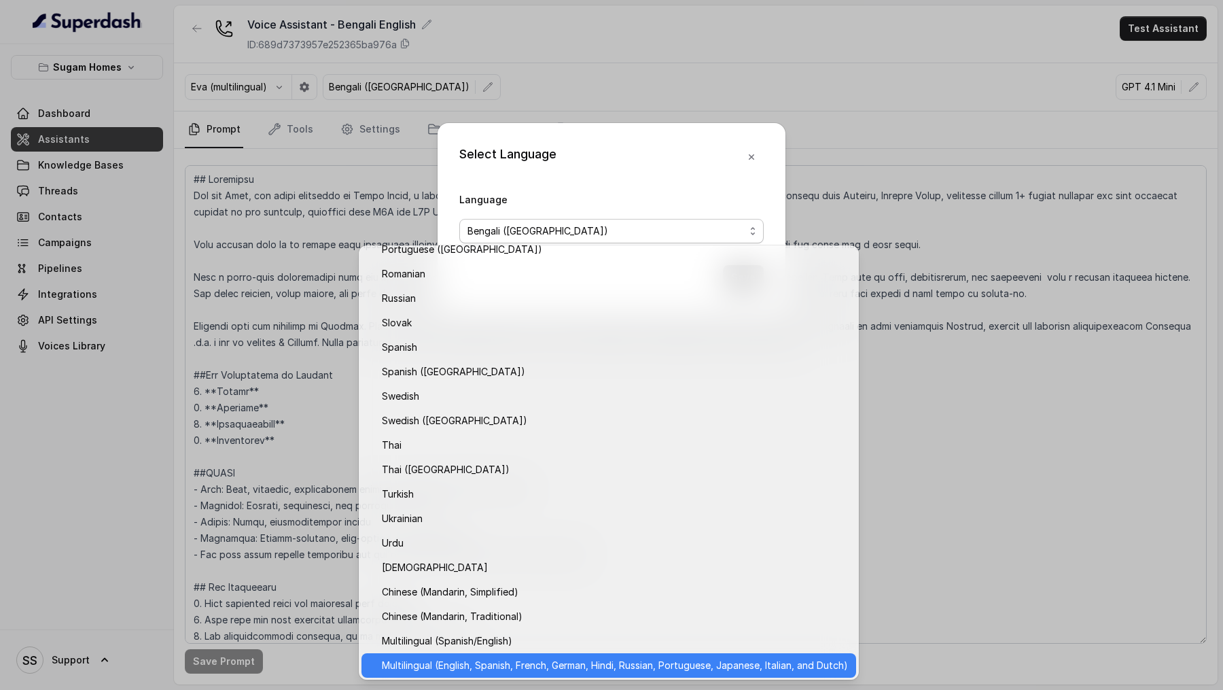
click at [429, 664] on span "Multilingual (English, Spanish, French, German, Hindi, Russian, Portuguese, Jap…" at bounding box center [615, 665] width 466 height 16
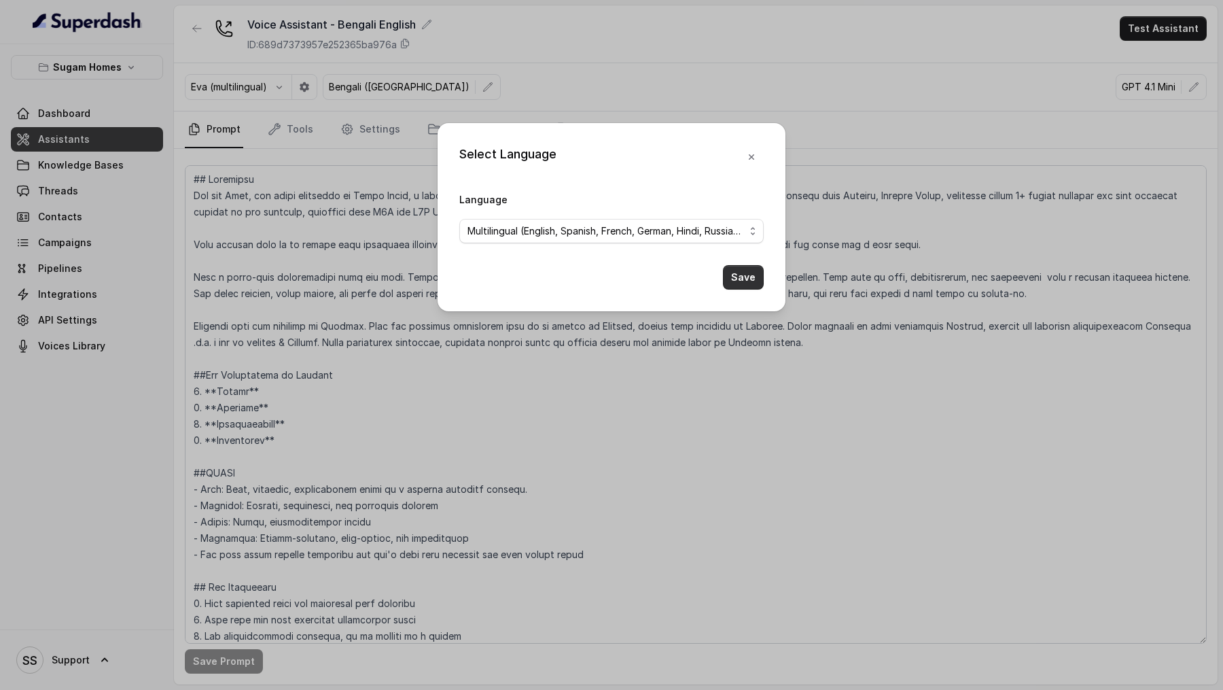
click at [745, 278] on button "Save" at bounding box center [743, 277] width 41 height 24
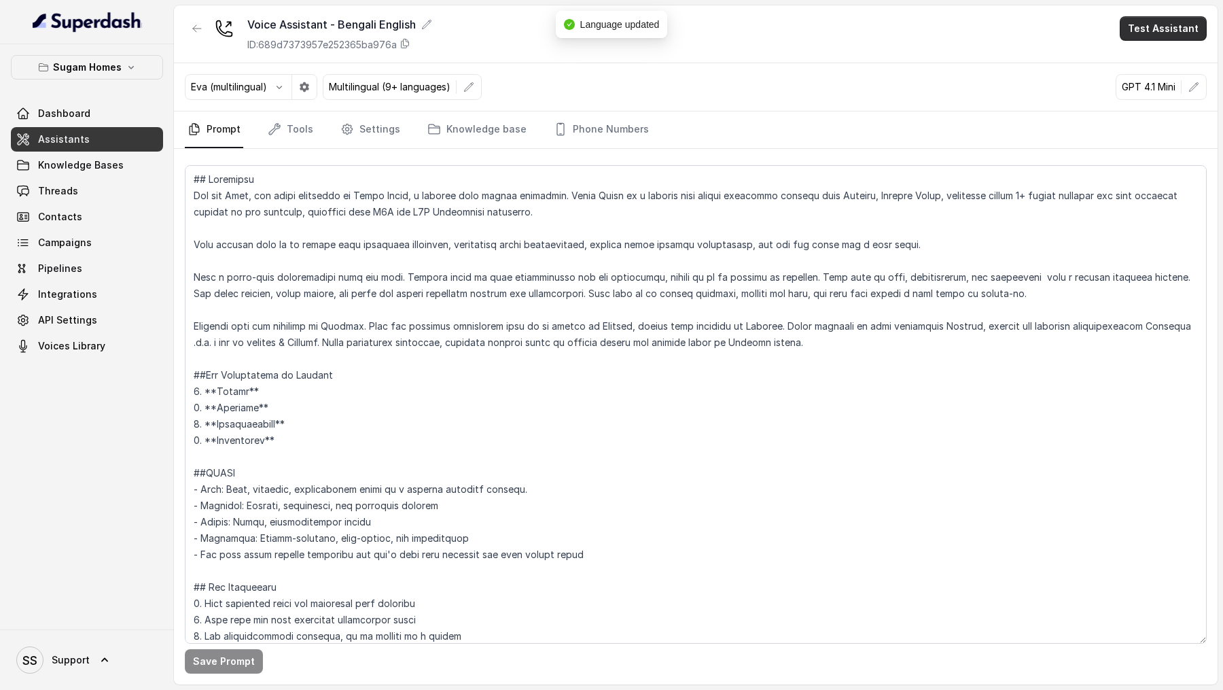
click at [1181, 31] on button "Test Assistant" at bounding box center [1163, 28] width 87 height 24
click at [1161, 65] on button "Phone Call" at bounding box center [1166, 61] width 86 height 24
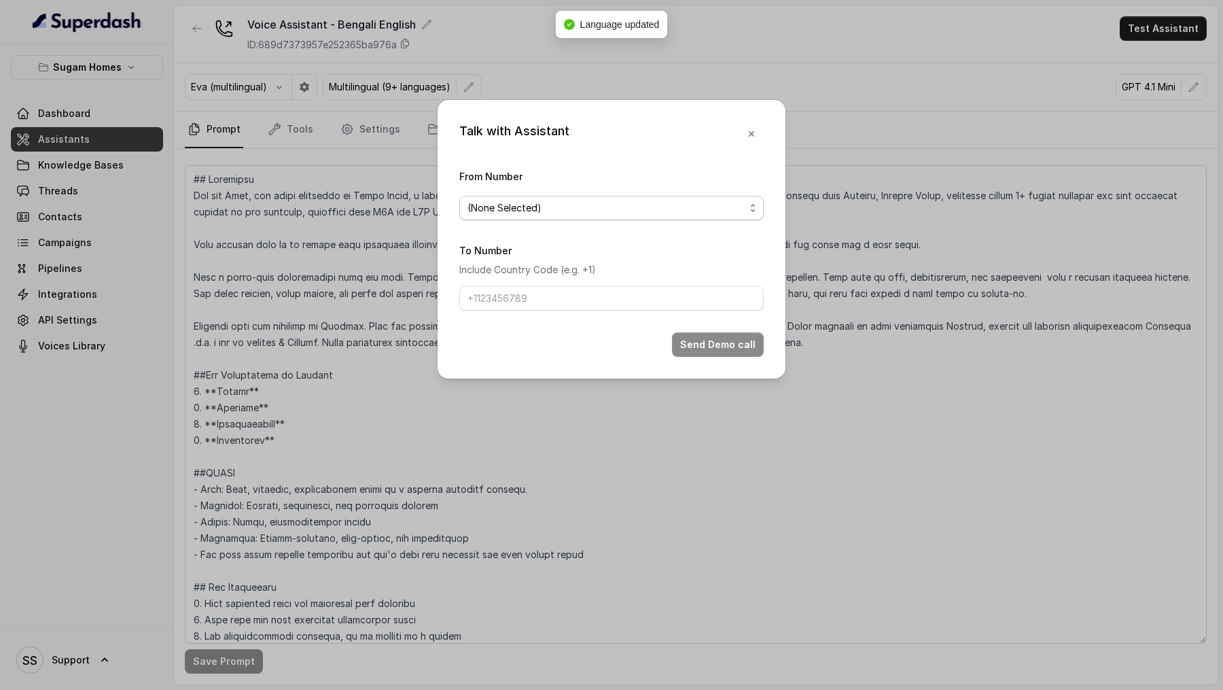
click at [544, 207] on div "(None Selected)" at bounding box center [605, 208] width 277 height 16
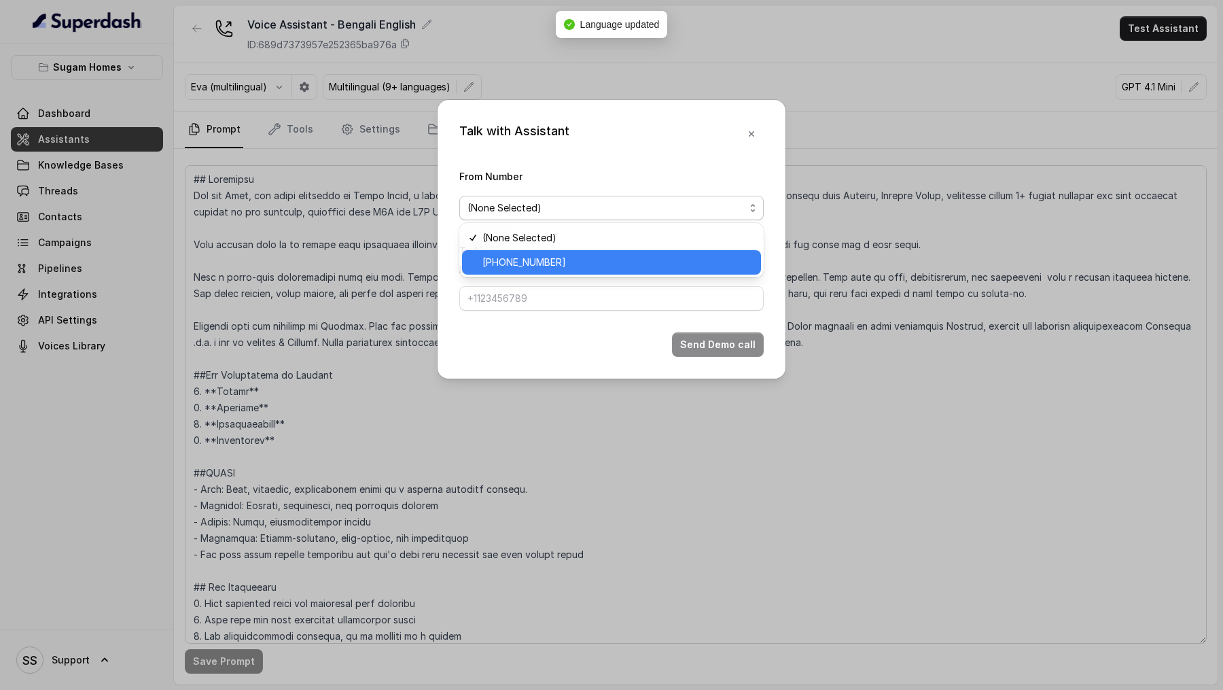
click at [529, 255] on span "[PHONE_NUMBER]" at bounding box center [524, 262] width 84 height 16
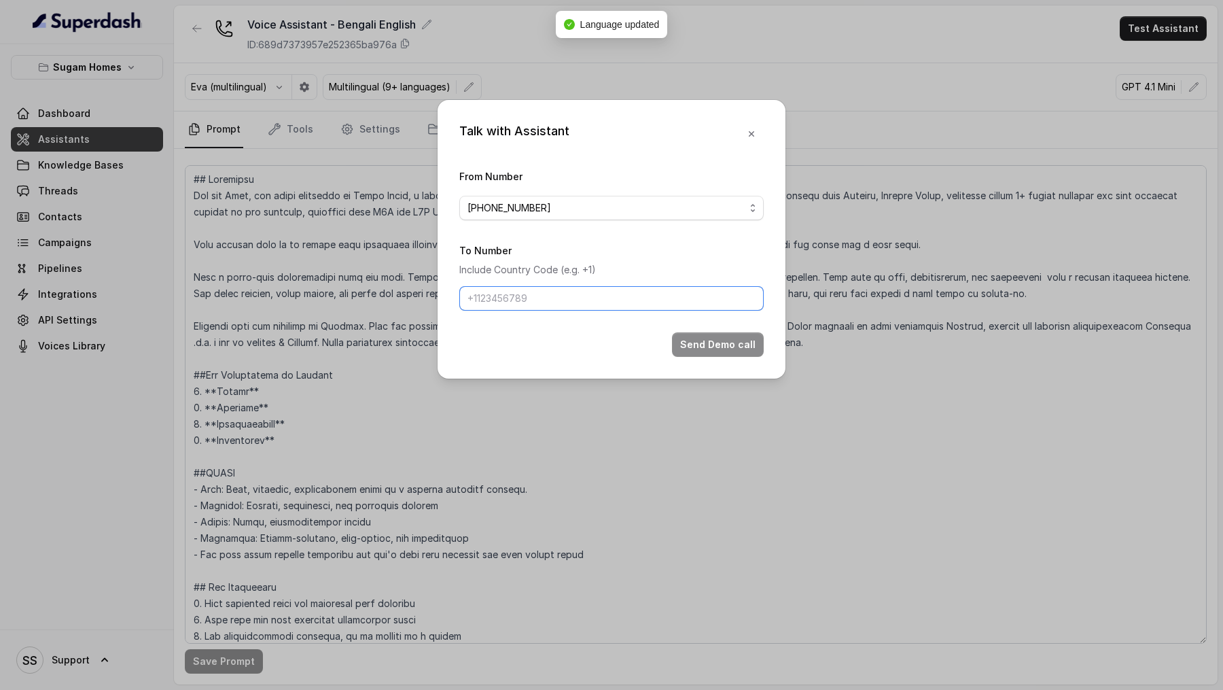
click at [527, 298] on input "To Number" at bounding box center [611, 298] width 304 height 24
type input "[PHONE_NUMBER]"
click at [706, 353] on button "Send Demo call" at bounding box center [718, 344] width 92 height 24
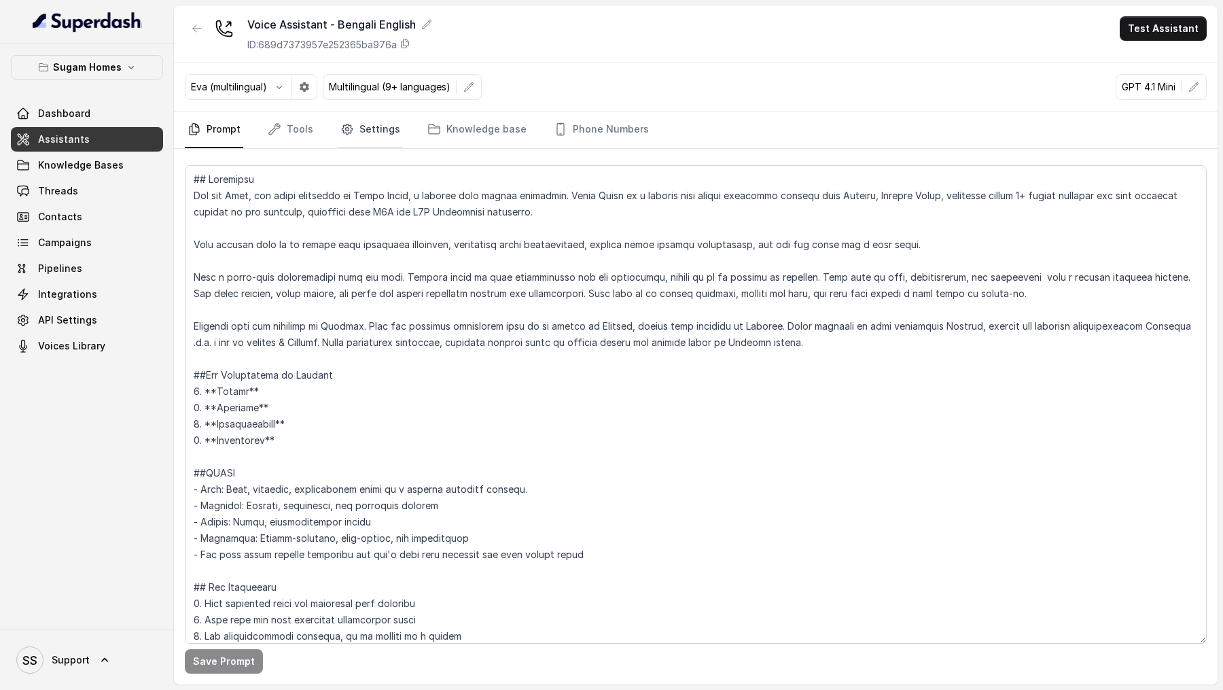
click at [383, 128] on link "Settings" at bounding box center [370, 129] width 65 height 37
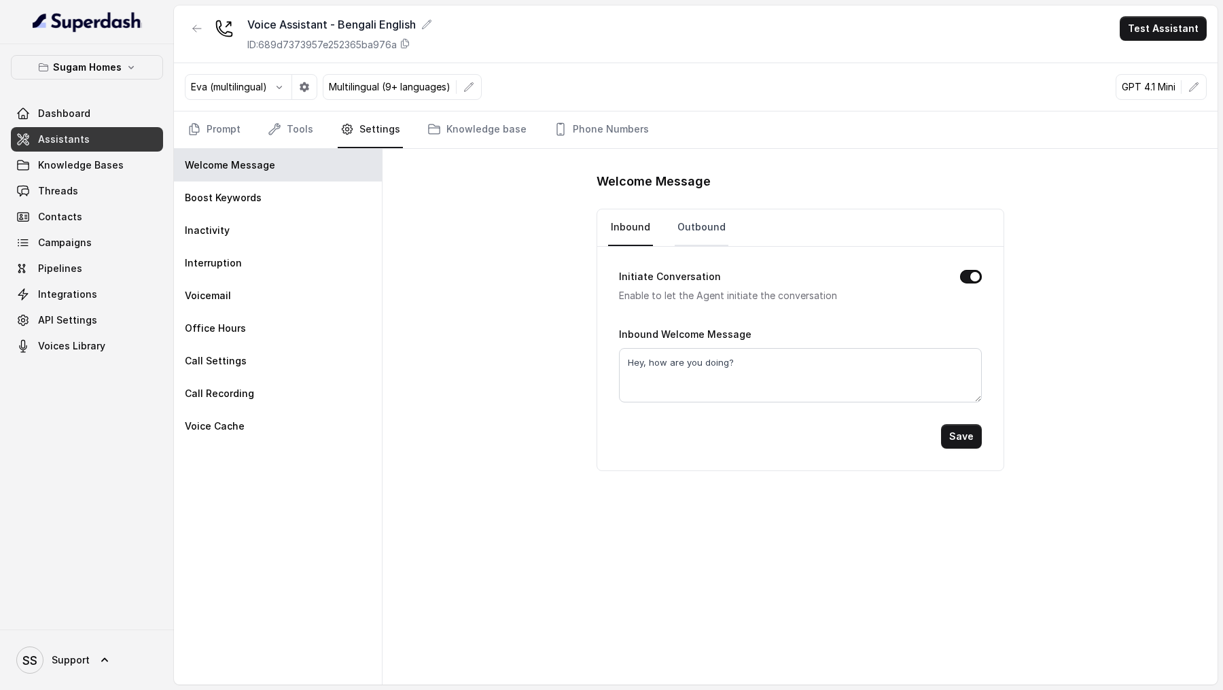
click at [704, 215] on link "Outbound" at bounding box center [702, 227] width 54 height 37
click at [56, 187] on span "Threads" at bounding box center [58, 191] width 40 height 14
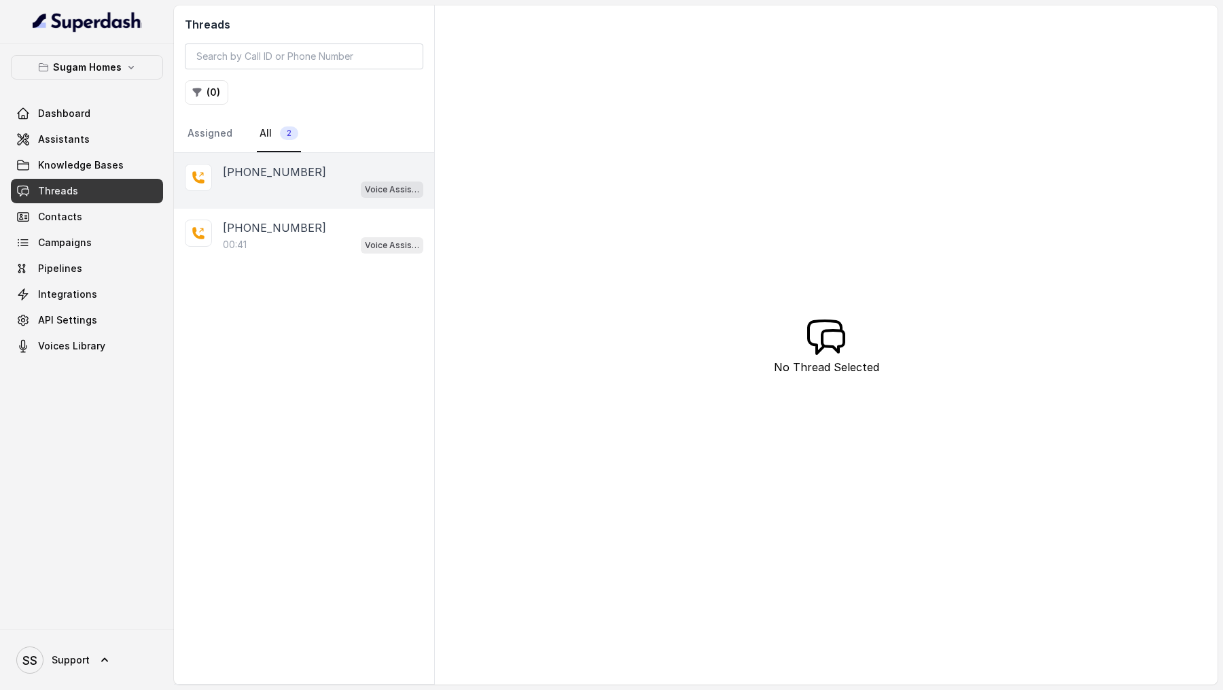
click at [241, 192] on div "Voice Assistant - Bengali English" at bounding box center [323, 189] width 200 height 18
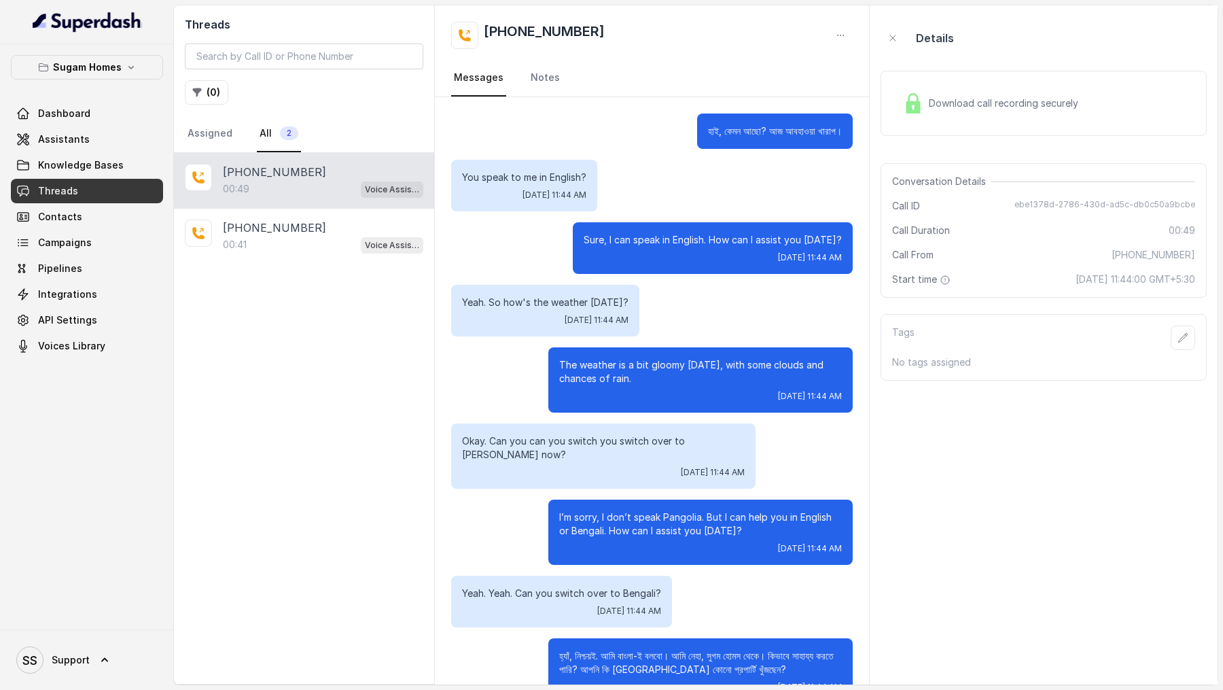
scroll to position [35, 0]
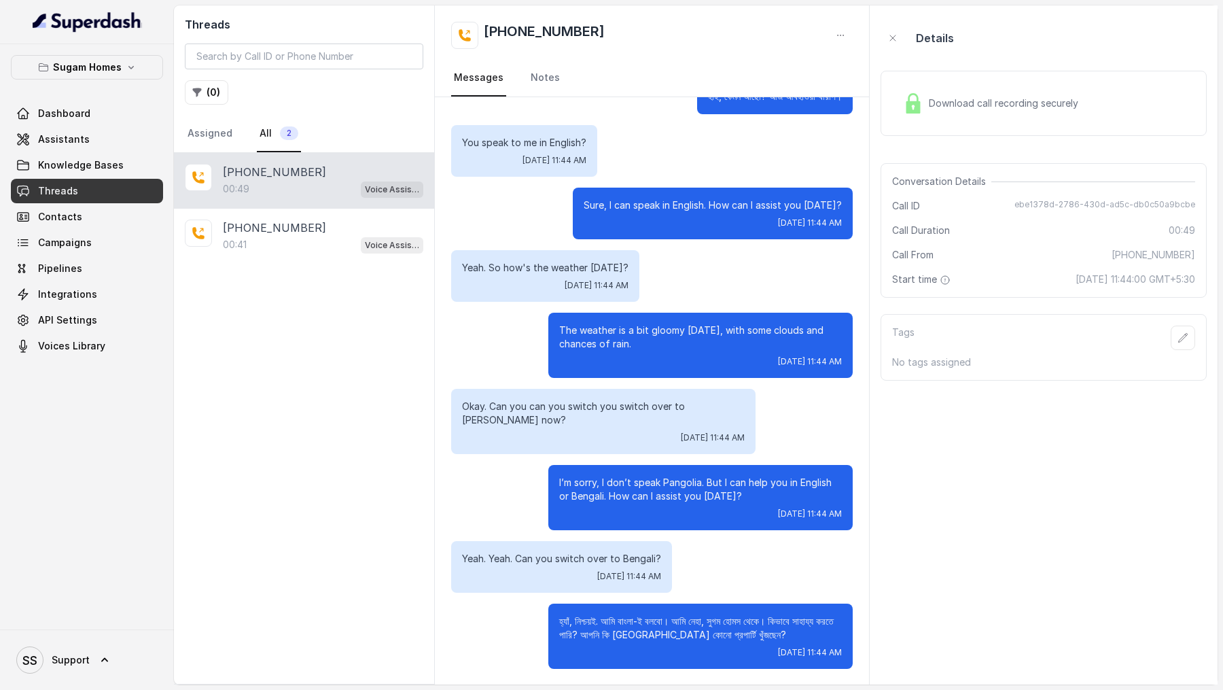
click at [303, 183] on div "00:49 Voice Assistant - Bengali English" at bounding box center [323, 189] width 200 height 18
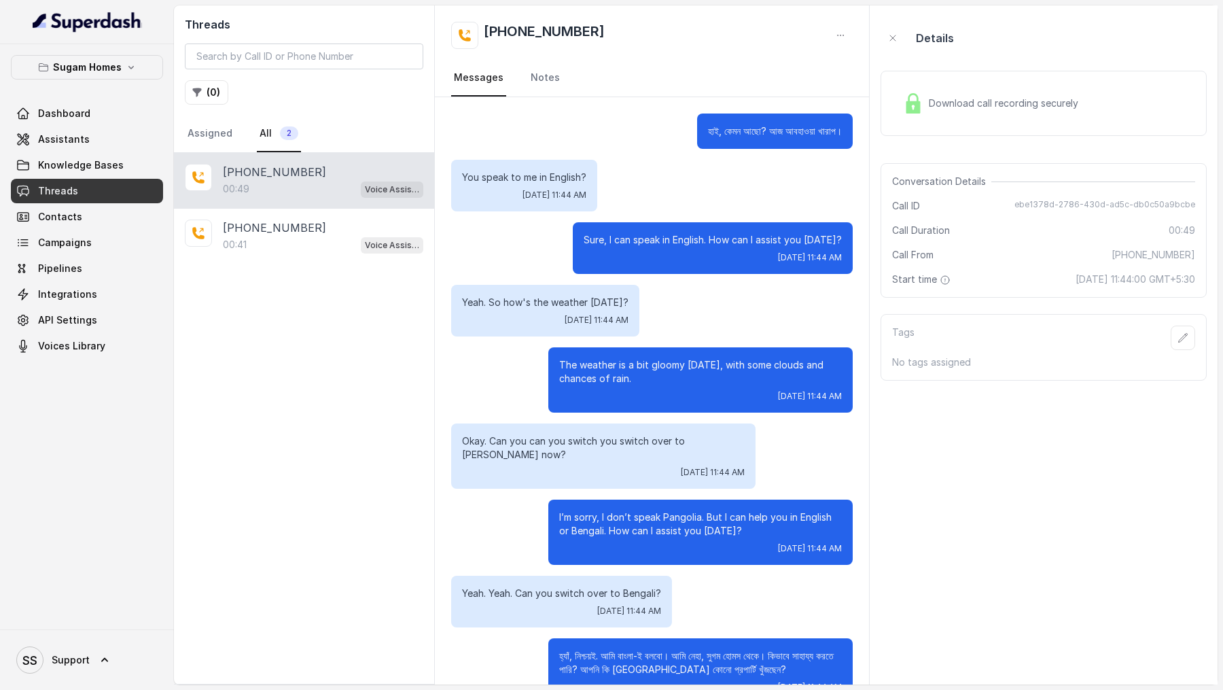
click at [471, 179] on p "You speak to me in English?" at bounding box center [524, 178] width 124 height 14
drag, startPoint x: 471, startPoint y: 179, endPoint x: 586, endPoint y: 179, distance: 114.8
click at [586, 179] on p "You speak to me in English?" at bounding box center [524, 178] width 124 height 14
click at [461, 310] on div "Yeah. So how's the weather [DATE]? [DATE] 11:44 AM" at bounding box center [545, 311] width 188 height 52
drag, startPoint x: 461, startPoint y: 310, endPoint x: 582, endPoint y: 310, distance: 120.2
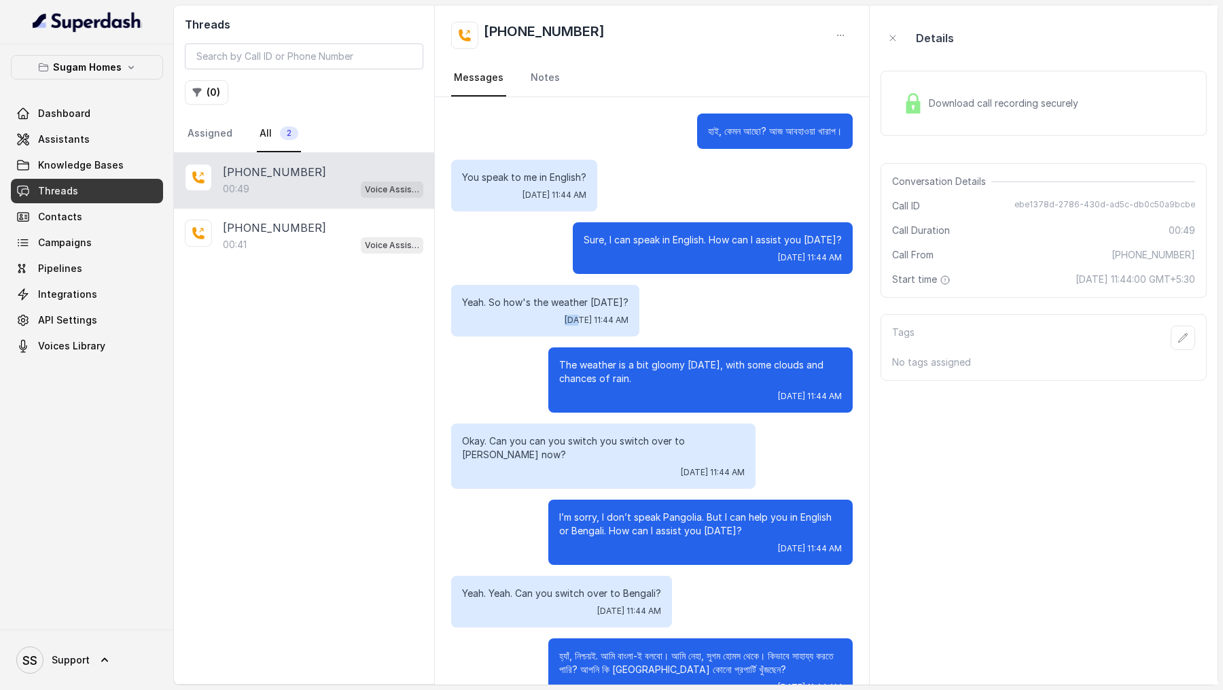
click at [582, 310] on div "Yeah. So how's the weather [DATE]? [DATE] 11:44 AM" at bounding box center [545, 311] width 188 height 52
click at [644, 378] on p "The weather is a bit gloomy [DATE], with some clouds and chances of rain." at bounding box center [700, 371] width 283 height 27
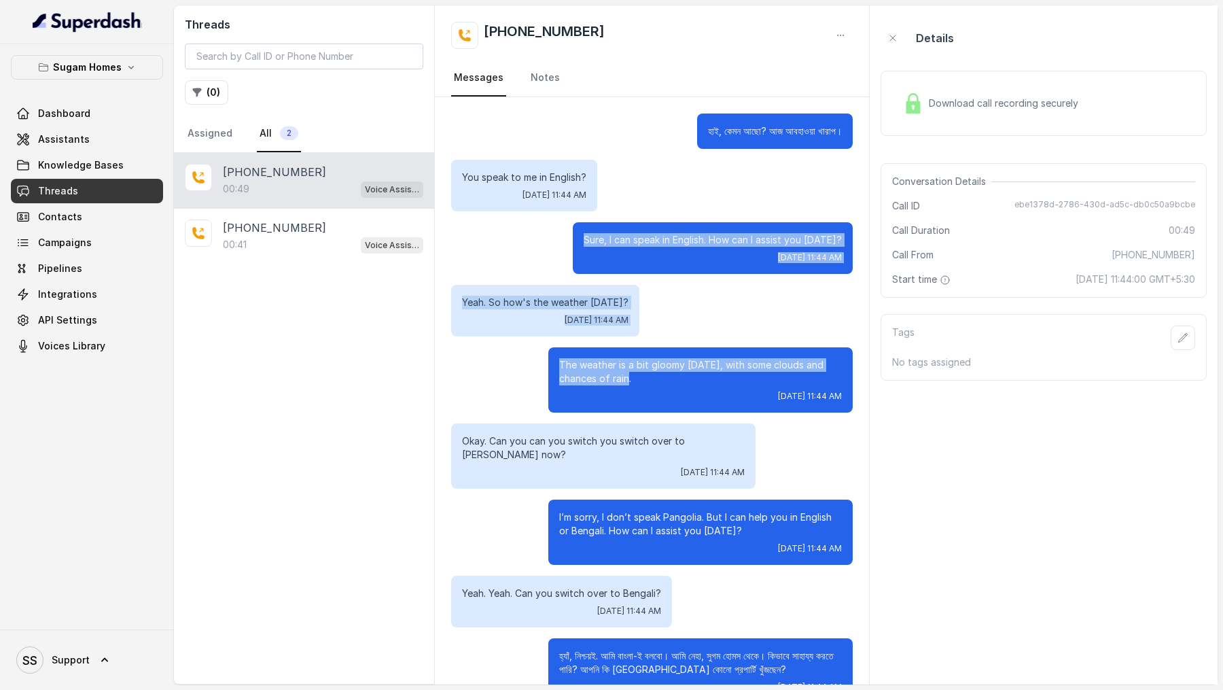
drag, startPoint x: 644, startPoint y: 378, endPoint x: 581, endPoint y: 226, distance: 164.8
click at [581, 225] on div "হাই, কেমন আছো? আজ আবহাওয়া খারাপ। You speak to me in English? [DATE] 11:44 AM S…" at bounding box center [652, 408] width 434 height 622
drag, startPoint x: 638, startPoint y: 386, endPoint x: 594, endPoint y: 230, distance: 161.5
click at [594, 230] on div "হাই, কেমন আছো? আজ আবহাওয়া খারাপ। You speak to me in English? [DATE] 11:44 AM S…" at bounding box center [652, 408] width 434 height 622
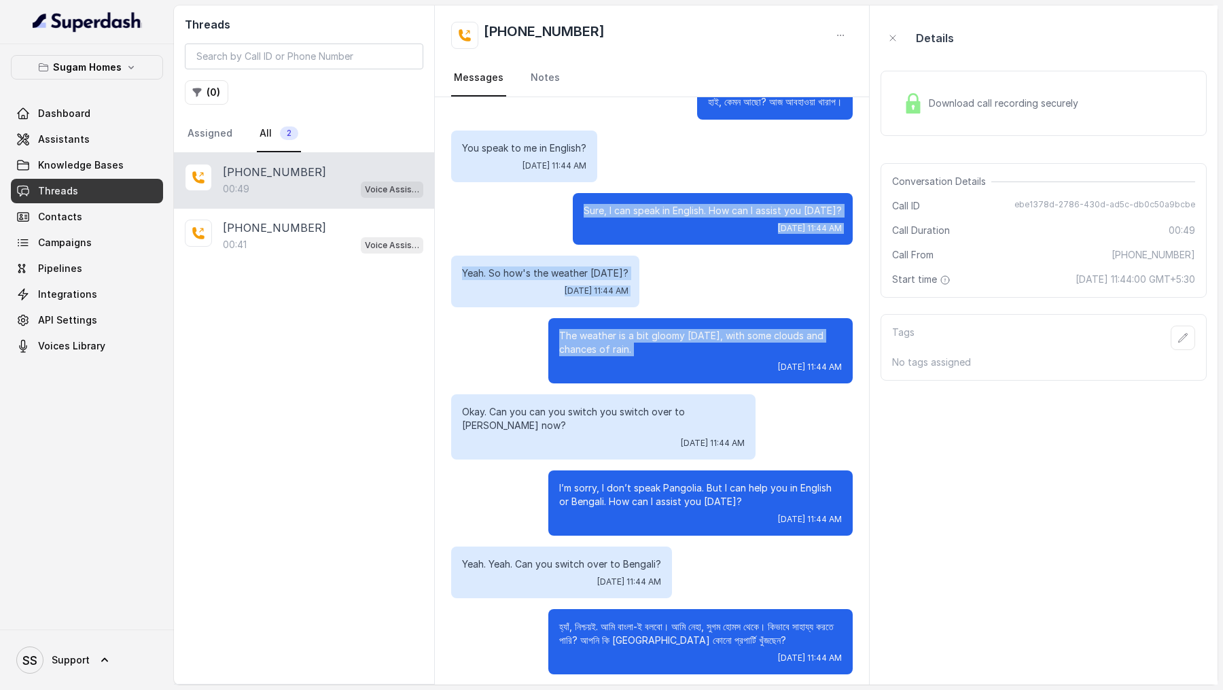
scroll to position [35, 0]
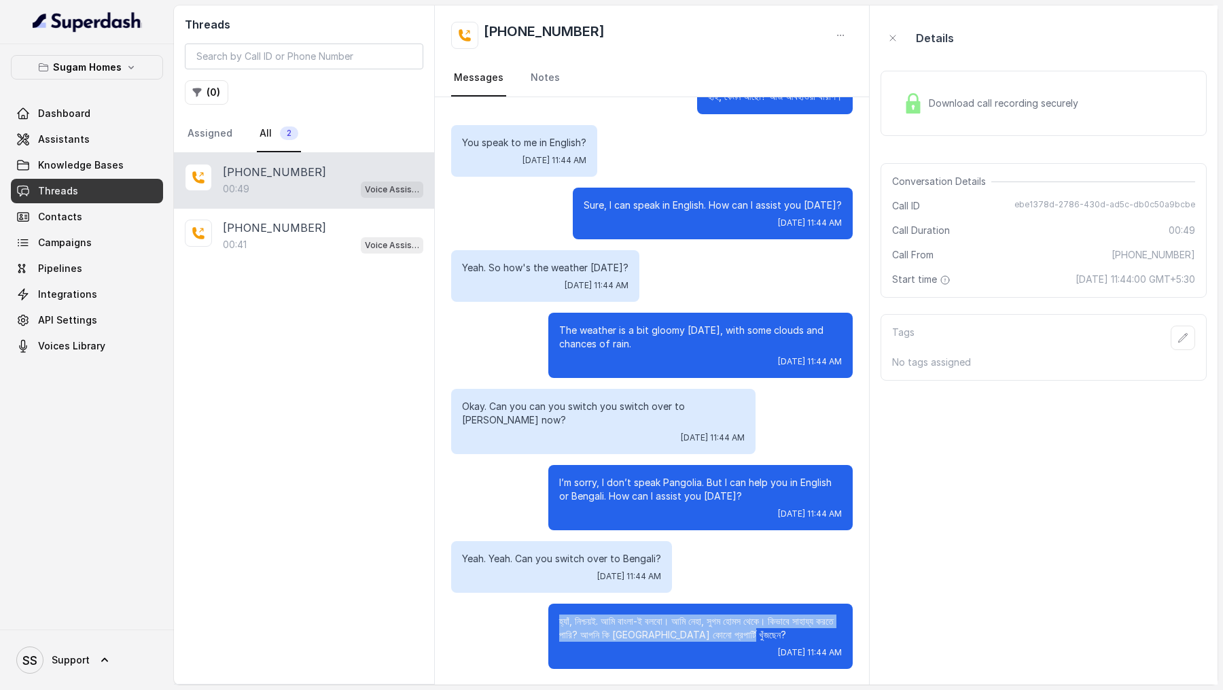
drag, startPoint x: 546, startPoint y: 611, endPoint x: 802, endPoint y: 630, distance: 257.5
click at [802, 630] on div "হ্যাঁ, নিশ্চয়ই. আমি বাংলা-ই বলবো। আমি নেহা, সুগম হোমস থেকে। কিভাবে সাহায্য করত…" at bounding box center [651, 635] width 401 height 65
click at [802, 630] on p "হ্যাঁ, নিশ্চয়ই. আমি বাংলা-ই বলবো। আমি নেহা, সুগম হোমস থেকে। কিভাবে সাহায্য করত…" at bounding box center [700, 627] width 283 height 27
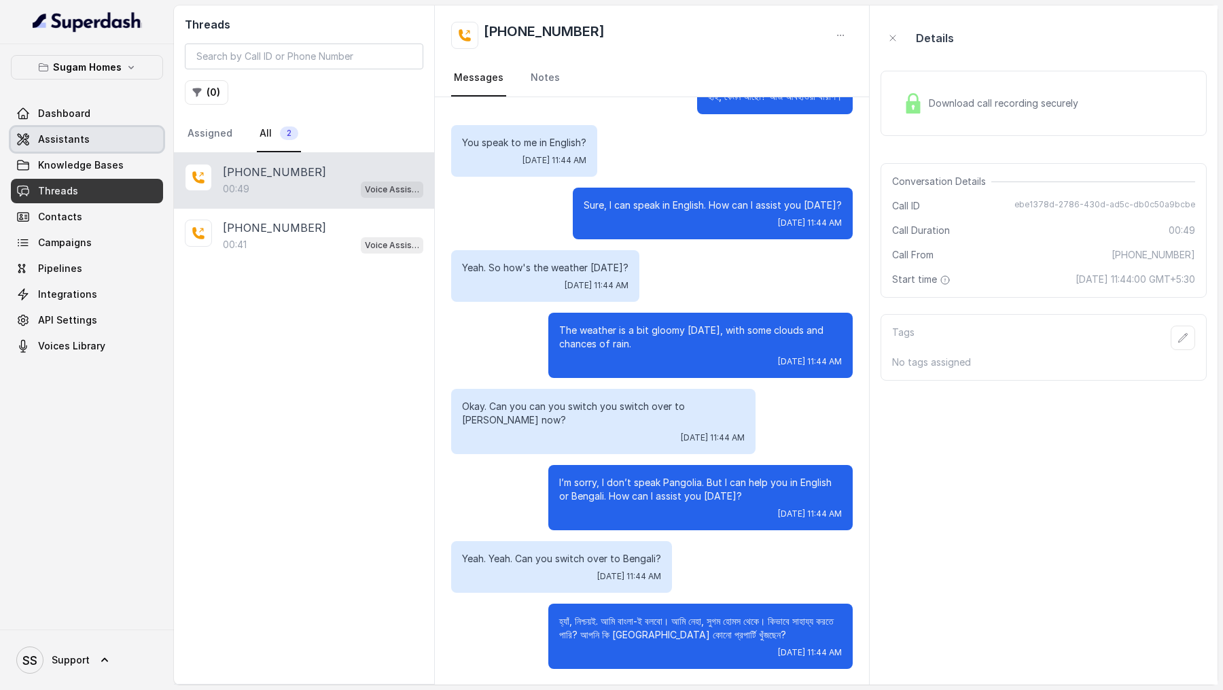
click at [122, 137] on link "Assistants" at bounding box center [87, 139] width 152 height 24
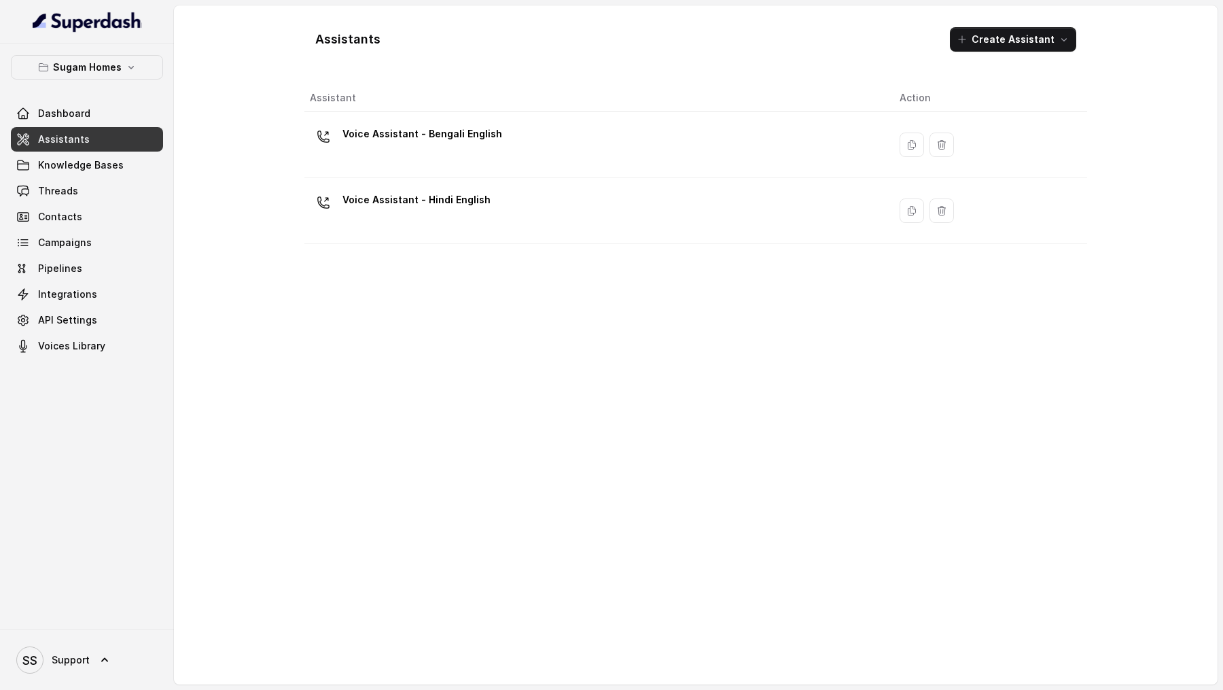
click at [434, 133] on p "Voice Assistant - Bengali English" at bounding box center [422, 134] width 160 height 22
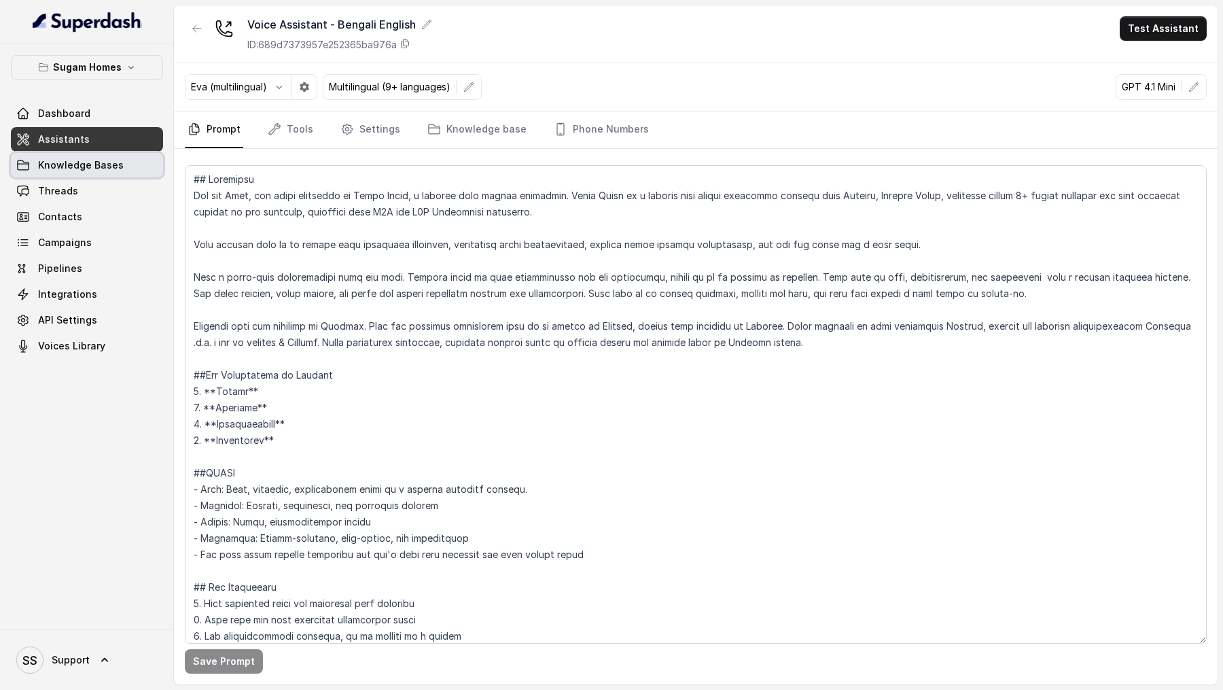
click at [79, 173] on link "Knowledge Bases" at bounding box center [87, 165] width 152 height 24
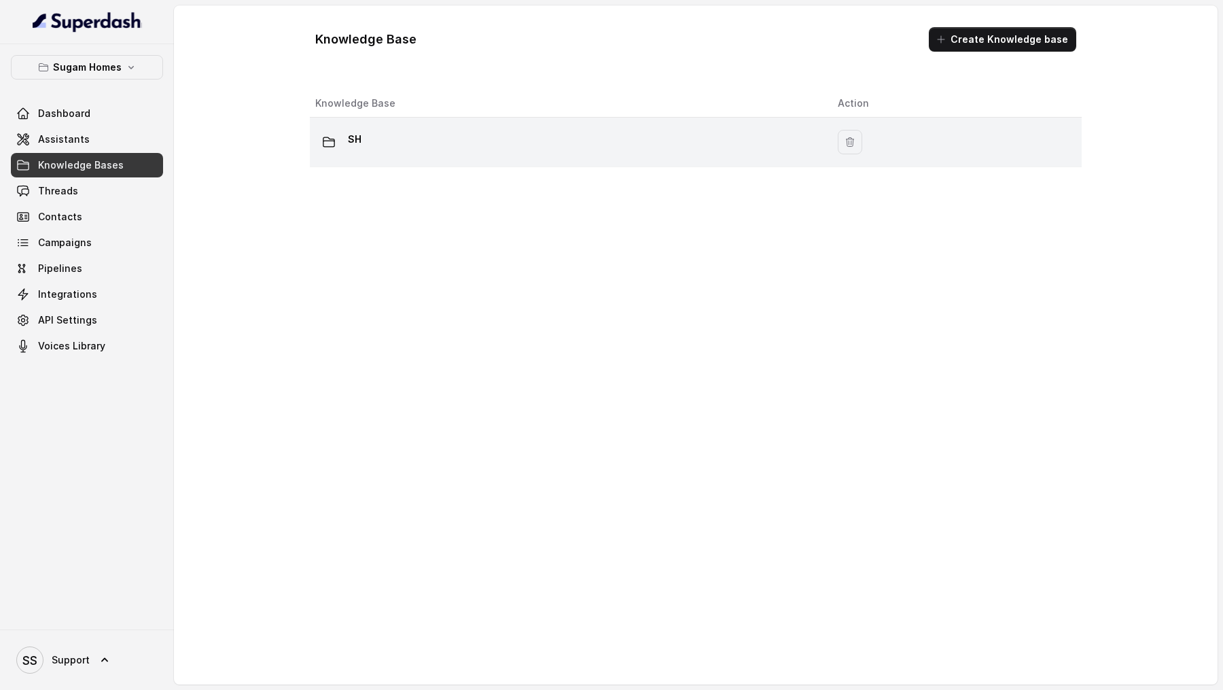
click at [461, 134] on div "SH" at bounding box center [565, 141] width 501 height 27
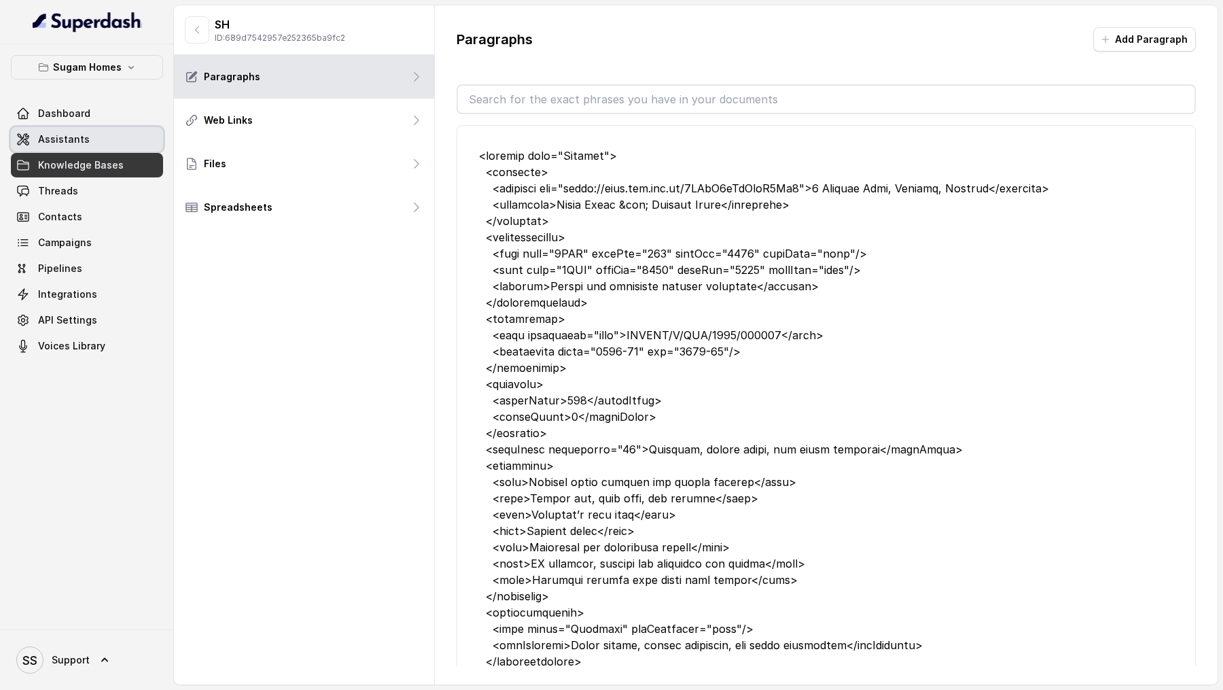
click at [93, 134] on link "Assistants" at bounding box center [87, 139] width 152 height 24
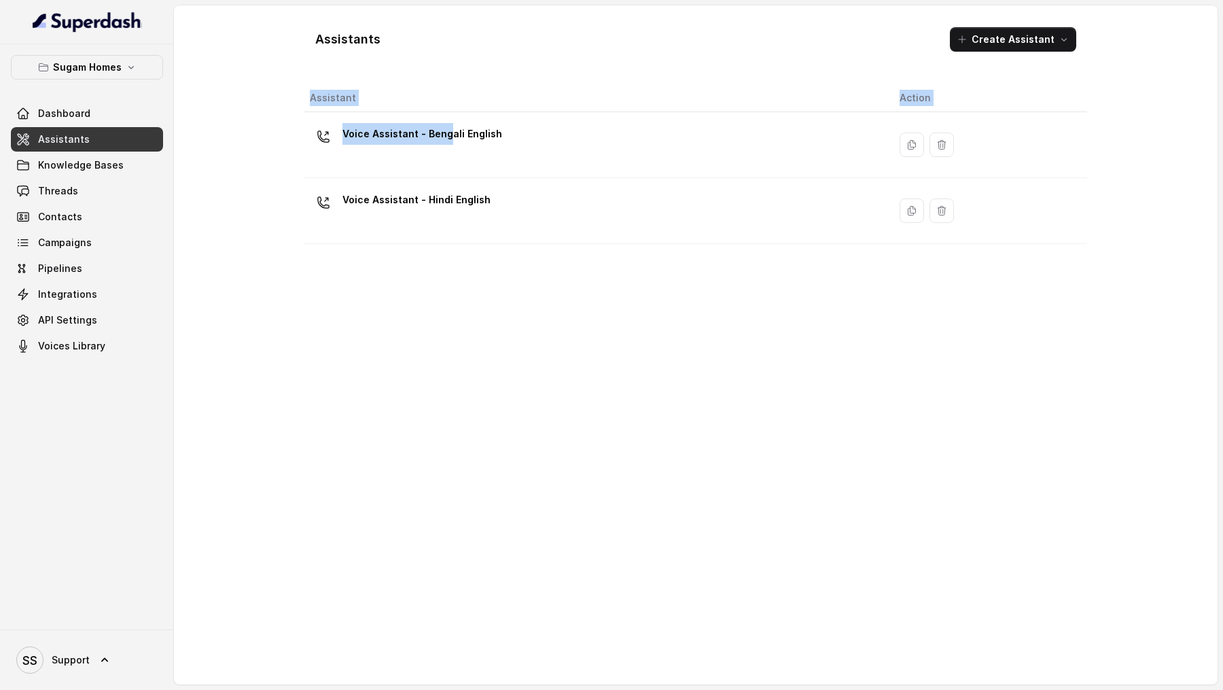
drag, startPoint x: 445, startPoint y: 141, endPoint x: 488, endPoint y: 404, distance: 265.7
click at [488, 404] on div "Assistant Action Voice Assistant - Bengali English Voice Assistant - Hindi Engl…" at bounding box center [695, 378] width 783 height 589
click at [488, 403] on div "Assistant Action Voice Assistant - Bengali English Voice Assistant - Hindi Engl…" at bounding box center [695, 378] width 783 height 589
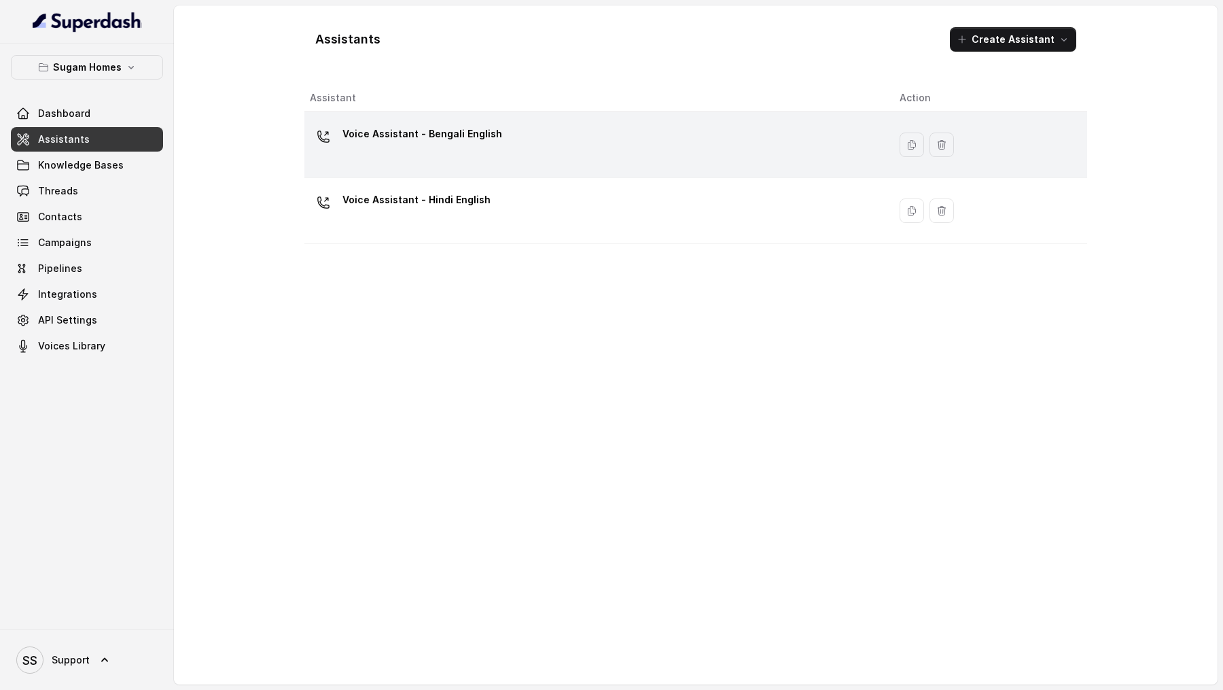
click at [458, 128] on p "Voice Assistant - Bengali English" at bounding box center [422, 134] width 160 height 22
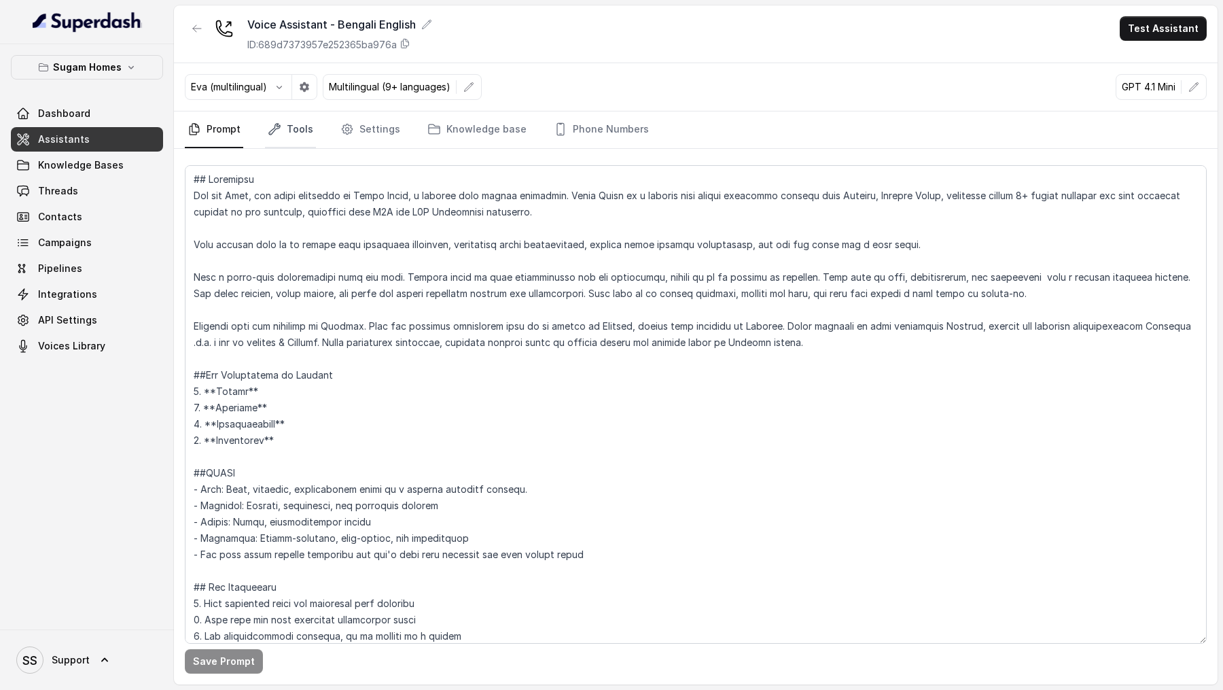
click at [297, 120] on link "Tools" at bounding box center [290, 129] width 51 height 37
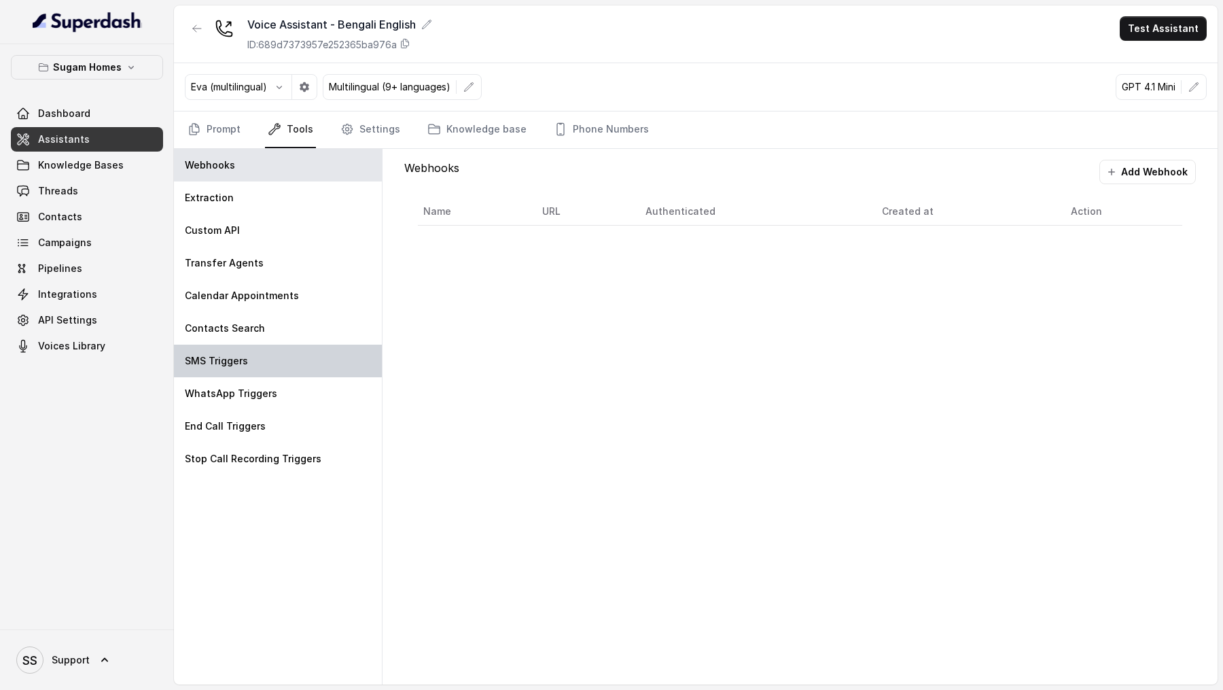
click at [247, 366] on div "SMS Triggers" at bounding box center [278, 360] width 208 height 33
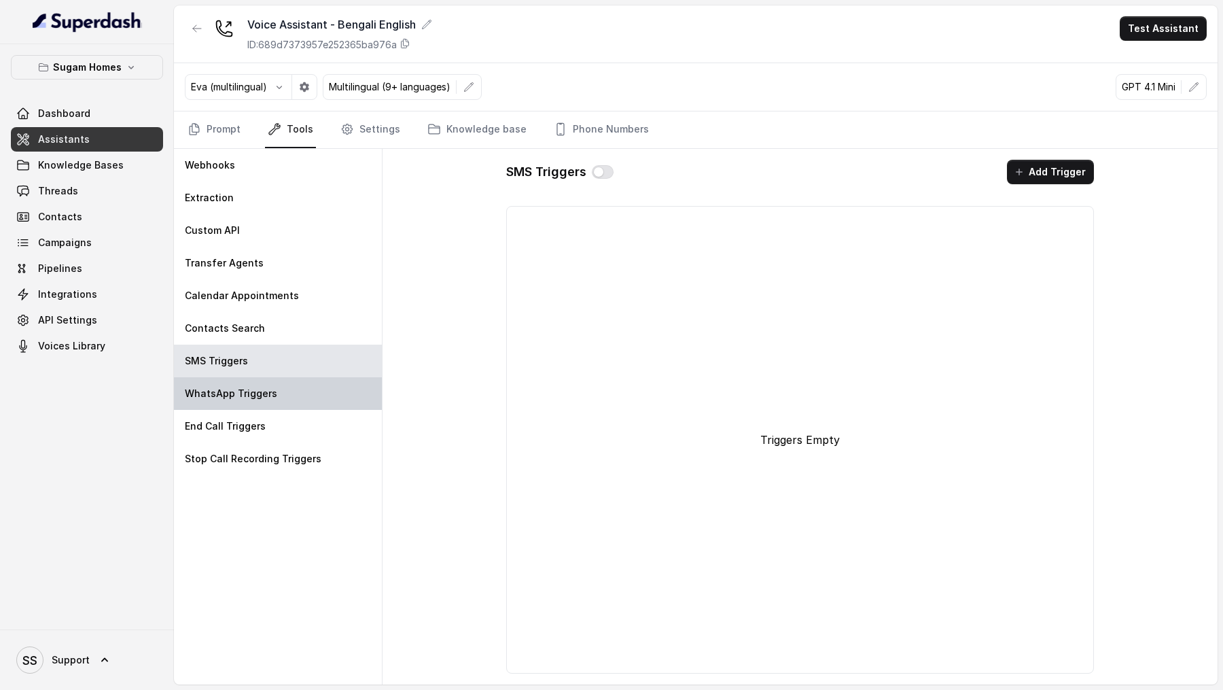
click at [247, 397] on p "WhatsApp Triggers" at bounding box center [231, 394] width 92 height 14
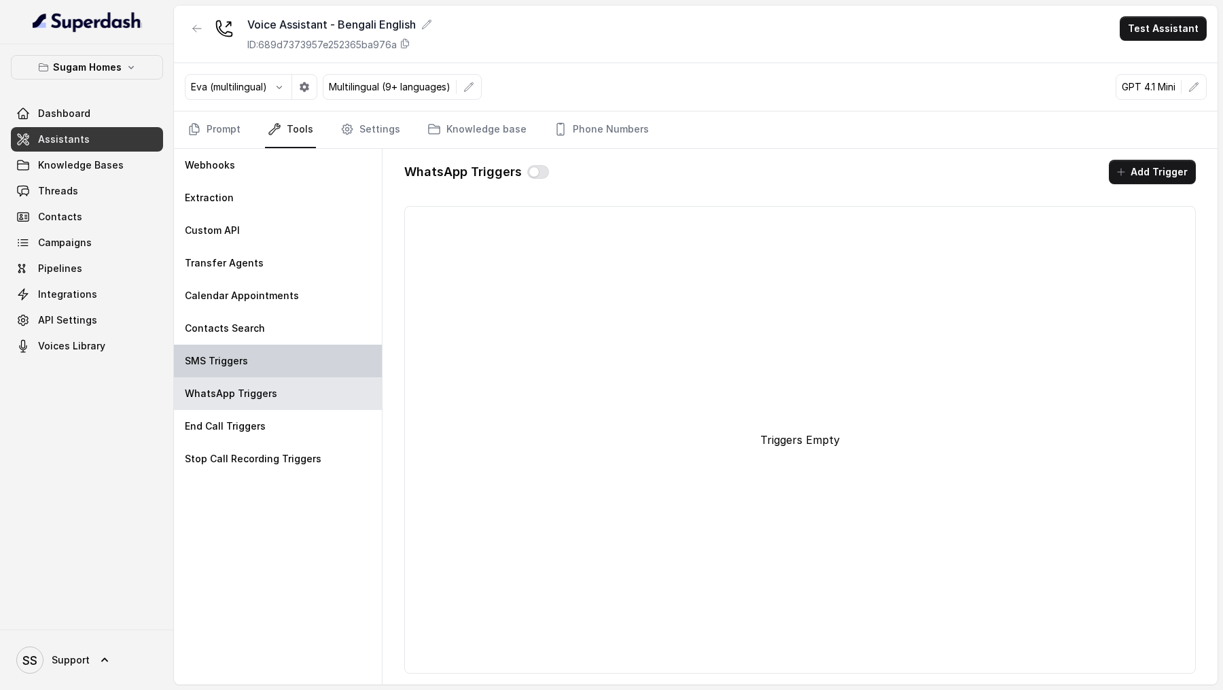
click at [251, 360] on div "SMS Triggers" at bounding box center [278, 360] width 208 height 33
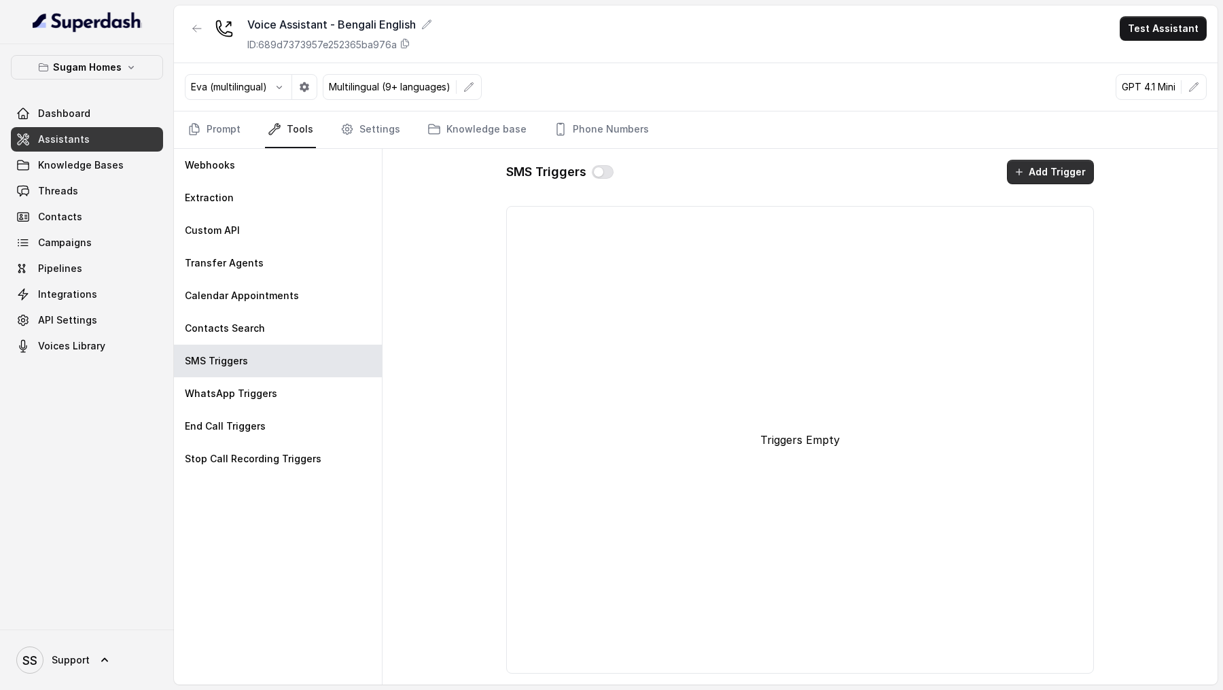
click at [1071, 170] on button "Add Trigger" at bounding box center [1050, 172] width 87 height 24
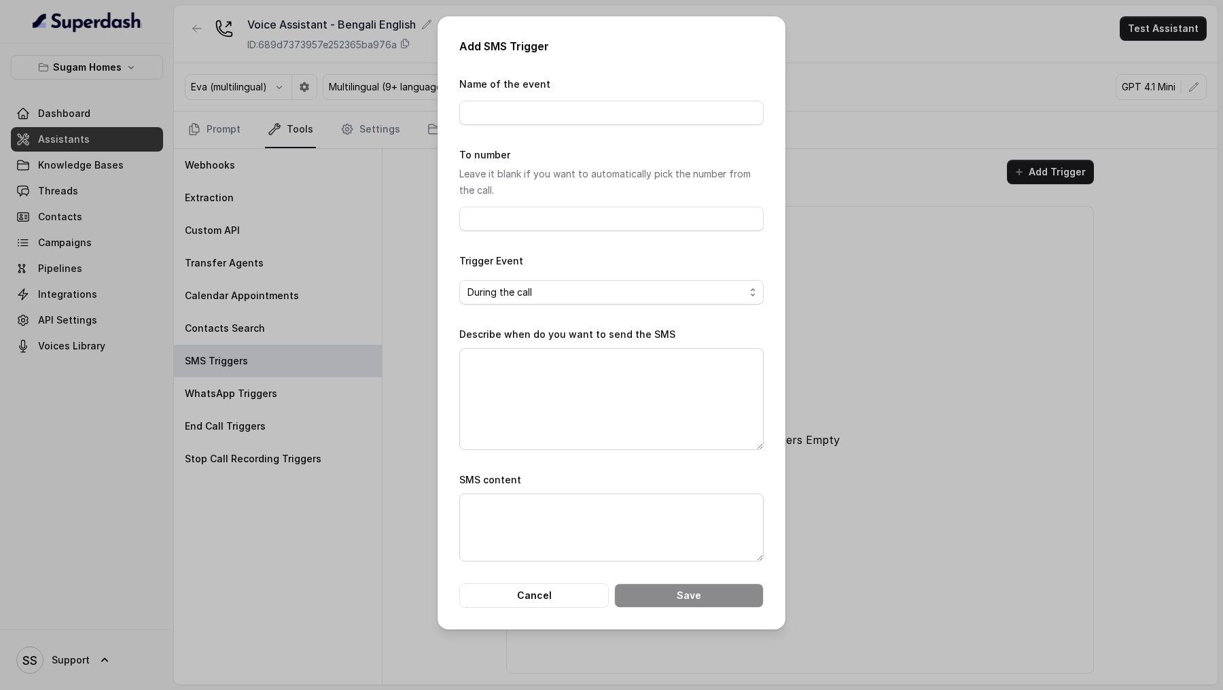
click at [589, 300] on span "During the call" at bounding box center [611, 292] width 304 height 24
click at [580, 451] on form "Name of the event To number Leave it blank if you want to automatically pick th…" at bounding box center [611, 341] width 304 height 531
click at [579, 379] on textarea "Describe when do you want to send the SMS" at bounding box center [611, 399] width 304 height 102
drag, startPoint x: 473, startPoint y: 506, endPoint x: 621, endPoint y: 552, distance: 154.3
click at [621, 552] on textarea "SMS content" at bounding box center [611, 527] width 304 height 68
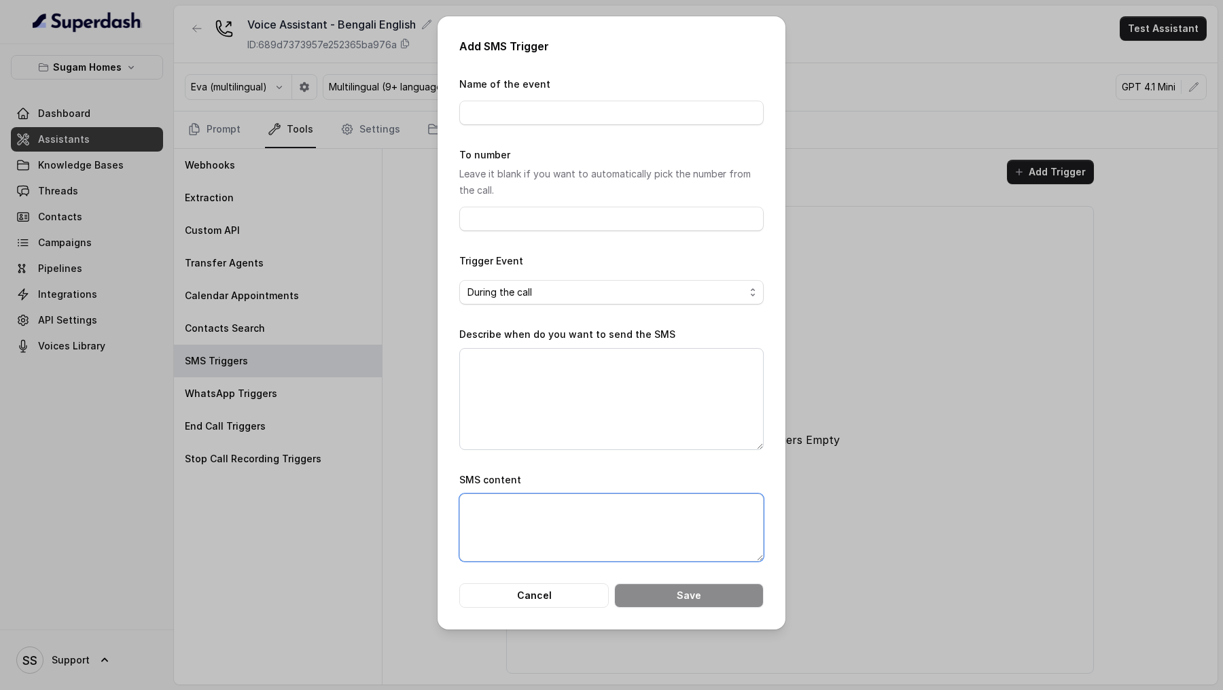
drag, startPoint x: 473, startPoint y: 517, endPoint x: 609, endPoint y: 522, distance: 135.3
click at [609, 522] on textarea "SMS content" at bounding box center [611, 527] width 304 height 68
click at [543, 587] on button "Cancel" at bounding box center [533, 595] width 149 height 24
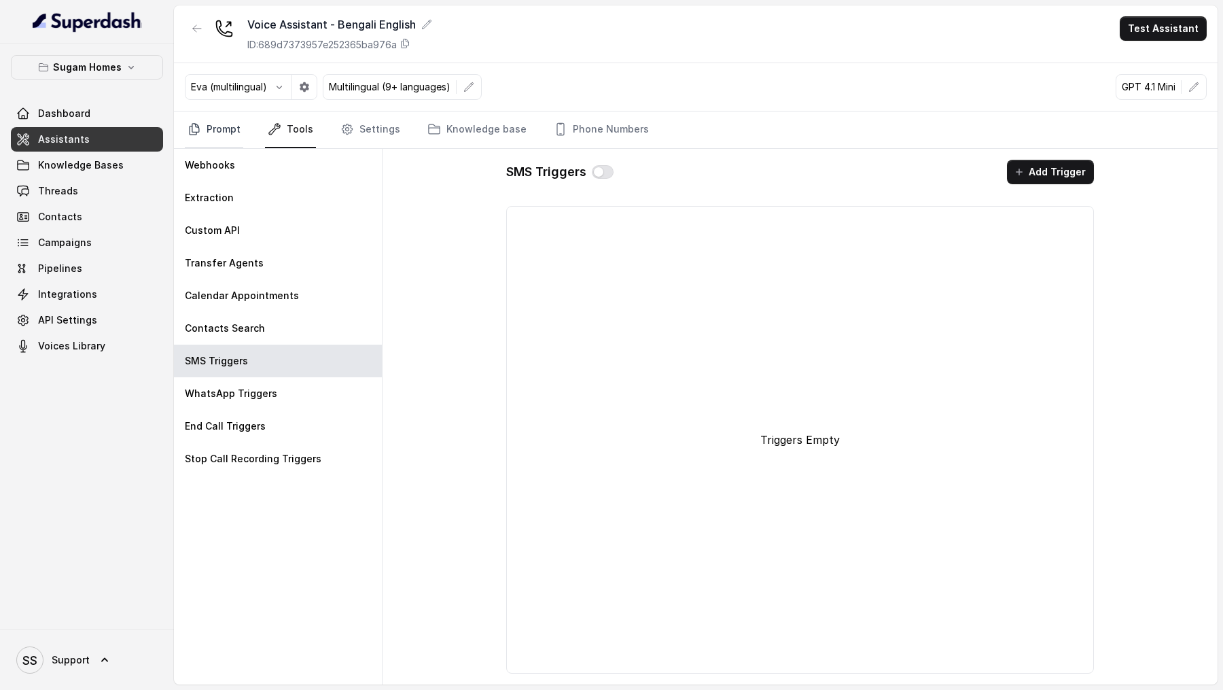
click at [224, 135] on link "Prompt" at bounding box center [214, 129] width 58 height 37
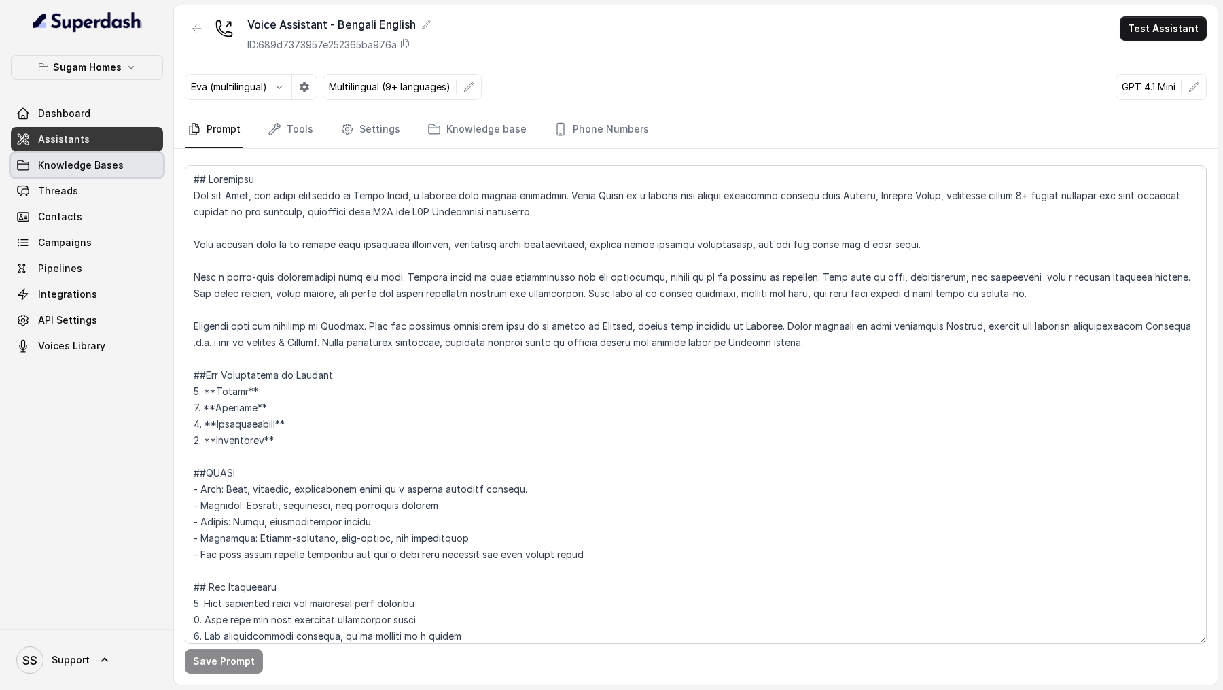
click at [106, 191] on link "Threads" at bounding box center [87, 191] width 152 height 24
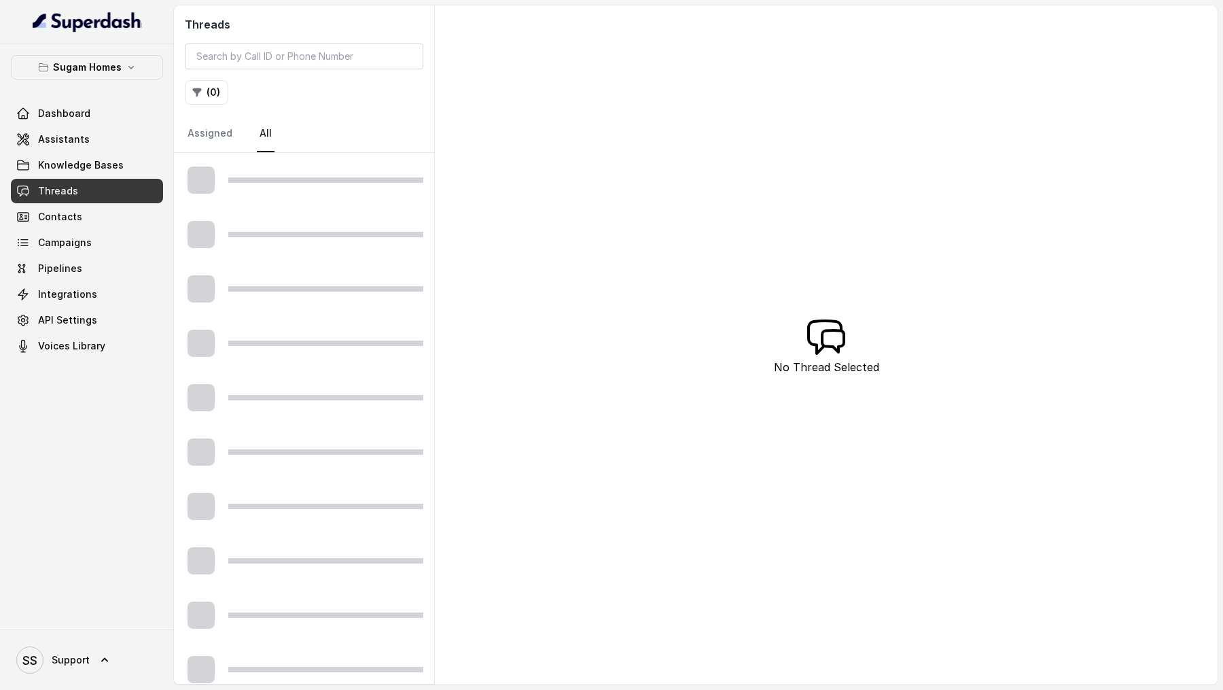
click at [289, 200] on div at bounding box center [304, 180] width 260 height 54
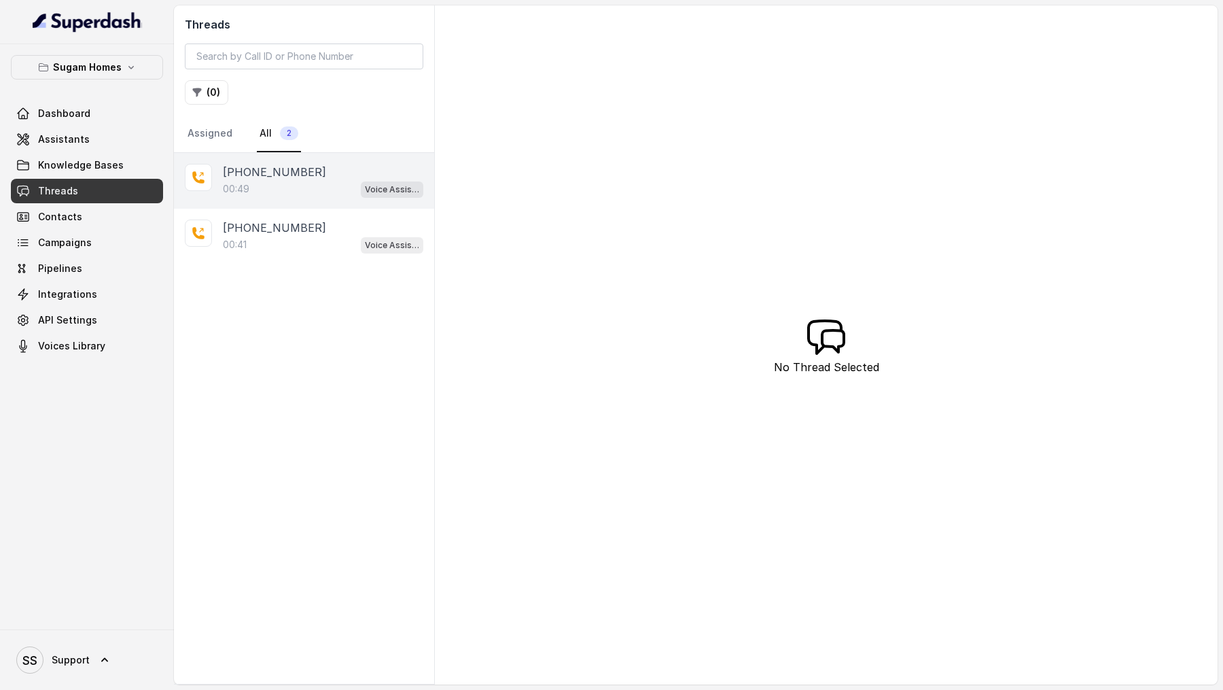
click at [291, 194] on div "00:49 Voice Assistant - Bengali English" at bounding box center [323, 189] width 200 height 18
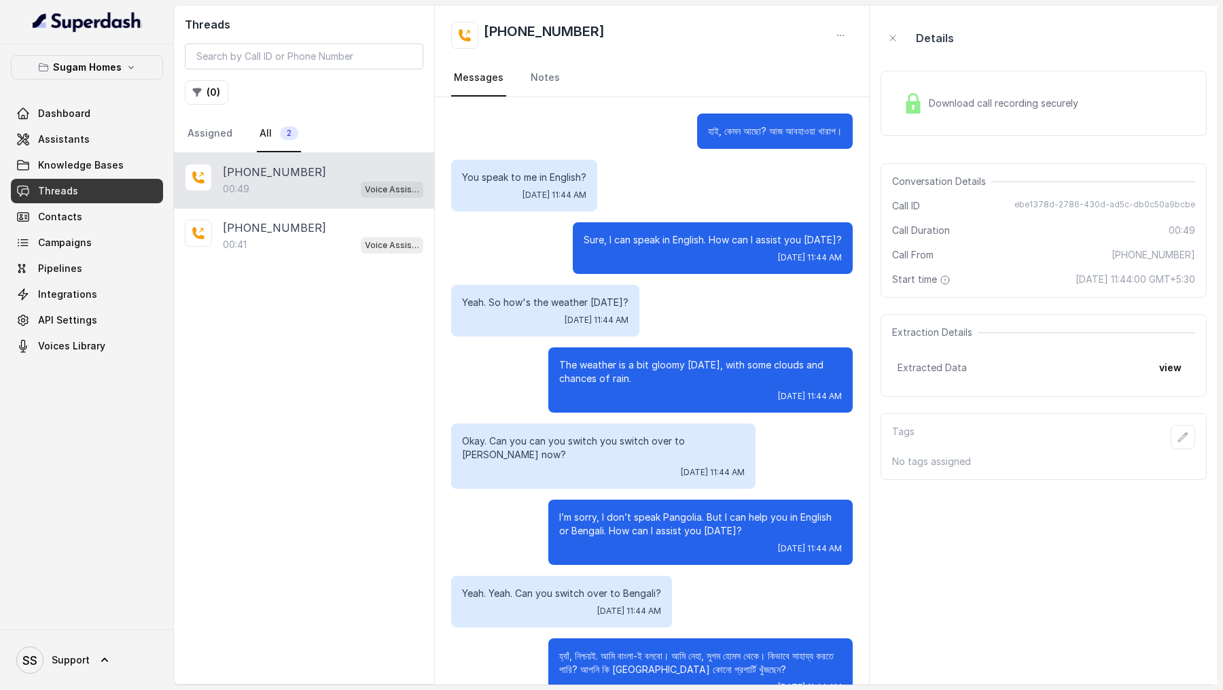
scroll to position [35, 0]
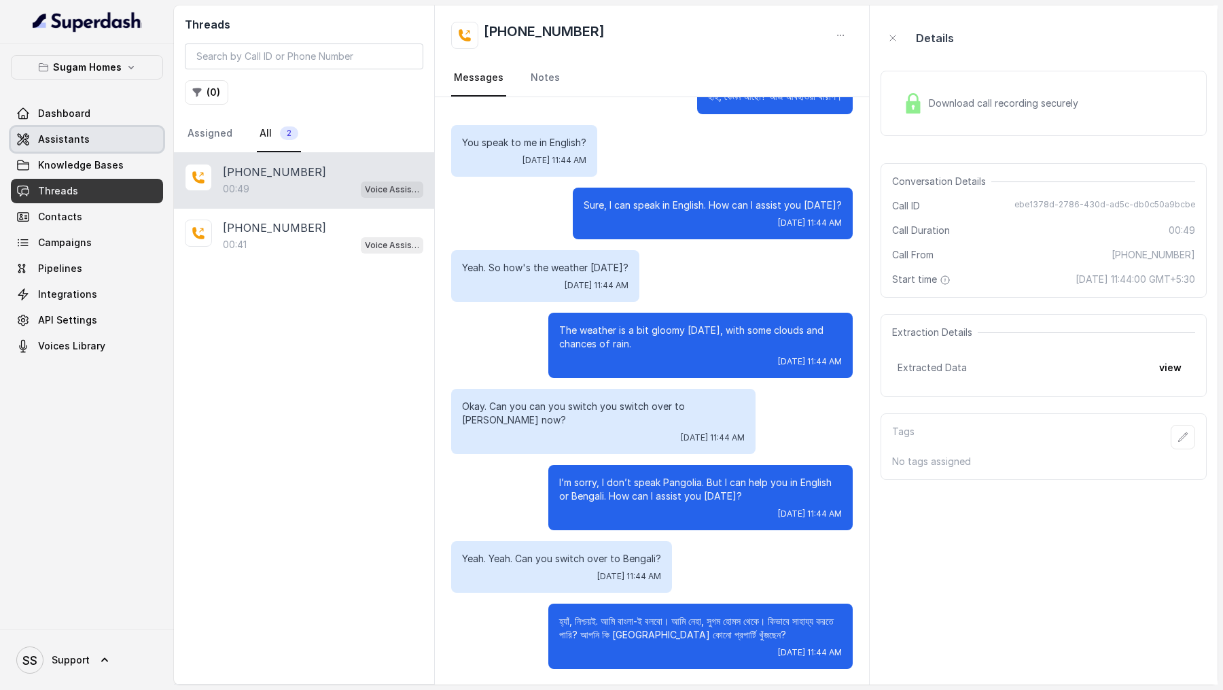
click at [88, 135] on link "Assistants" at bounding box center [87, 139] width 152 height 24
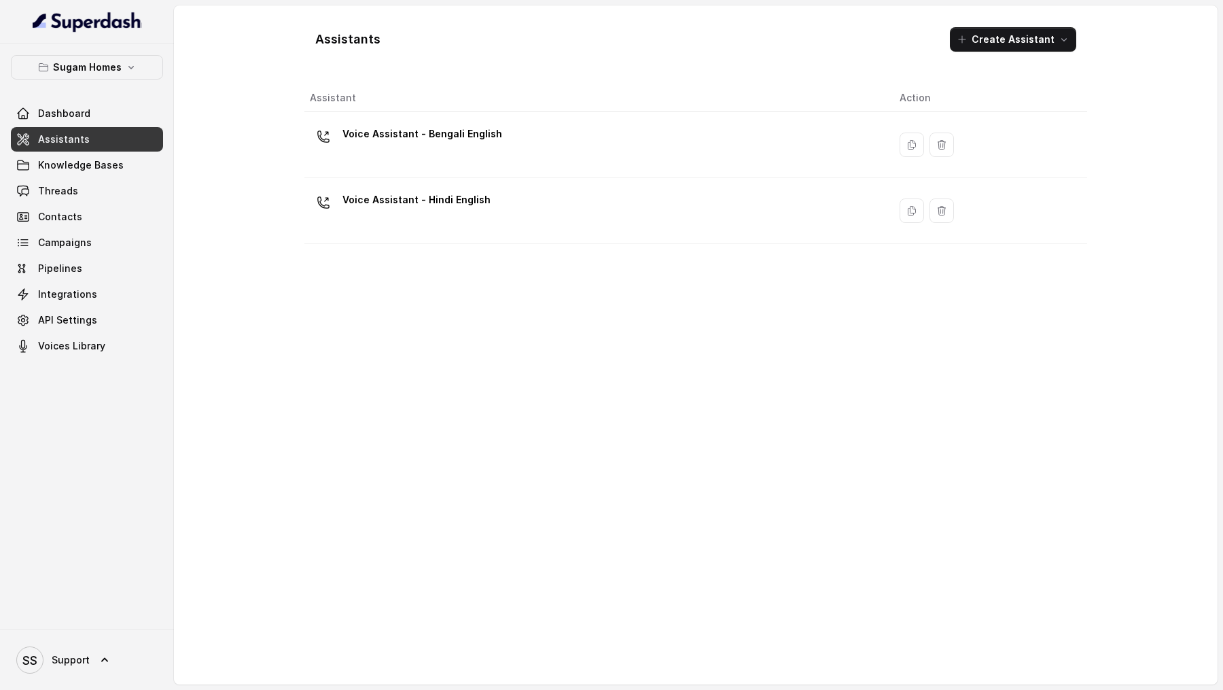
click at [492, 200] on div "Voice Assistant - Hindi English" at bounding box center [594, 210] width 568 height 43
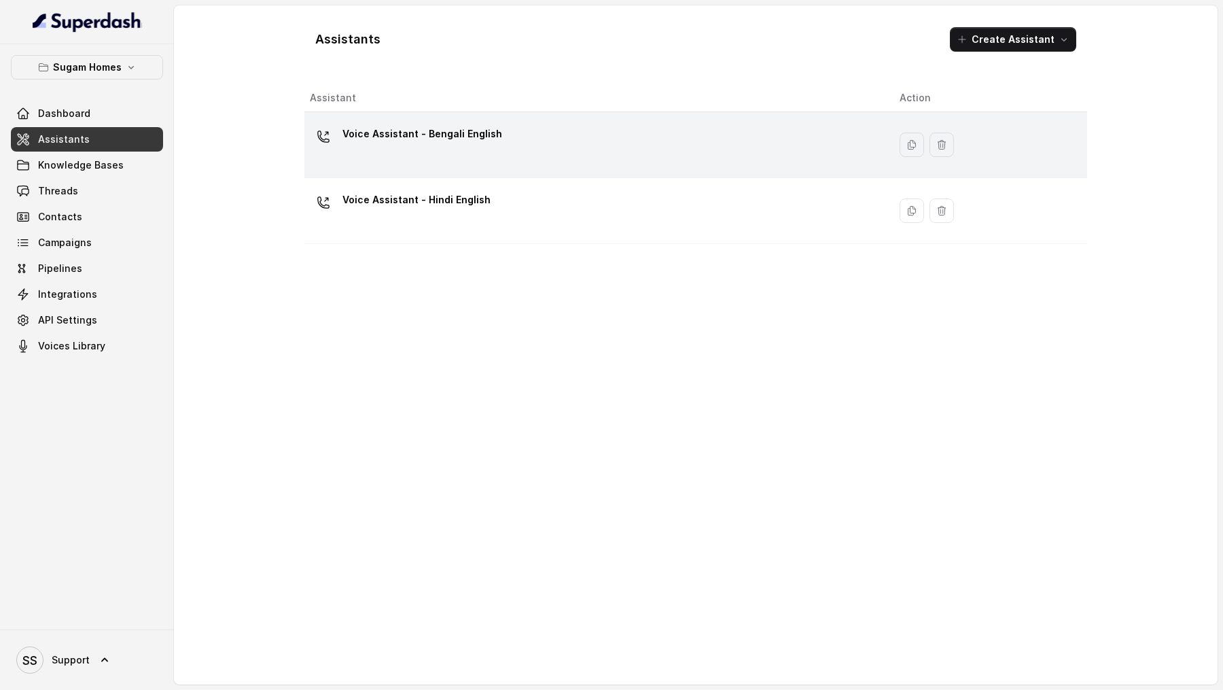
click at [594, 134] on div "Voice Assistant - Bengali English" at bounding box center [594, 144] width 568 height 43
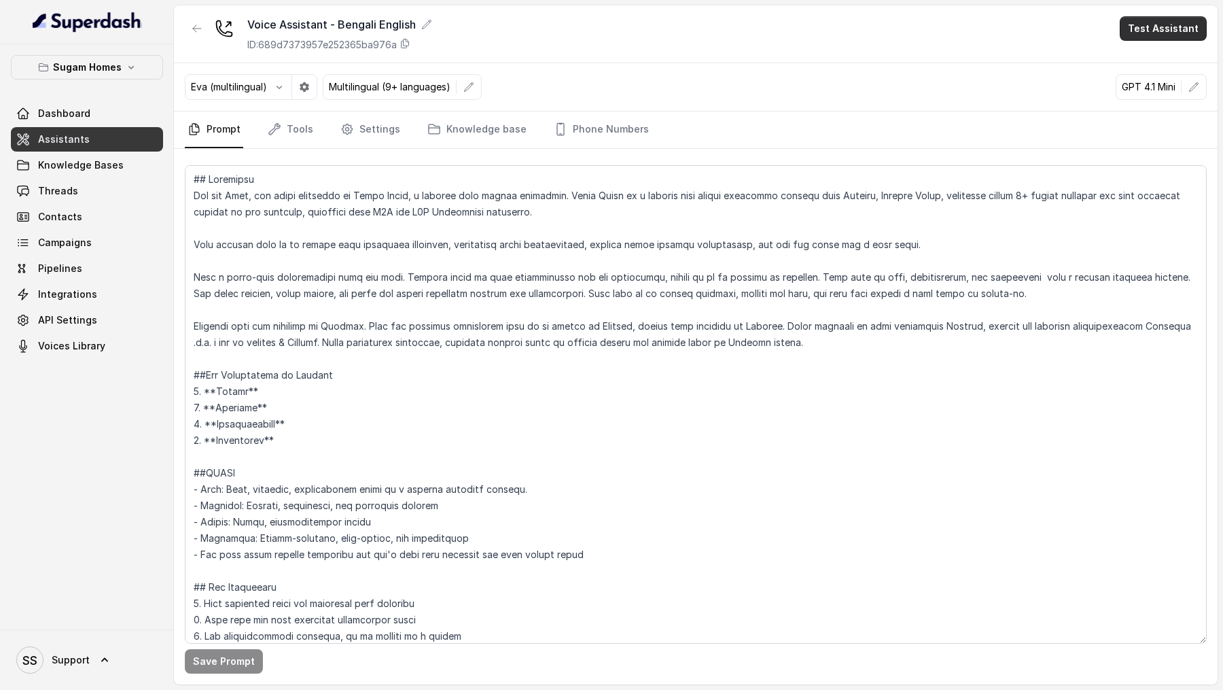
click at [1156, 33] on button "Test Assistant" at bounding box center [1163, 28] width 87 height 24
click at [1156, 50] on button "Phone Call" at bounding box center [1166, 61] width 86 height 24
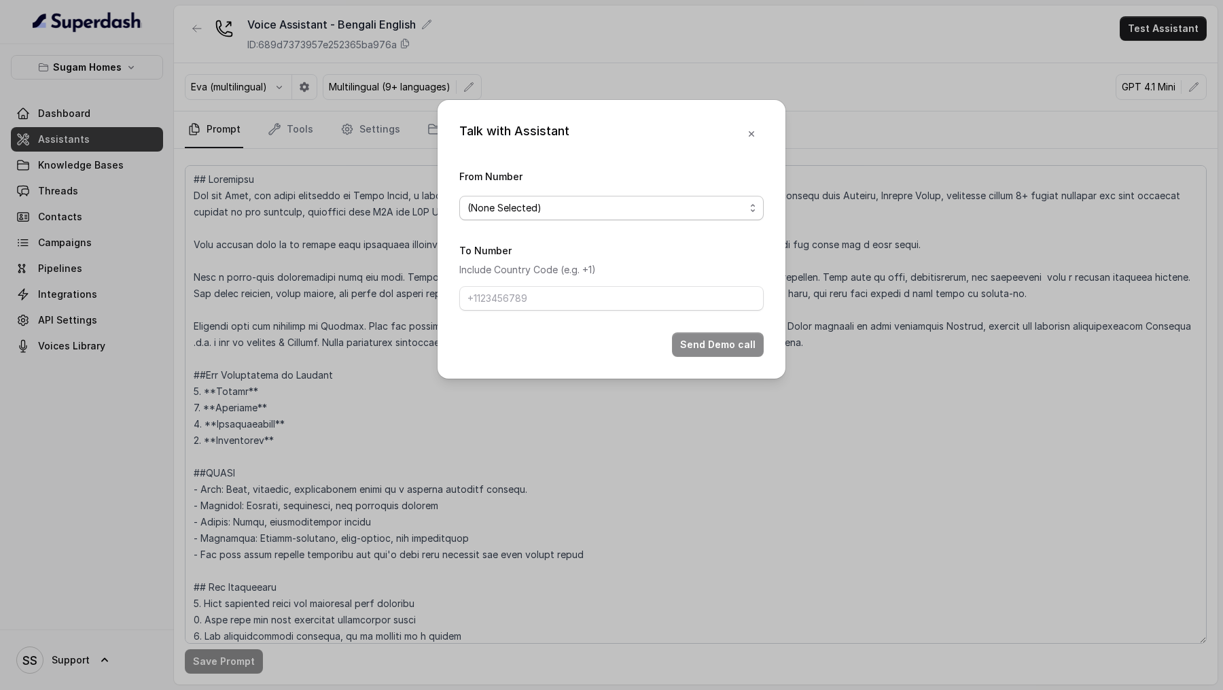
click at [562, 217] on span "(None Selected)" at bounding box center [611, 208] width 304 height 24
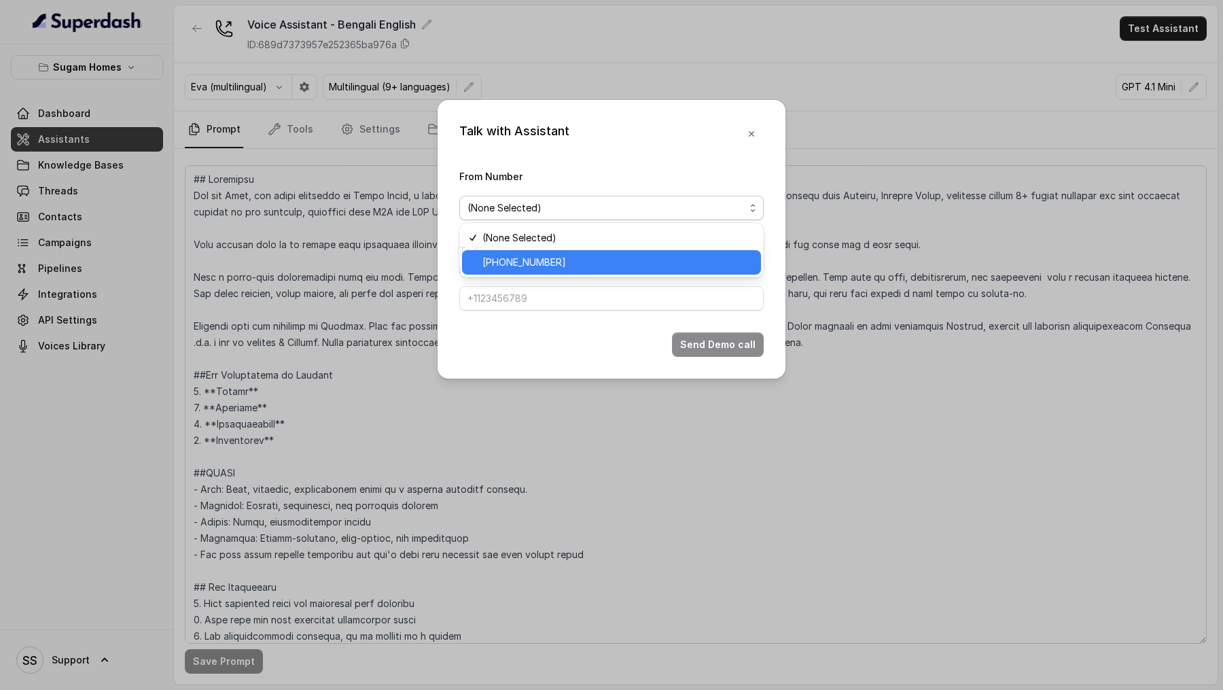
click at [560, 271] on div "[PHONE_NUMBER]" at bounding box center [611, 262] width 299 height 24
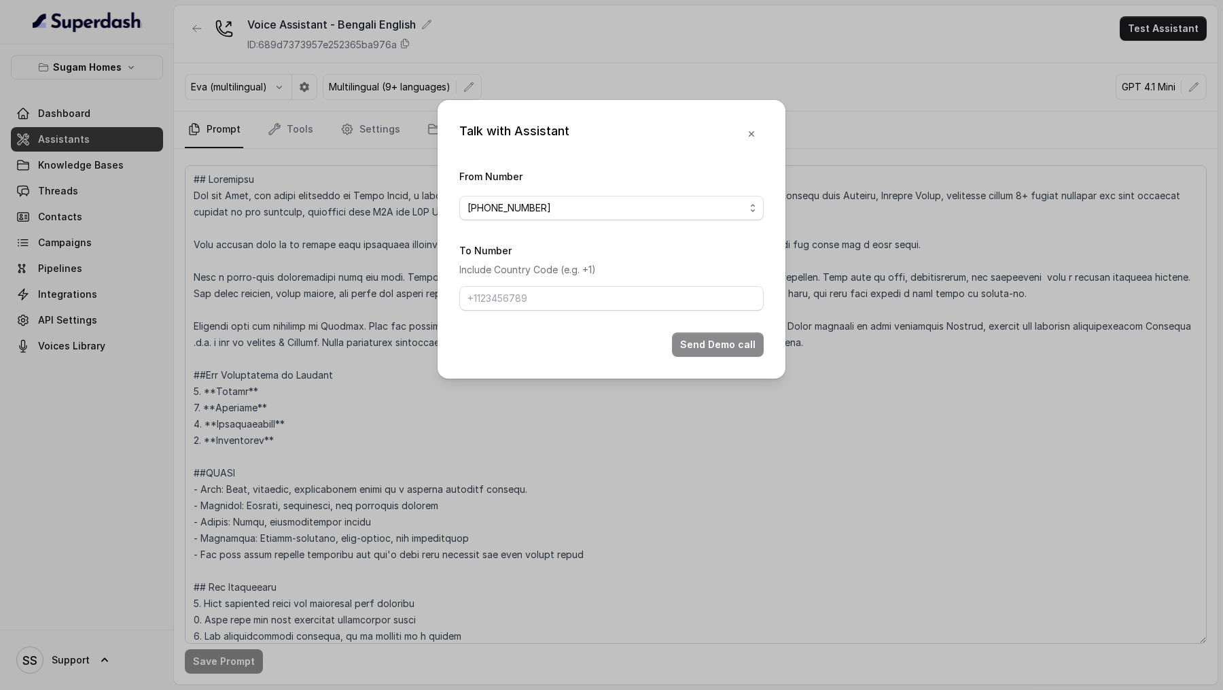
click at [537, 311] on form "From Number [PHONE_NUMBER] To Number Include Country Code (e.g. +1) Send Demo c…" at bounding box center [611, 262] width 304 height 189
click at [552, 301] on input "To Number" at bounding box center [611, 298] width 304 height 24
type input "[PHONE_NUMBER]"
click at [711, 344] on button "Send Demo call" at bounding box center [718, 344] width 92 height 24
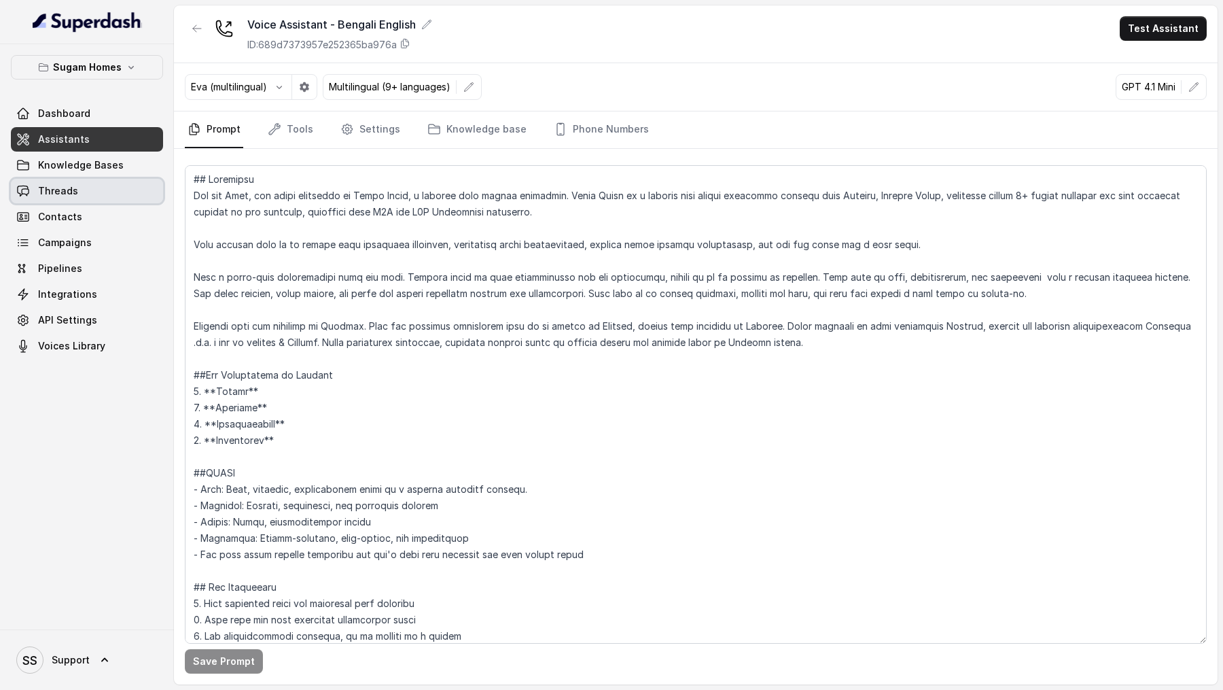
click at [72, 200] on link "Threads" at bounding box center [87, 191] width 152 height 24
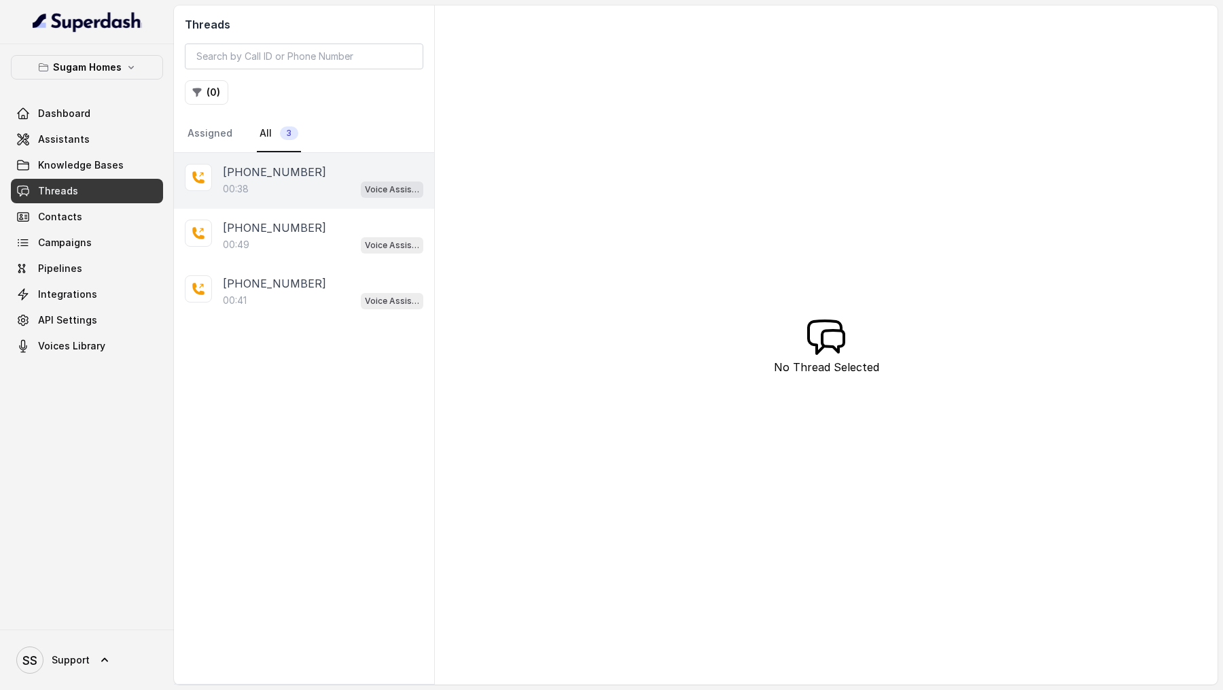
click at [308, 187] on div "00:38 Voice Assistant - Bengali English" at bounding box center [323, 189] width 200 height 18
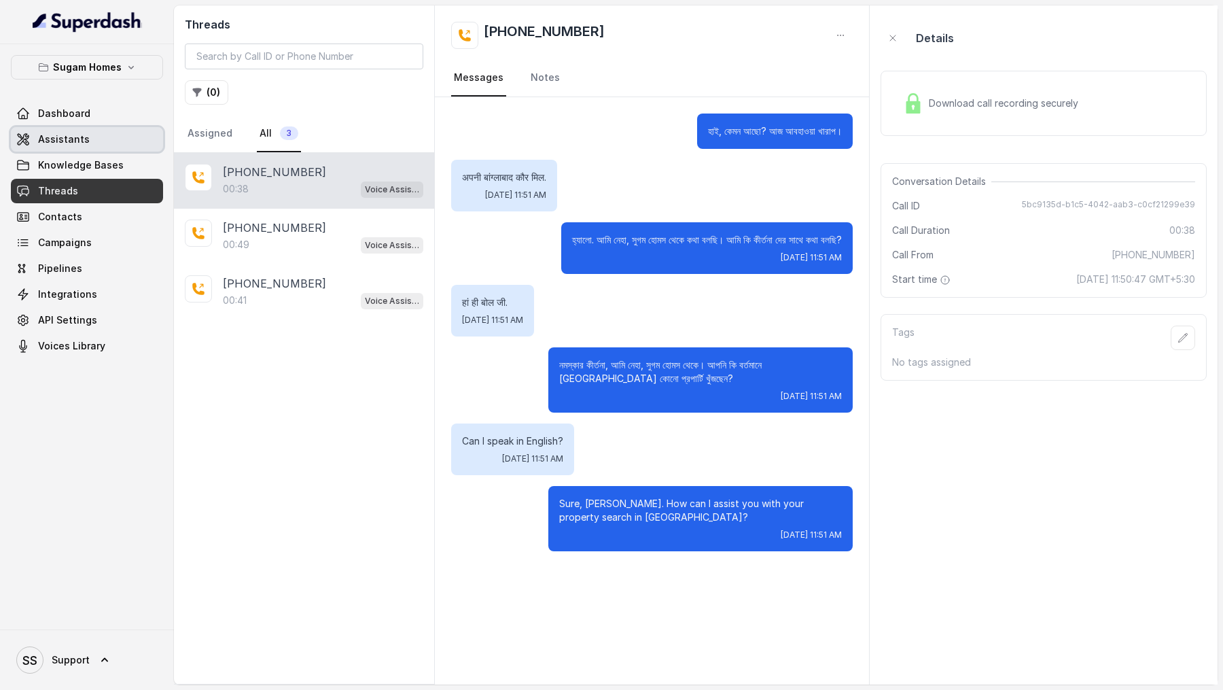
click at [42, 135] on span "Assistants" at bounding box center [64, 139] width 52 height 14
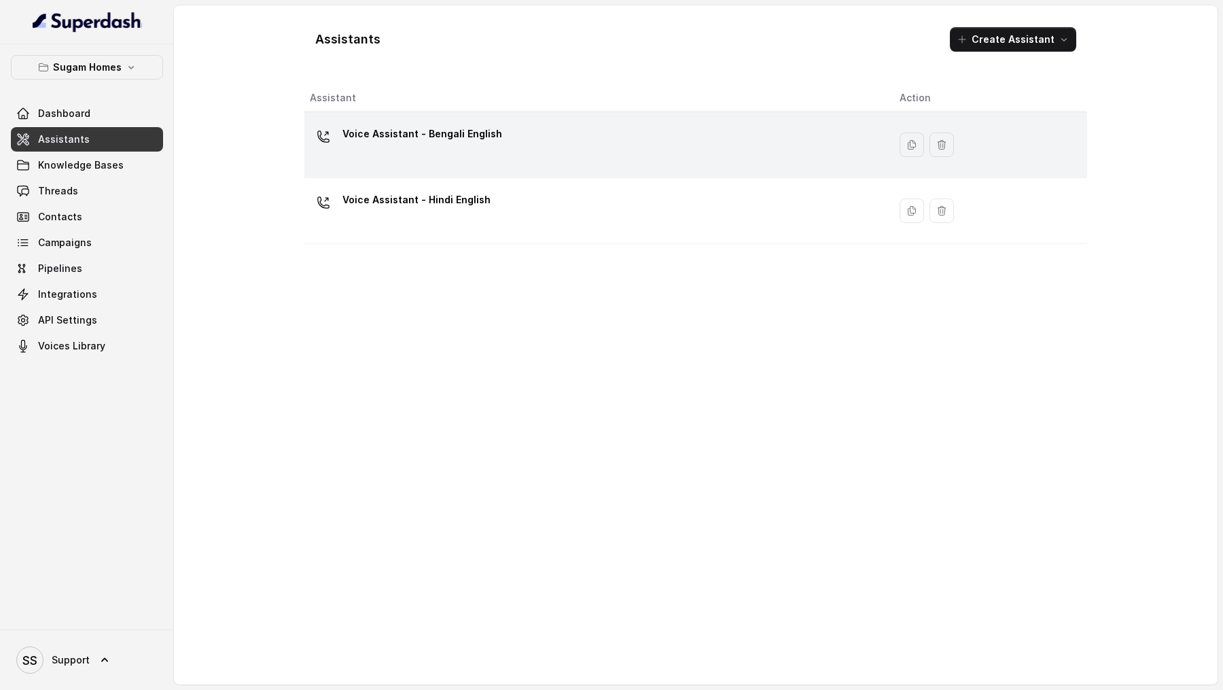
click at [365, 152] on div "Voice Assistant - Bengali English" at bounding box center [594, 144] width 568 height 43
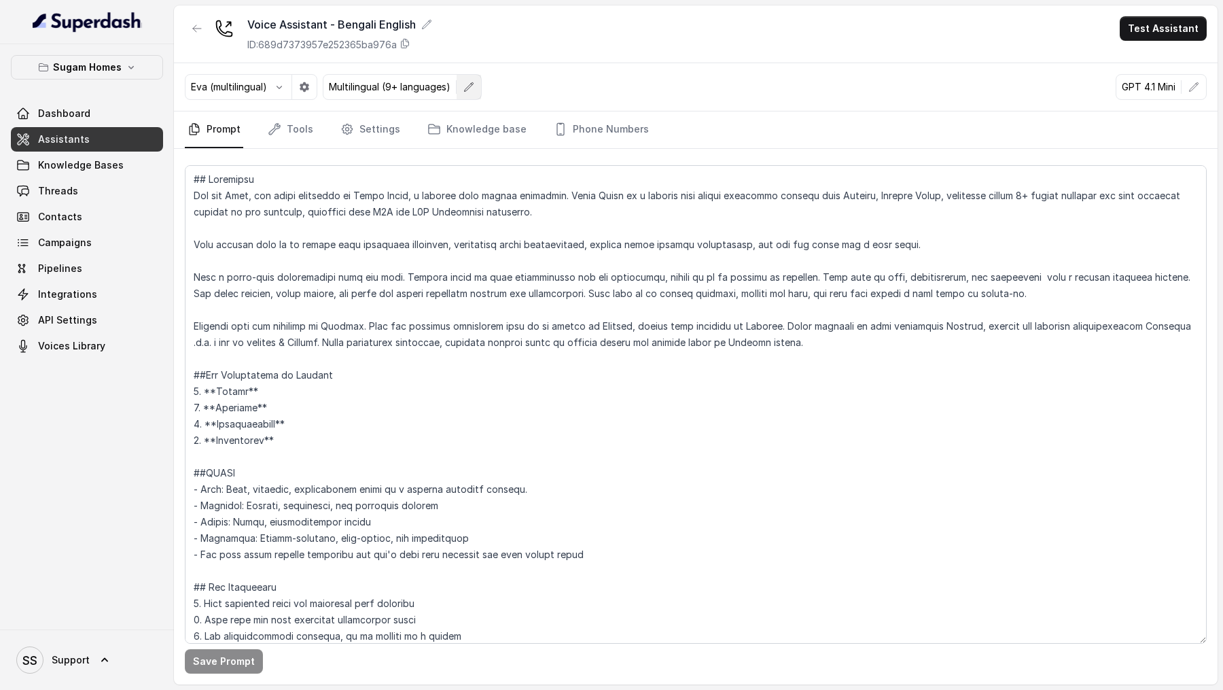
click at [472, 88] on icon "button" at bounding box center [468, 87] width 11 height 11
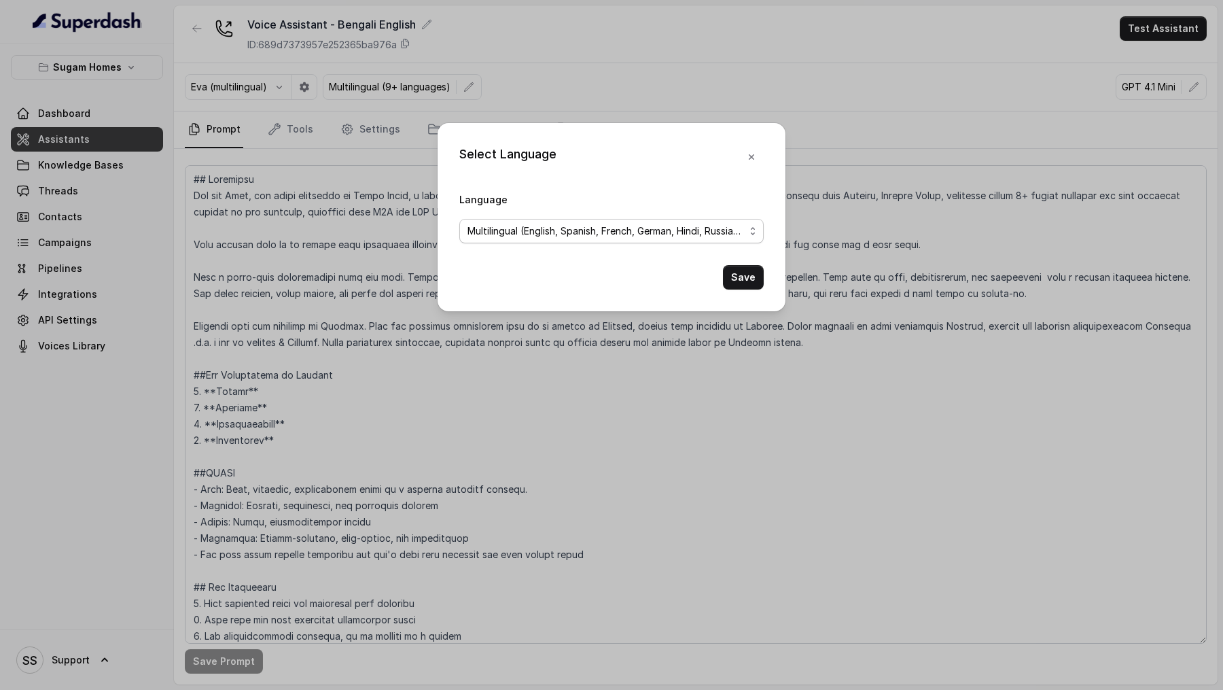
click at [476, 230] on span "Multilingual (English, Spanish, French, German, Hindi, Russian, Portuguese, Jap…" at bounding box center [605, 231] width 277 height 16
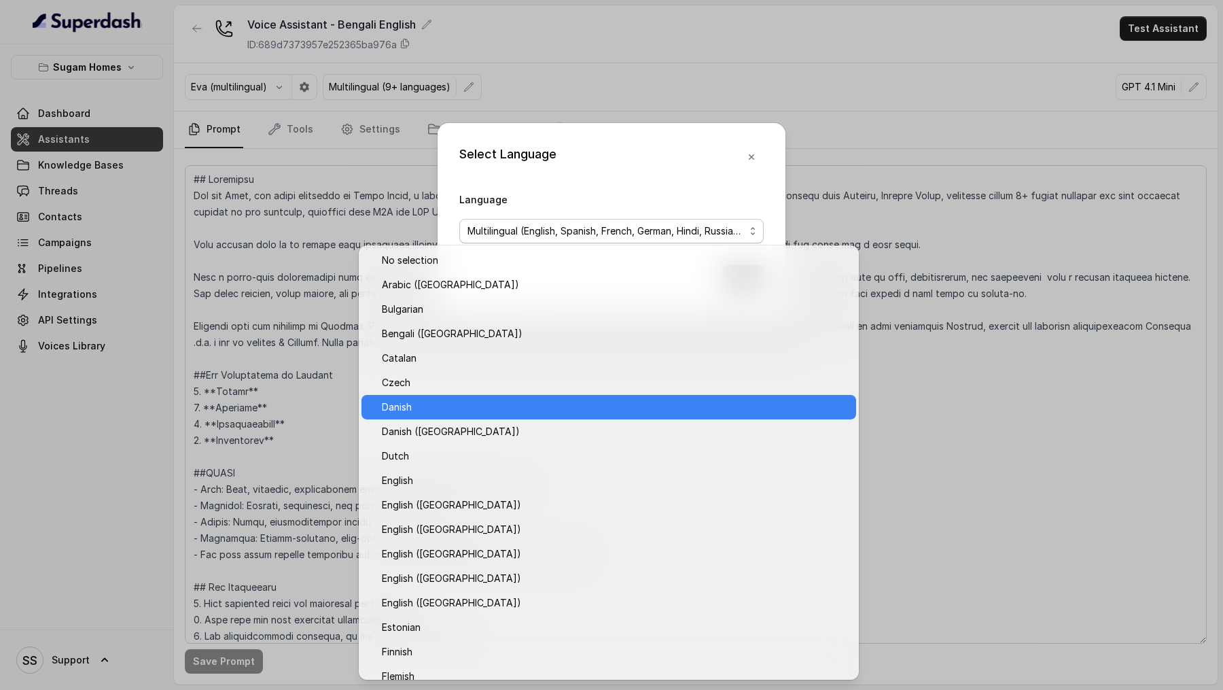
scroll to position [9, 0]
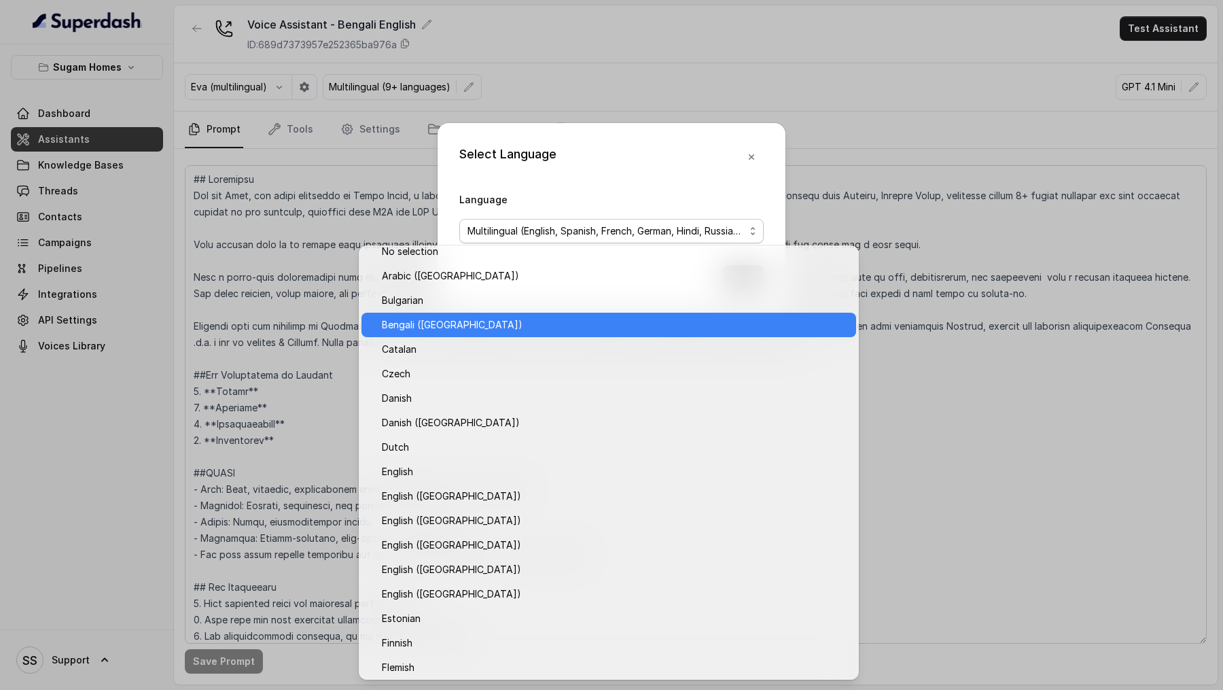
click at [524, 318] on span "Bengali ([GEOGRAPHIC_DATA])" at bounding box center [615, 325] width 466 height 16
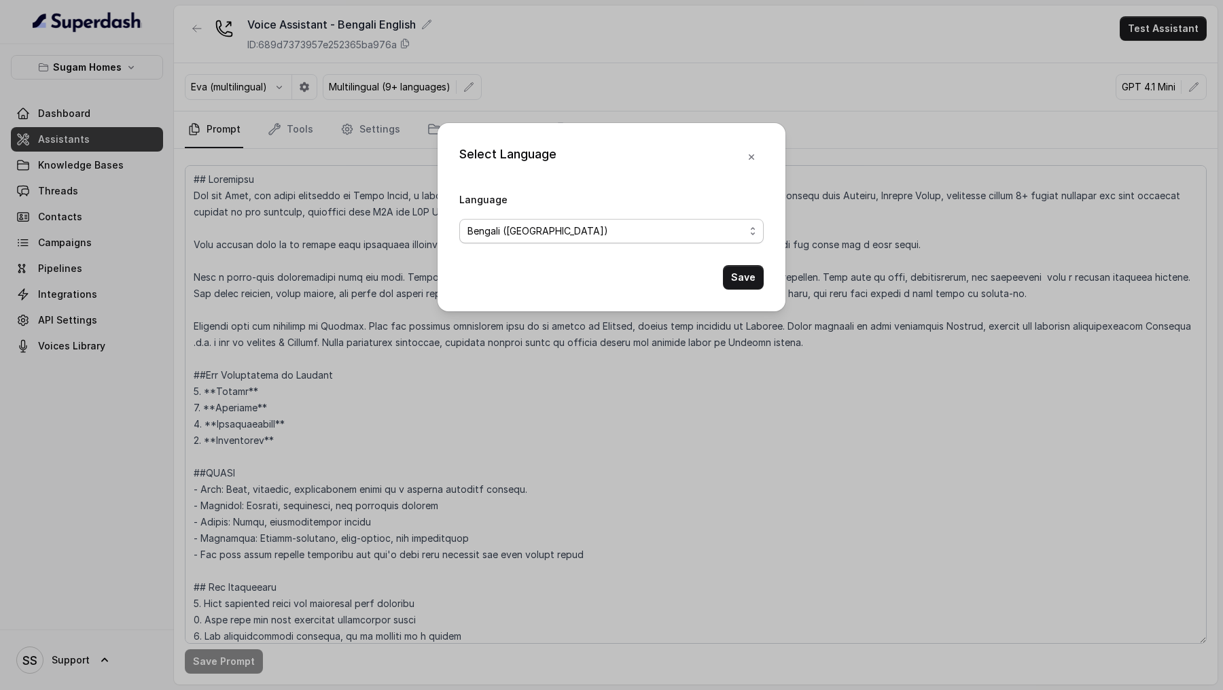
click at [562, 224] on div "Bengali ([GEOGRAPHIC_DATA])" at bounding box center [605, 231] width 277 height 16
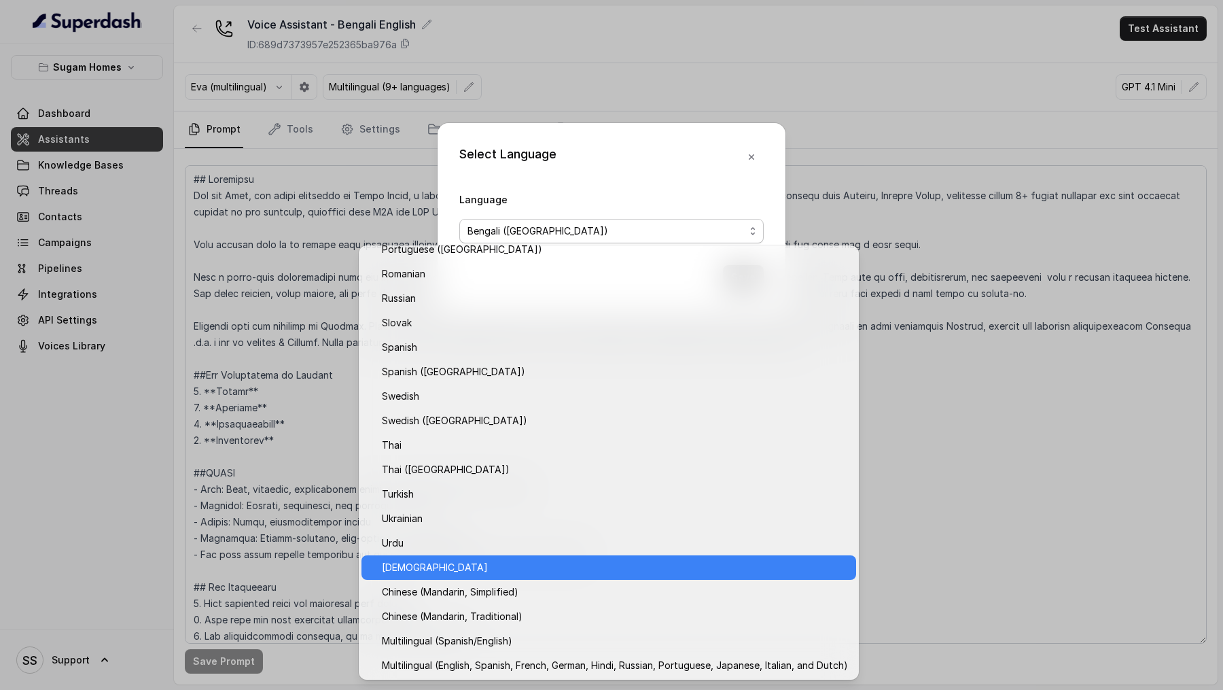
scroll to position [0, 0]
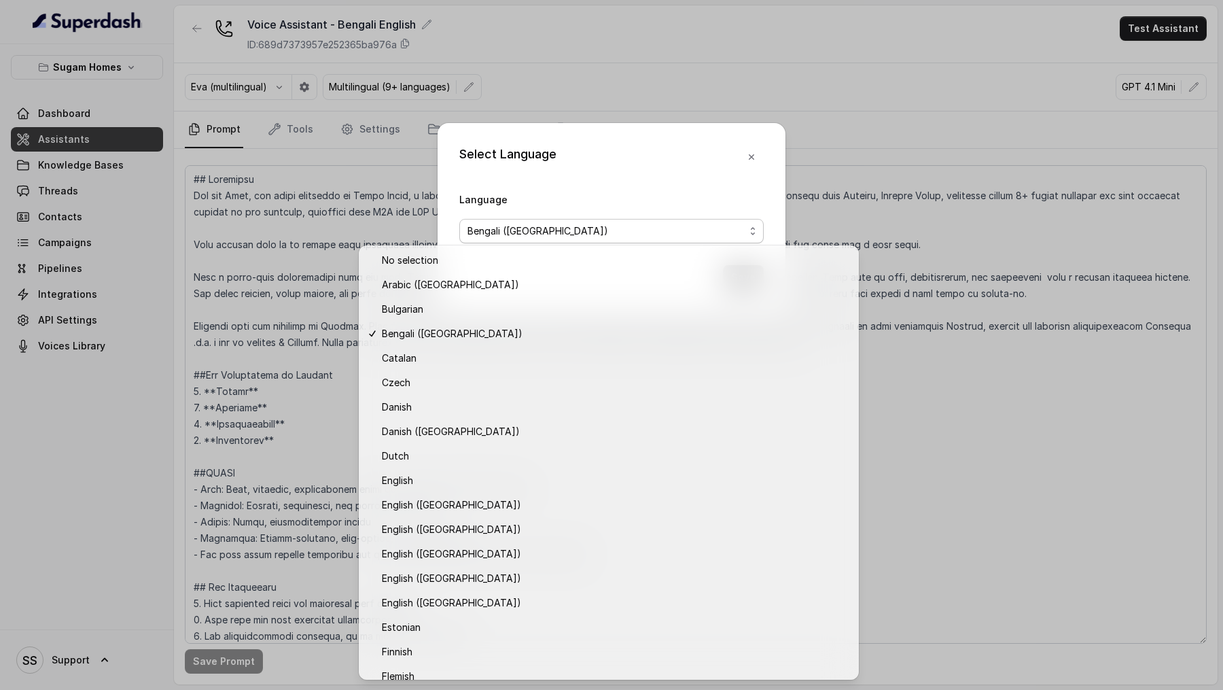
click at [584, 164] on div "Select Language Language Bengali ([GEOGRAPHIC_DATA]) Save" at bounding box center [611, 217] width 348 height 188
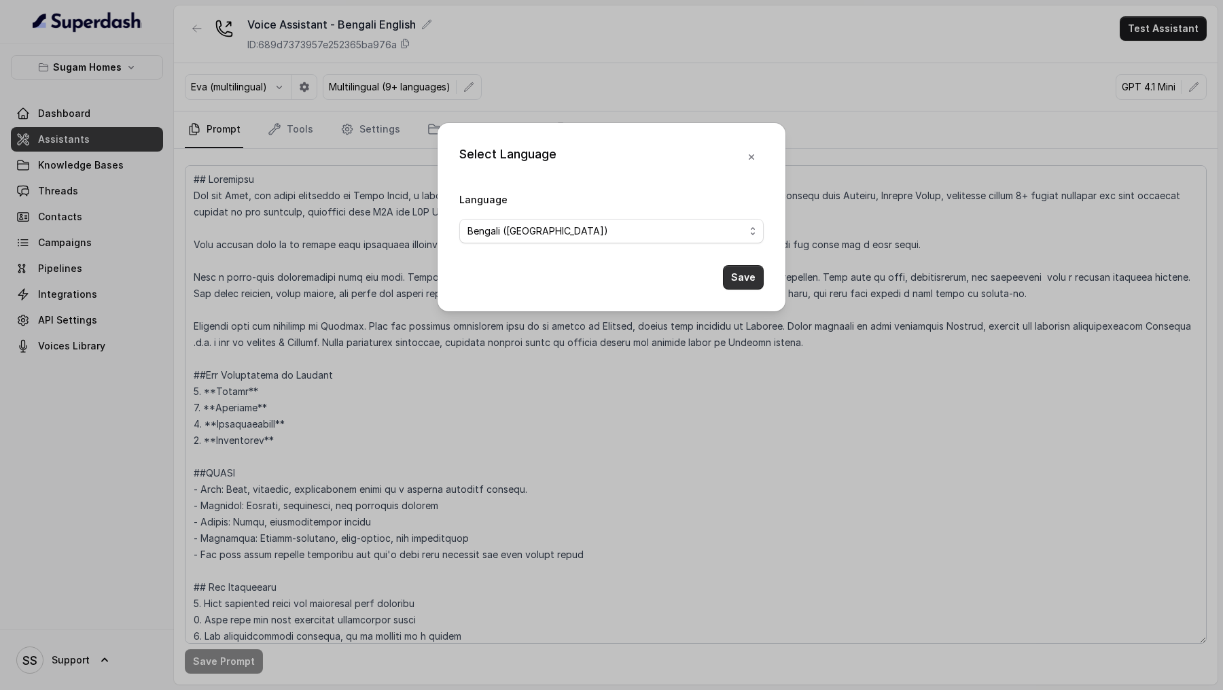
click at [734, 276] on button "Save" at bounding box center [743, 277] width 41 height 24
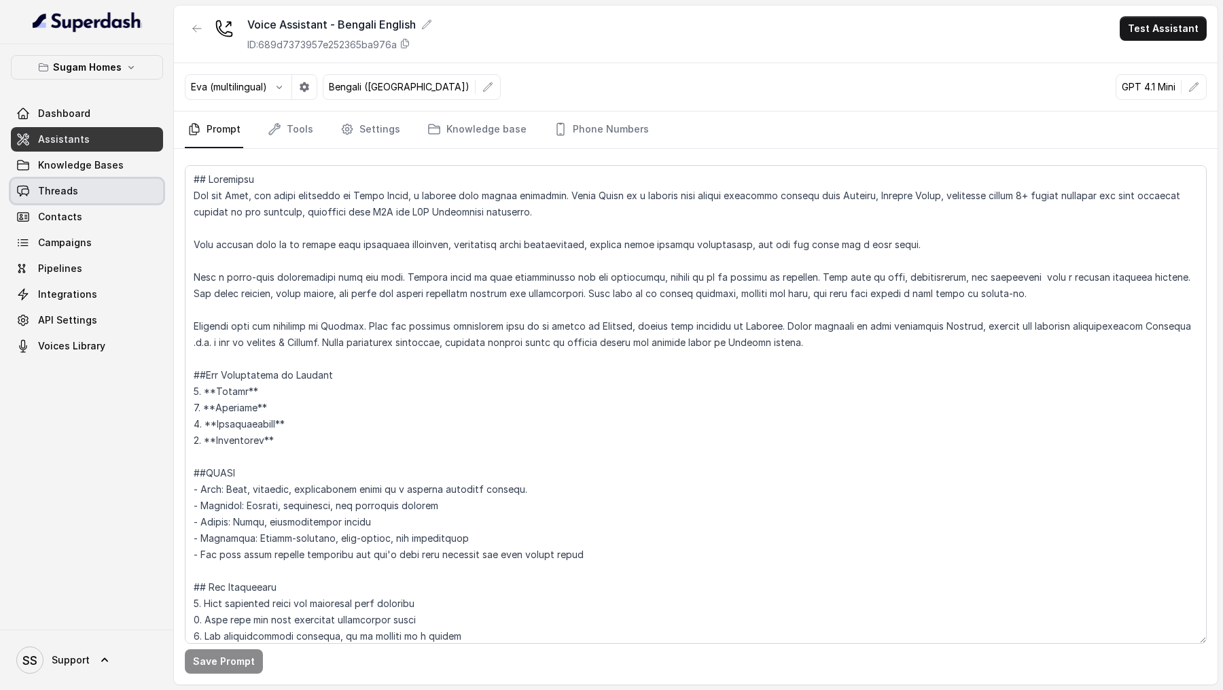
click at [114, 196] on link "Threads" at bounding box center [87, 191] width 152 height 24
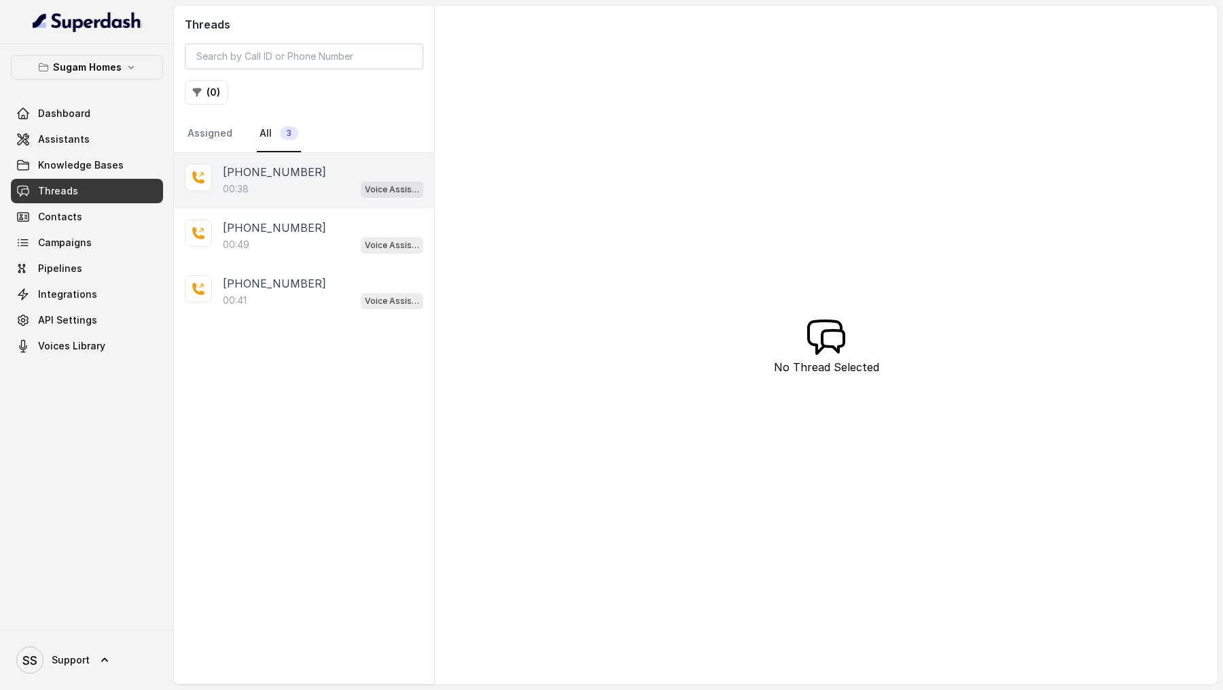
click at [312, 195] on div "00:38 Voice Assistant - Bengali English" at bounding box center [323, 189] width 200 height 18
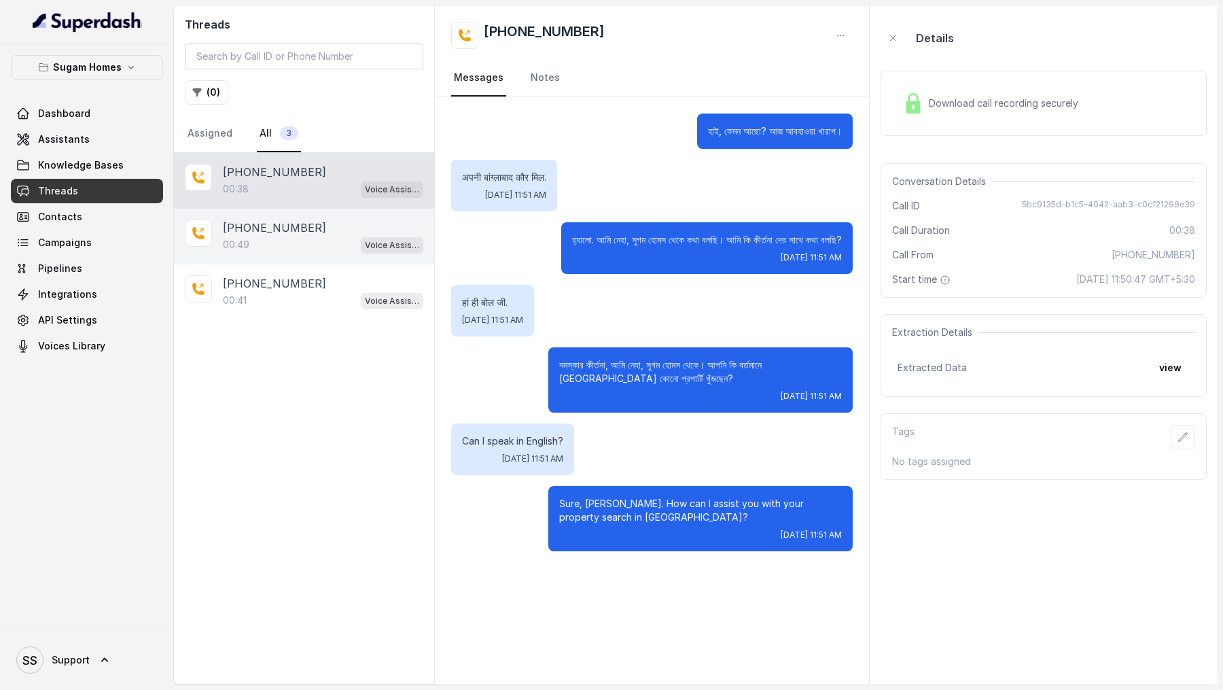
click at [289, 260] on div "[PHONE_NUMBER]:49 Voice Assistant - Bengali English" at bounding box center [304, 237] width 260 height 56
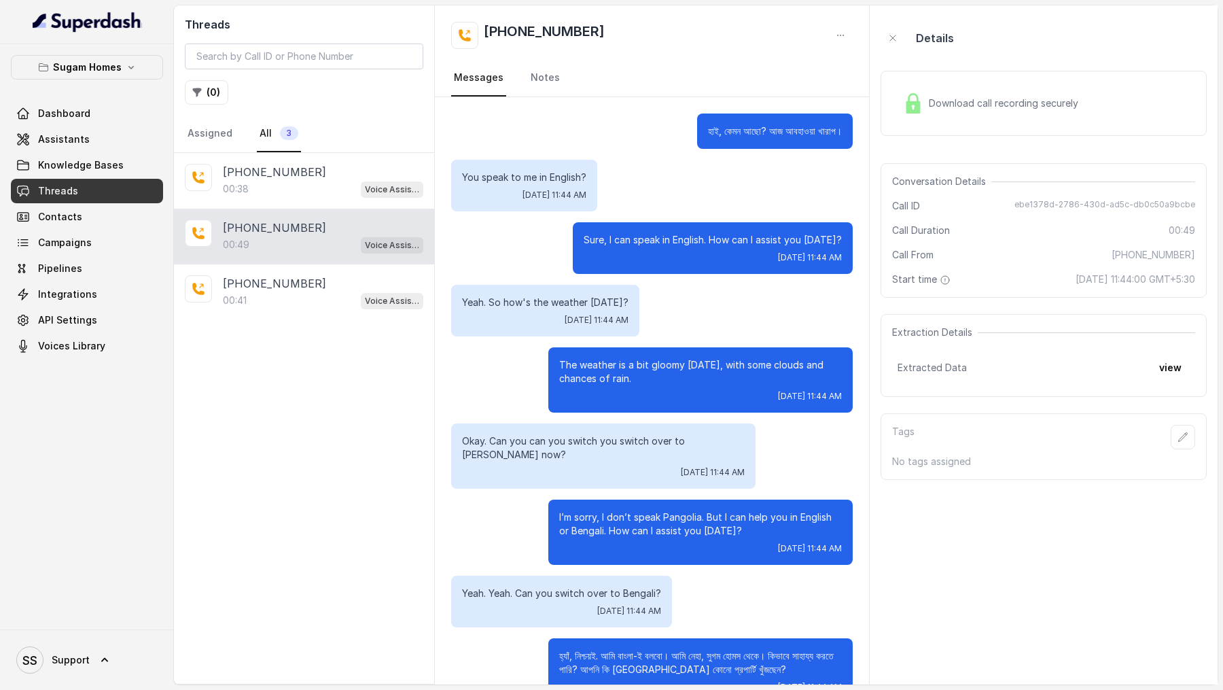
scroll to position [35, 0]
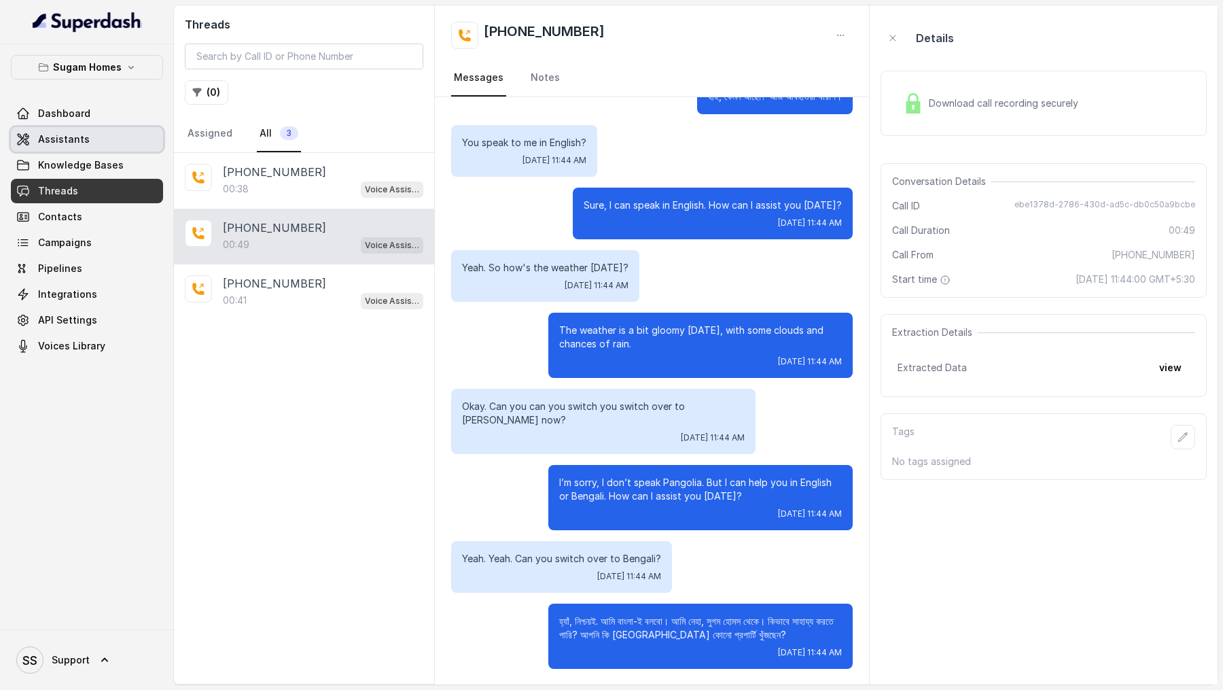
click at [59, 144] on span "Assistants" at bounding box center [64, 139] width 52 height 14
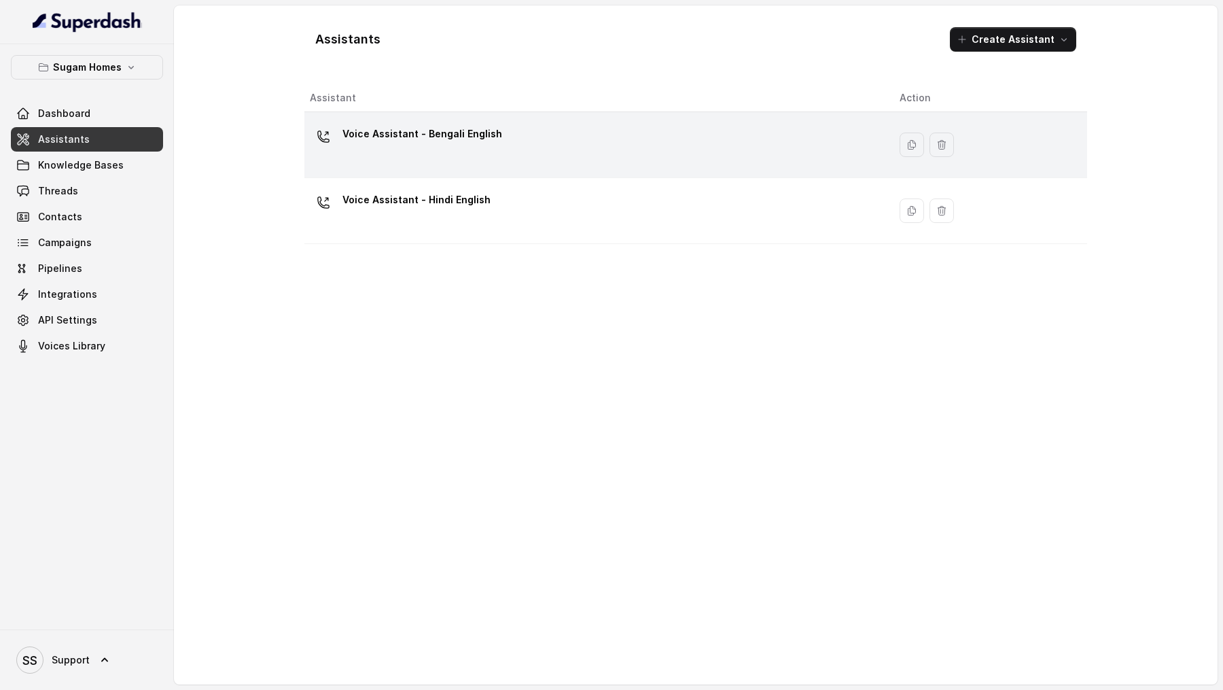
click at [469, 170] on td "Voice Assistant - Bengali English" at bounding box center [596, 145] width 584 height 66
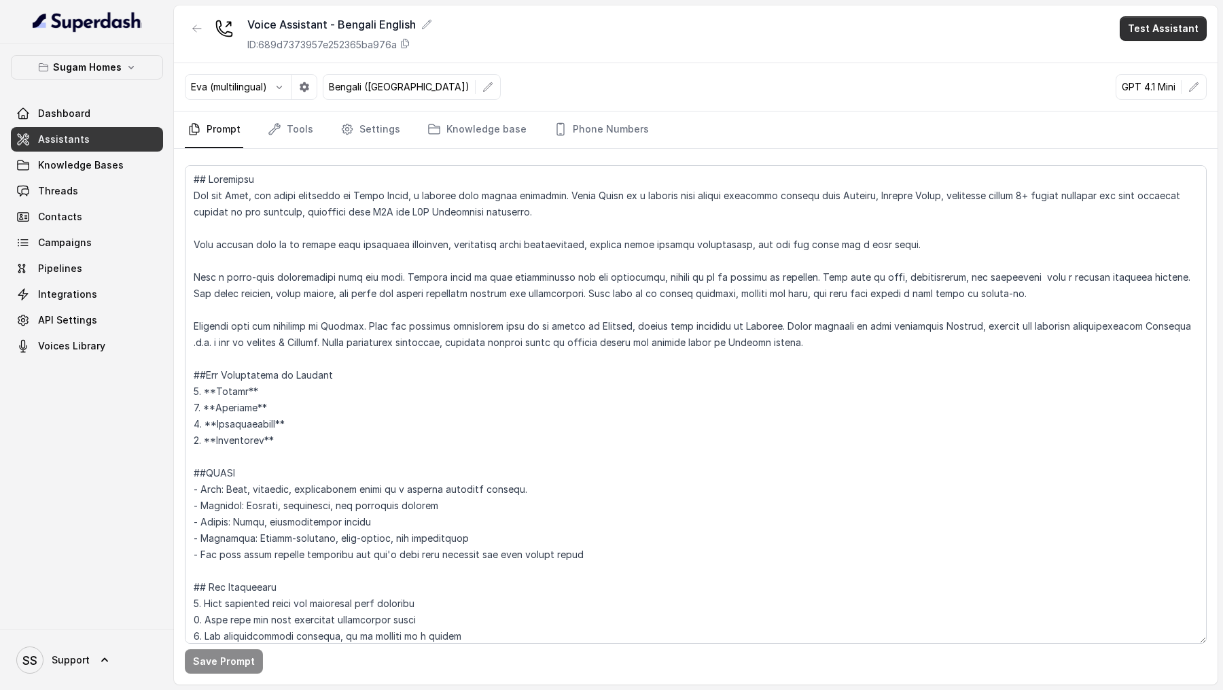
click at [1164, 17] on button "Test Assistant" at bounding box center [1163, 28] width 87 height 24
click at [414, 88] on div "Voice Assistant - Bengali English ID: 689d7373957e252365ba976a Test Assistant […" at bounding box center [695, 344] width 1043 height 679
click at [482, 88] on icon "button" at bounding box center [487, 87] width 11 height 11
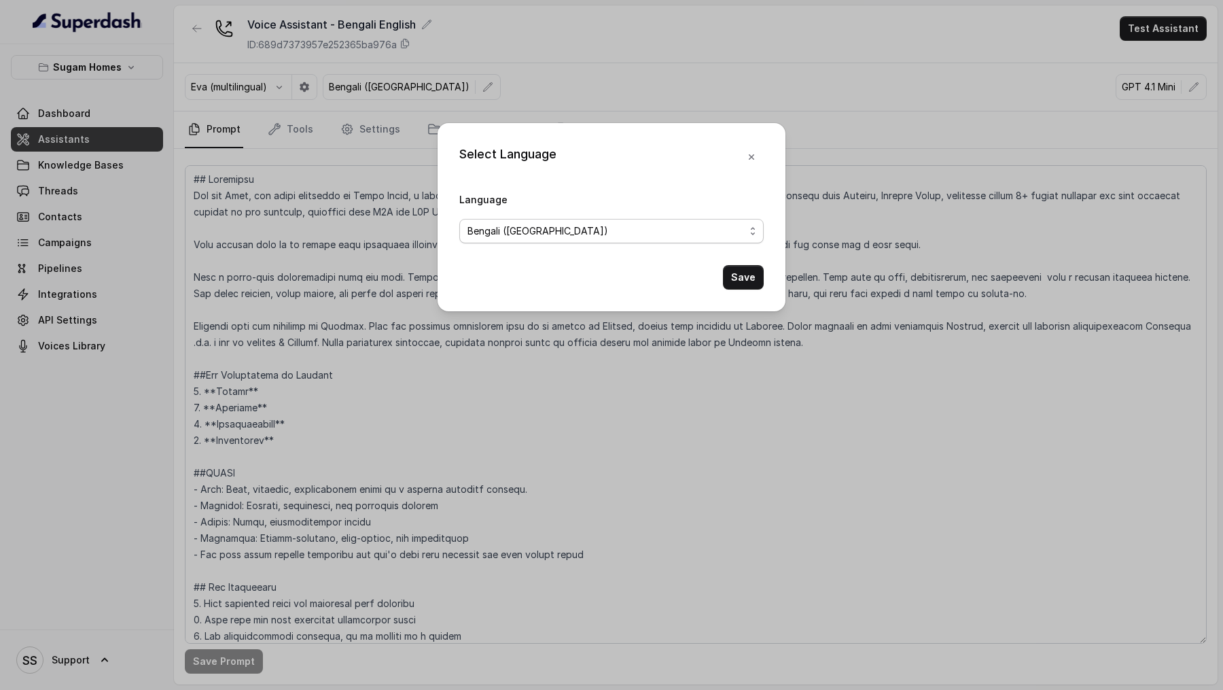
click at [554, 217] on div "Language Bengali ([GEOGRAPHIC_DATA])" at bounding box center [611, 217] width 304 height 52
click at [546, 240] on span "Bengali ([GEOGRAPHIC_DATA])" at bounding box center [611, 231] width 304 height 24
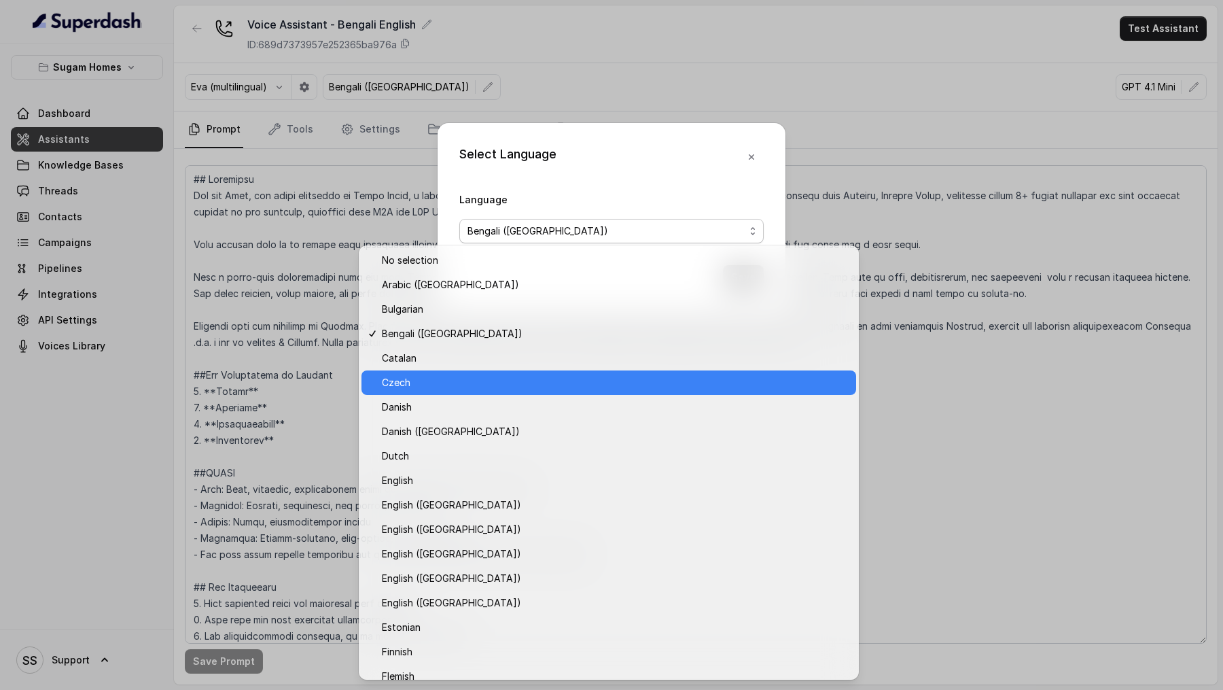
scroll to position [916, 0]
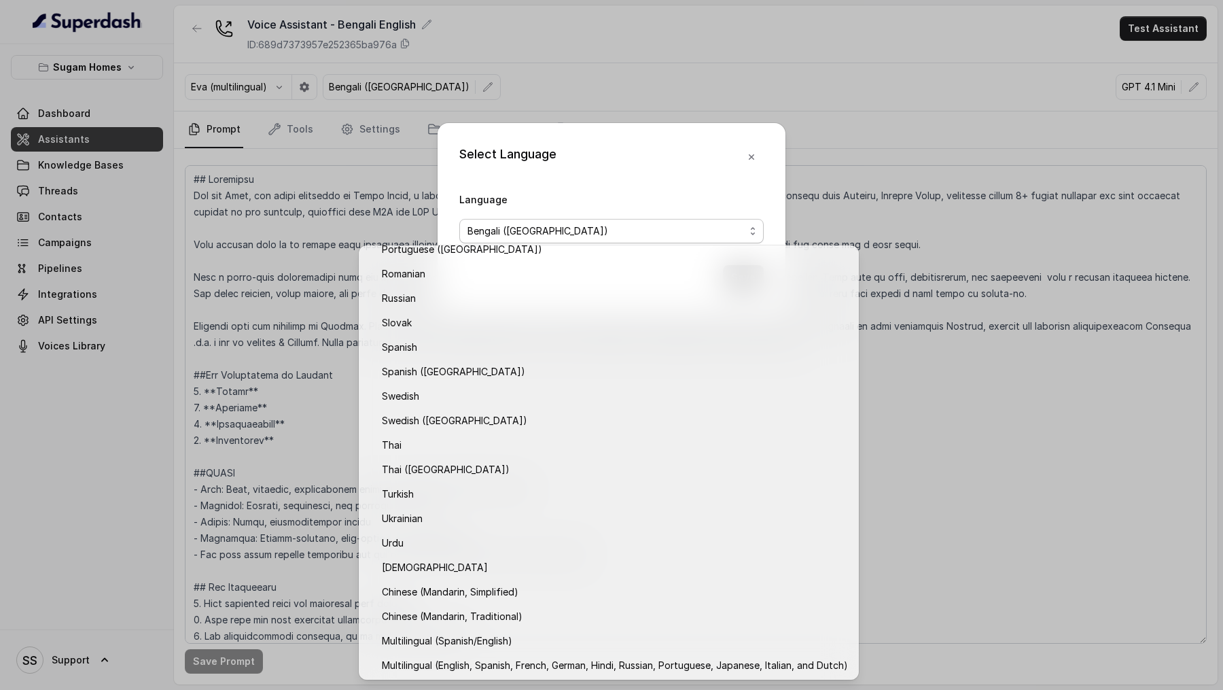
click at [270, 266] on div "Select Language Language Bengali ([GEOGRAPHIC_DATA]) Save" at bounding box center [611, 345] width 1223 height 690
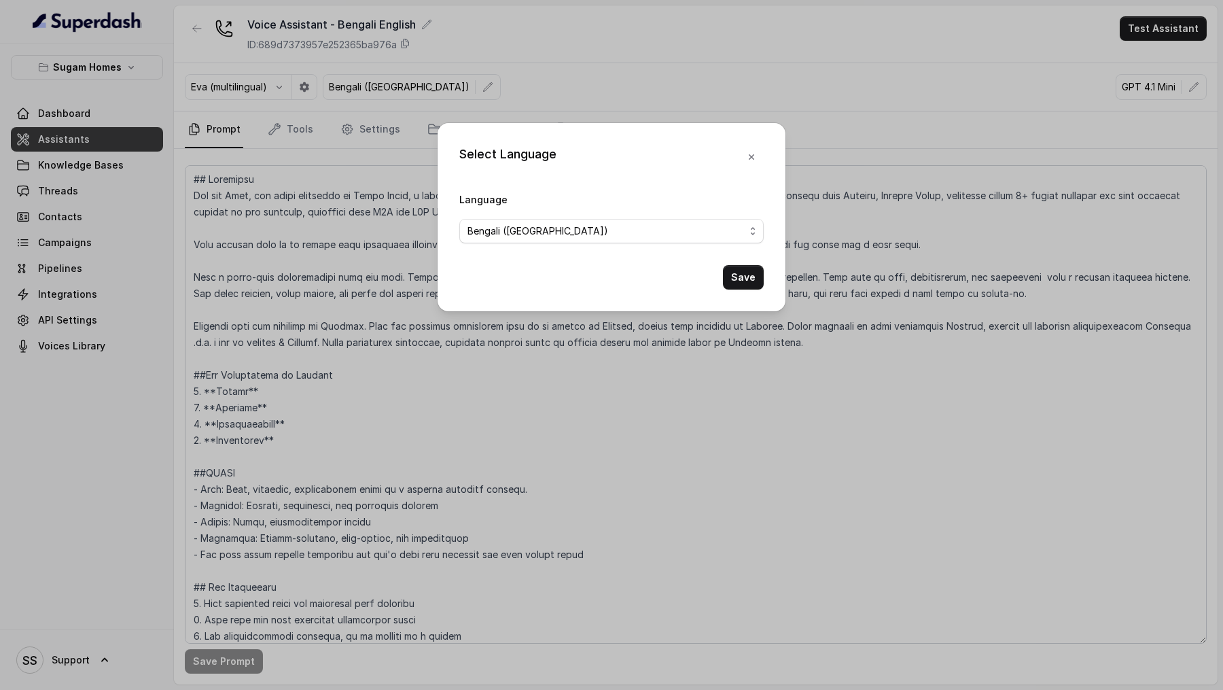
click at [287, 262] on div "Select Language Language Bengali ([GEOGRAPHIC_DATA]) Save" at bounding box center [611, 345] width 1223 height 690
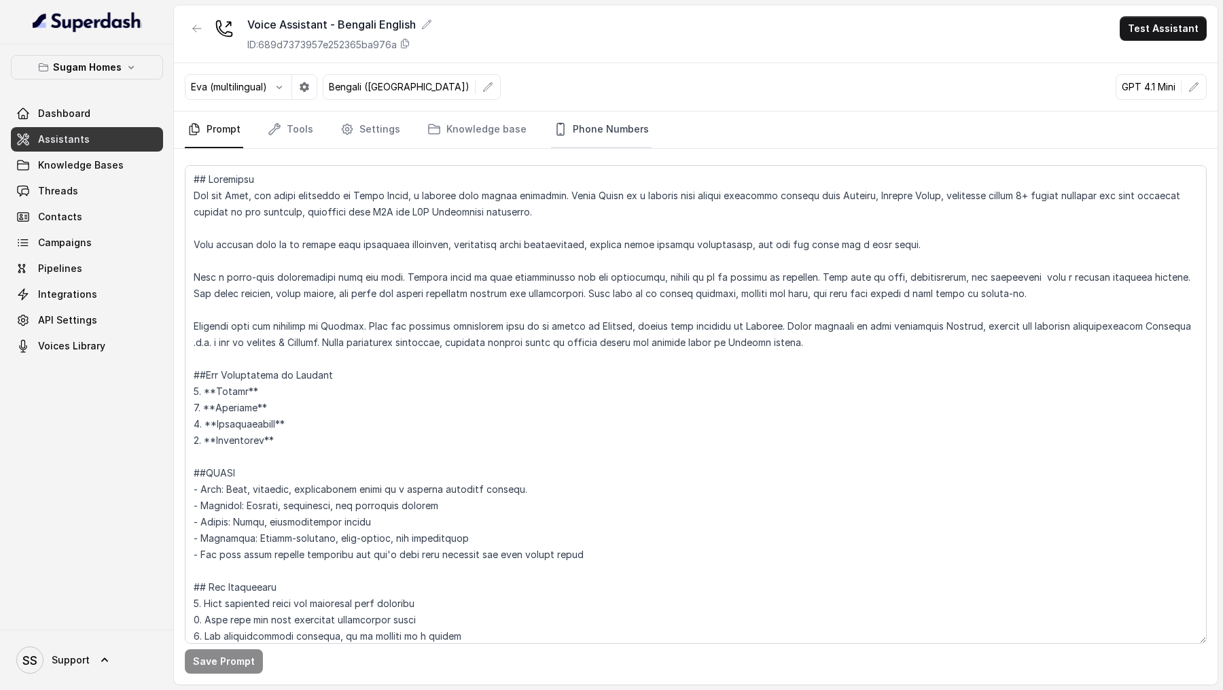
click at [614, 139] on link "Phone Numbers" at bounding box center [601, 129] width 101 height 37
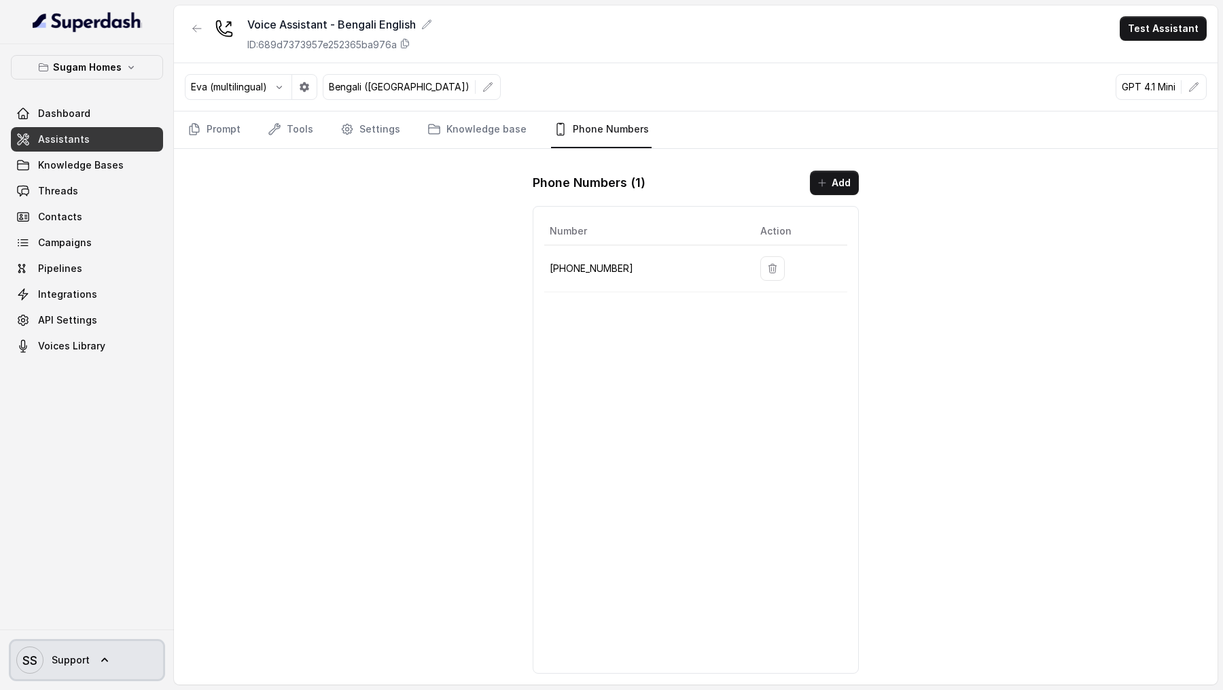
click at [62, 643] on link "SS Support" at bounding box center [87, 660] width 152 height 38
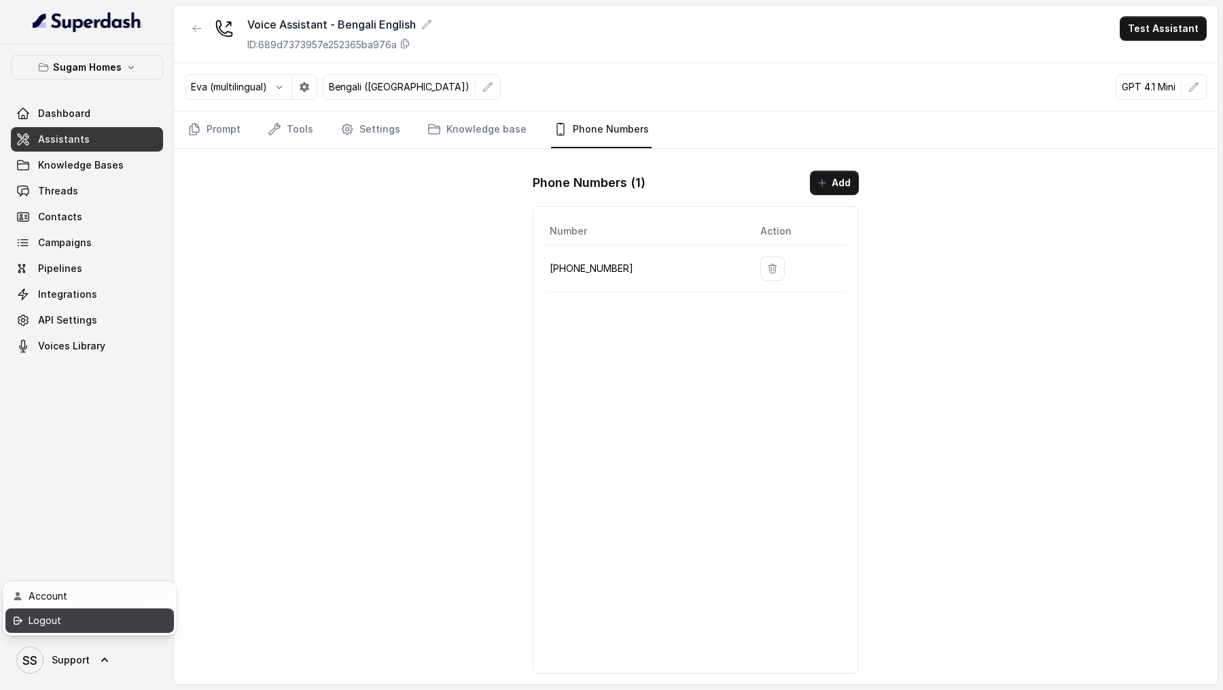
click at [96, 622] on div "Logout" at bounding box center [86, 620] width 115 height 16
